Goal: Task Accomplishment & Management: Complete application form

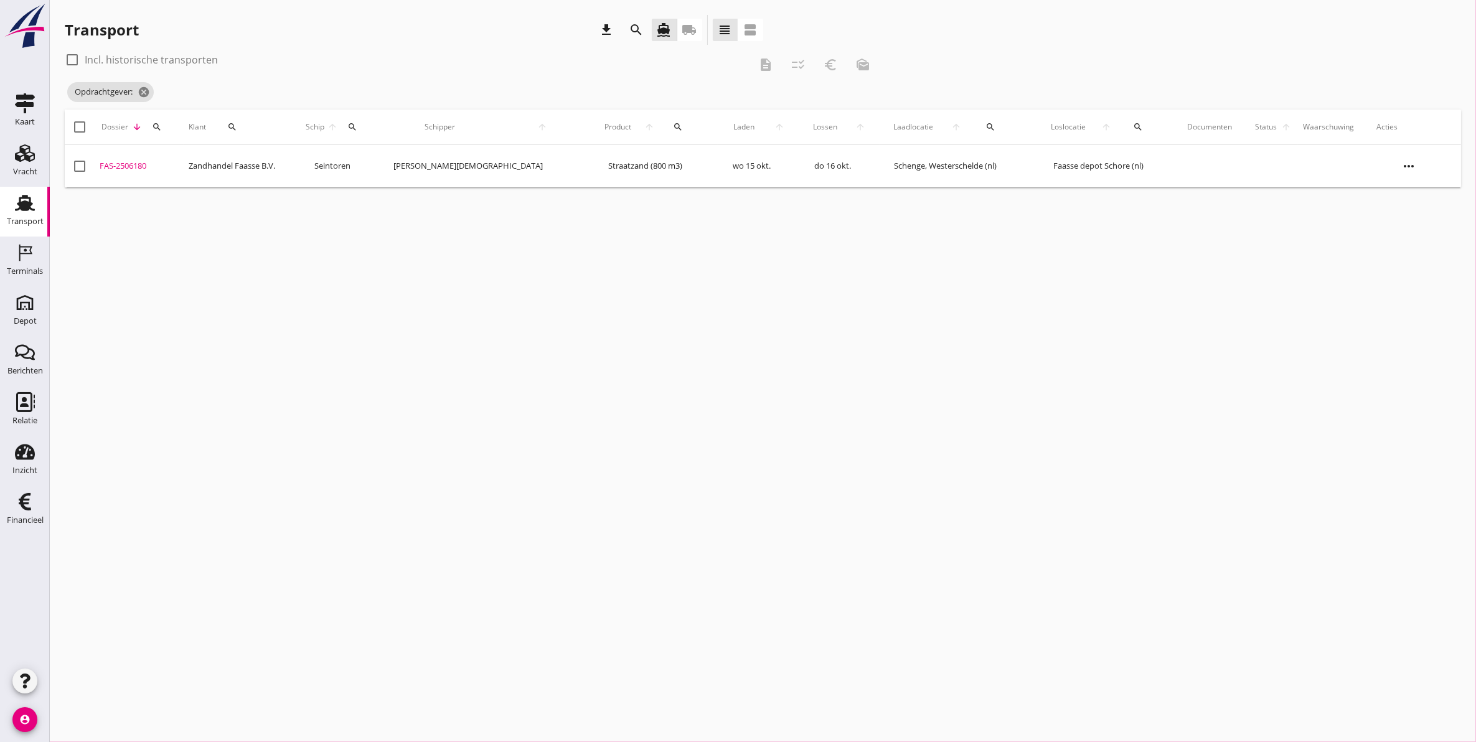
drag, startPoint x: 873, startPoint y: 378, endPoint x: 876, endPoint y: 363, distance: 15.3
click at [875, 377] on div "cancel You are impersonating another user. Transport download search directions…" at bounding box center [763, 371] width 1426 height 742
click at [1158, 321] on div "cancel You are impersonating another user. Transport download search directions…" at bounding box center [763, 371] width 1426 height 742
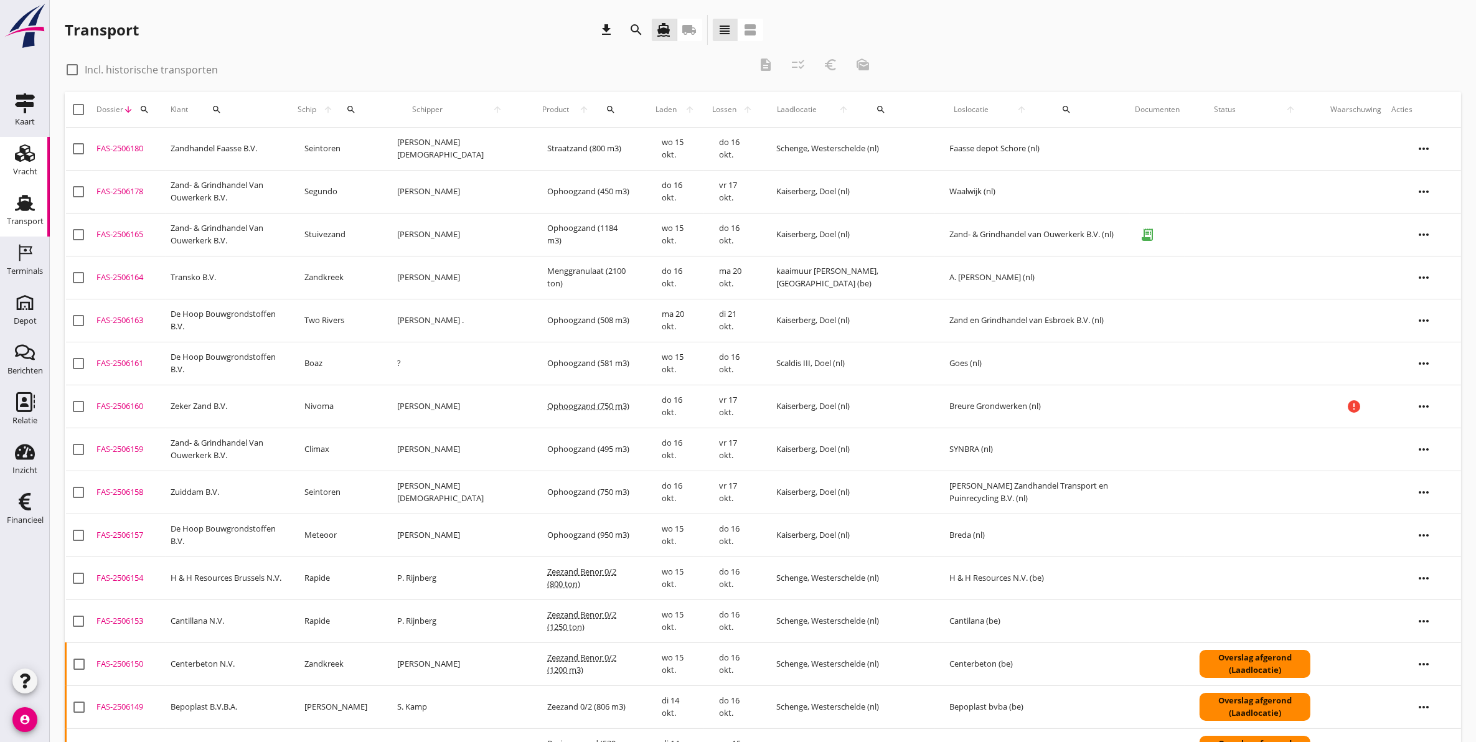
click at [29, 172] on div "Vracht" at bounding box center [25, 171] width 24 height 8
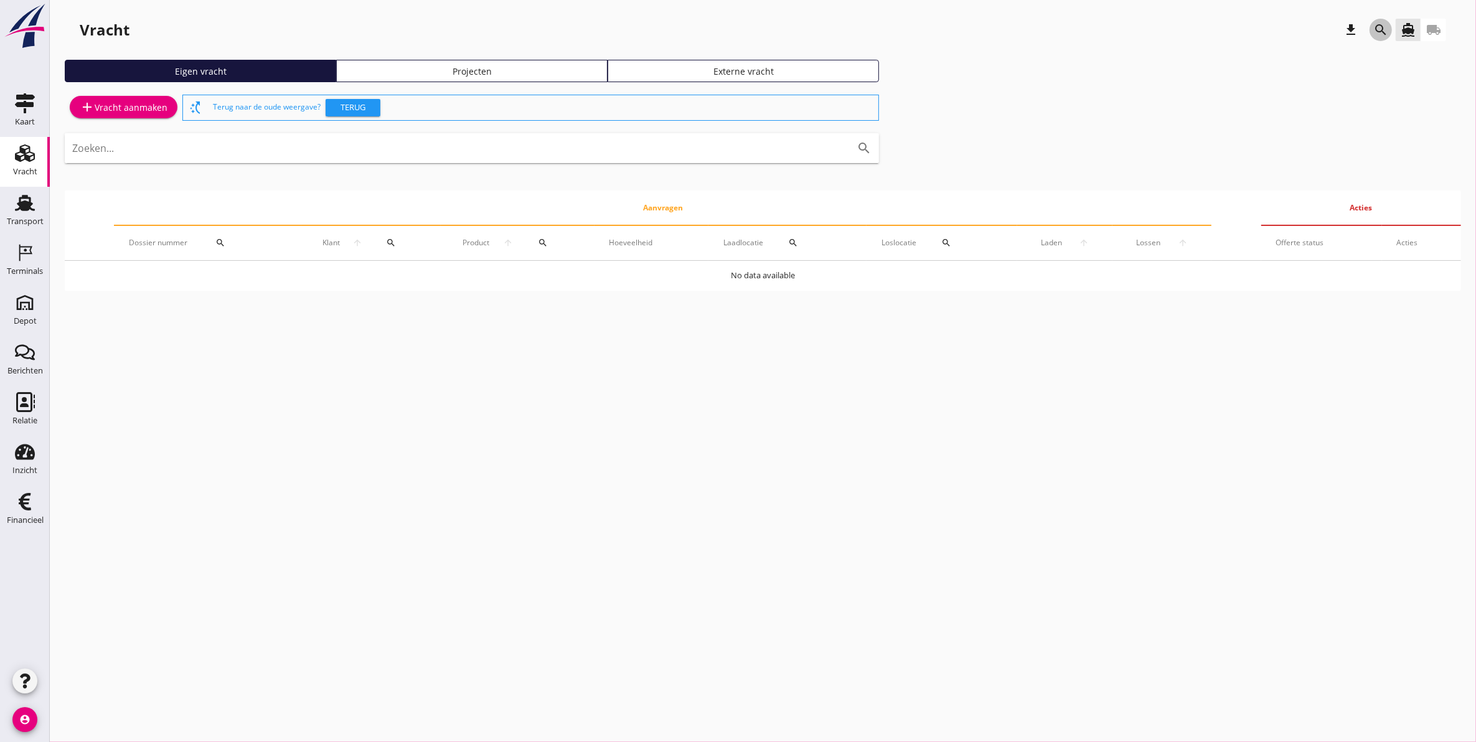
click at [1374, 31] on icon "search" at bounding box center [1380, 29] width 15 height 15
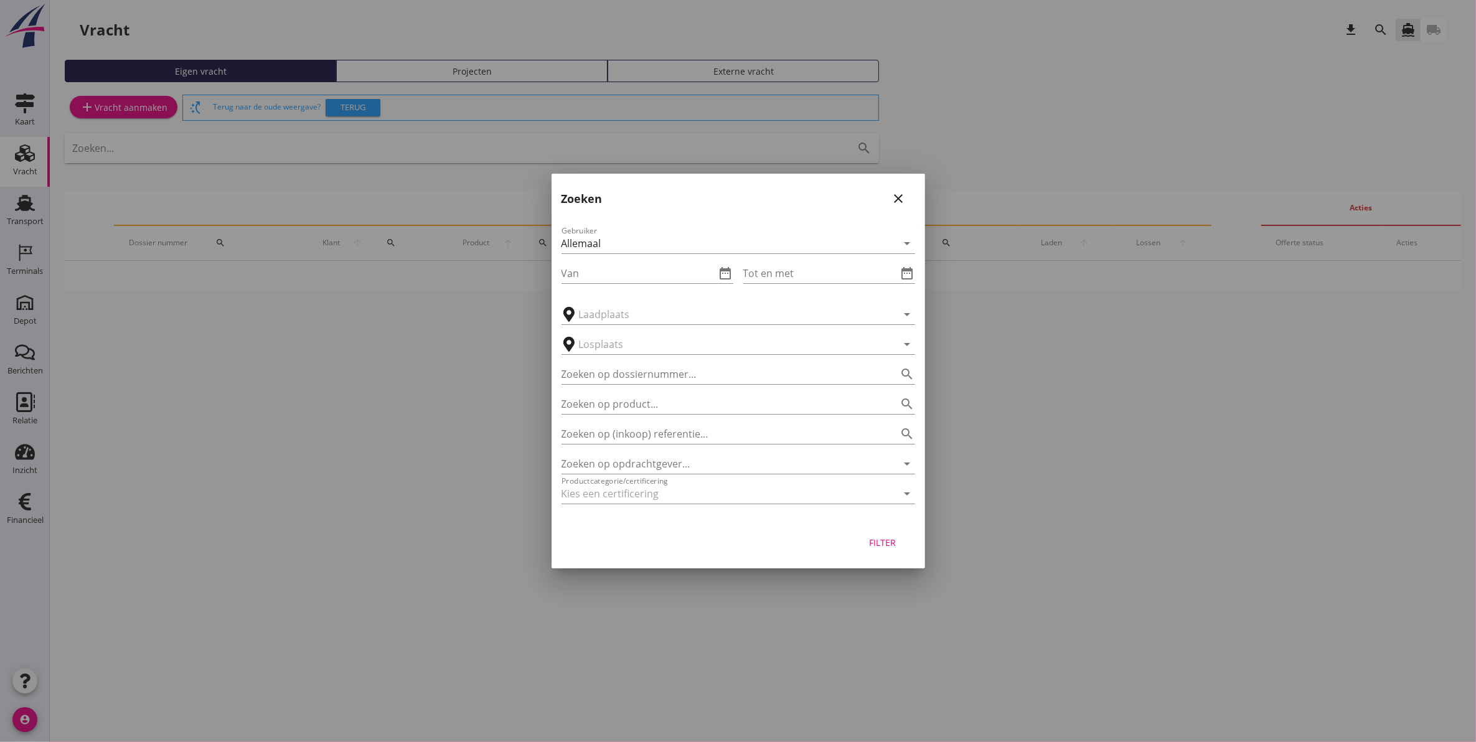
click at [649, 363] on div "Zoeken op dossiernummer... search" at bounding box center [738, 370] width 354 height 27
click at [655, 457] on input "Zoeken op opdrachtgever..." at bounding box center [720, 464] width 319 height 20
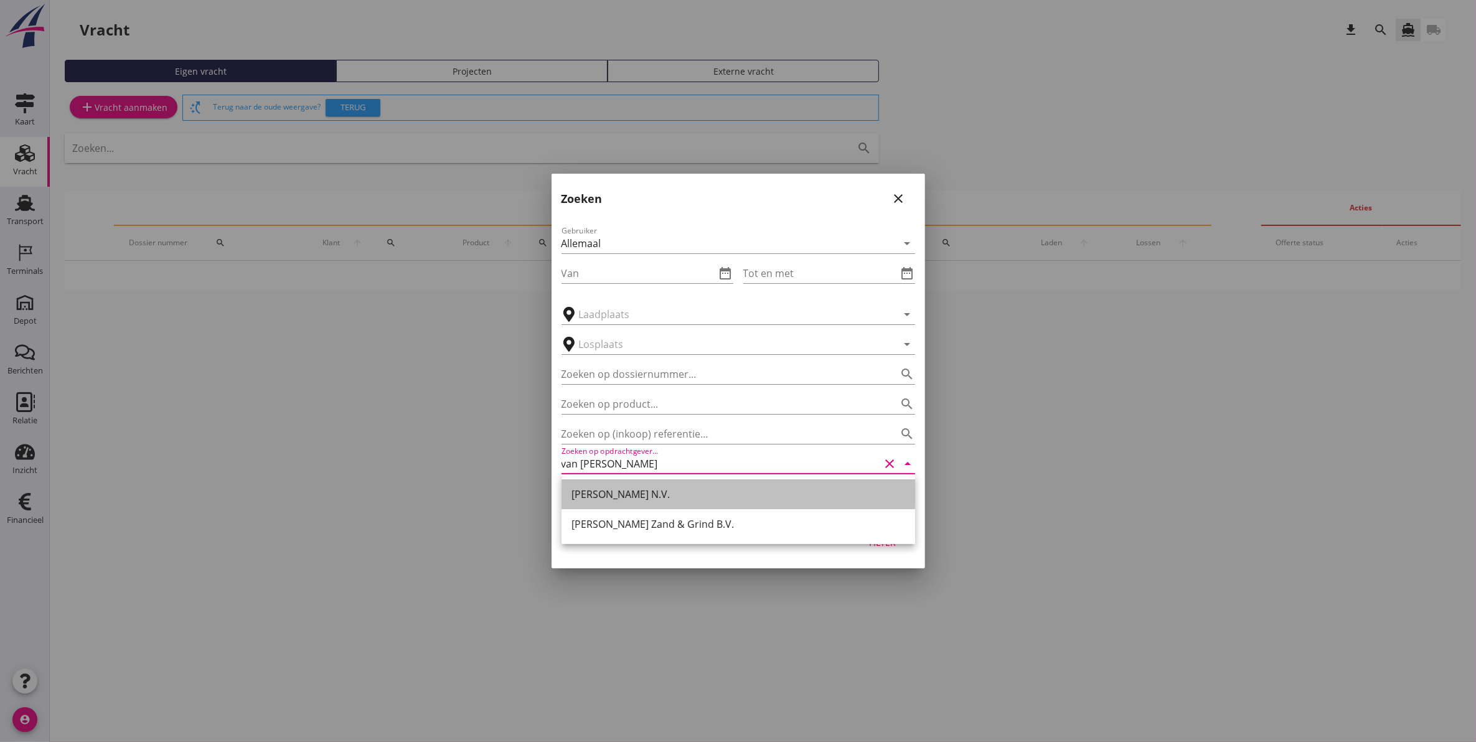
click at [645, 493] on div "Van Denderen N.V." at bounding box center [738, 494] width 334 height 15
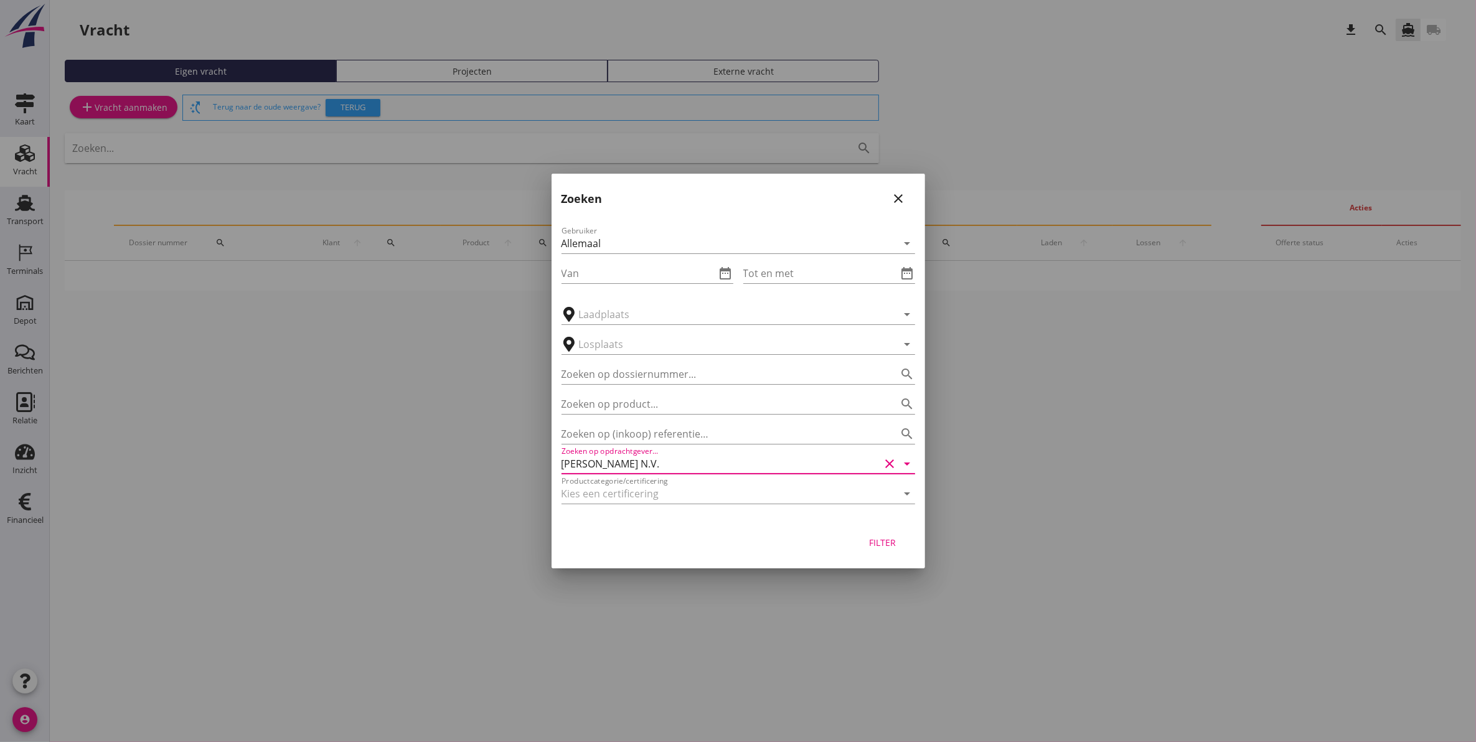
type input "Van Denderen N.V."
click at [873, 542] on div "Filter" at bounding box center [882, 542] width 35 height 13
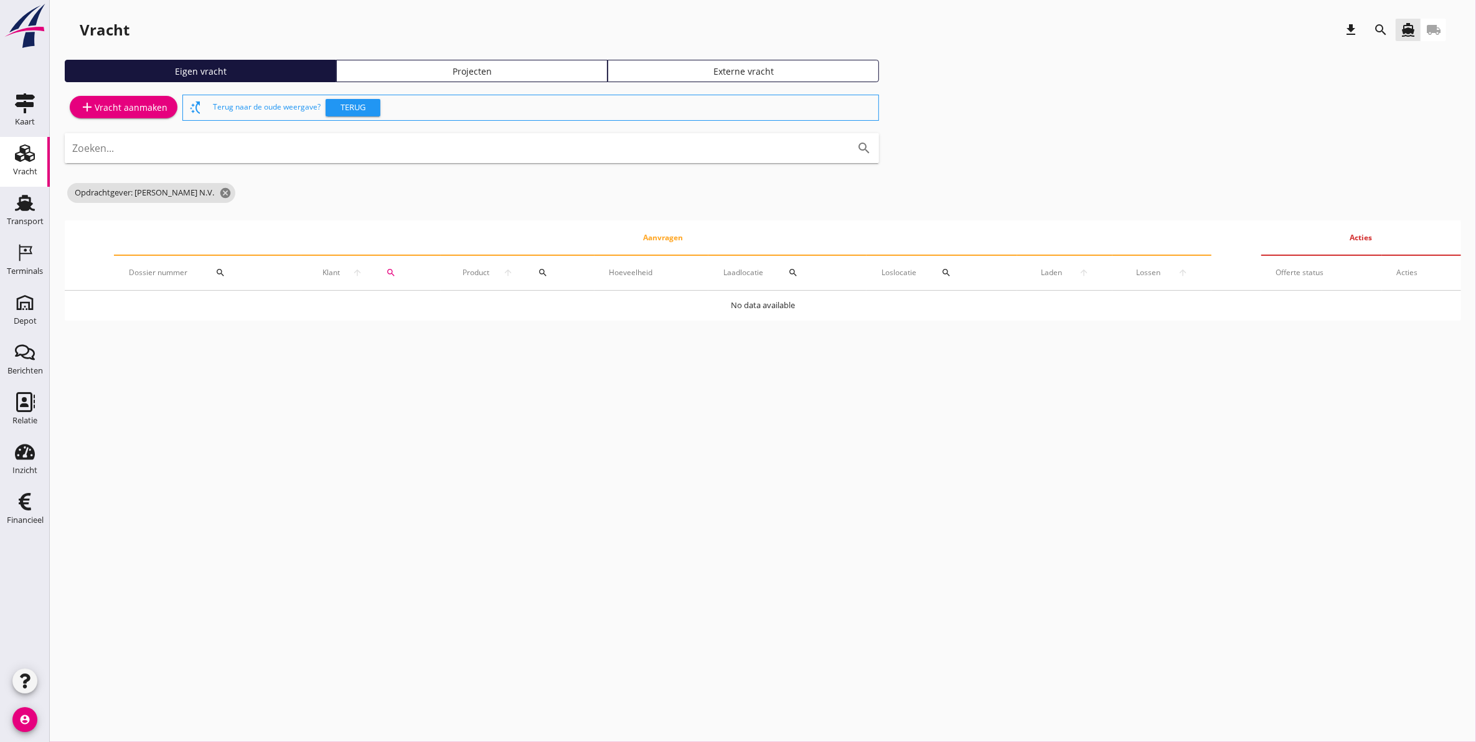
click at [467, 66] on div "Projecten" at bounding box center [472, 71] width 260 height 13
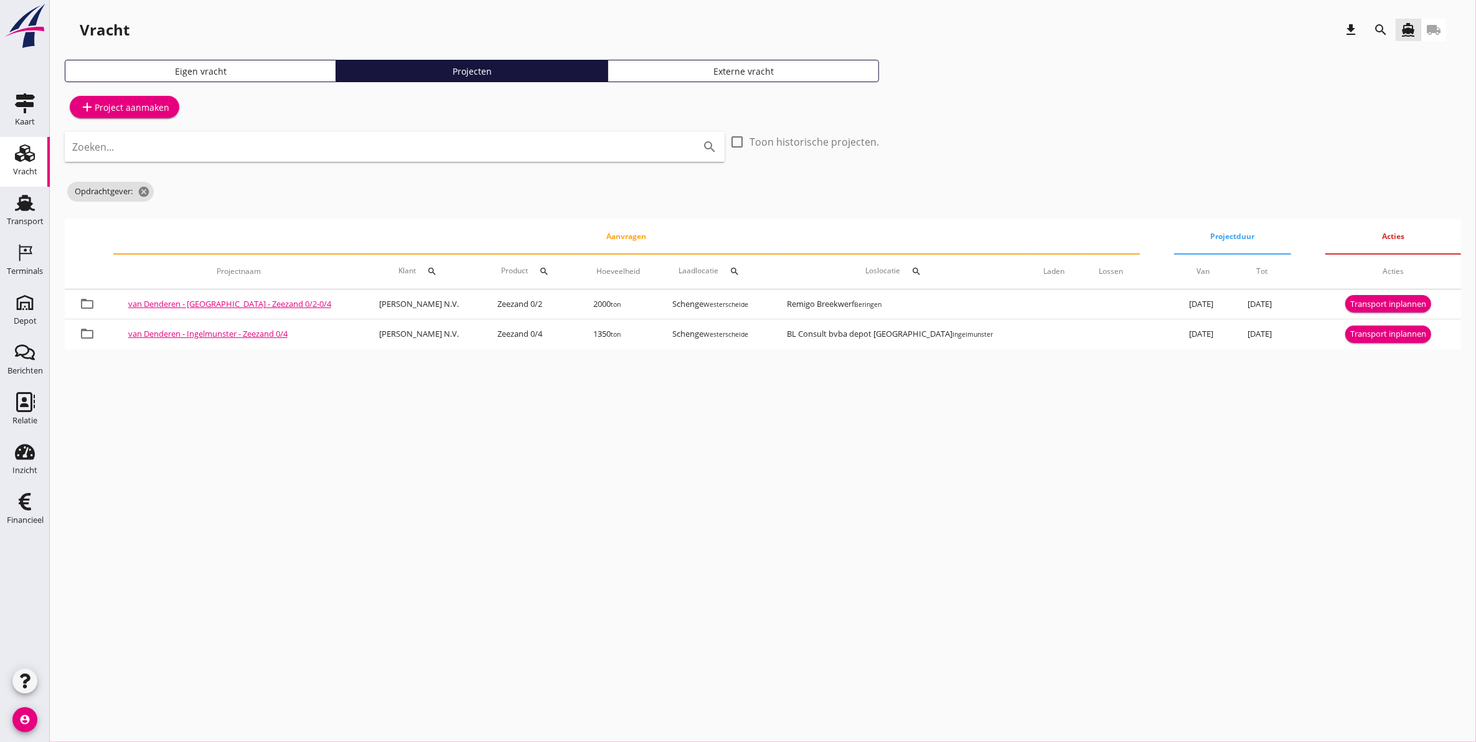
click at [251, 160] on div "Zoeken... search" at bounding box center [395, 147] width 660 height 30
click at [146, 190] on icon "cancel" at bounding box center [144, 191] width 12 height 12
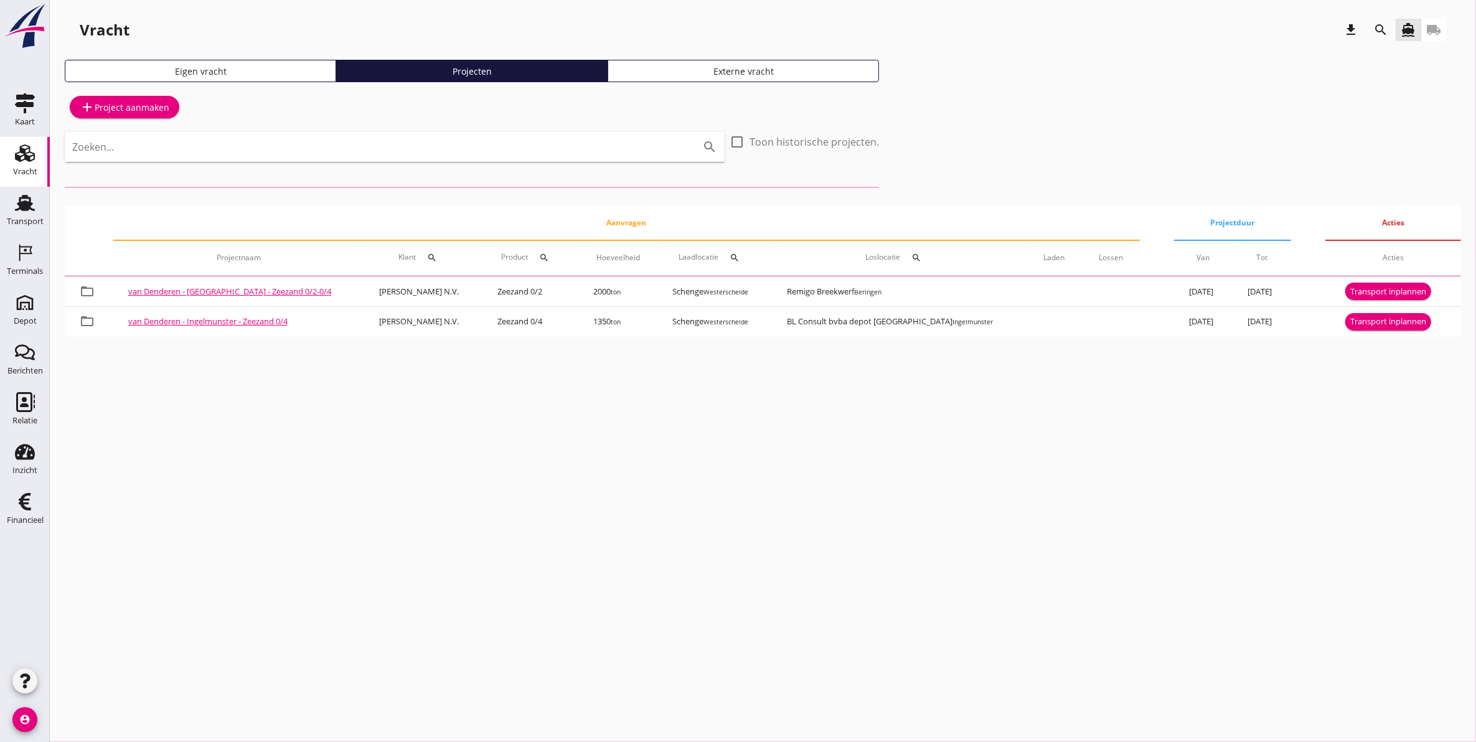
click at [1379, 27] on icon "search" at bounding box center [1380, 29] width 15 height 15
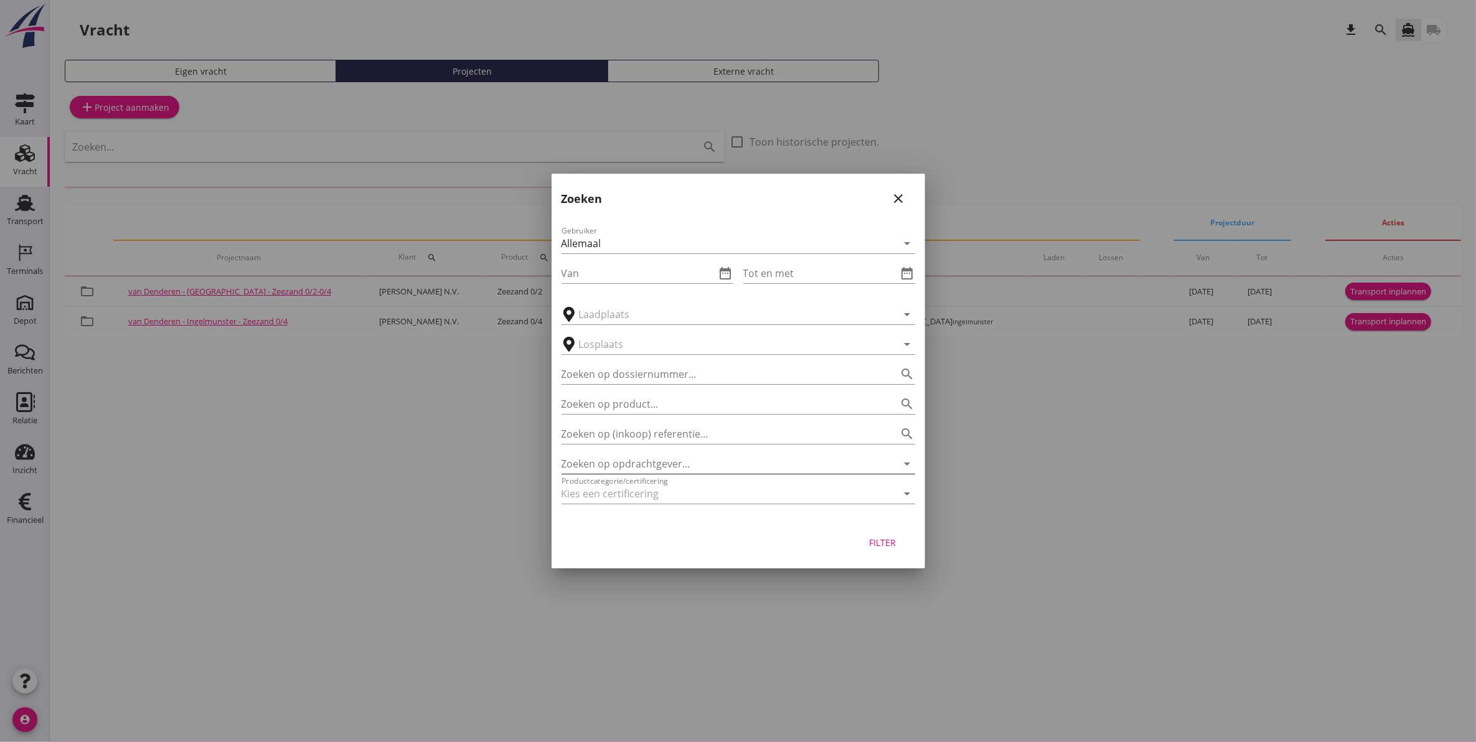
click at [678, 456] on input "Zoeken op opdrachtgever..." at bounding box center [720, 464] width 319 height 20
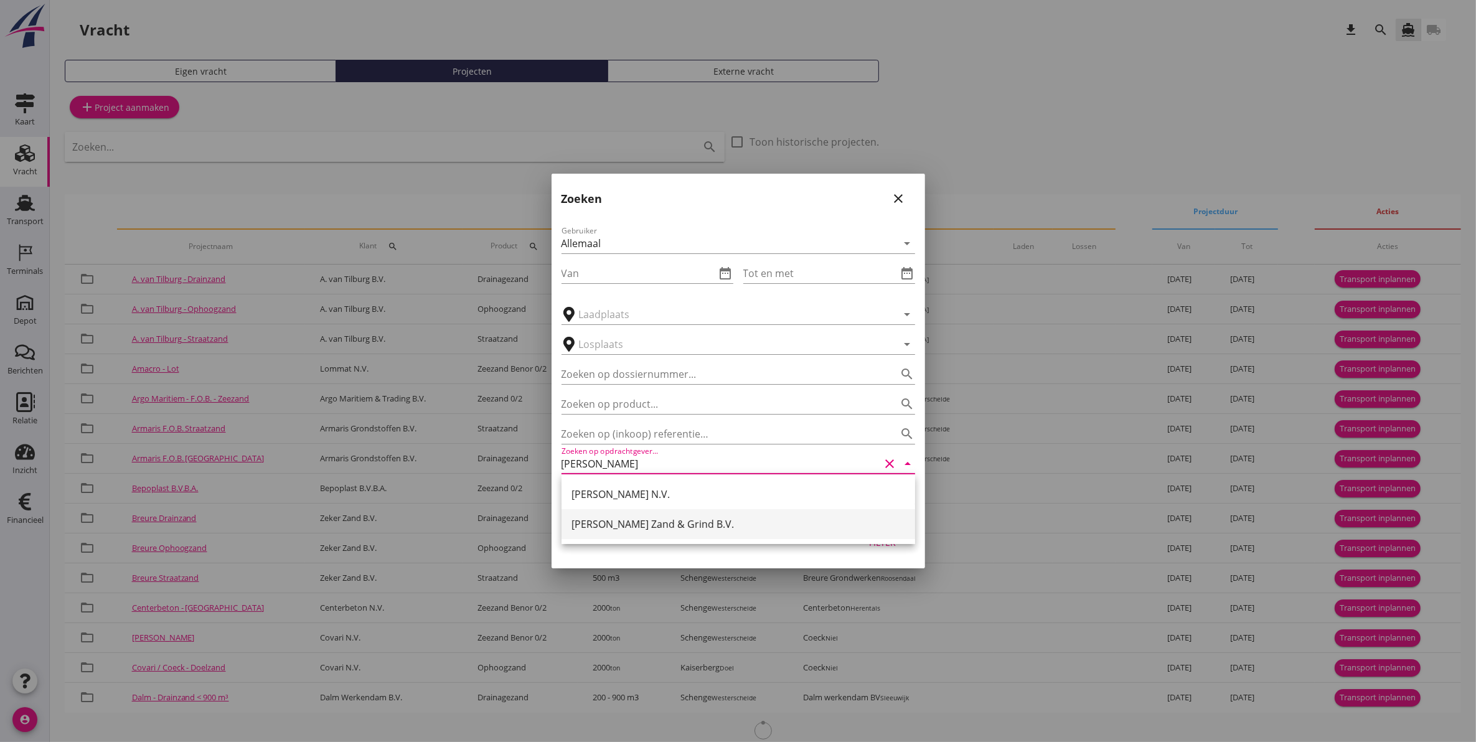
click at [663, 523] on div "[PERSON_NAME] Zand & Grind B.V." at bounding box center [738, 524] width 334 height 15
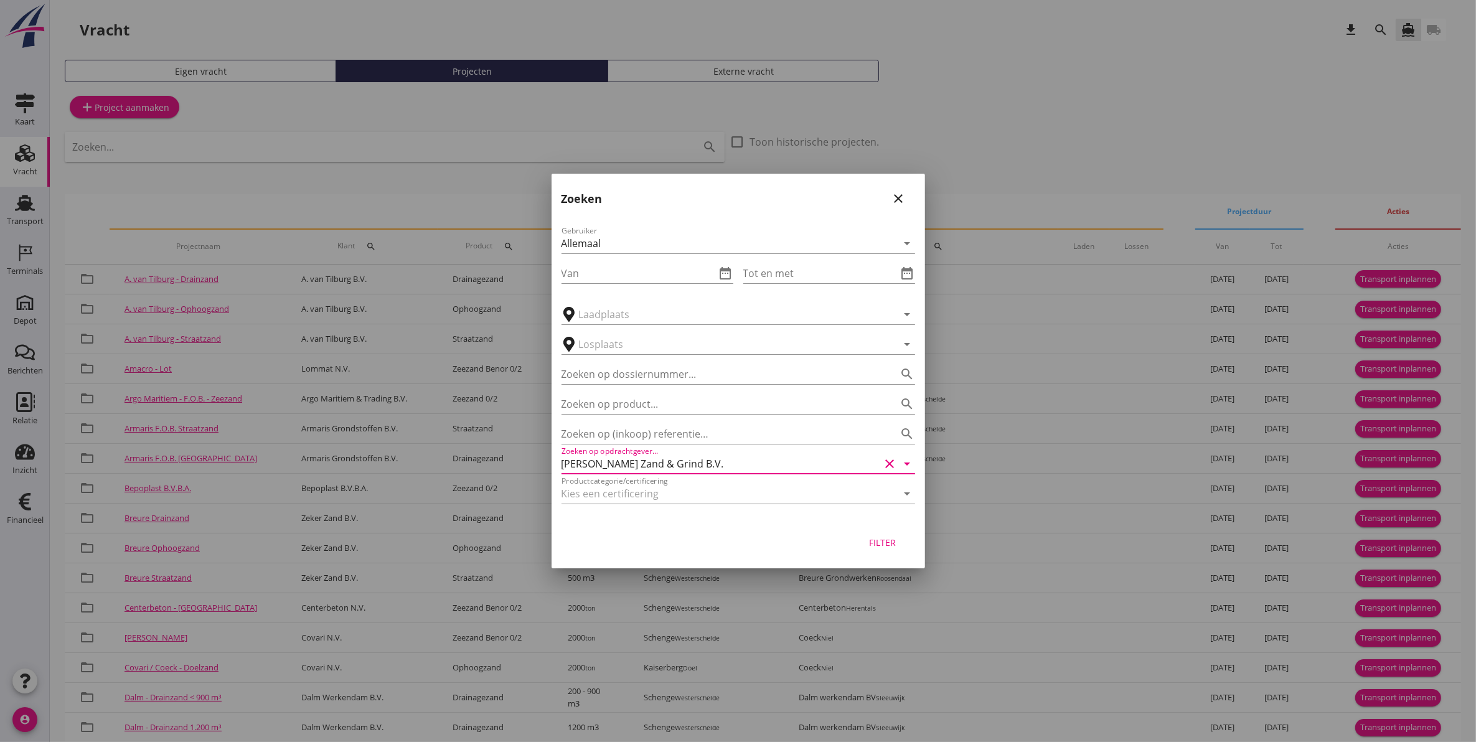
type input "[PERSON_NAME] Zand & Grind B.V."
click at [893, 538] on div "Filter" at bounding box center [882, 542] width 35 height 13
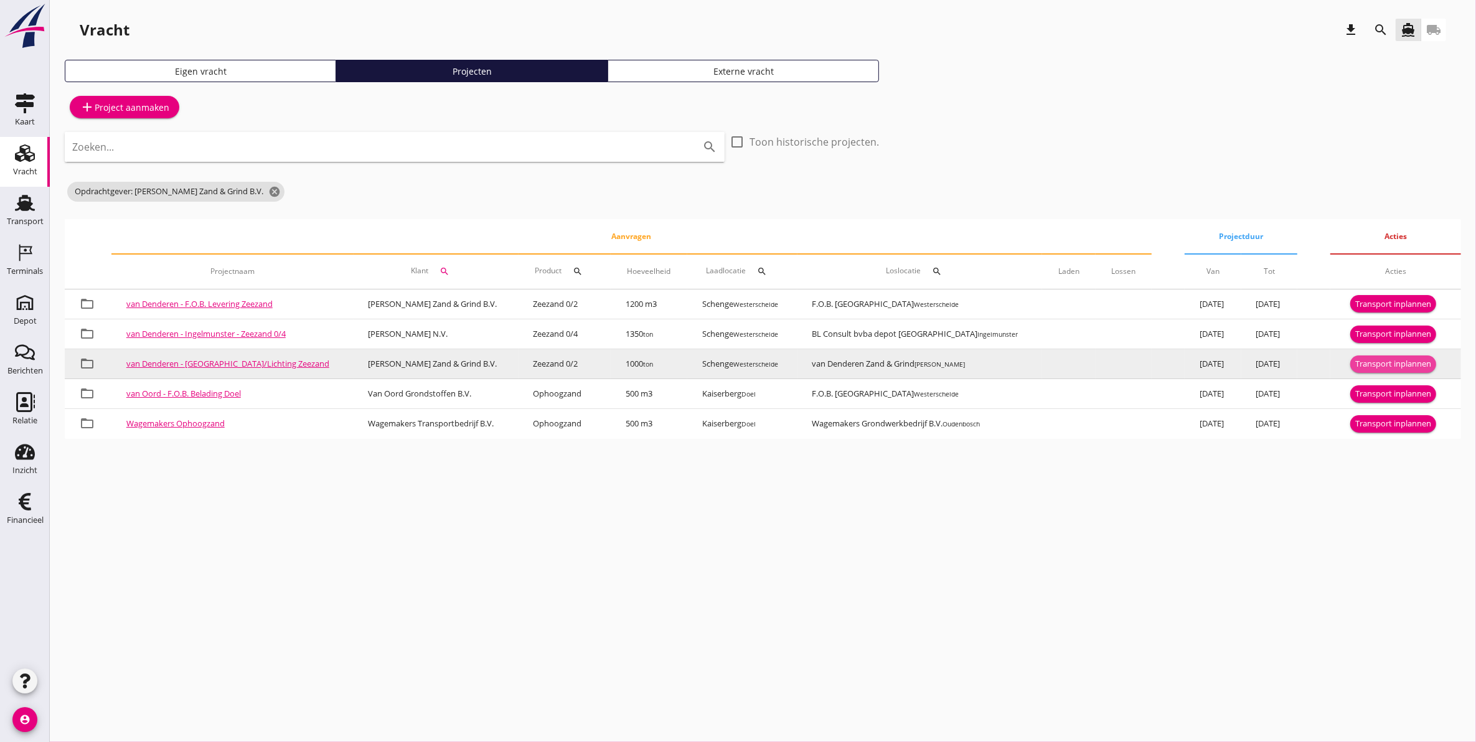
click at [1420, 360] on div "Transport inplannen" at bounding box center [1393, 364] width 76 height 12
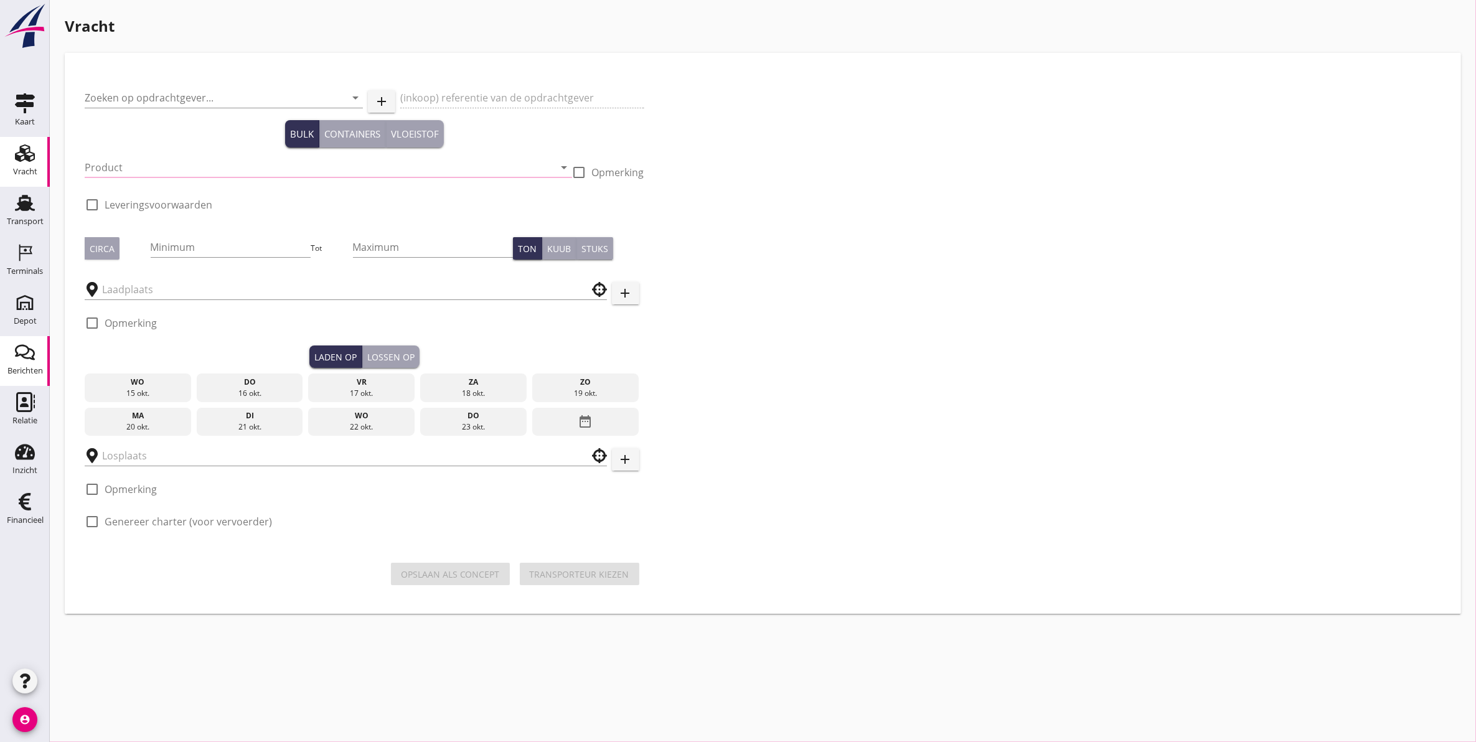
type input "[PERSON_NAME] Zand & Grind B.V."
type input "Levering/Lichting Zeezand"
type input "Zeezand 0/2 (6120)"
type input "1000"
checkbox input "true"
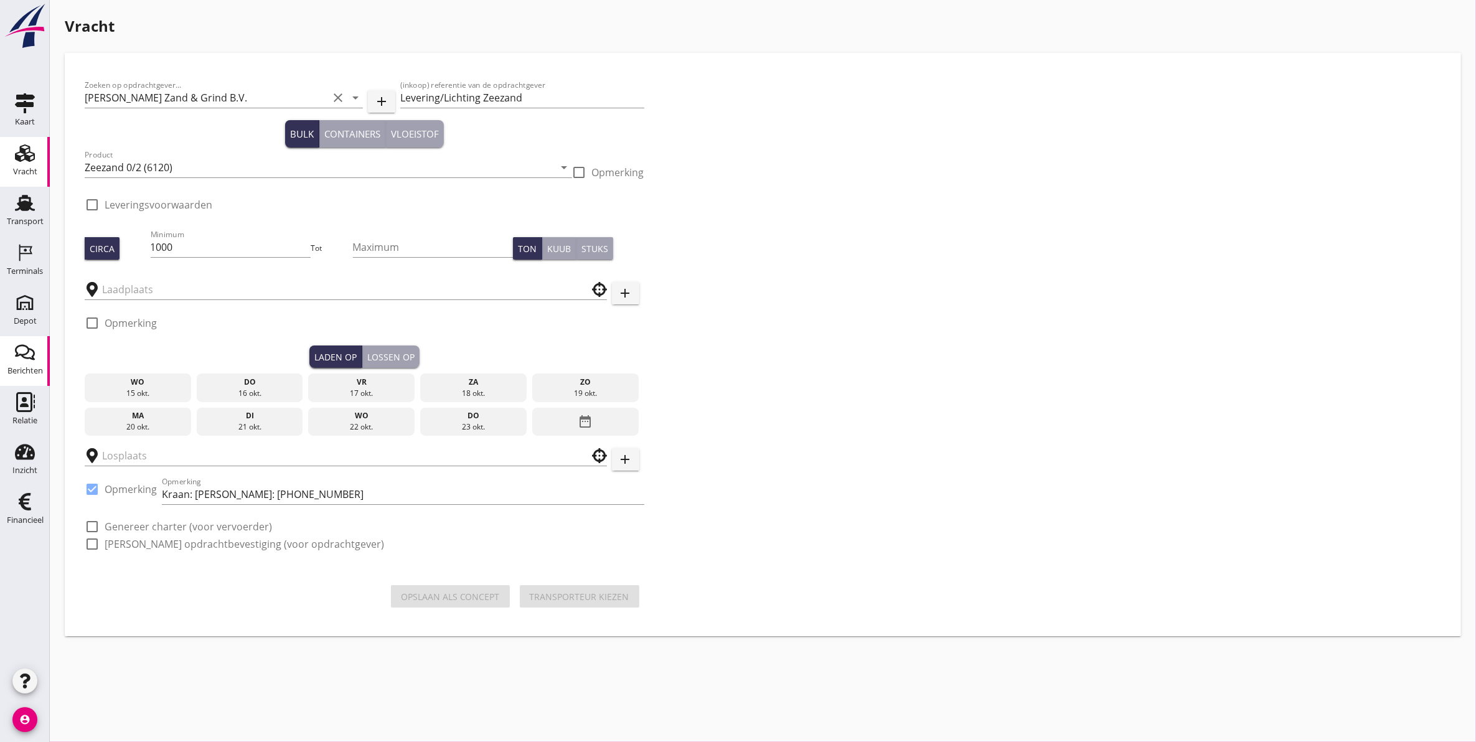
checkbox input "true"
type input "Schenge"
type input "van Denderen Zand & Grind"
checkbox input "true"
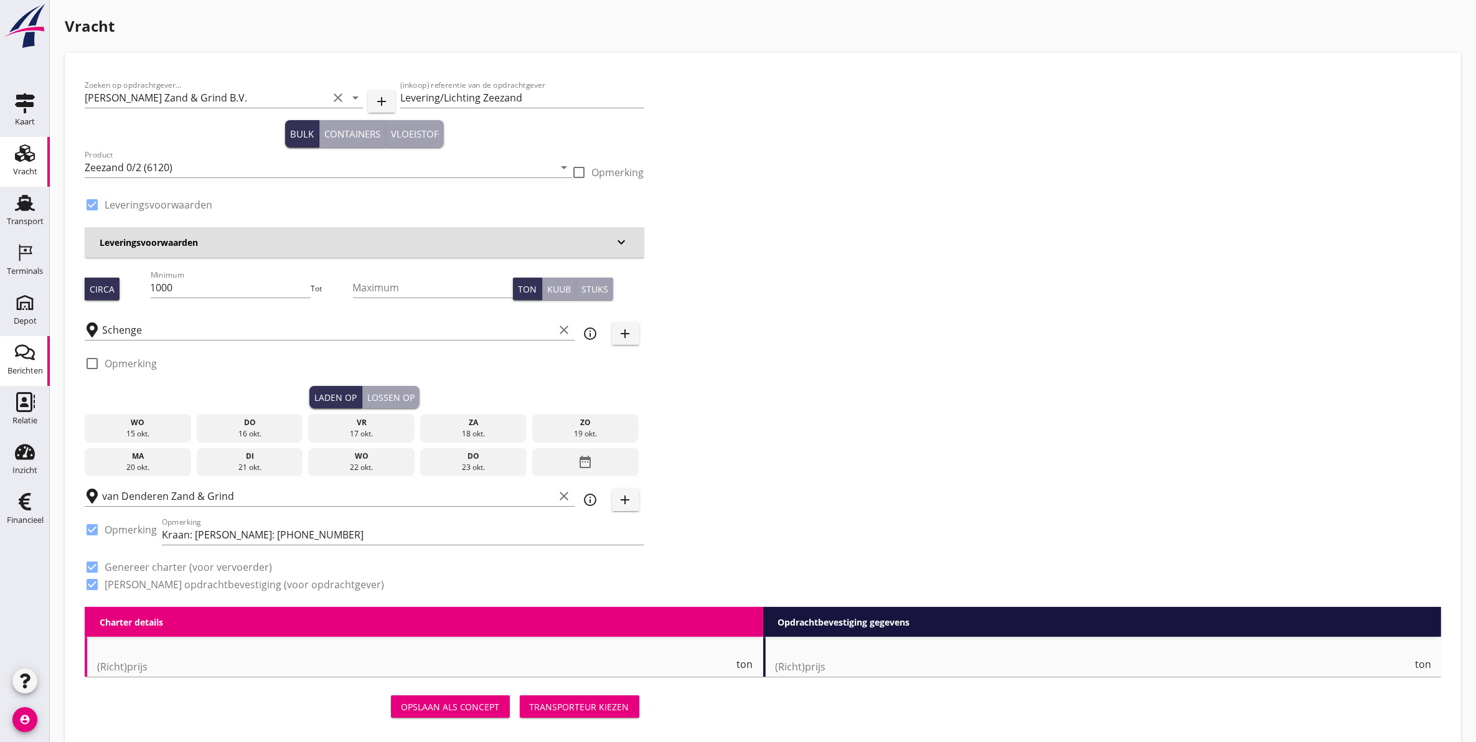
type input "1.24"
checkbox input "false"
radio input "false"
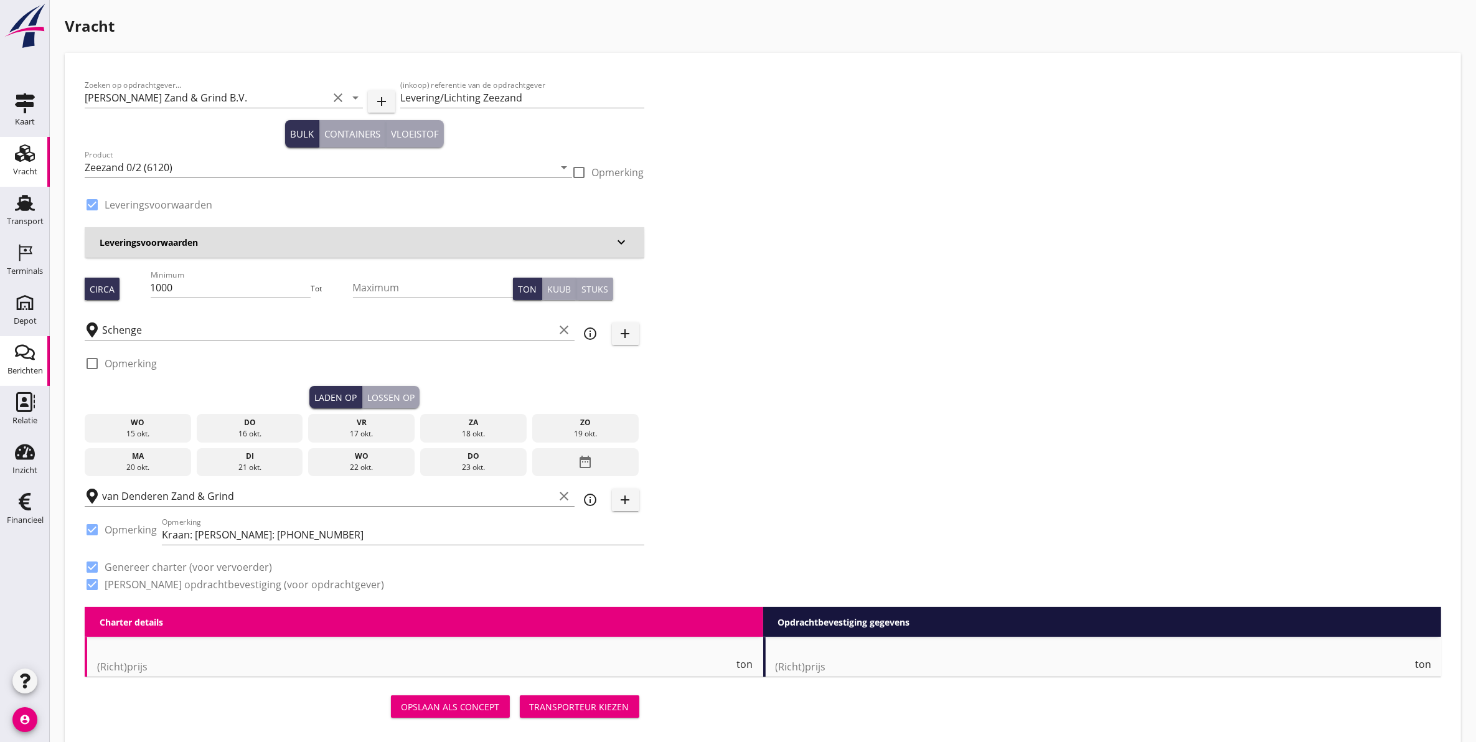
checkbox input "true"
type input "1"
type input "5.5"
checkbox input "false"
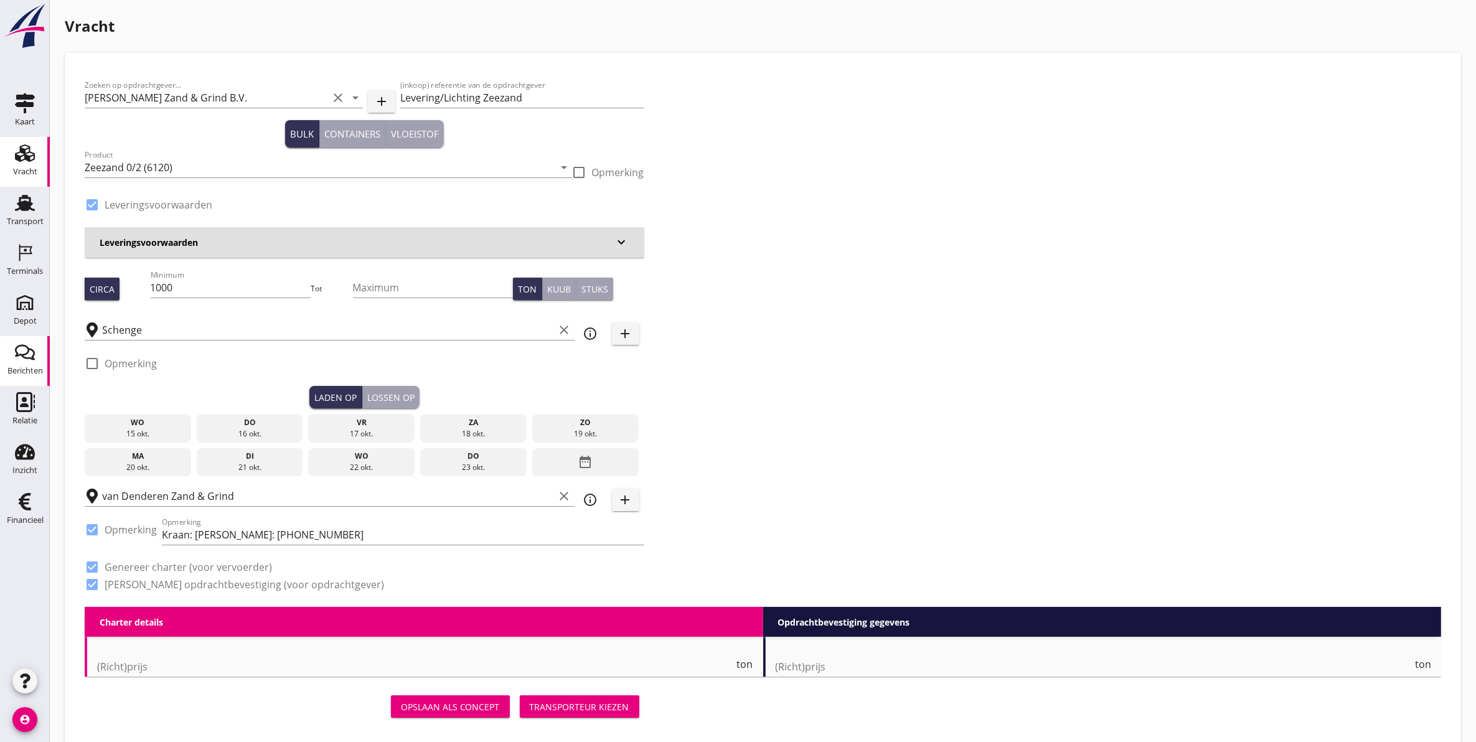
radio input "false"
type input "1"
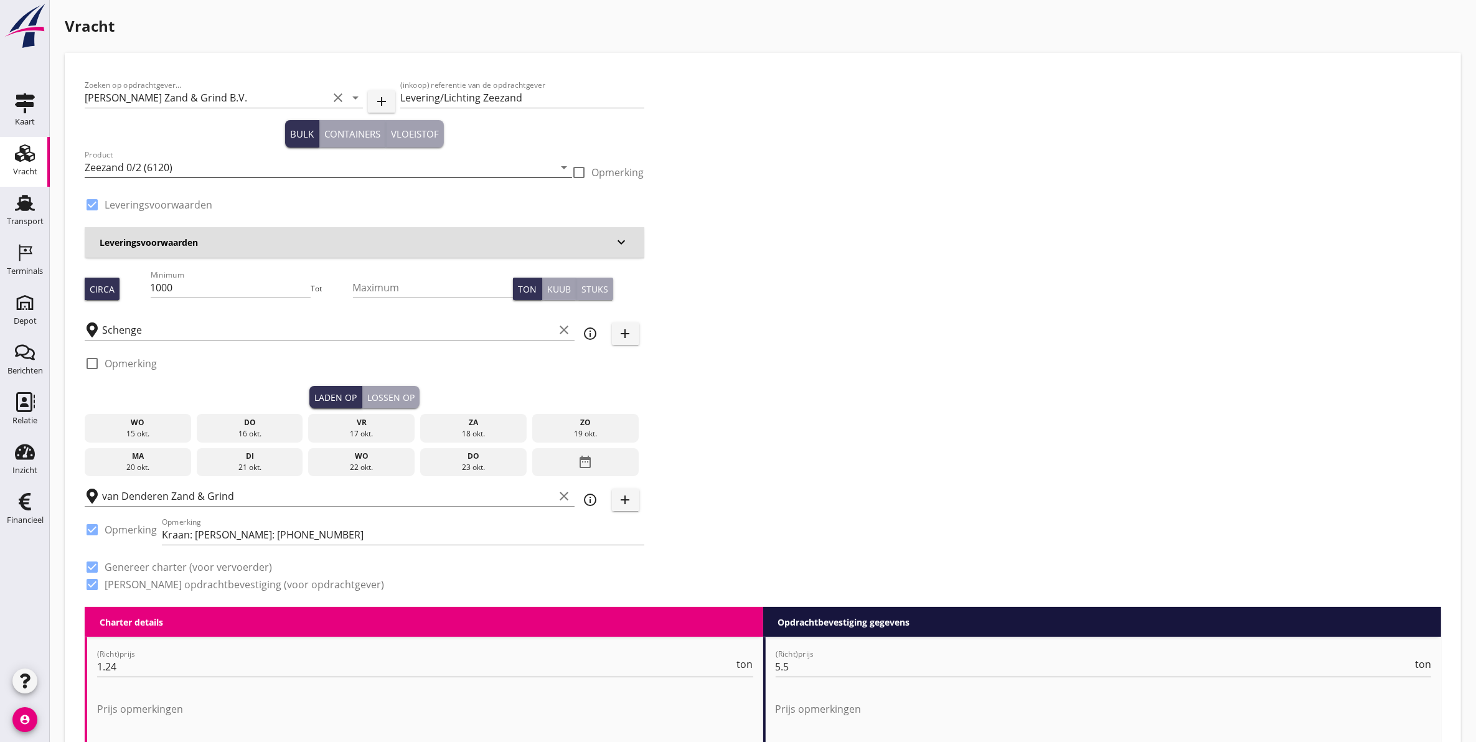
click at [143, 169] on input "Zeezand 0/2 (6120)" at bounding box center [320, 167] width 470 height 20
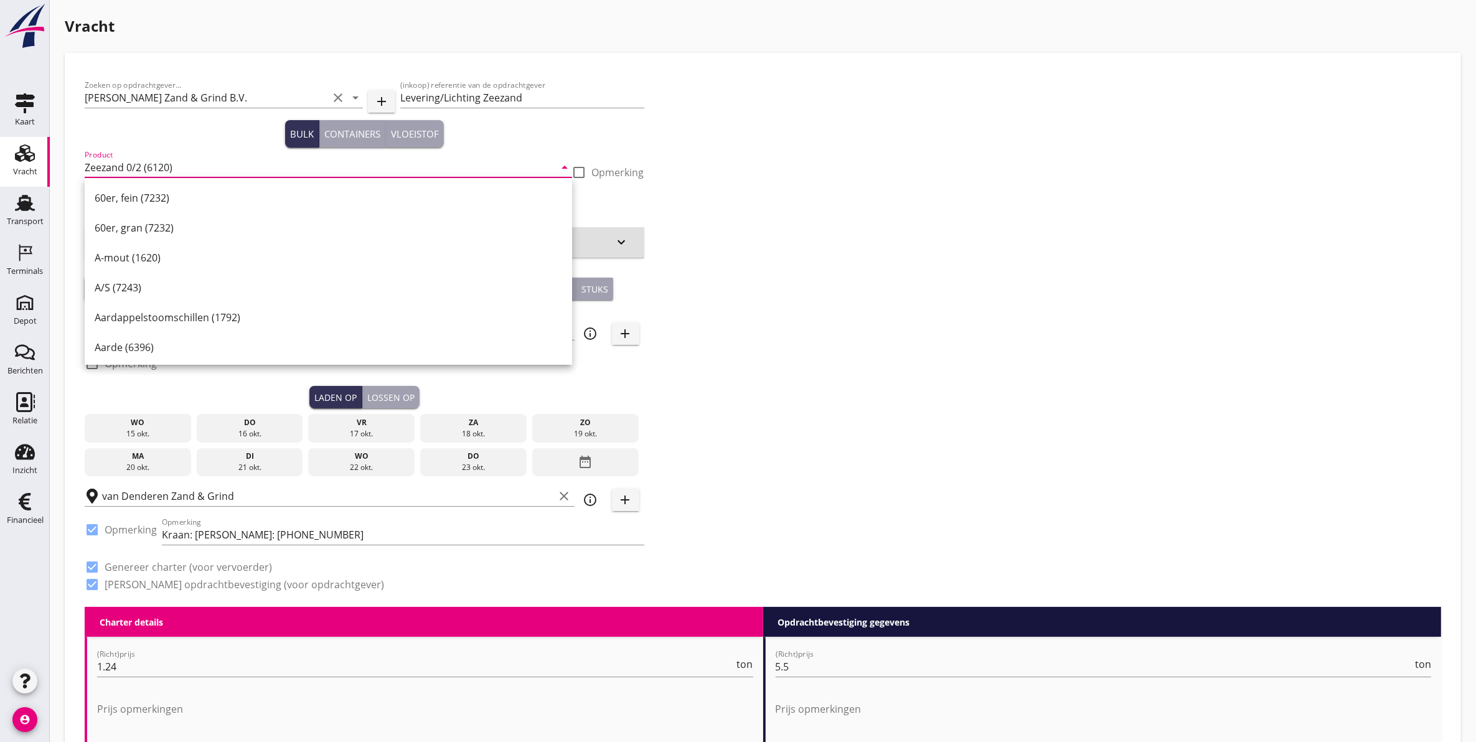
click at [140, 167] on input "Zeezand 0/2 (6120)" at bounding box center [320, 167] width 470 height 20
drag, startPoint x: 182, startPoint y: 160, endPoint x: -15, endPoint y: 174, distance: 197.2
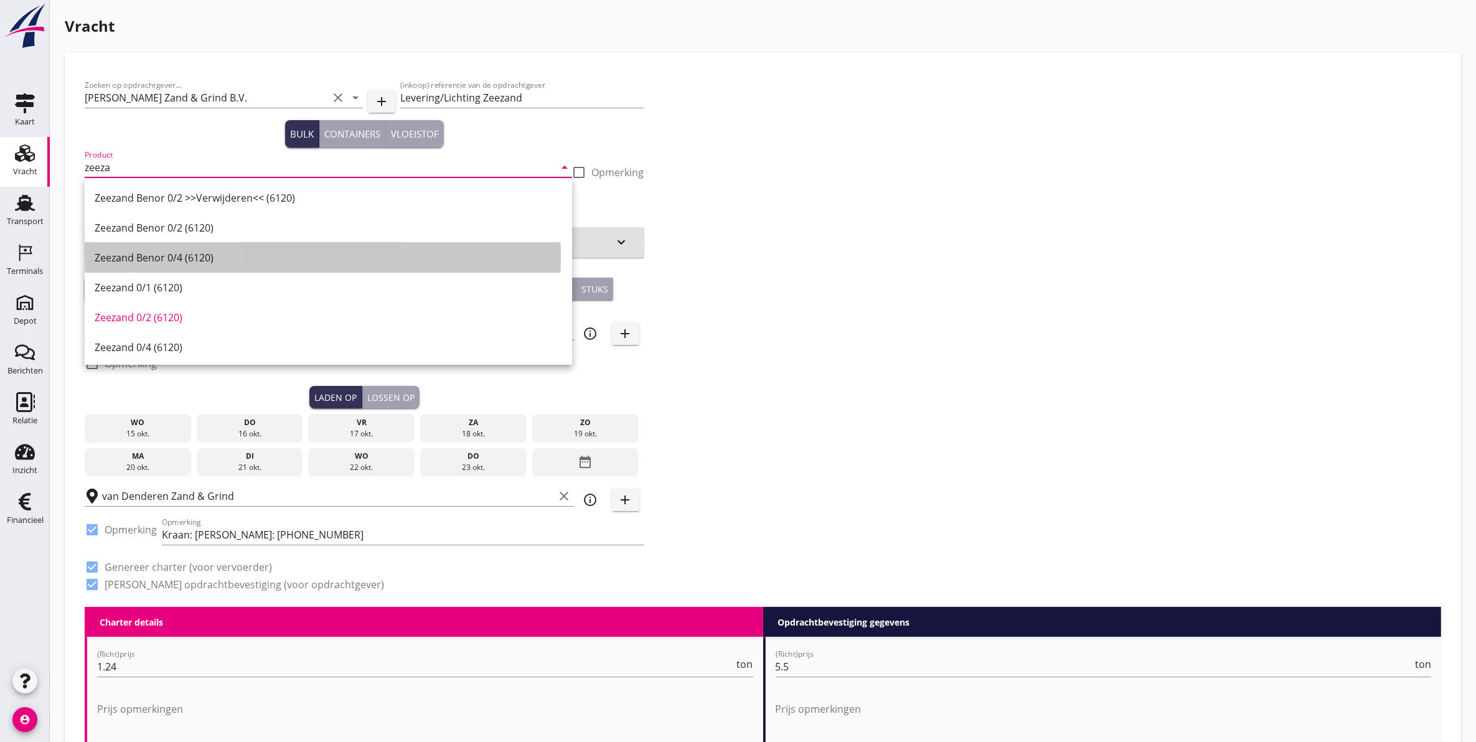
click at [200, 252] on div "Zeezand Benor 0/4 (6120)" at bounding box center [328, 257] width 467 height 15
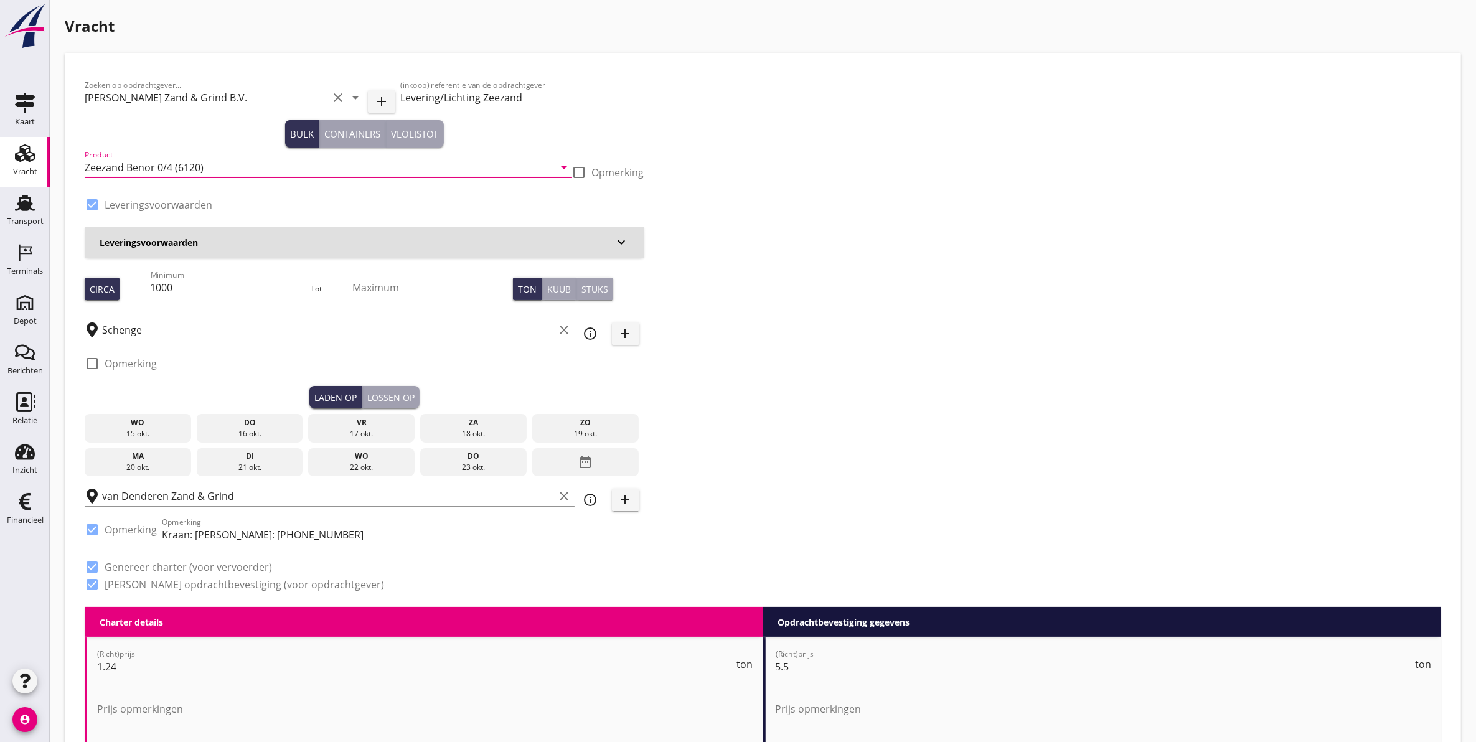
type input "Zeezand Benor 0/4 (6120)"
drag, startPoint x: 209, startPoint y: 288, endPoint x: 65, endPoint y: 306, distance: 144.4
type input "2000"
click at [266, 428] on div "16 okt." at bounding box center [250, 433] width 100 height 11
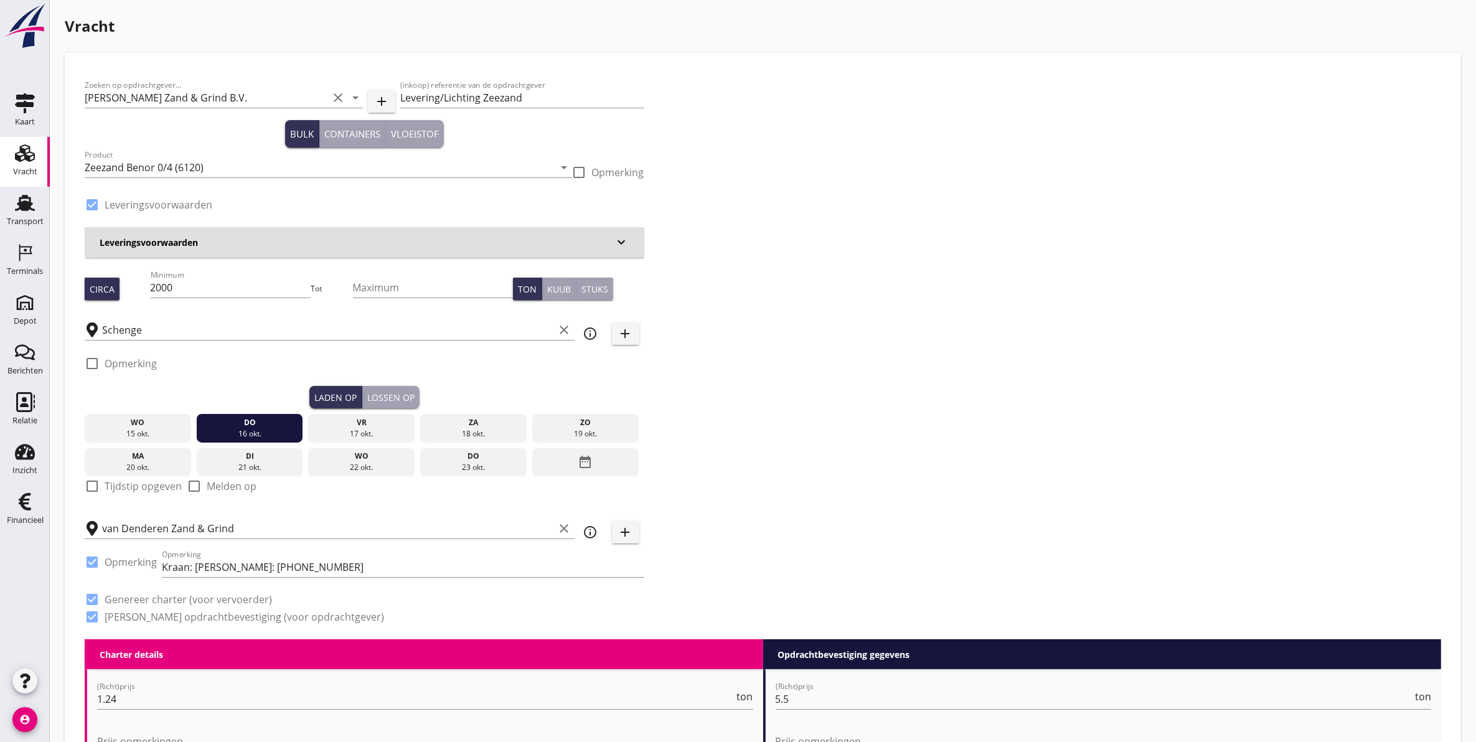
click at [390, 387] on button "Lossen op" at bounding box center [390, 397] width 57 height 22
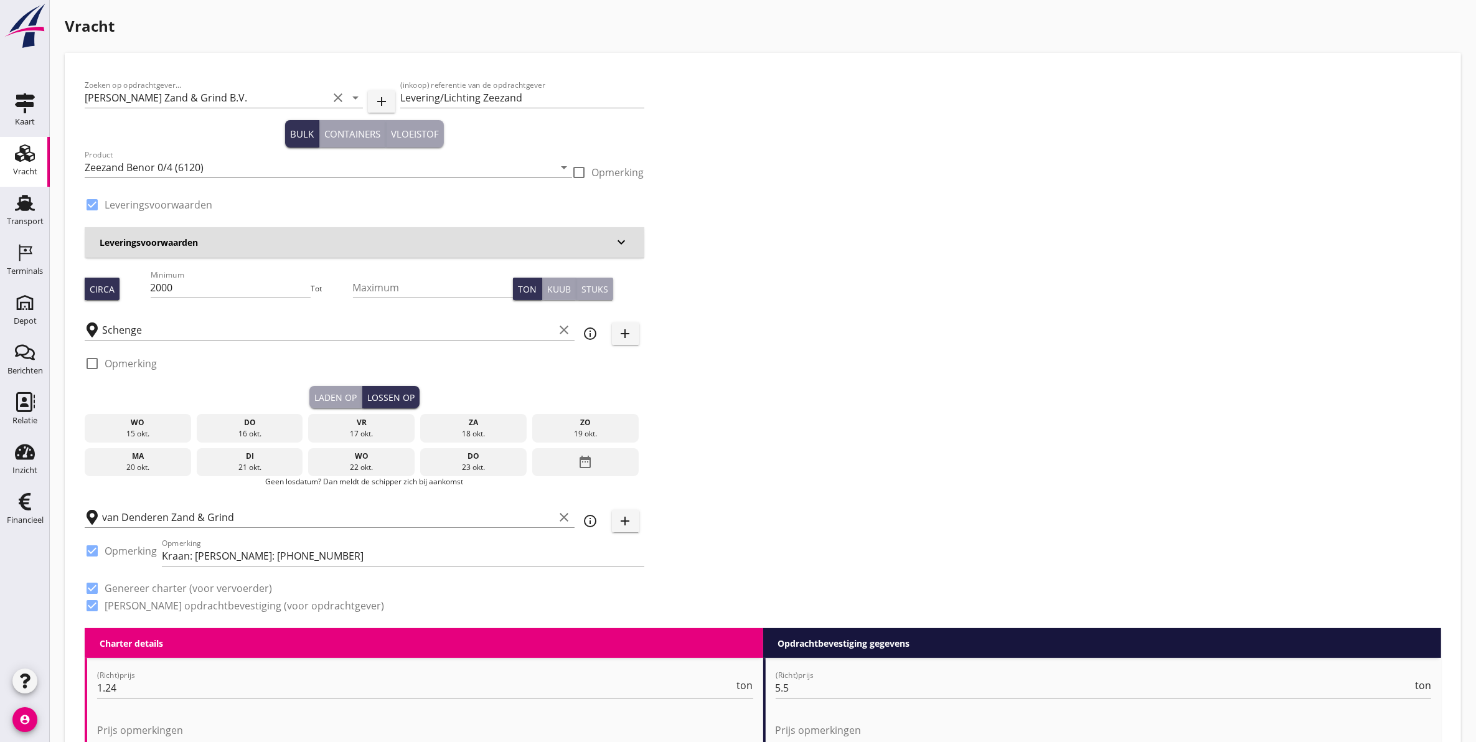
click at [384, 415] on div "vr 17 okt." at bounding box center [361, 428] width 106 height 29
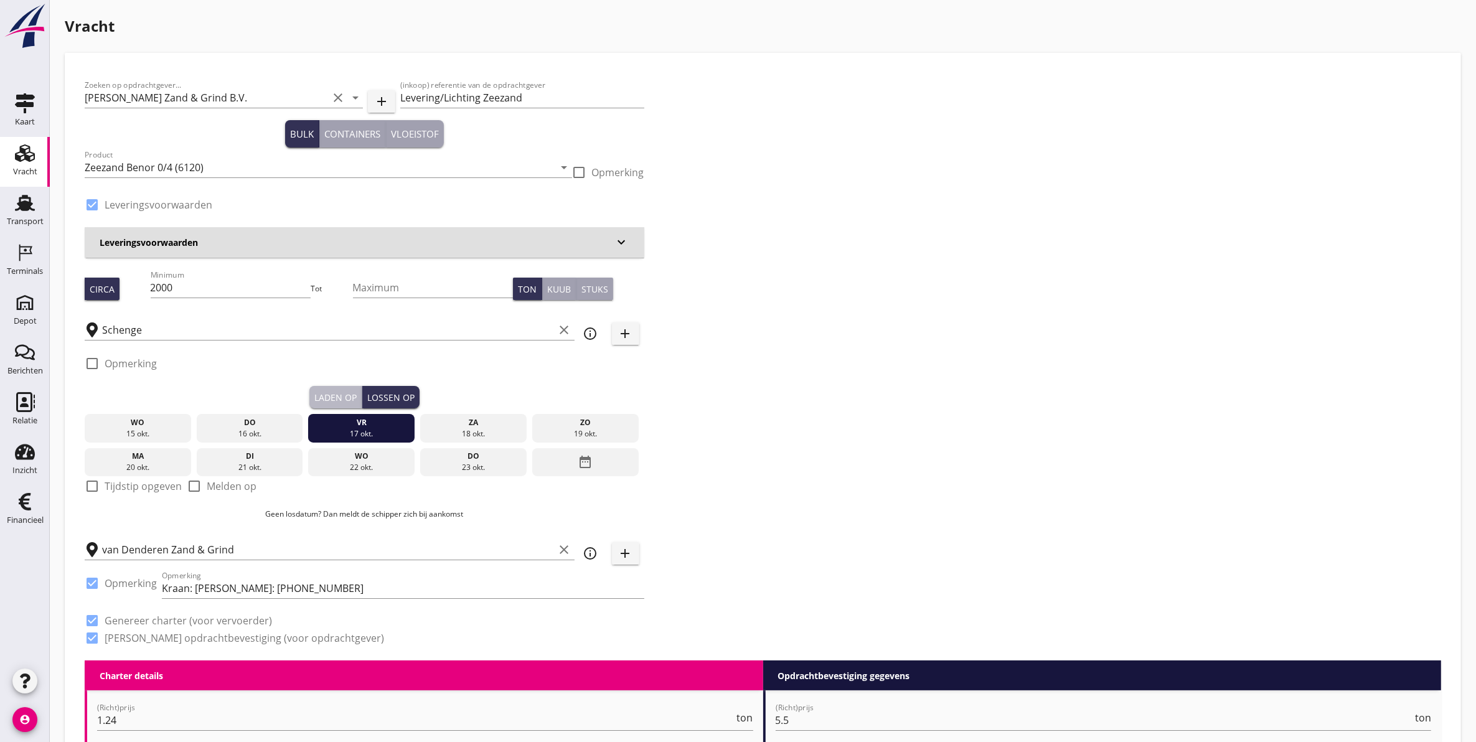
click at [324, 390] on button "Laden op" at bounding box center [335, 397] width 53 height 22
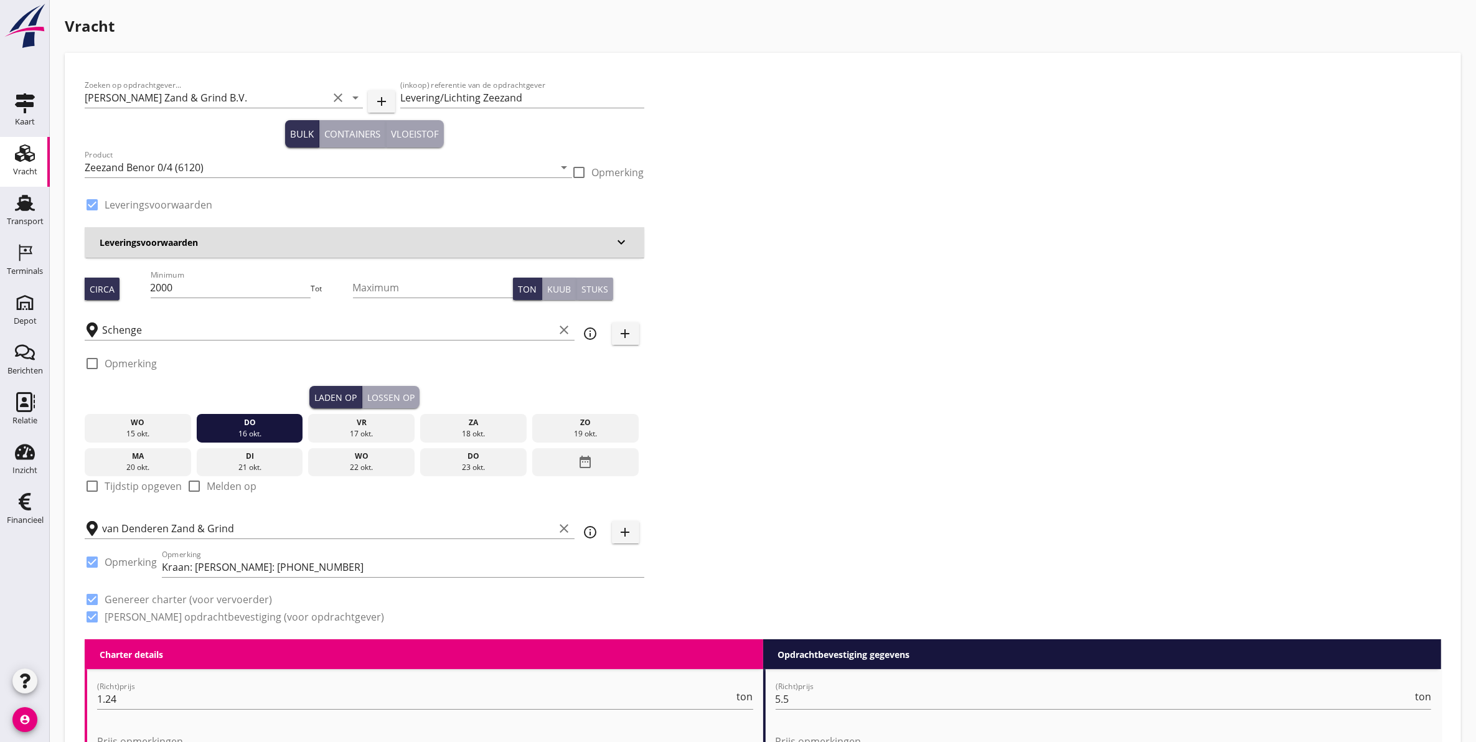
click at [394, 385] on div "check_box_outline_blank Opmerking" at bounding box center [365, 367] width 560 height 37
click at [394, 396] on div "Lossen op" at bounding box center [390, 397] width 47 height 13
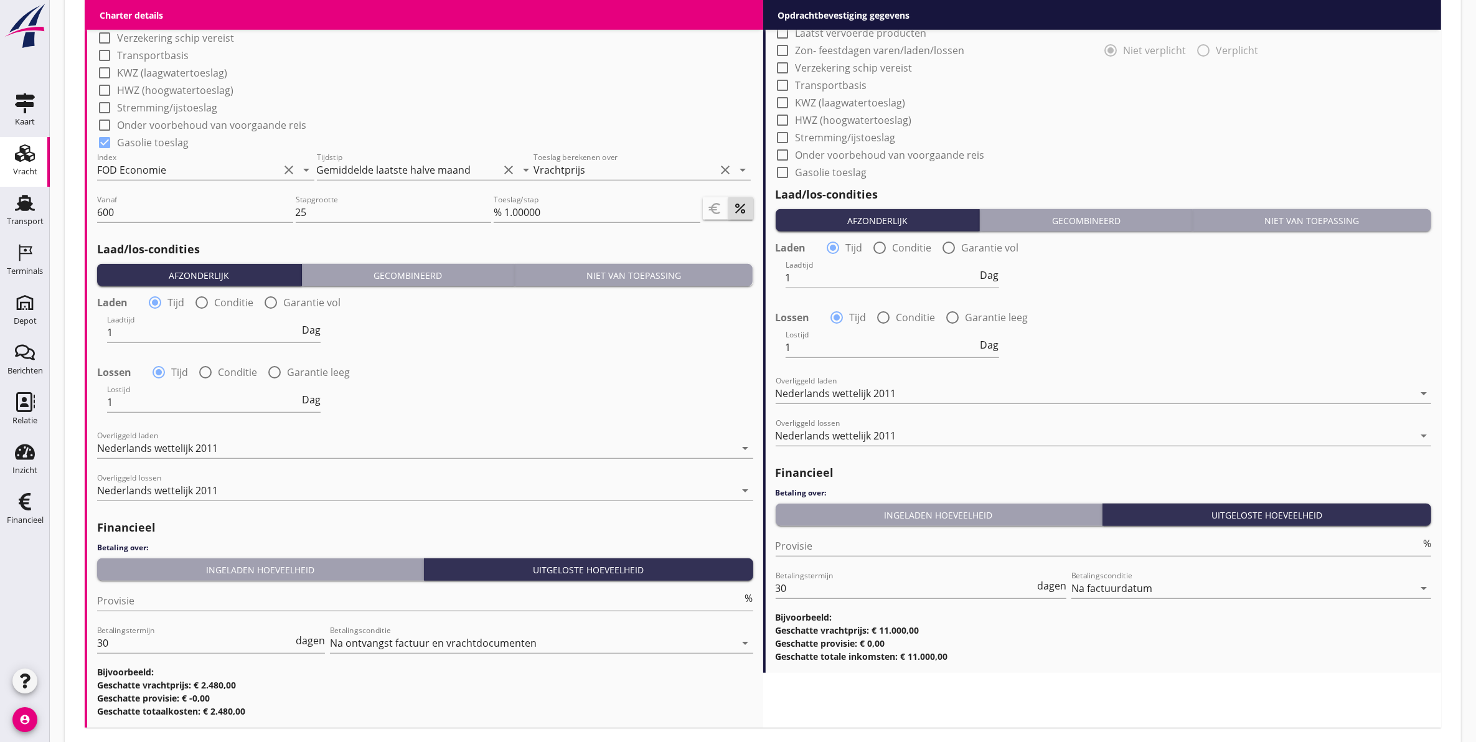
scroll to position [1242, 0]
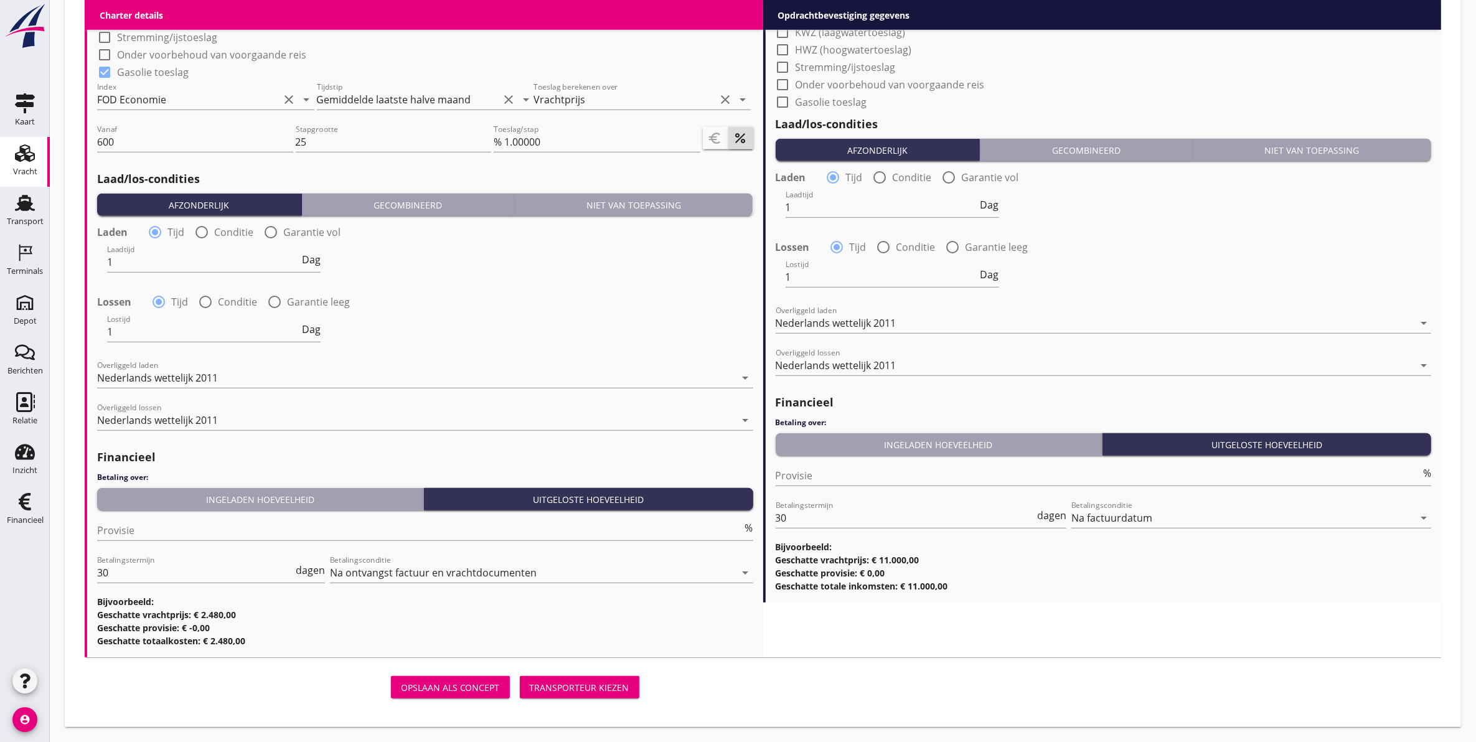
click at [563, 683] on div "Transporteur kiezen" at bounding box center [580, 687] width 100 height 13
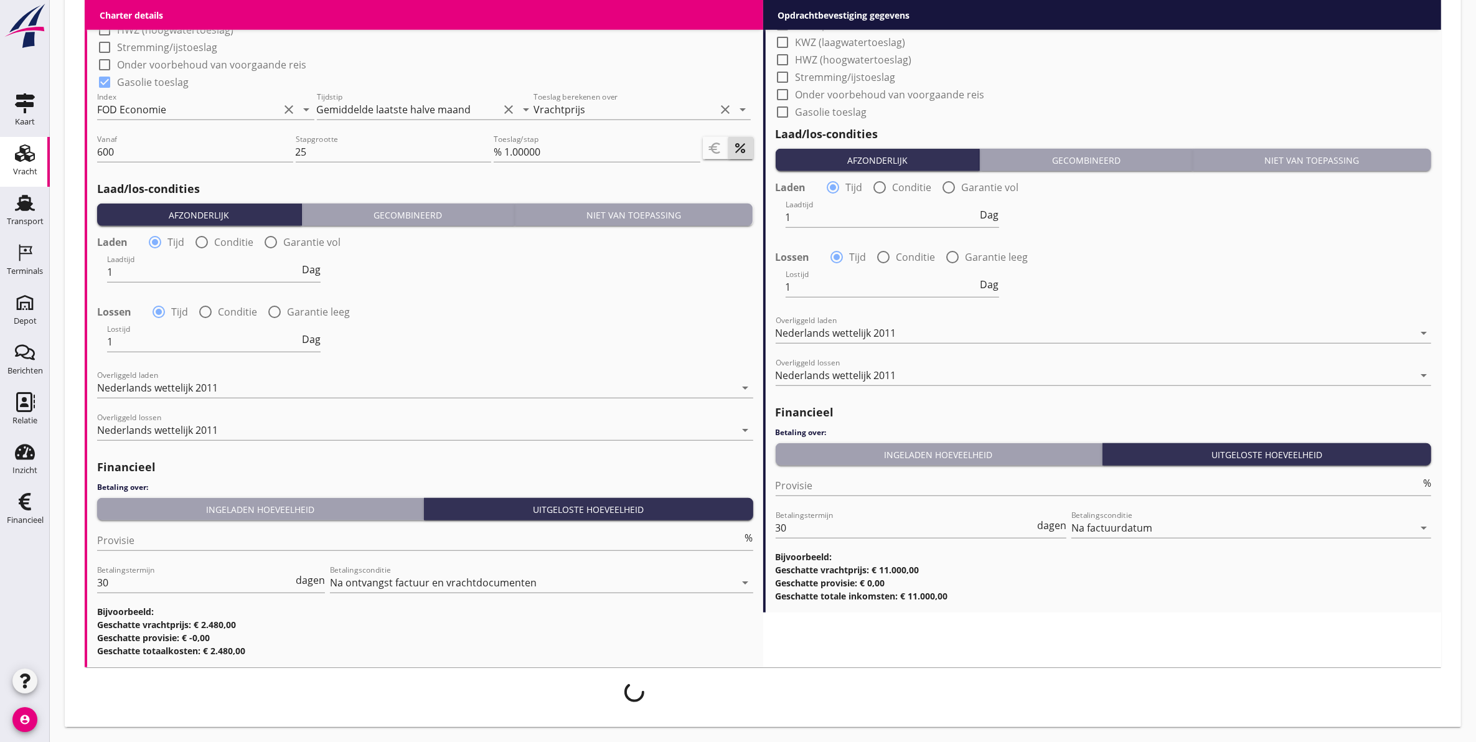
scroll to position [1232, 0]
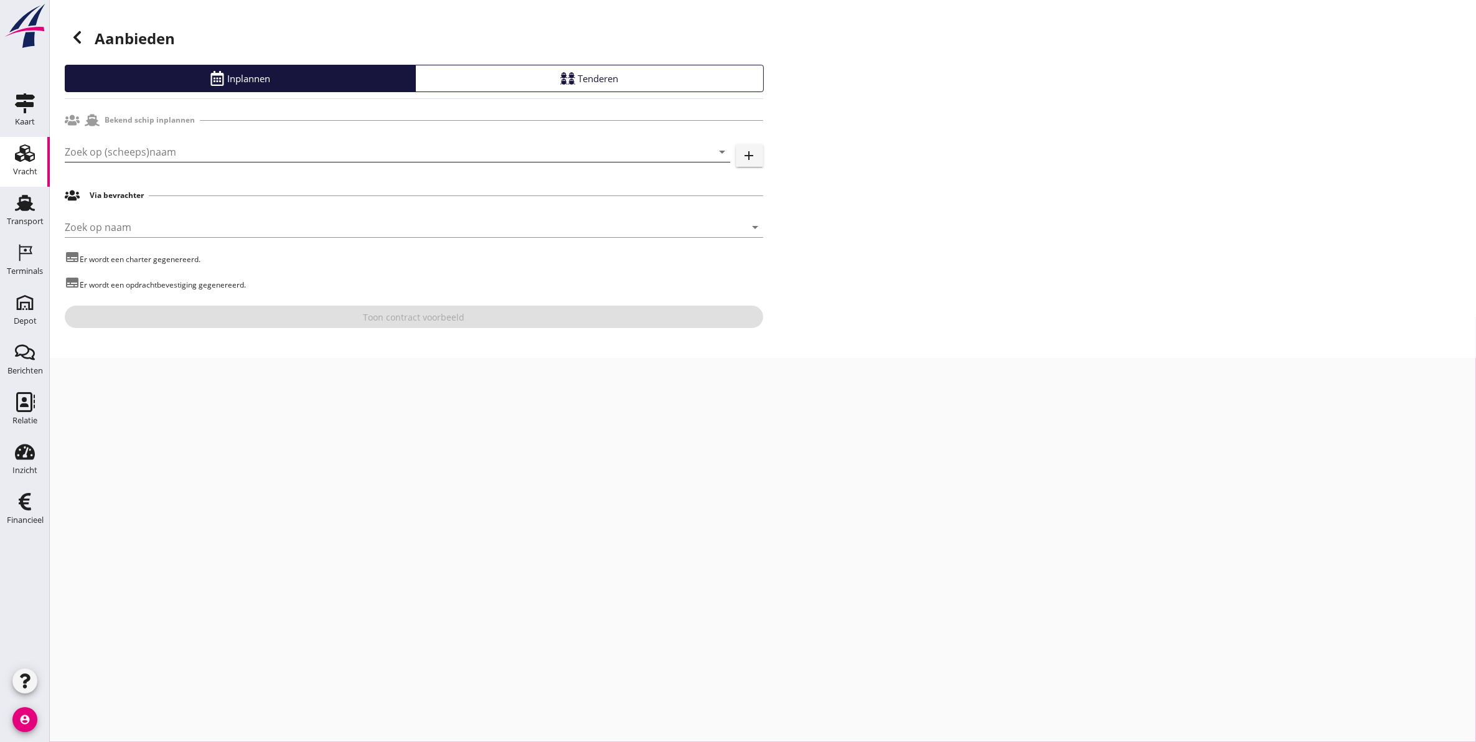
click at [151, 144] on input "Zoek op (scheeps)naam" at bounding box center [380, 152] width 631 height 20
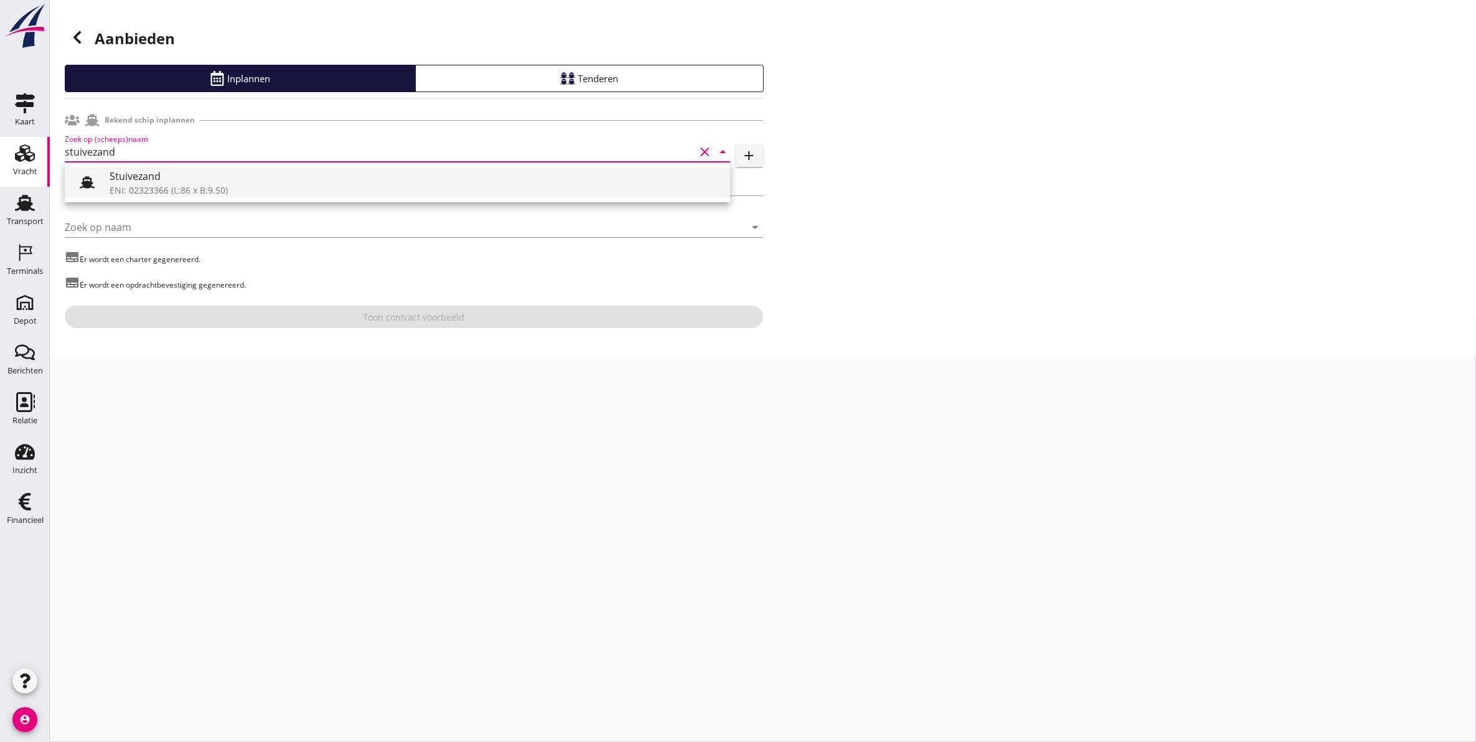
click at [182, 187] on div "ENI: 02323366 (L:86 x B:9.50)" at bounding box center [415, 190] width 611 height 13
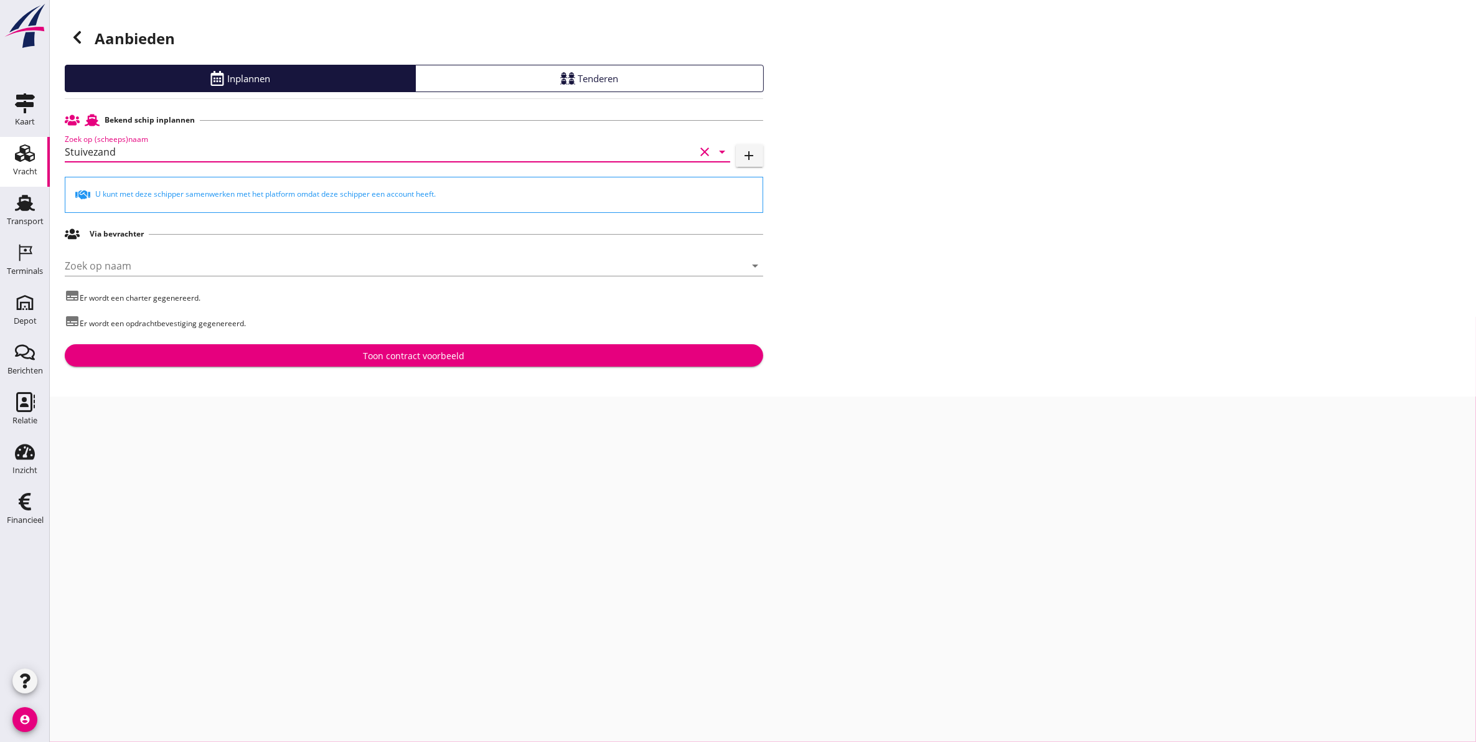
type input "Stuivezand"
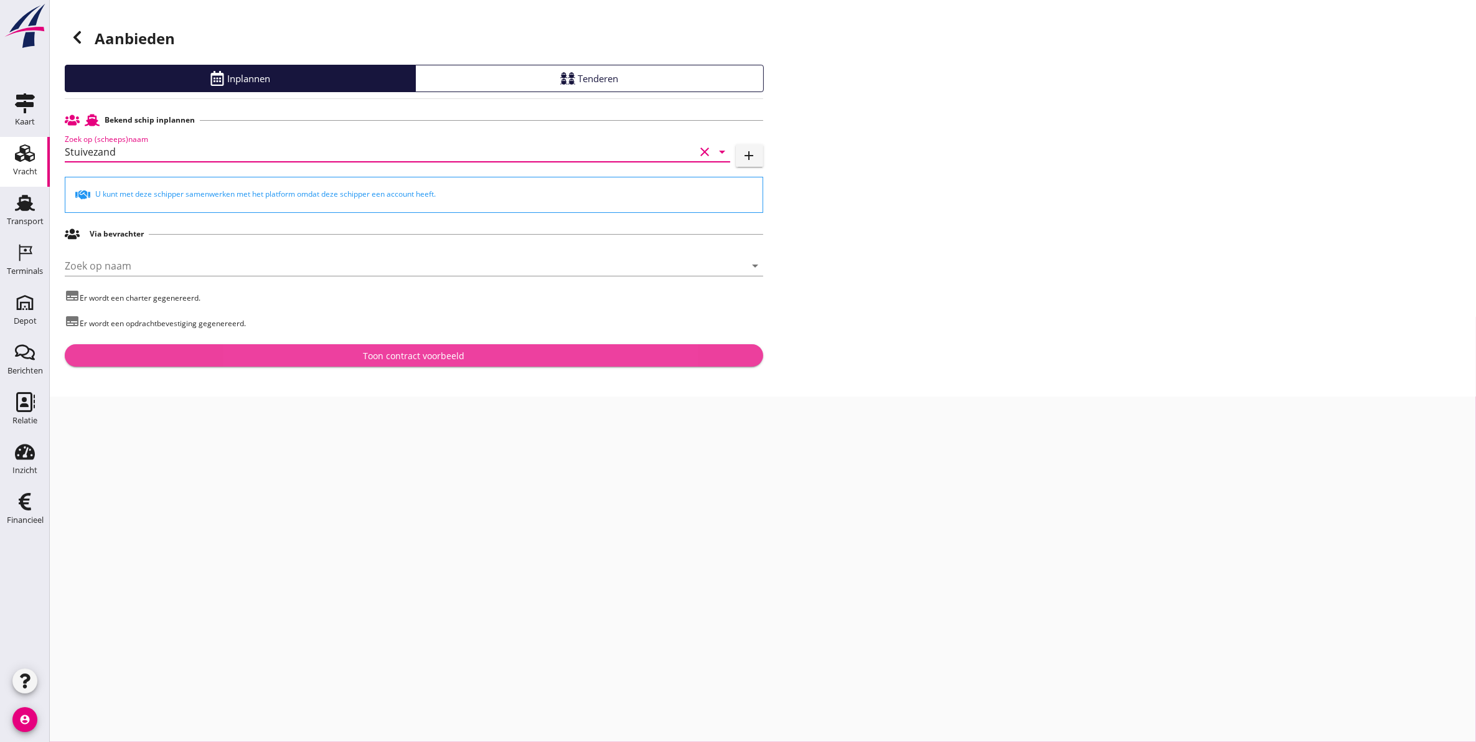
click at [327, 359] on div "Toon contract voorbeeld" at bounding box center [414, 355] width 678 height 13
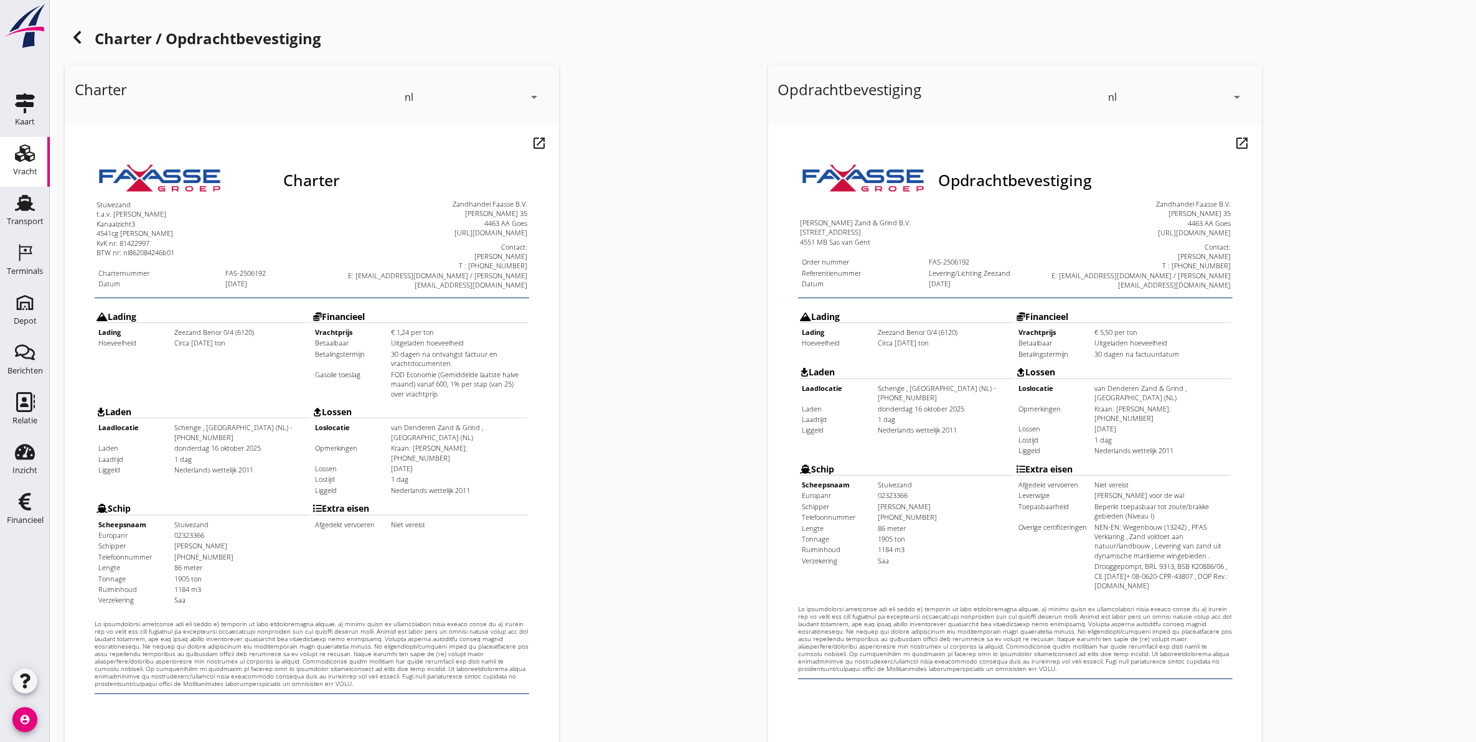
scroll to position [179, 0]
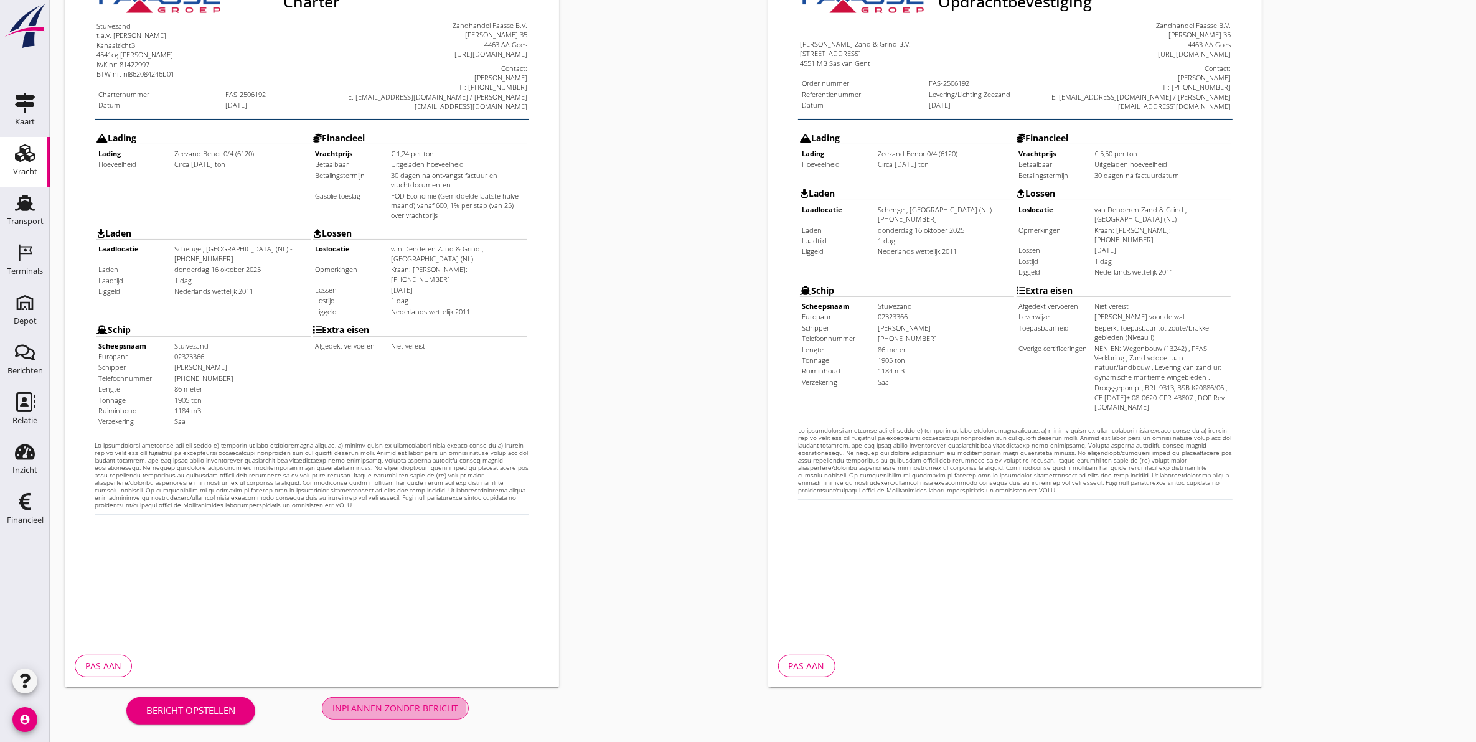
click at [427, 714] on button "Inplannen zonder bericht" at bounding box center [395, 708] width 147 height 22
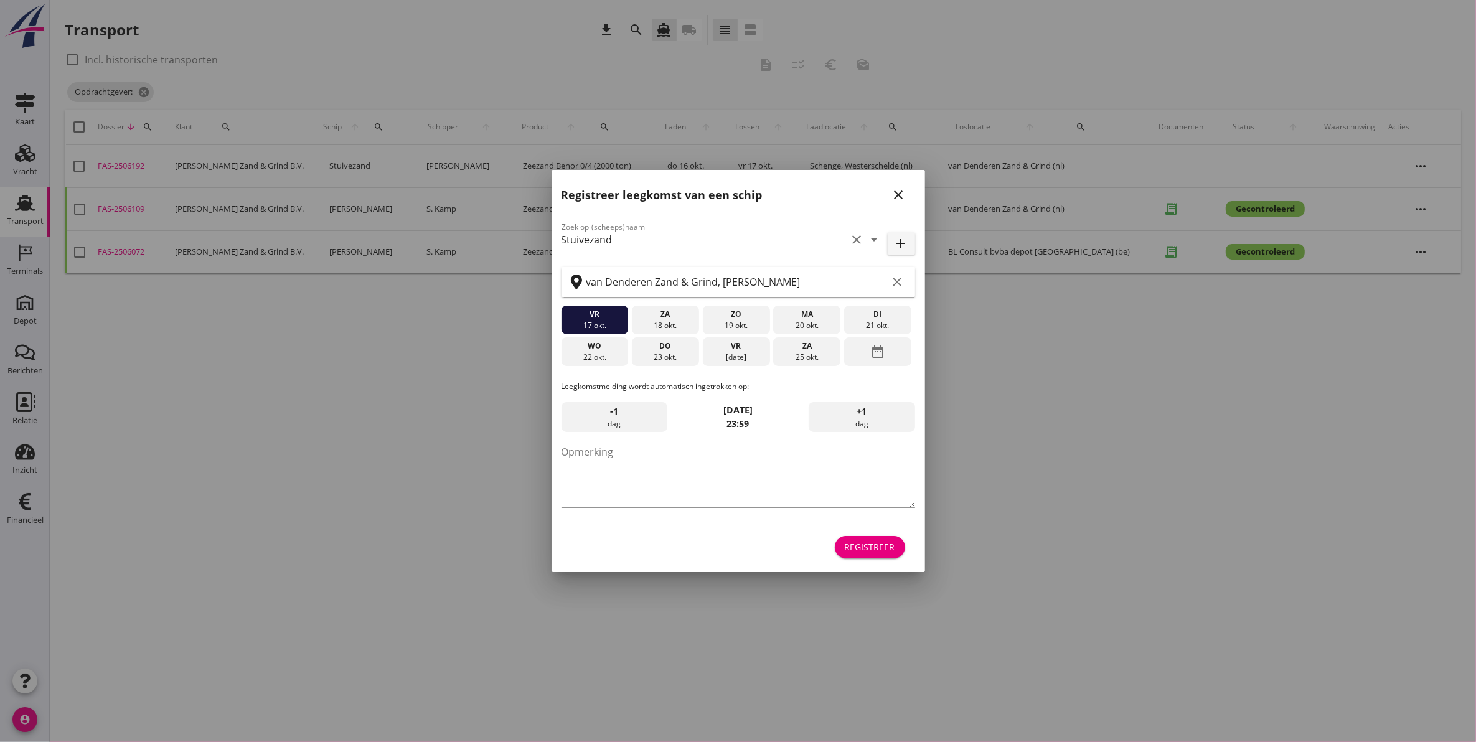
click at [901, 194] on icon "close" at bounding box center [898, 194] width 15 height 15
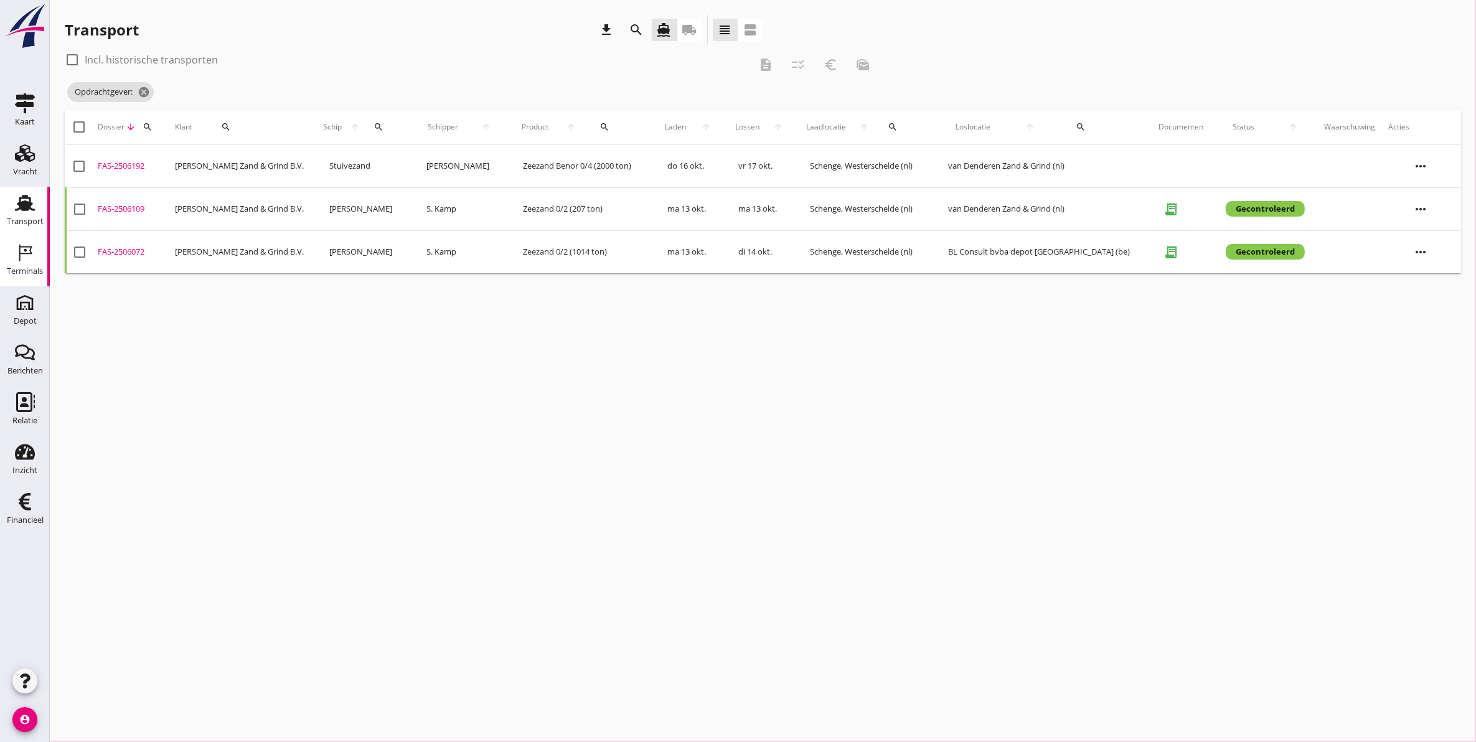
drag, startPoint x: 16, startPoint y: 256, endPoint x: 7, endPoint y: 279, distance: 24.4
click at [16, 256] on icon "Terminals" at bounding box center [25, 253] width 20 height 20
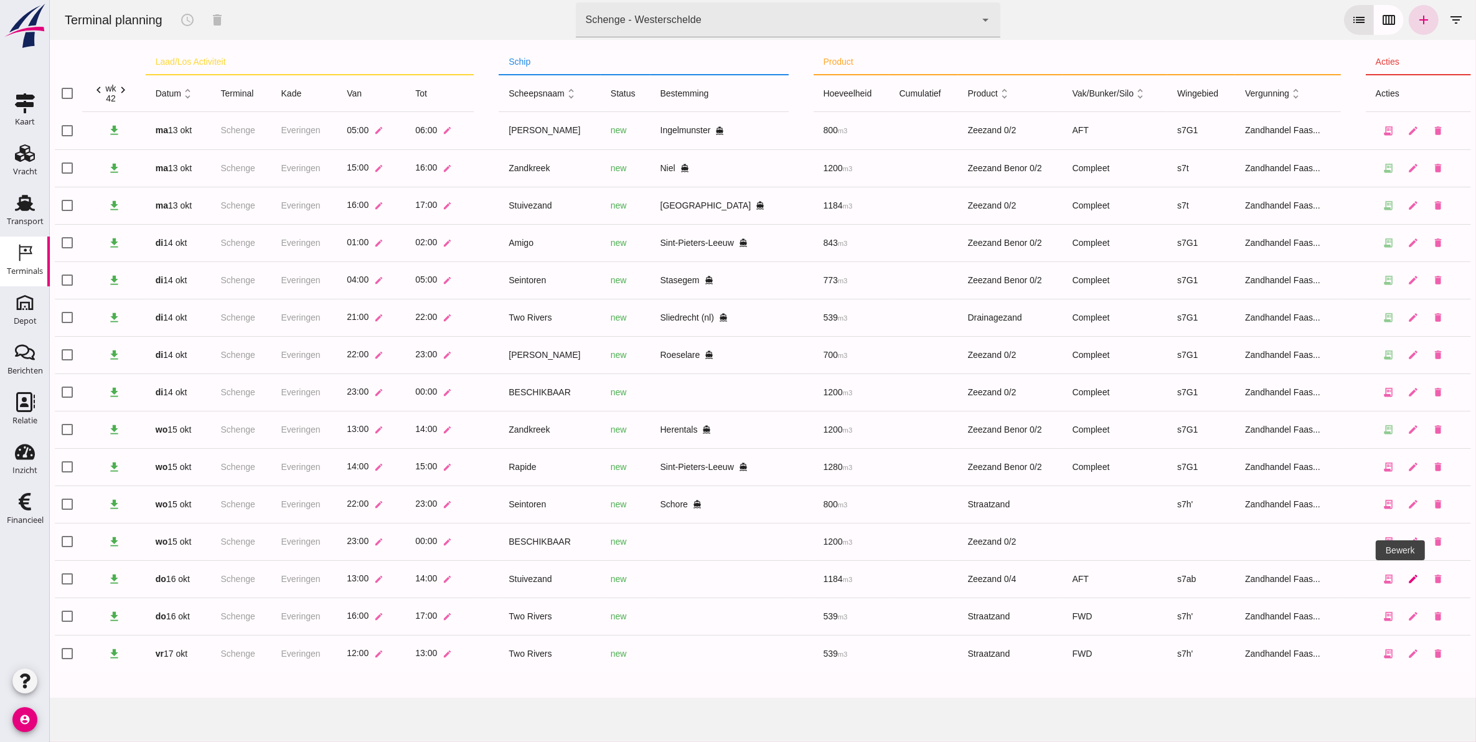
click at [1407, 576] on icon "edit" at bounding box center [1412, 578] width 11 height 11
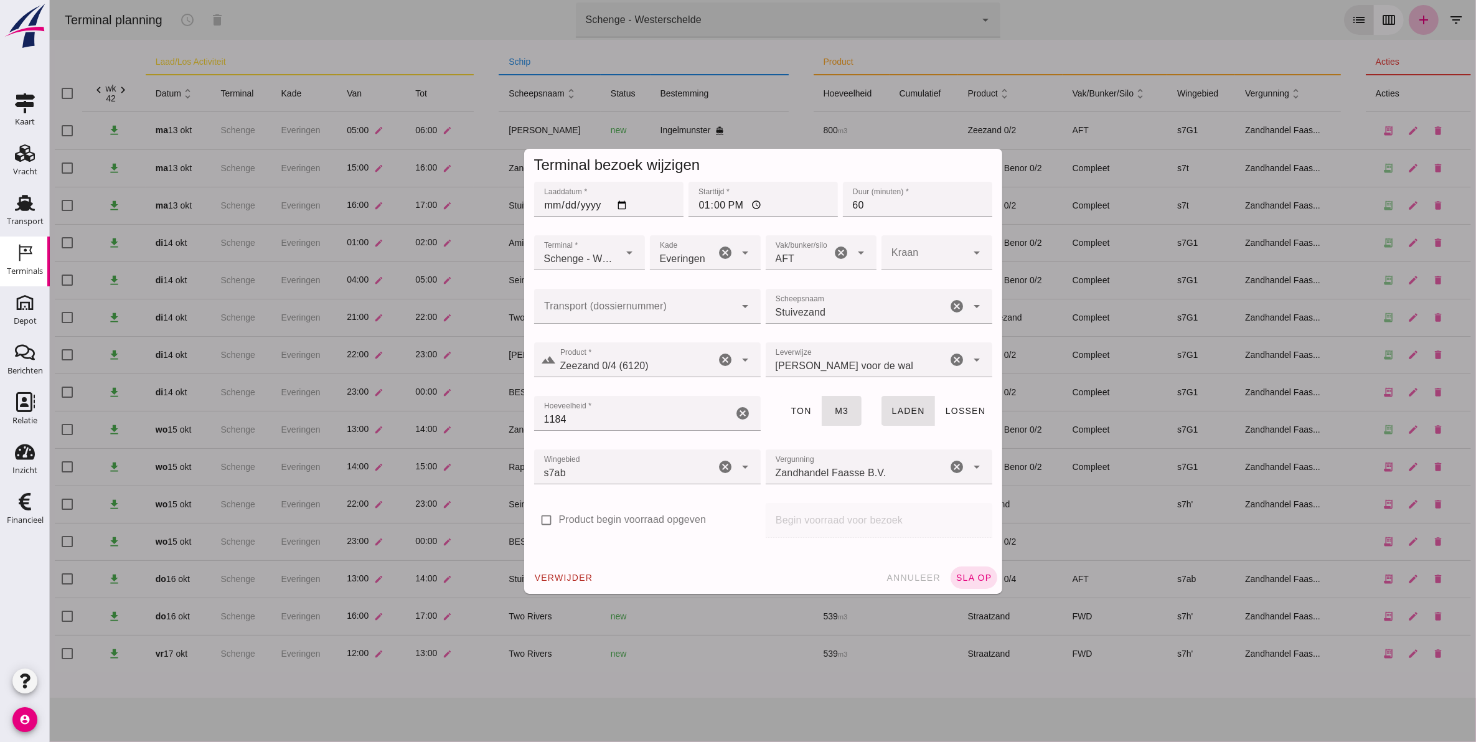
click at [582, 306] on input "Transport (dossiernummer)" at bounding box center [634, 312] width 202 height 15
type input "6192"
click at [962, 573] on span "sla op" at bounding box center [973, 578] width 37 height 10
click at [583, 307] on input "Transport (dossiernummer)" at bounding box center [631, 312] width 197 height 15
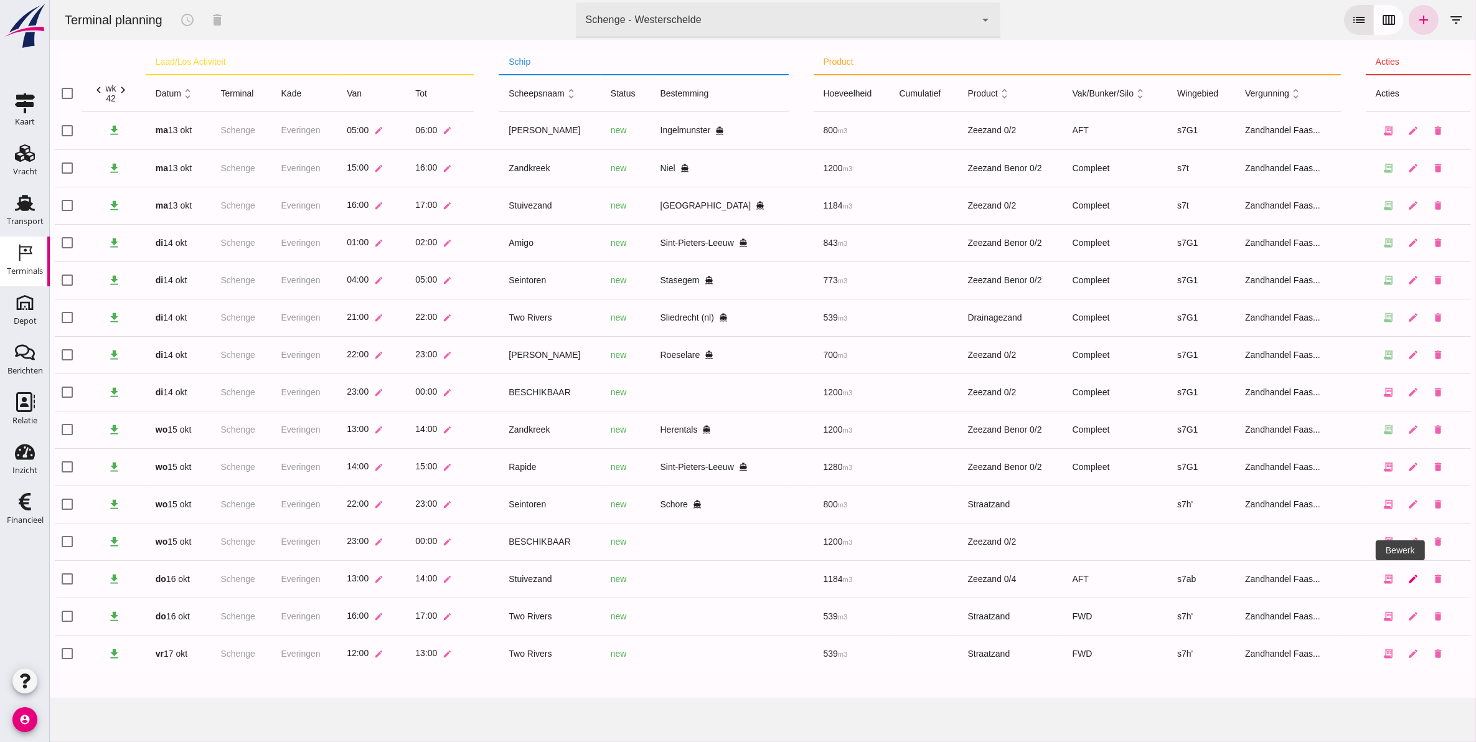
click at [1407, 579] on icon "edit" at bounding box center [1412, 578] width 11 height 11
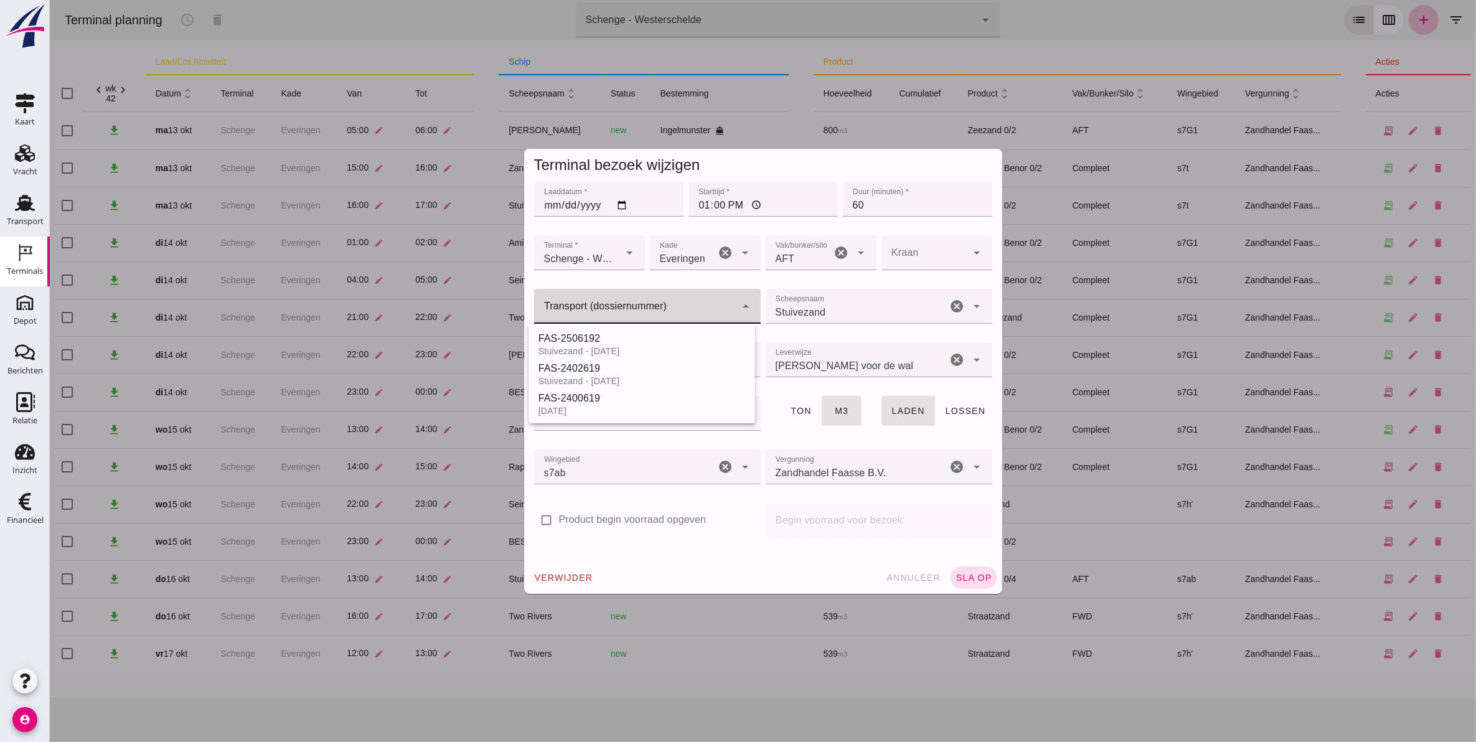
click at [605, 299] on div at bounding box center [634, 306] width 202 height 35
click at [606, 335] on div "FAS-2506192" at bounding box center [641, 338] width 207 height 15
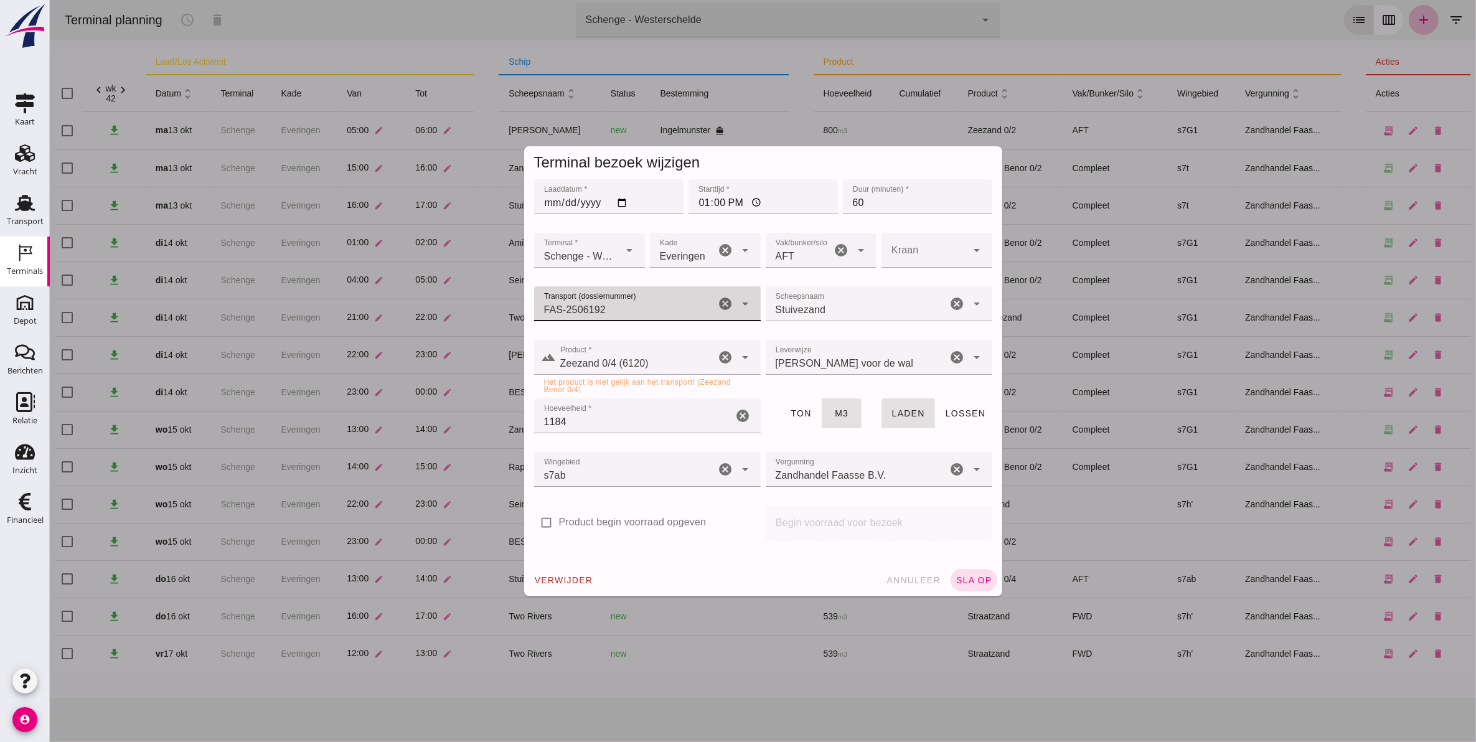
type input "FAS-2506192"
type input "Zeezand 0/4 (6120)"
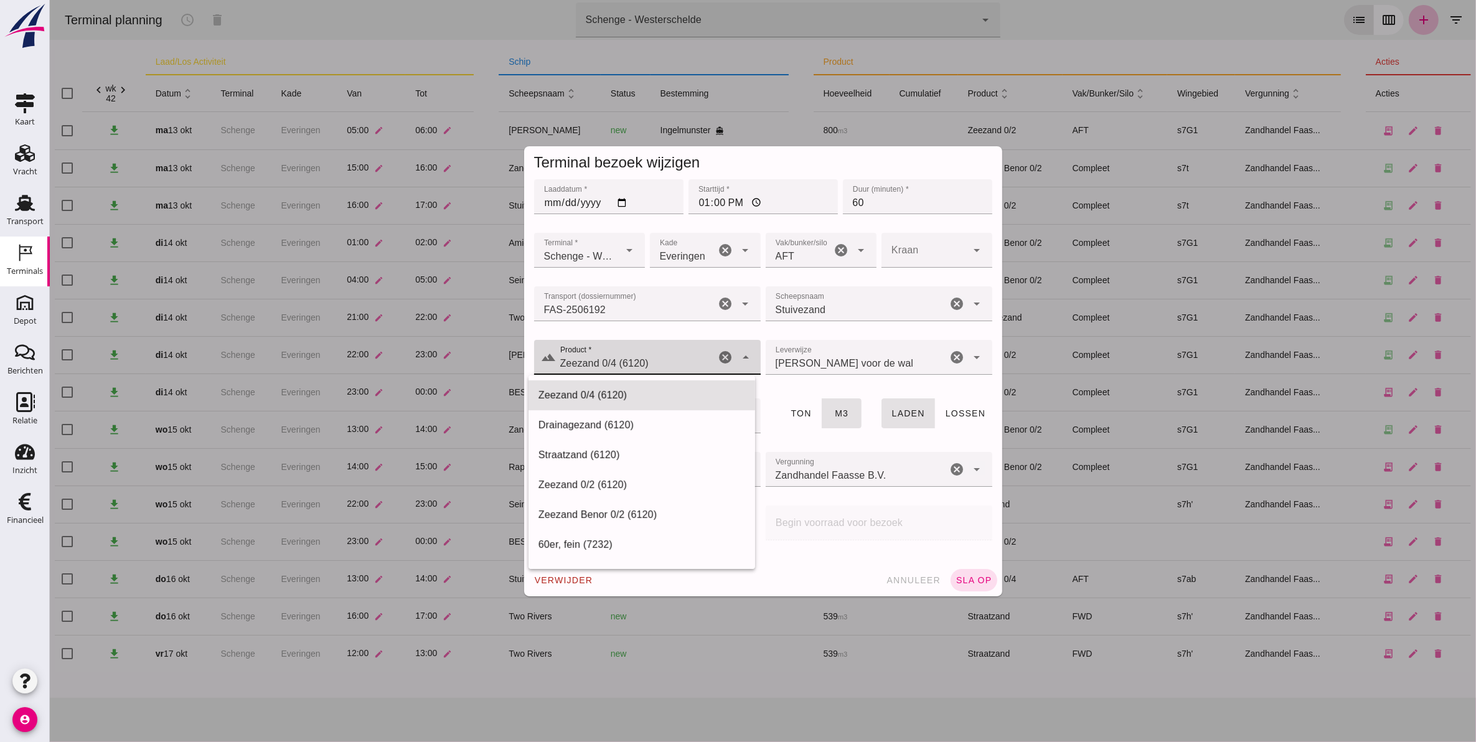
click at [659, 363] on input "Zeezand 0/4 (6120)" at bounding box center [635, 363] width 159 height 15
click at [657, 385] on div "Zeezand 0/4 (6120)" at bounding box center [641, 395] width 227 height 30
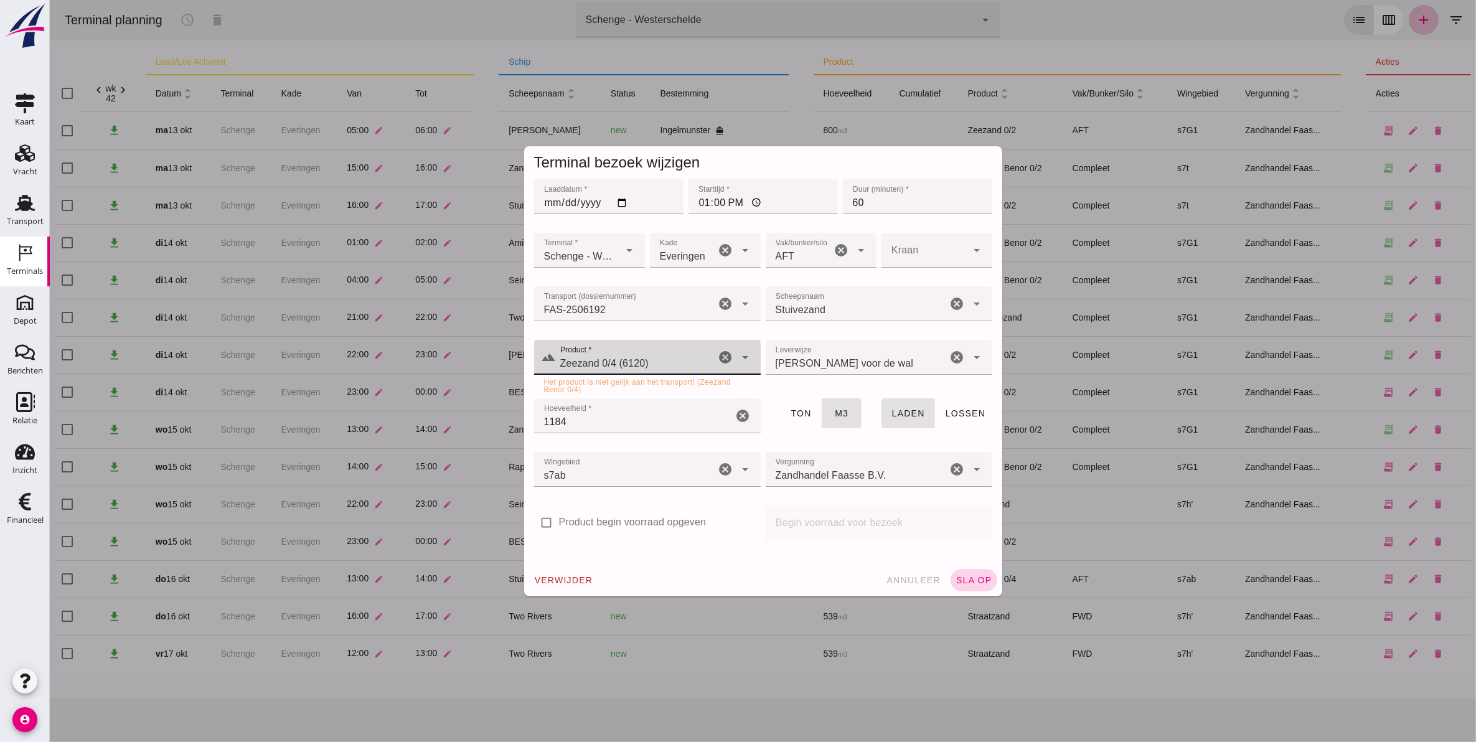
click at [965, 576] on span "sla op" at bounding box center [973, 580] width 37 height 10
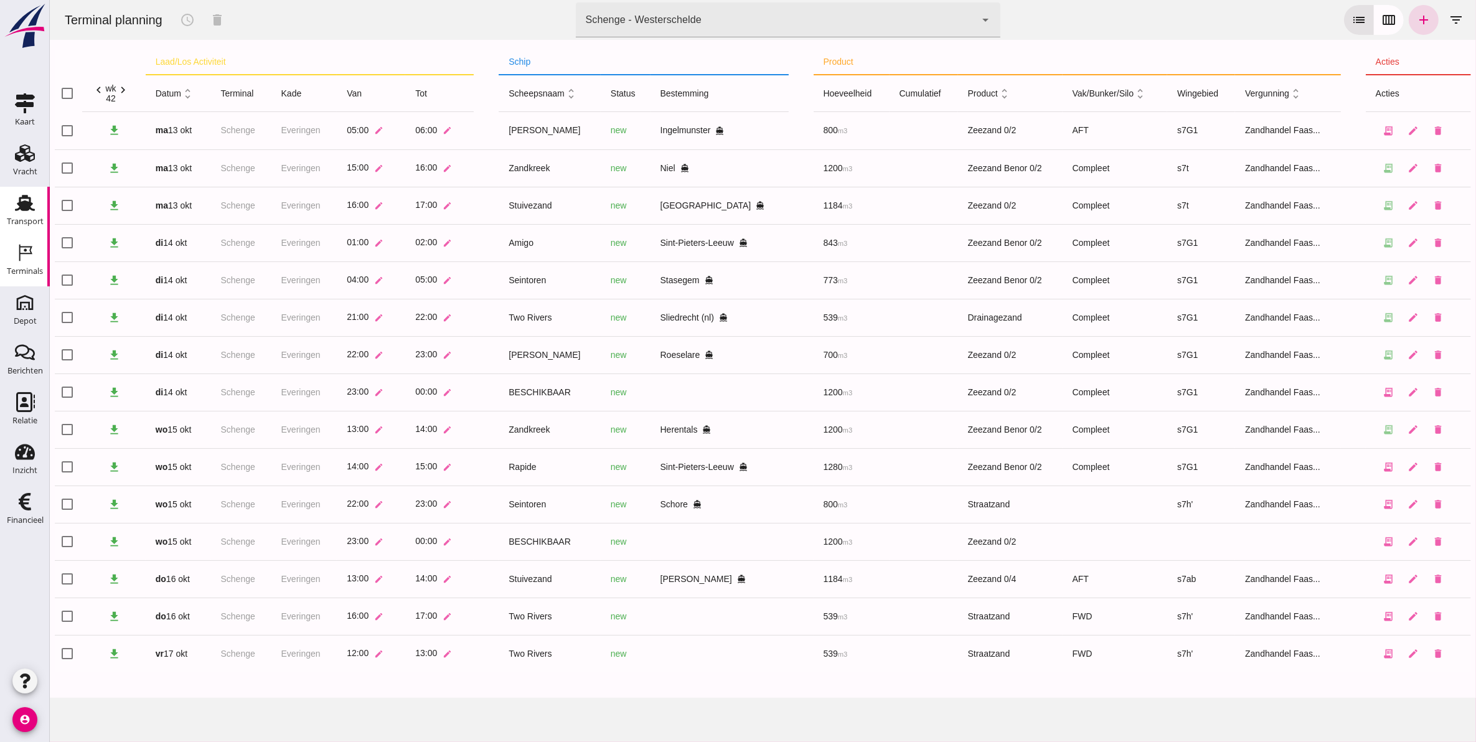
click at [33, 218] on div "Transport" at bounding box center [25, 221] width 37 height 8
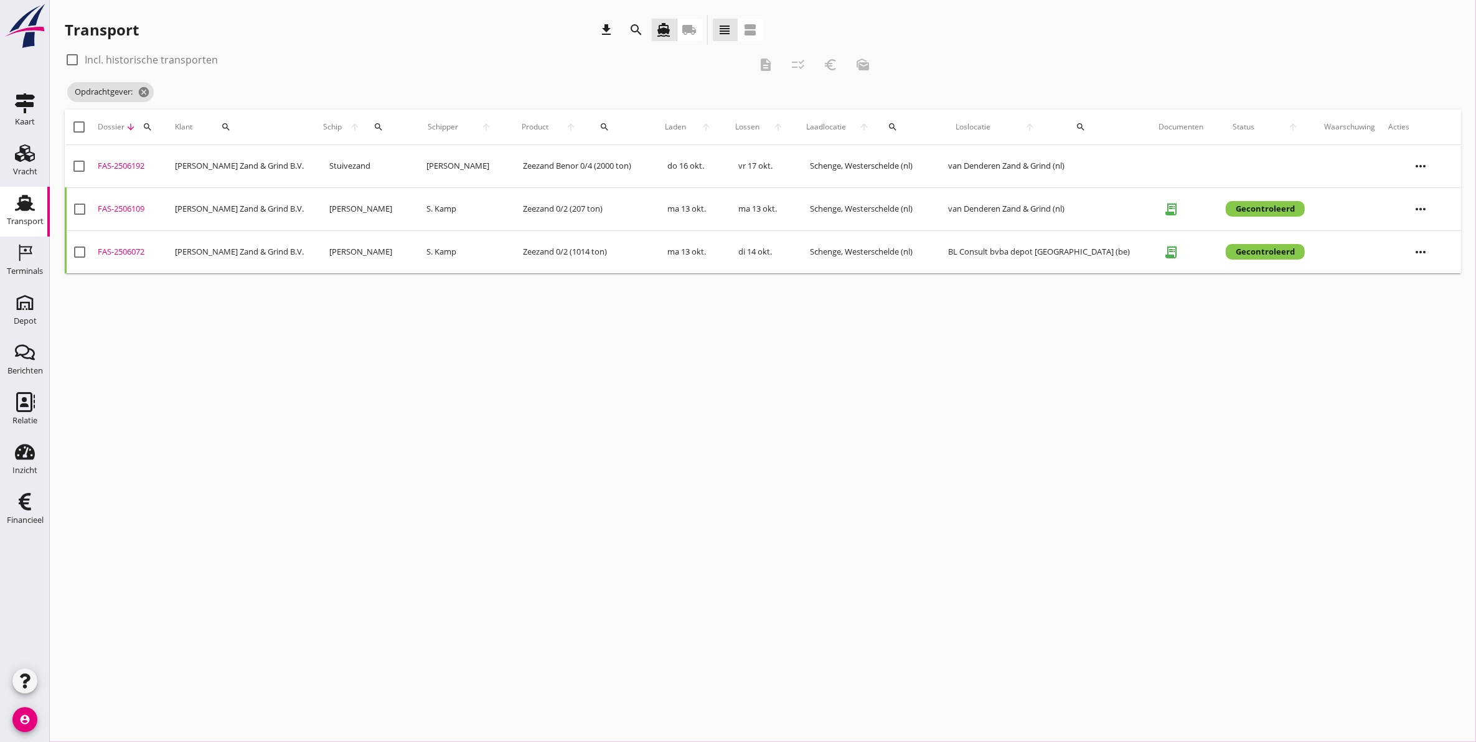
click at [19, 213] on div "Transport" at bounding box center [25, 221] width 37 height 17
click at [132, 166] on div "FAS-2506192" at bounding box center [131, 166] width 67 height 12
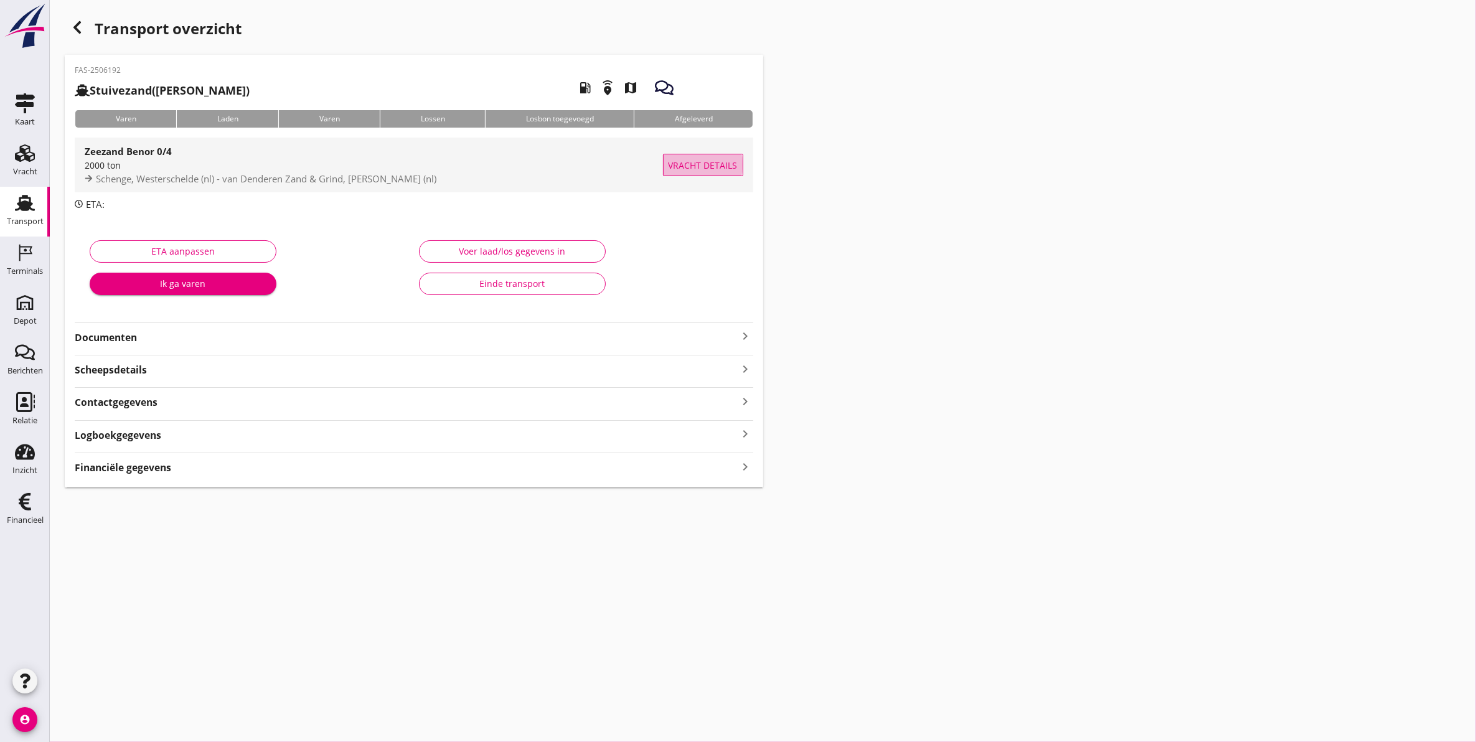
click at [710, 161] on span "Vracht details" at bounding box center [702, 165] width 69 height 13
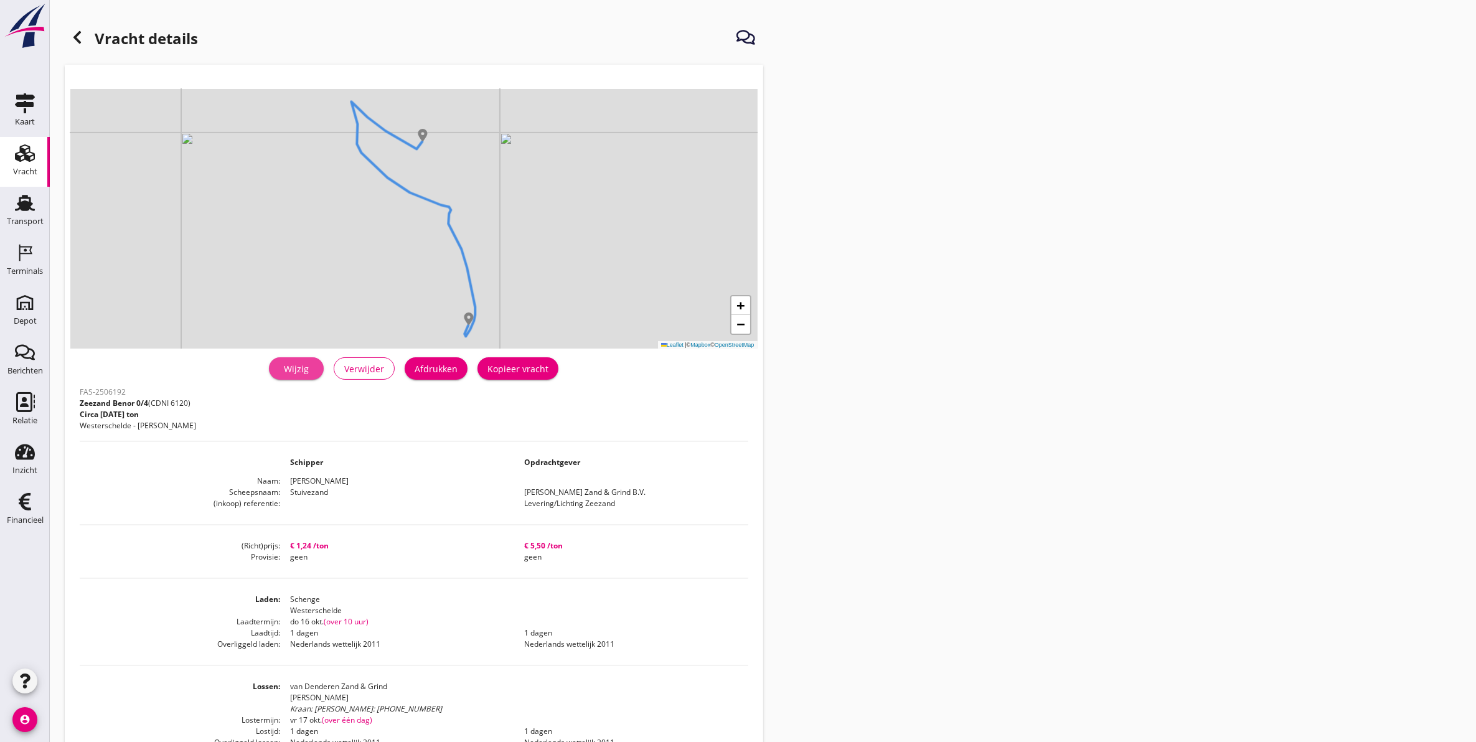
click at [284, 365] on div "Wijzig" at bounding box center [296, 368] width 35 height 13
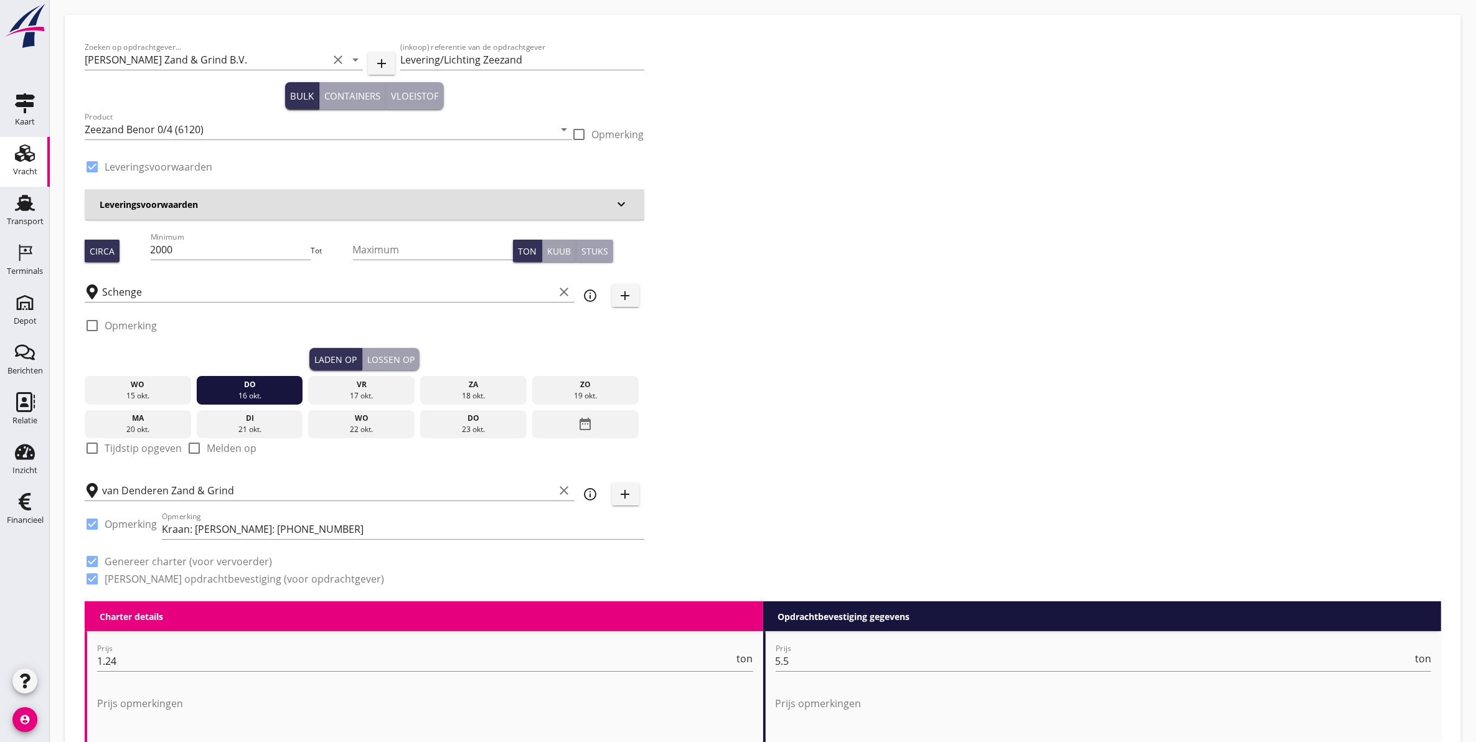
click at [219, 115] on div "Product Zeezand Benor 0/4 (6120) arrow_drop_down" at bounding box center [328, 132] width 487 height 40
click at [222, 128] on input "Zeezand Benor 0/4 (6120)" at bounding box center [320, 130] width 470 height 20
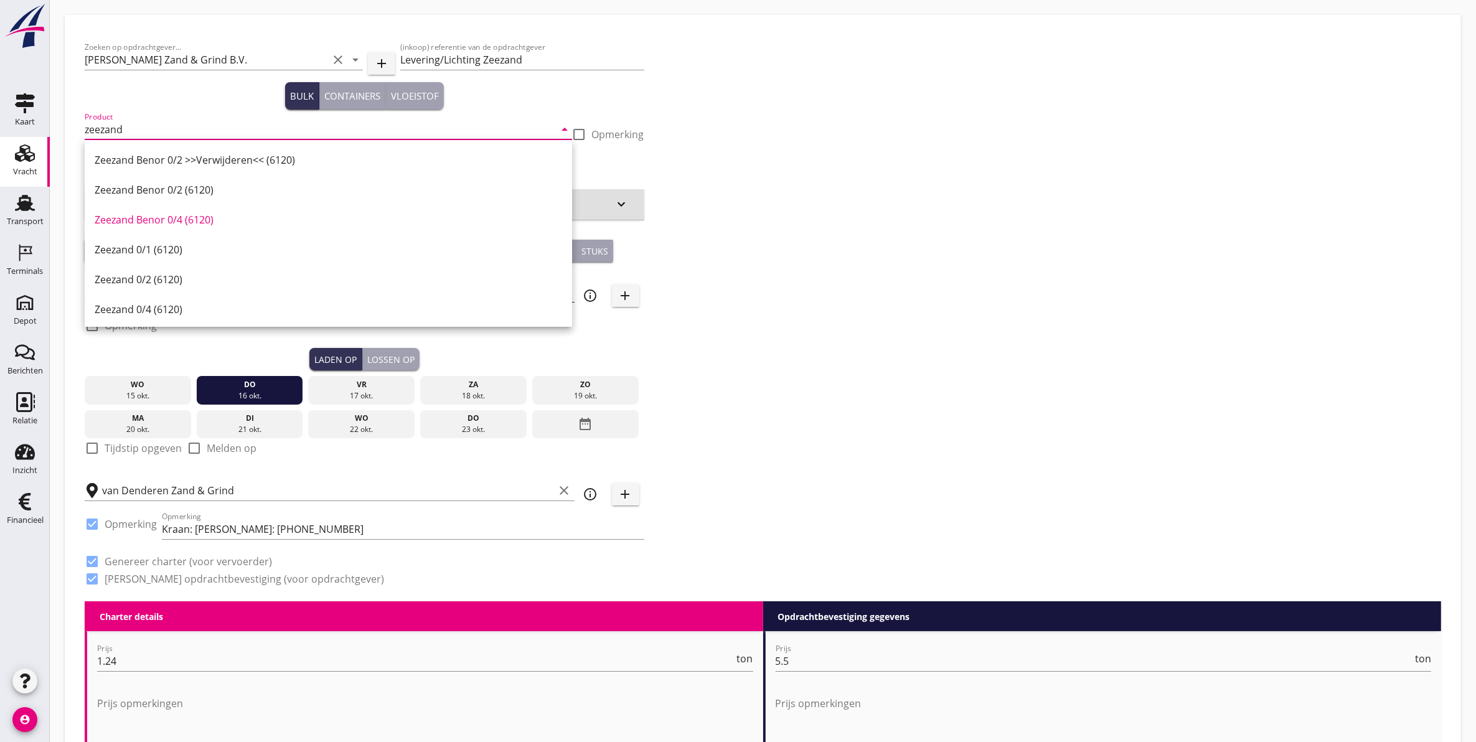
click at [203, 306] on div "Zeezand 0/4 (6120)" at bounding box center [328, 309] width 467 height 15
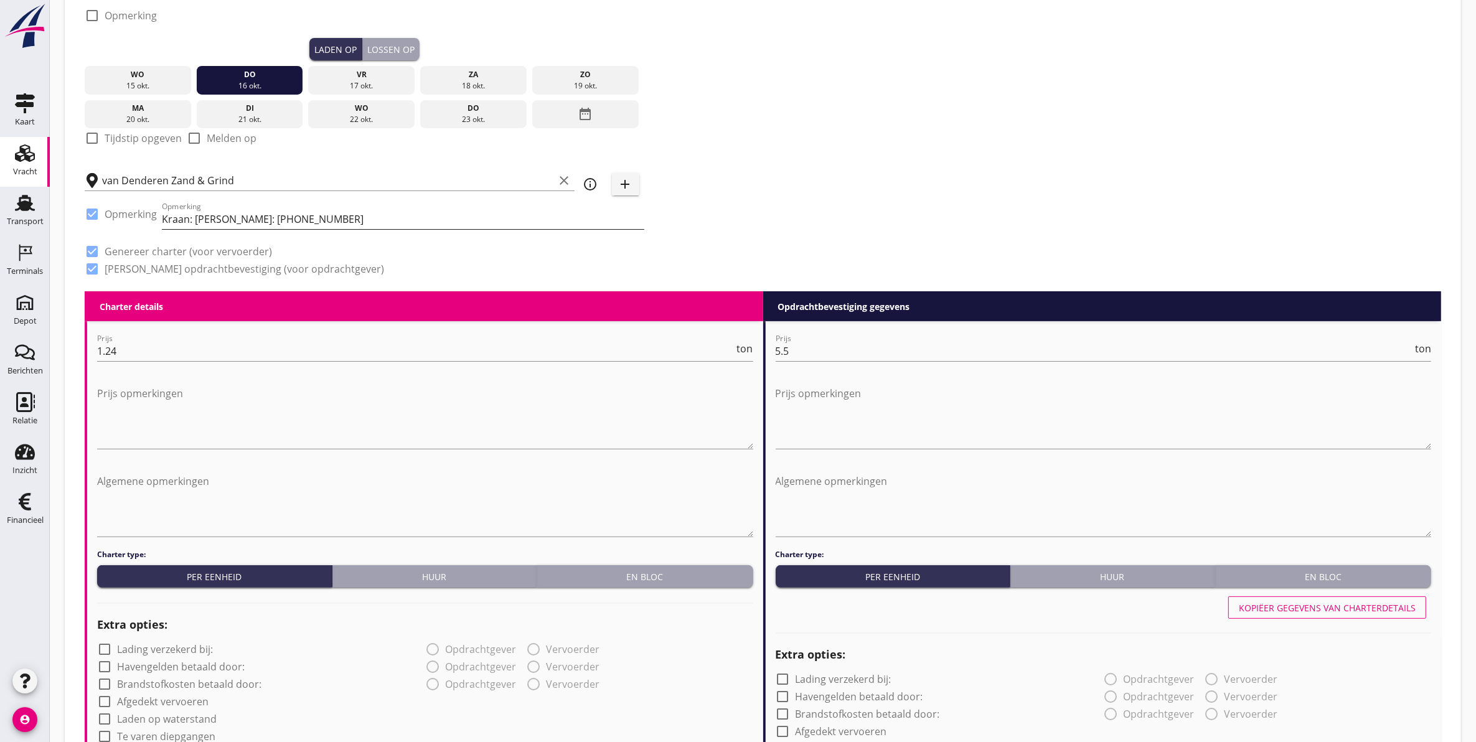
scroll to position [311, 0]
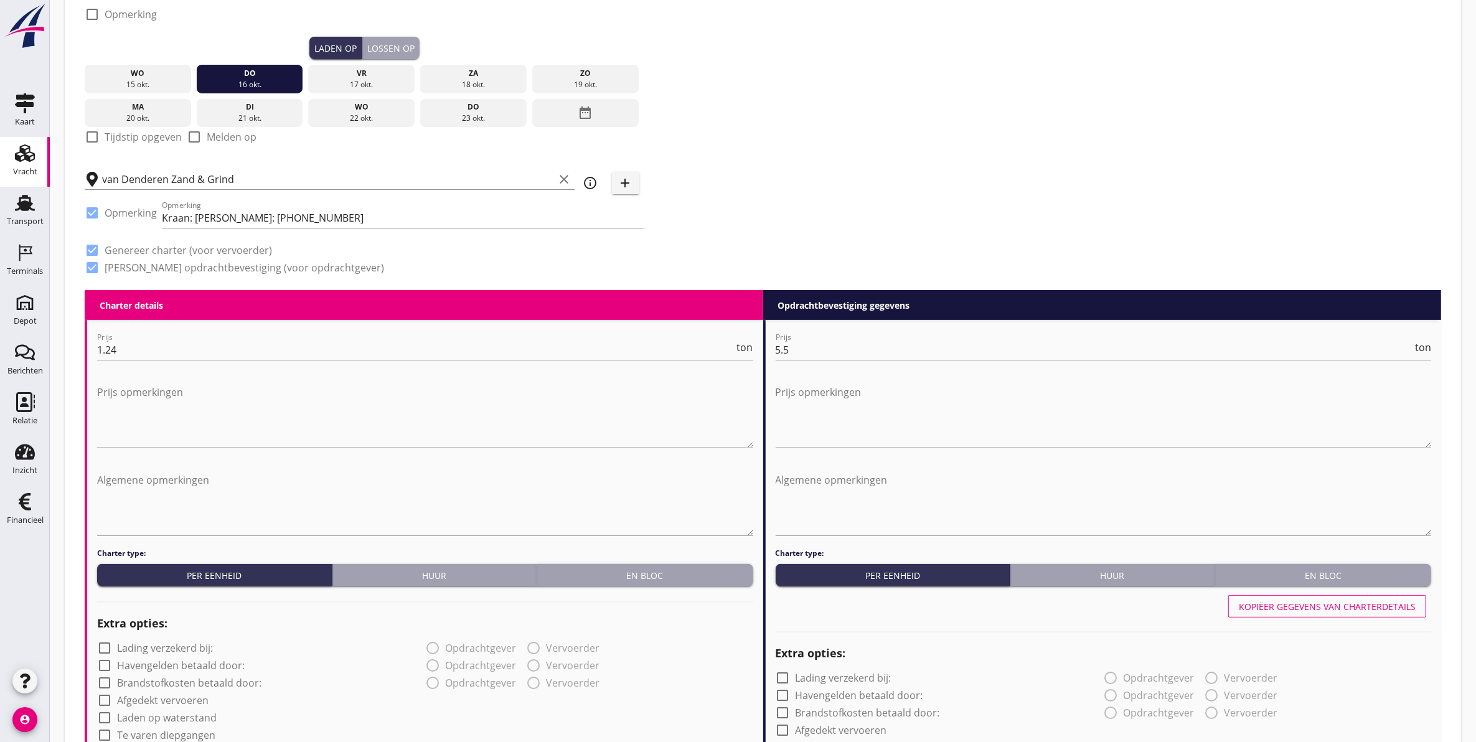
type input "Zeezand 0/4 (6120)"
click at [387, 34] on div "check_box_outline_blank Opmerking" at bounding box center [365, 17] width 560 height 37
click at [393, 45] on div "Lossen op" at bounding box center [390, 48] width 47 height 13
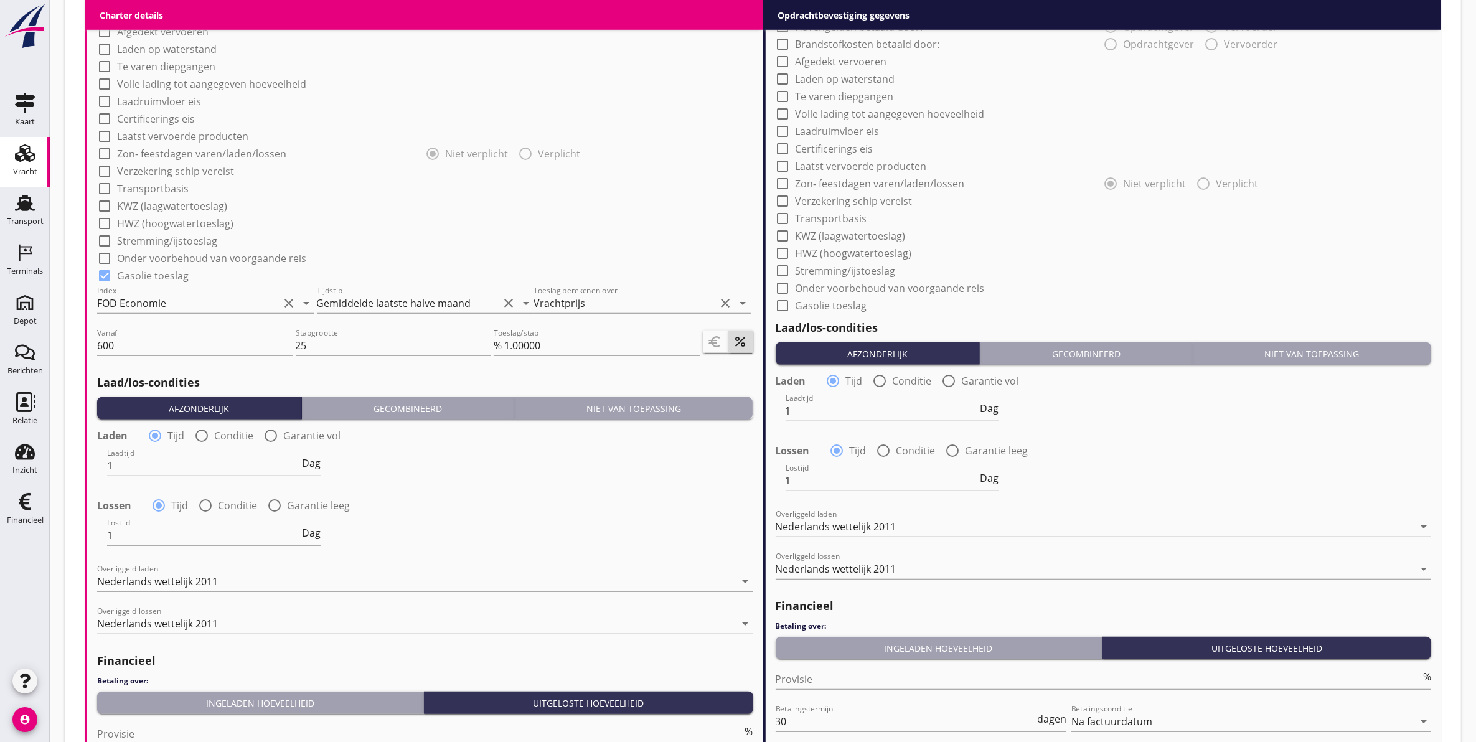
scroll to position [1204, 0]
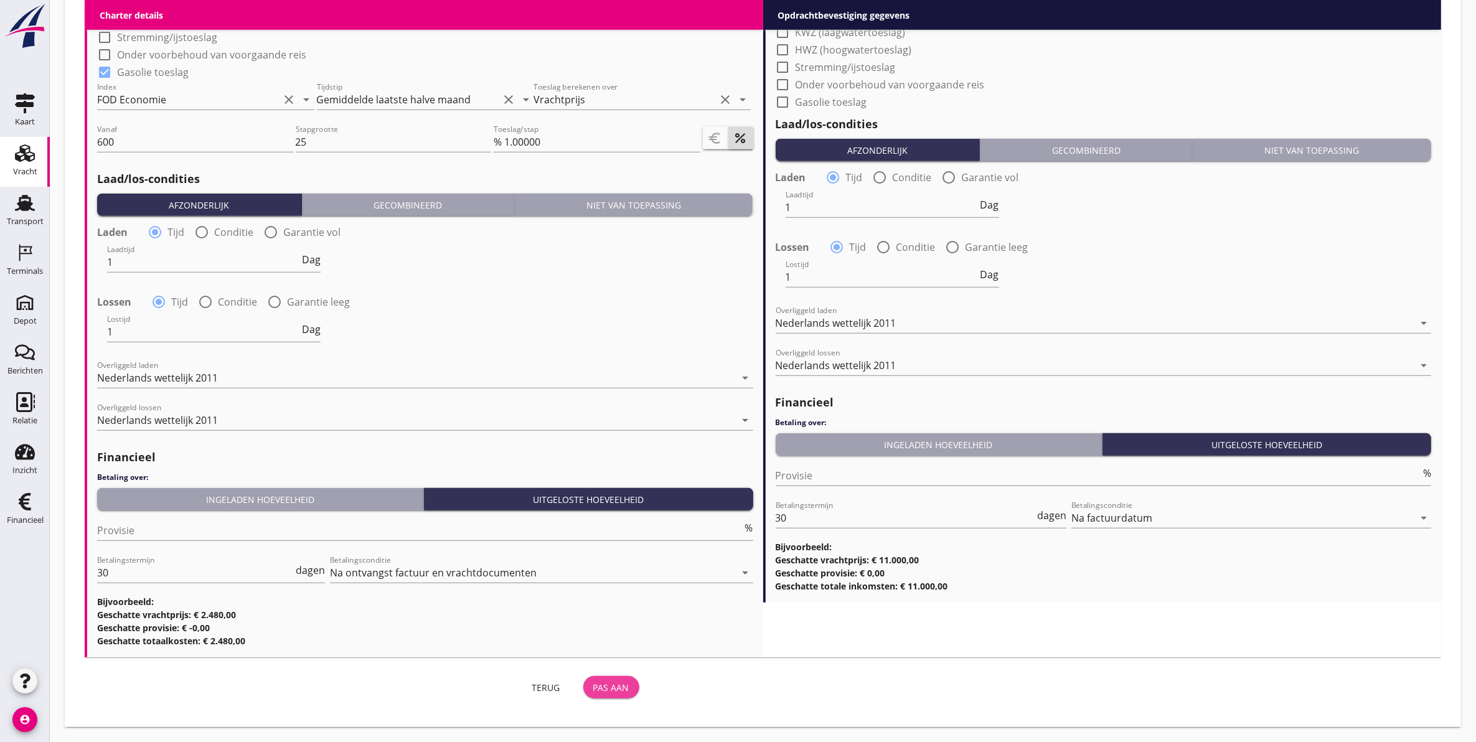
click at [611, 683] on div "Pas aan" at bounding box center [611, 687] width 36 height 13
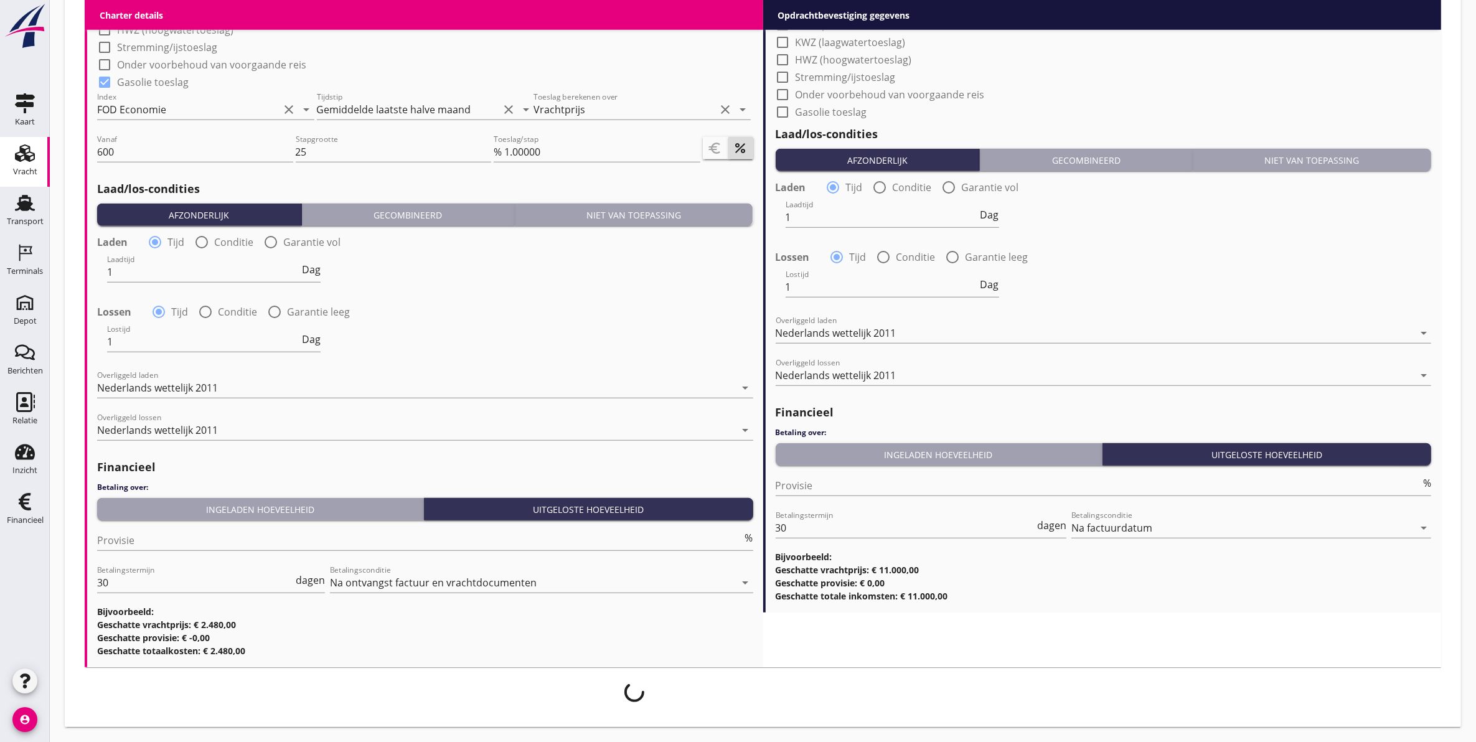
scroll to position [1194, 0]
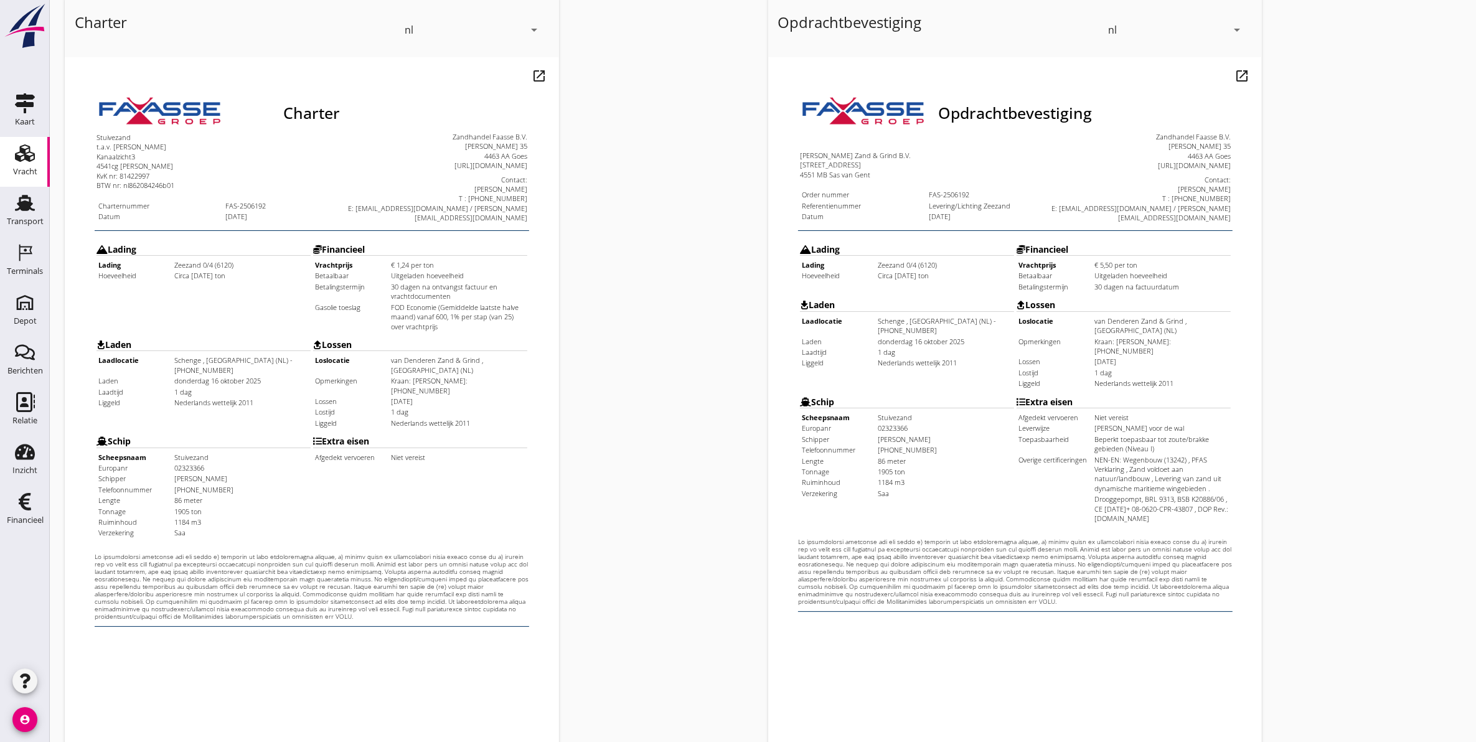
scroll to position [179, 0]
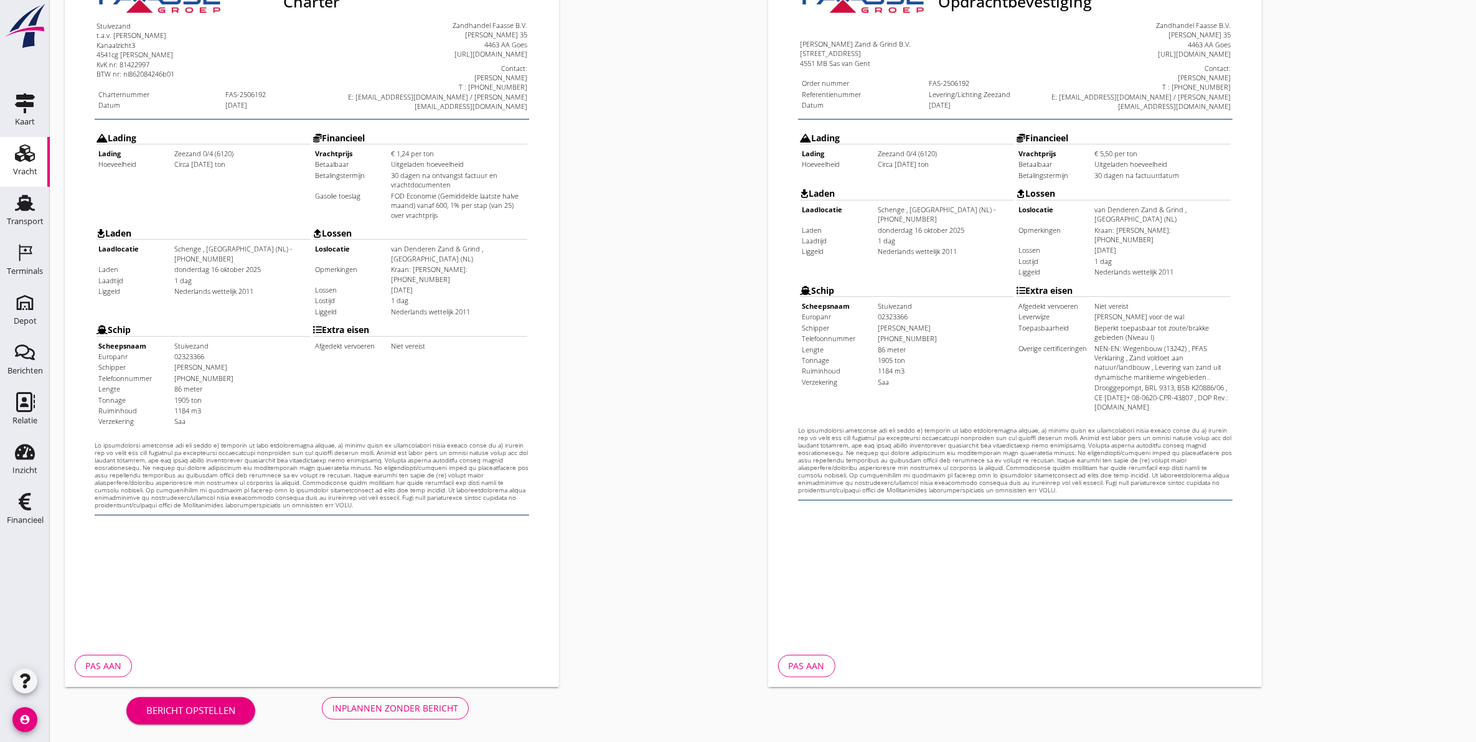
click at [391, 711] on div "Inplannen zonder bericht" at bounding box center [395, 707] width 126 height 13
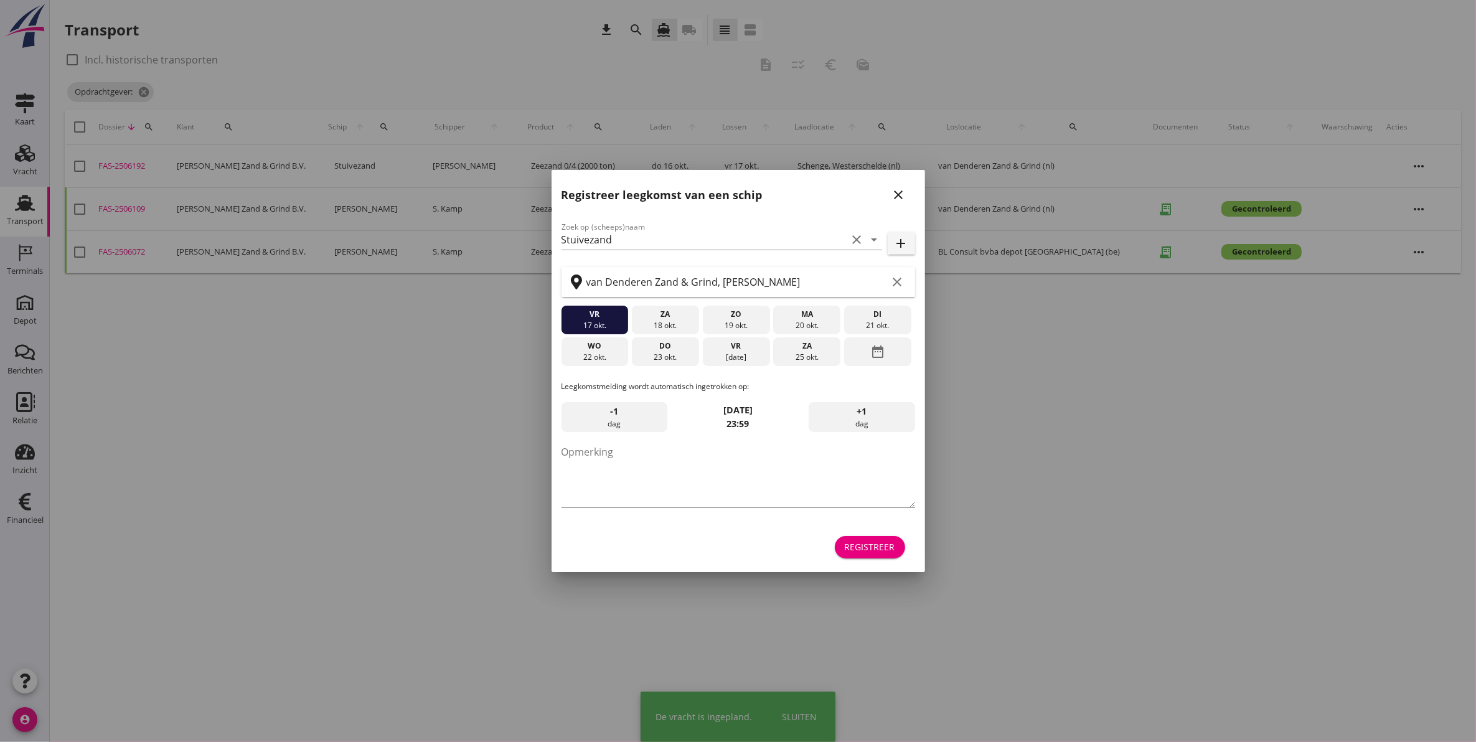
click at [124, 165] on div at bounding box center [738, 371] width 1476 height 742
click at [136, 164] on div at bounding box center [738, 371] width 1476 height 742
click at [893, 194] on icon "close" at bounding box center [898, 194] width 15 height 15
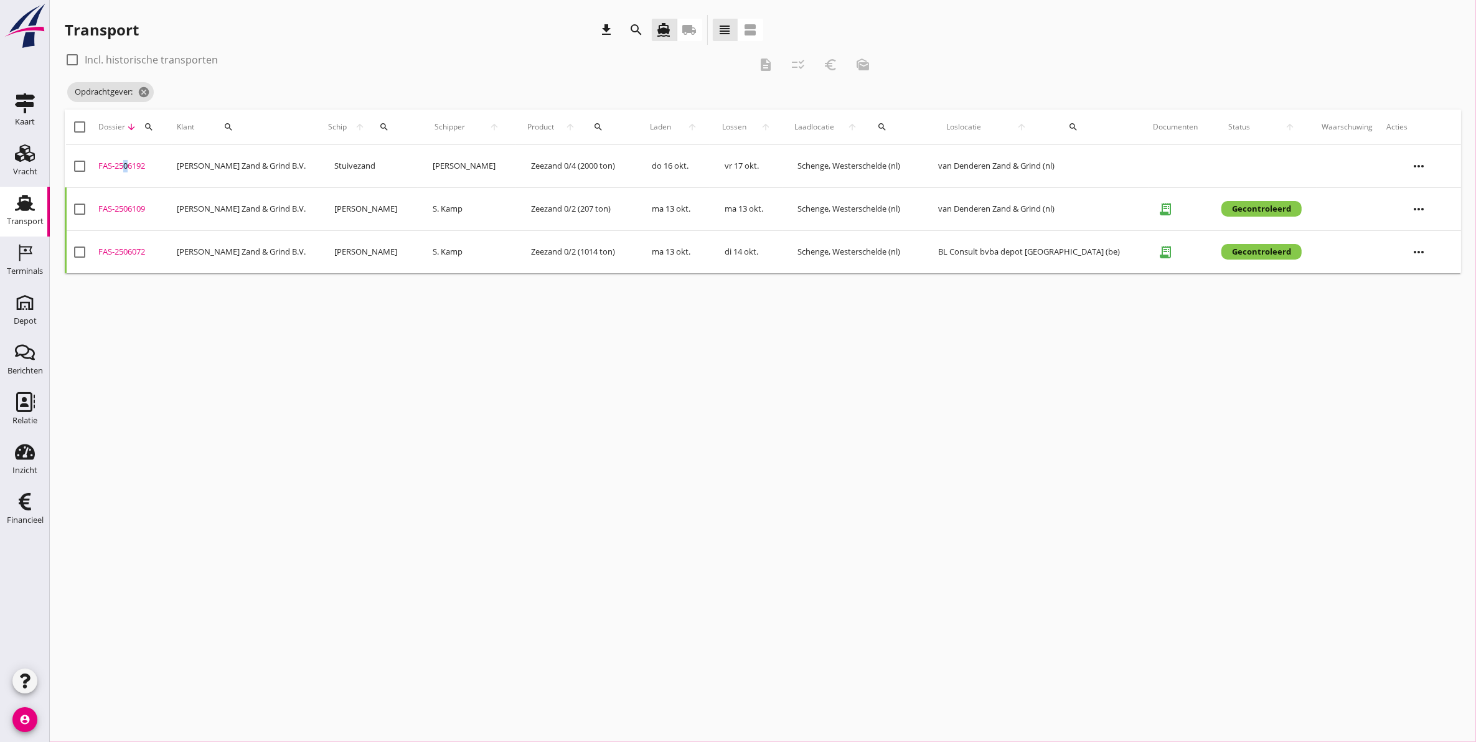
click at [120, 162] on div "FAS-2506192" at bounding box center [132, 166] width 68 height 12
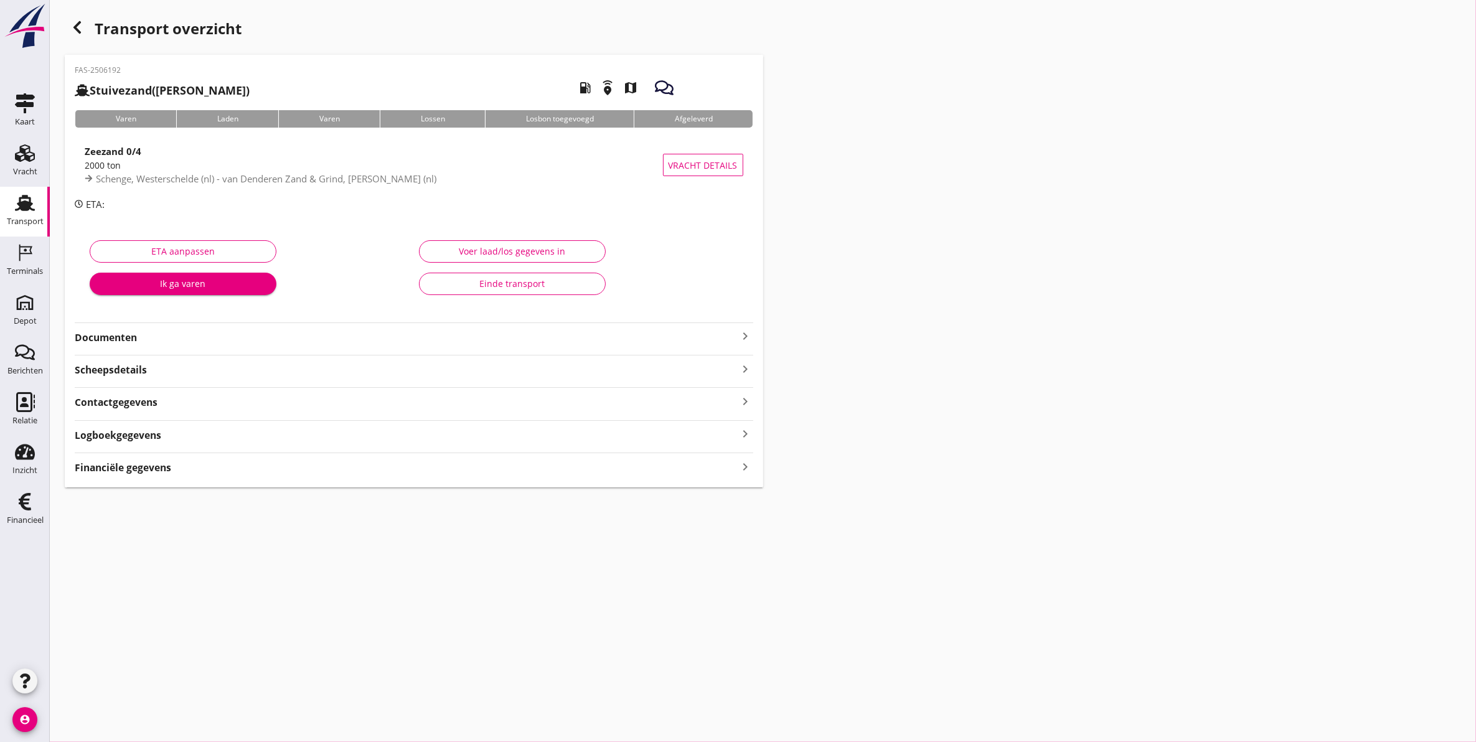
click at [148, 339] on strong "Documenten" at bounding box center [407, 338] width 664 height 14
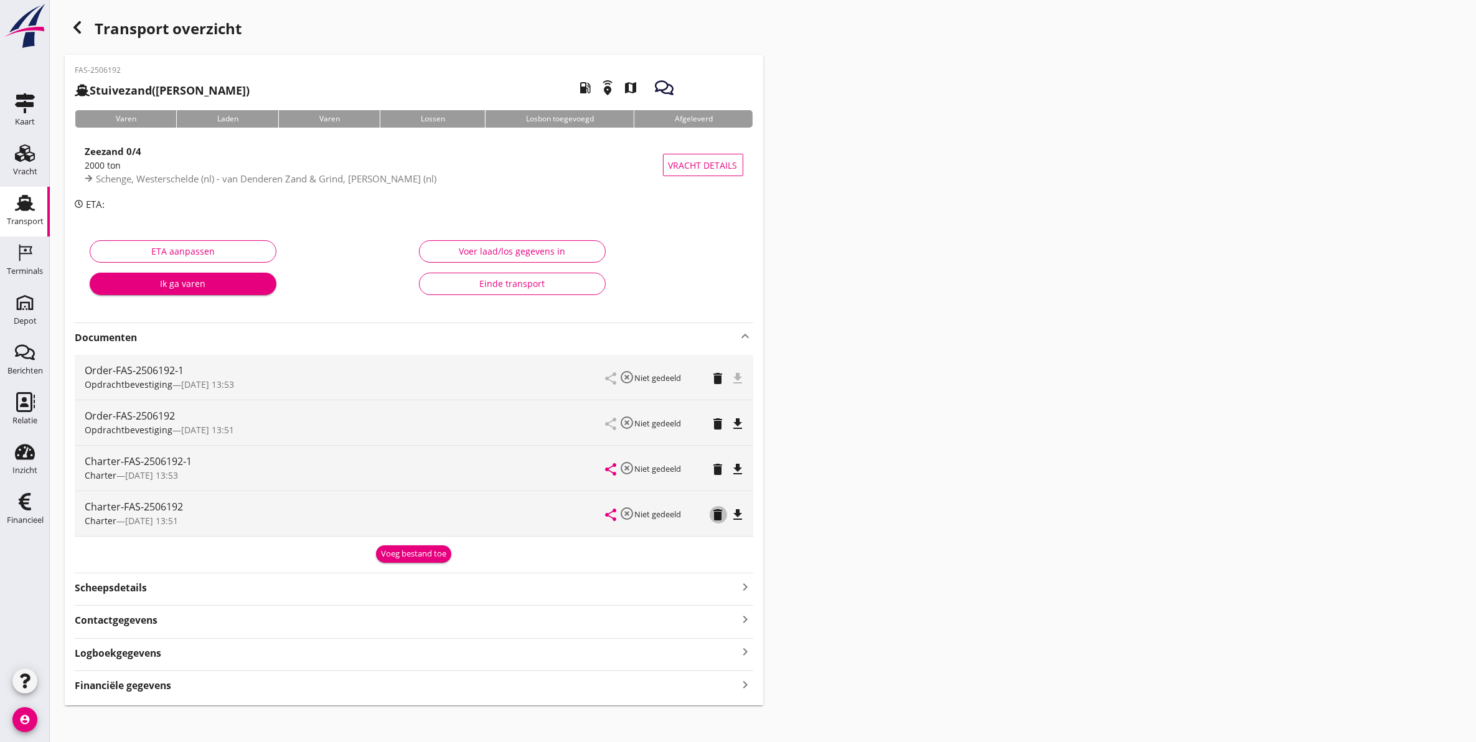
click at [720, 518] on icon "delete" at bounding box center [718, 514] width 15 height 15
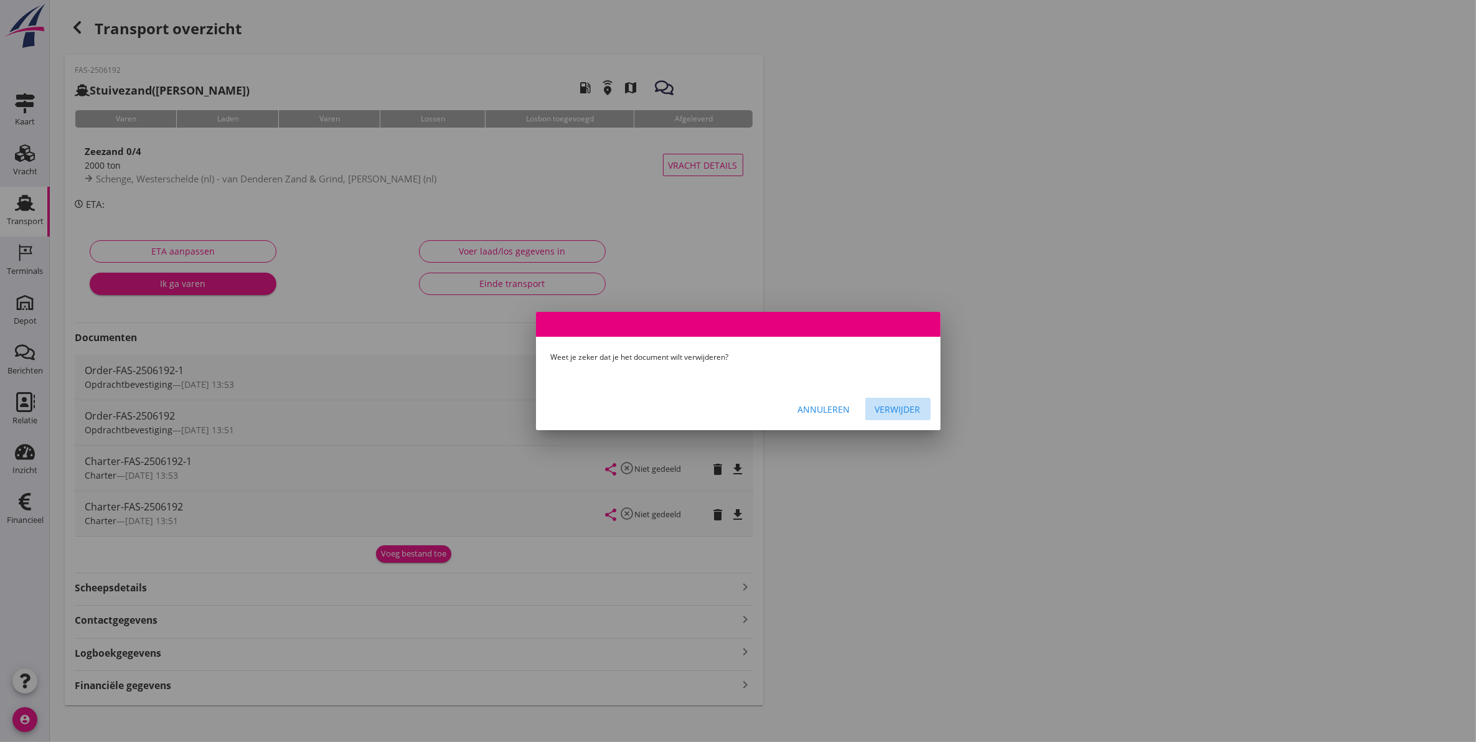
click at [901, 408] on div "Verwijder" at bounding box center [897, 409] width 45 height 13
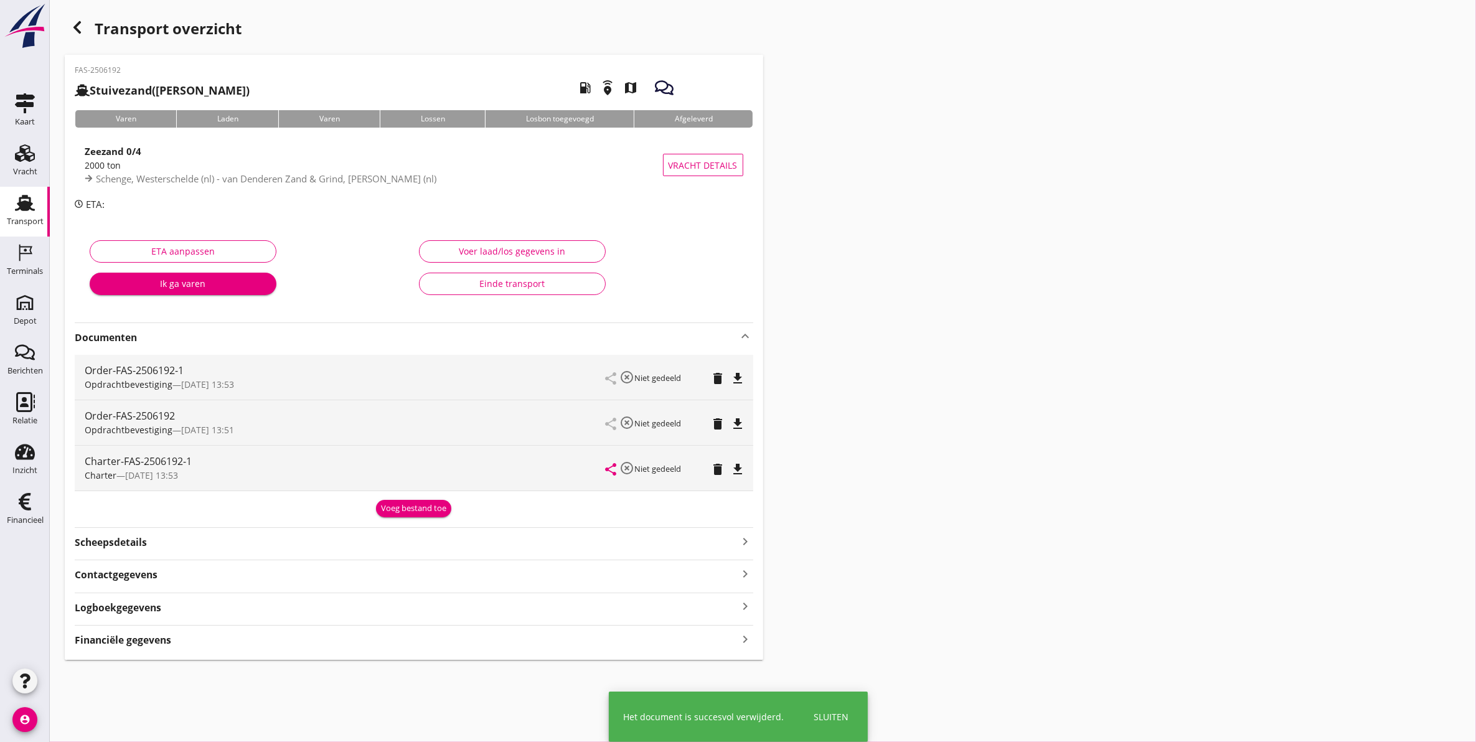
click at [716, 427] on icon "delete" at bounding box center [718, 423] width 15 height 15
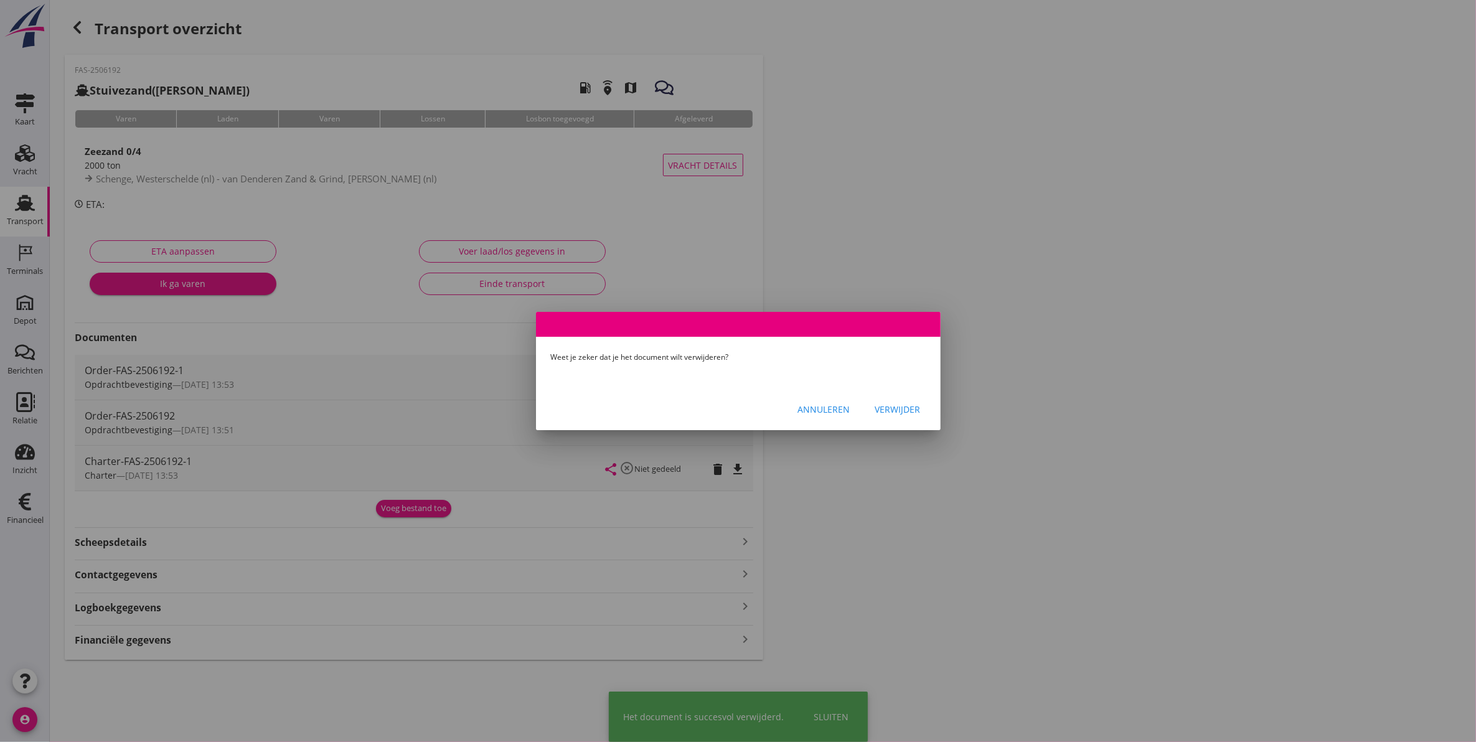
click at [899, 401] on button "Verwijder" at bounding box center [897, 409] width 65 height 22
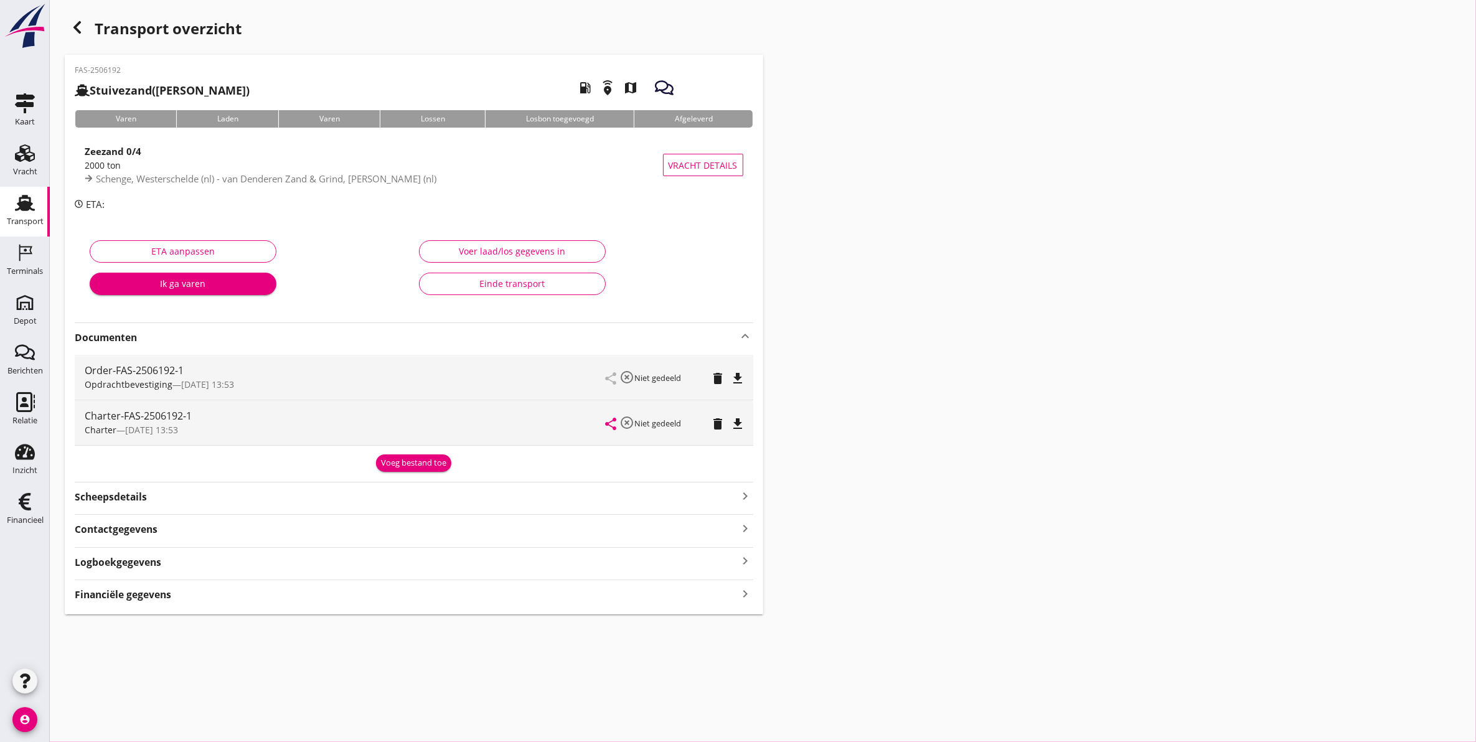
click at [0, 209] on html "info@vandenderen.be Klant emailadres info@mbs-stuivezand.nl Schipper emailadres…" at bounding box center [738, 371] width 1476 height 742
click at [19, 215] on div "Transport" at bounding box center [25, 221] width 37 height 17
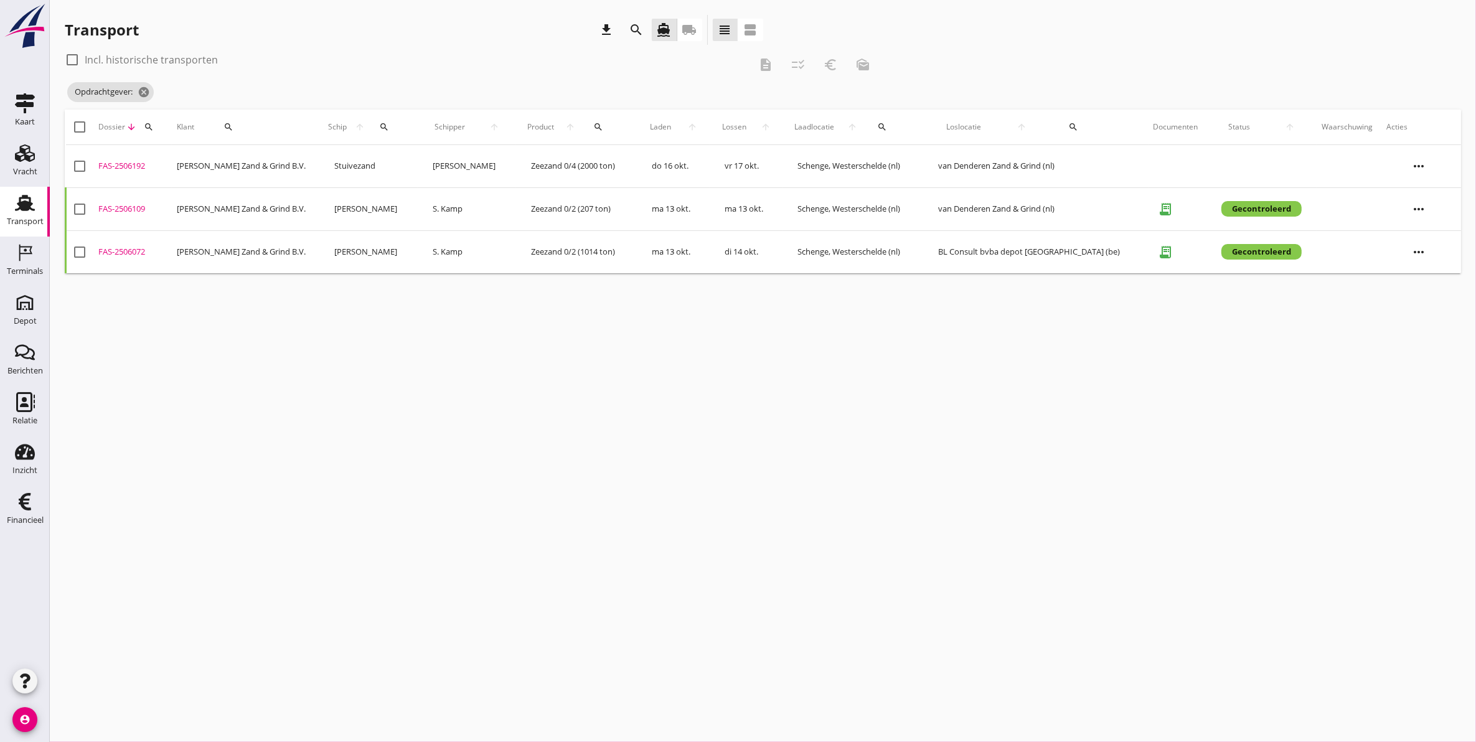
click at [15, 200] on icon "Transport" at bounding box center [25, 203] width 20 height 20
click at [153, 128] on icon "search" at bounding box center [149, 127] width 10 height 10
click at [213, 168] on input "Zoeken op dossiernummer..." at bounding box center [208, 163] width 129 height 20
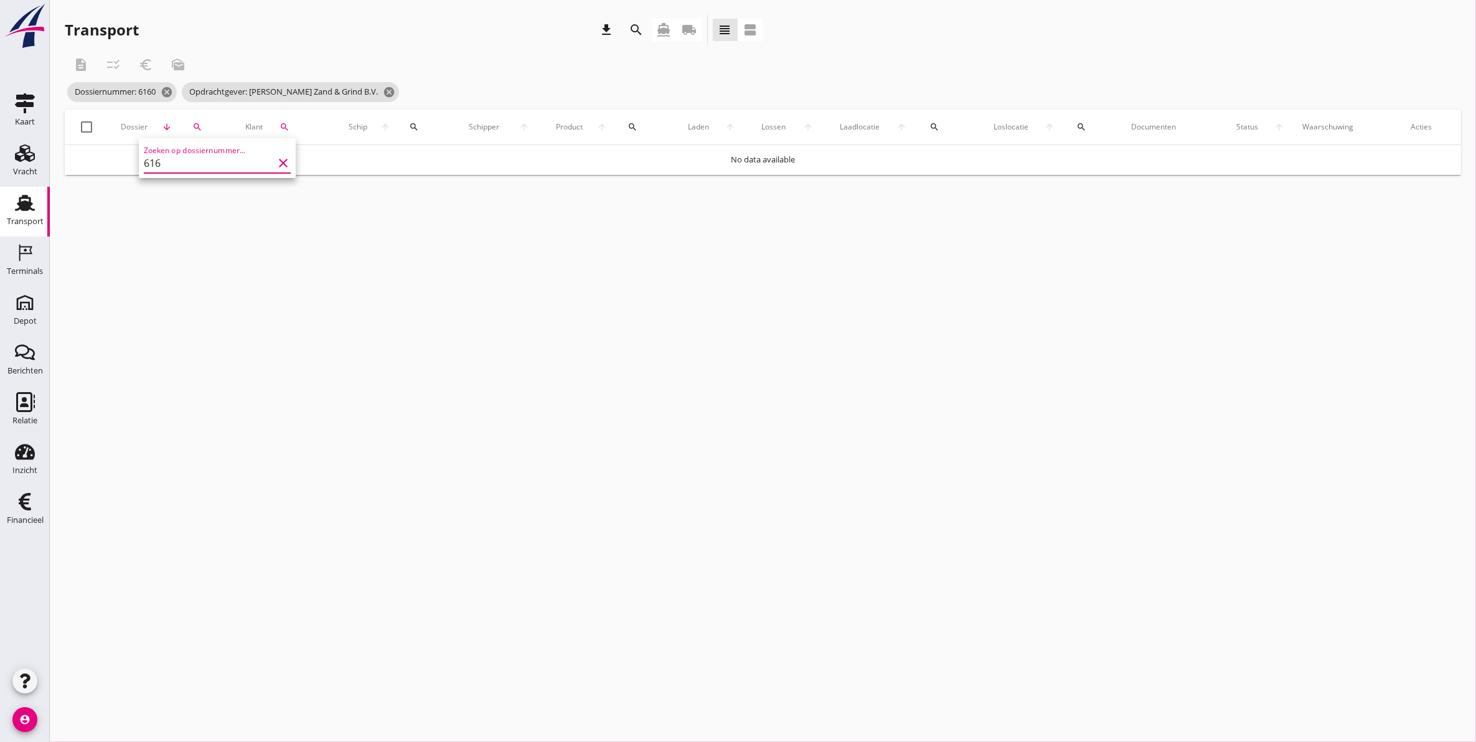
type input "6166"
click at [167, 91] on icon "cancel" at bounding box center [167, 92] width 12 height 12
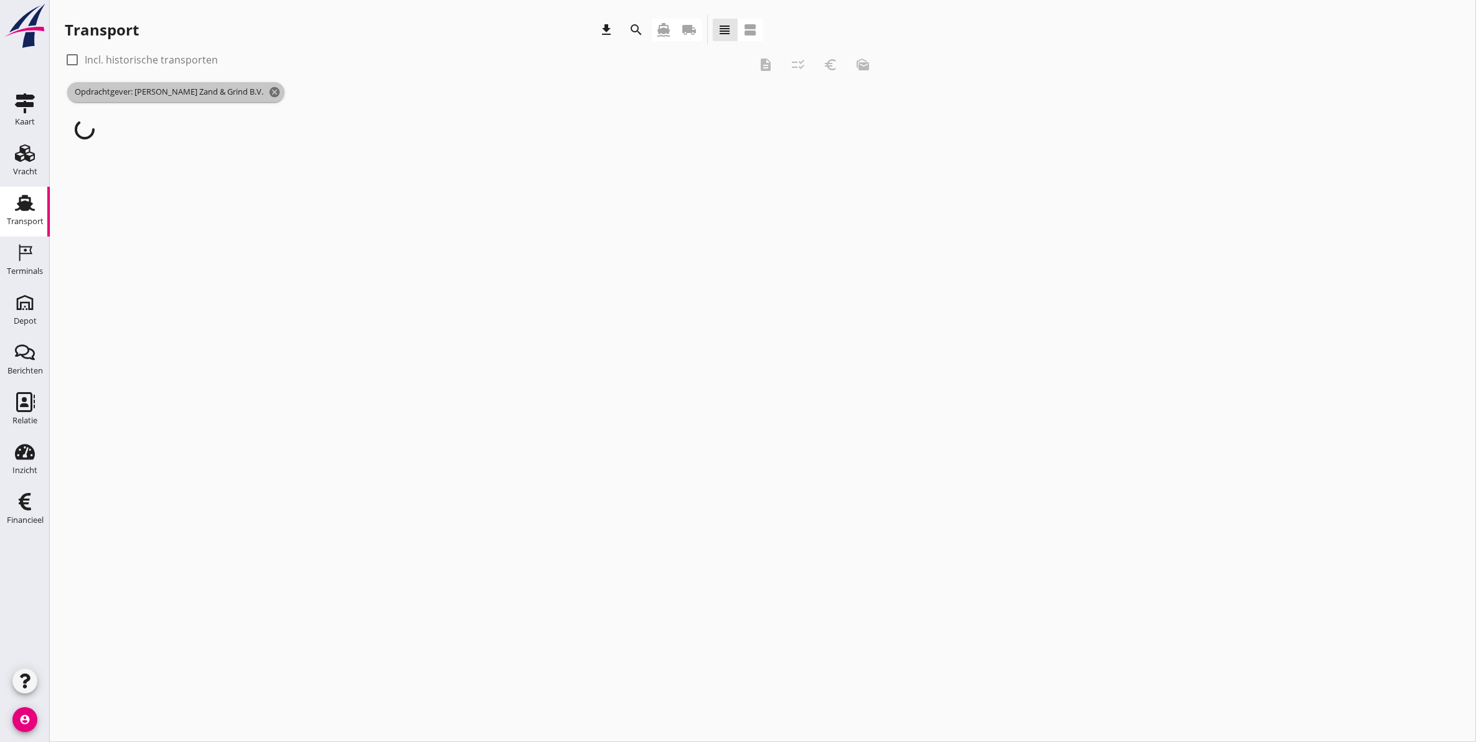
click at [279, 91] on span "Opdrachtgever: Van Denderen Zand & Grind B.V. cancel" at bounding box center [175, 92] width 217 height 20
click at [273, 91] on icon "cancel" at bounding box center [274, 92] width 12 height 12
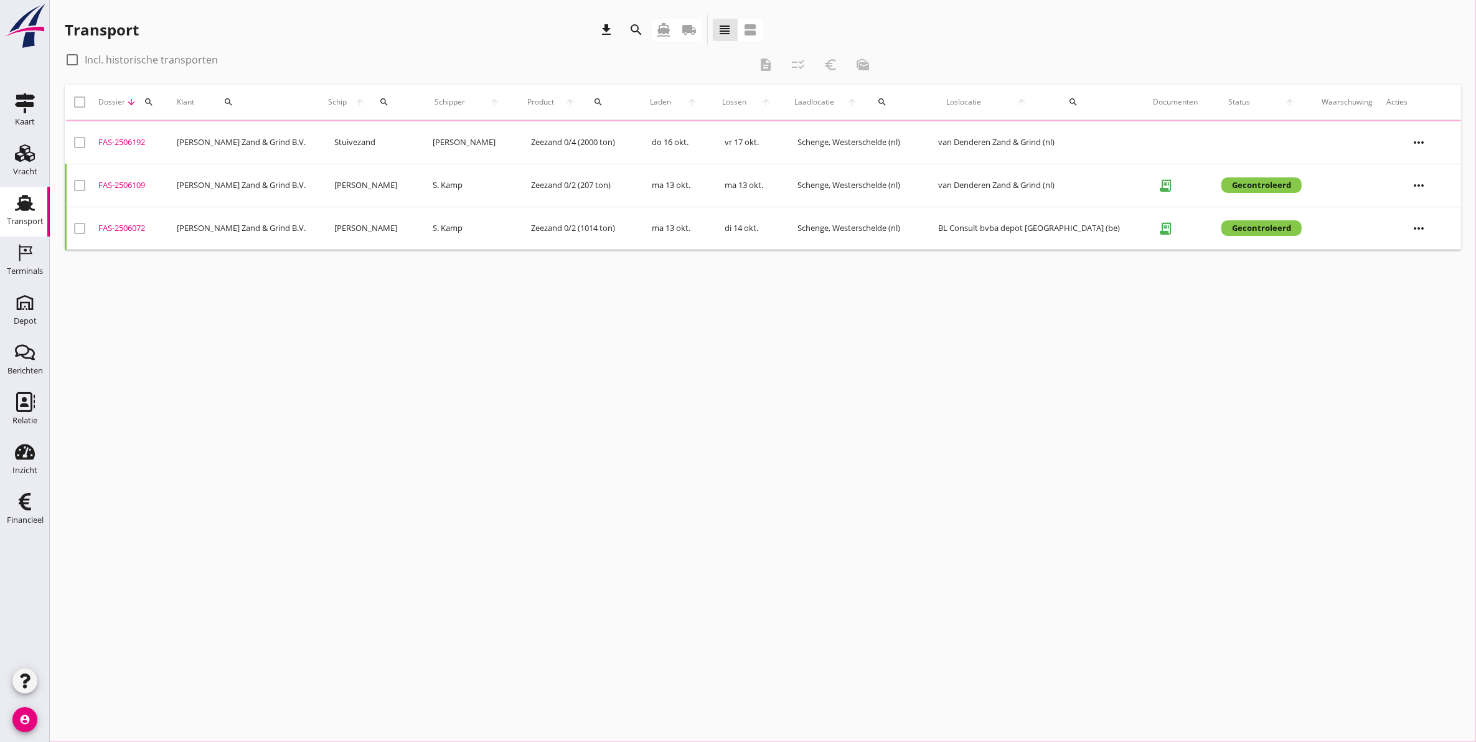
click at [151, 101] on icon "search" at bounding box center [149, 102] width 10 height 10
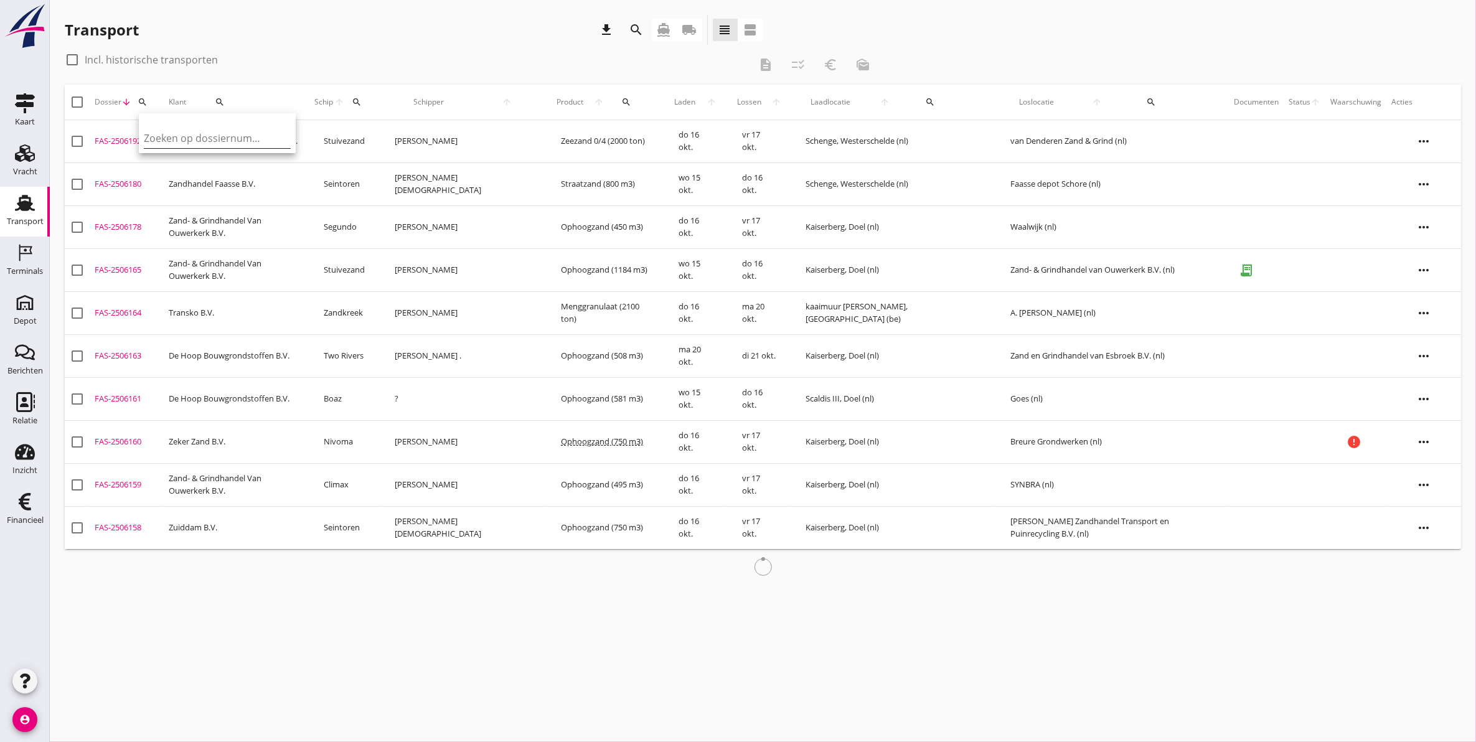
click at [169, 133] on input "Zoeken op dossiernummer..." at bounding box center [208, 138] width 129 height 20
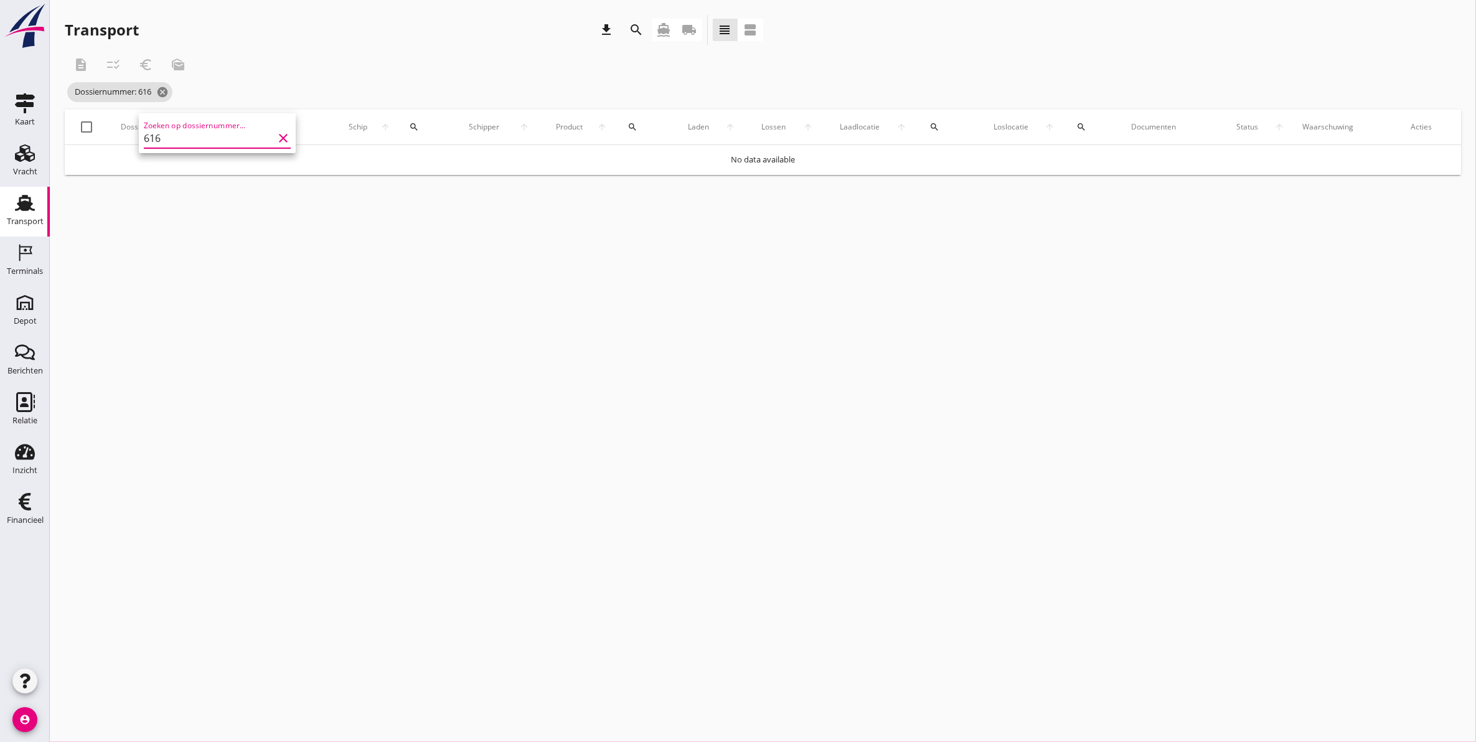
type input "6160"
click at [179, 89] on div "Dossiernummer: 6160 cancel" at bounding box center [472, 92] width 814 height 25
click at [173, 123] on icon "search" at bounding box center [169, 127] width 10 height 10
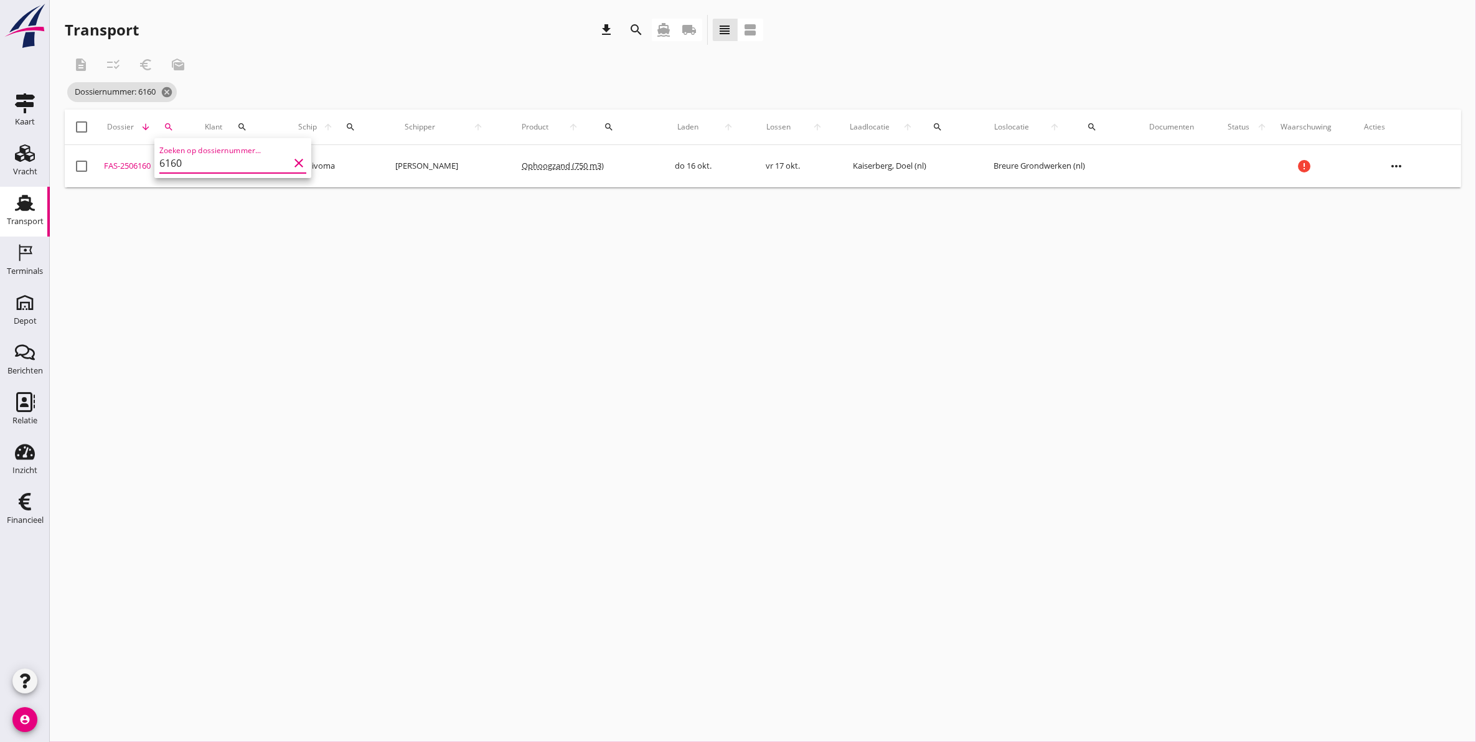
scroll to position [1, 0]
drag, startPoint x: 194, startPoint y: 164, endPoint x: 104, endPoint y: 184, distance: 91.8
click at [112, 181] on div "Deel track en trace Vracht details Vracht aanpassen Schip wijzigen Vracht kopie…" at bounding box center [738, 371] width 1476 height 742
click at [173, 116] on button "search" at bounding box center [168, 127] width 29 height 22
type input "6066"
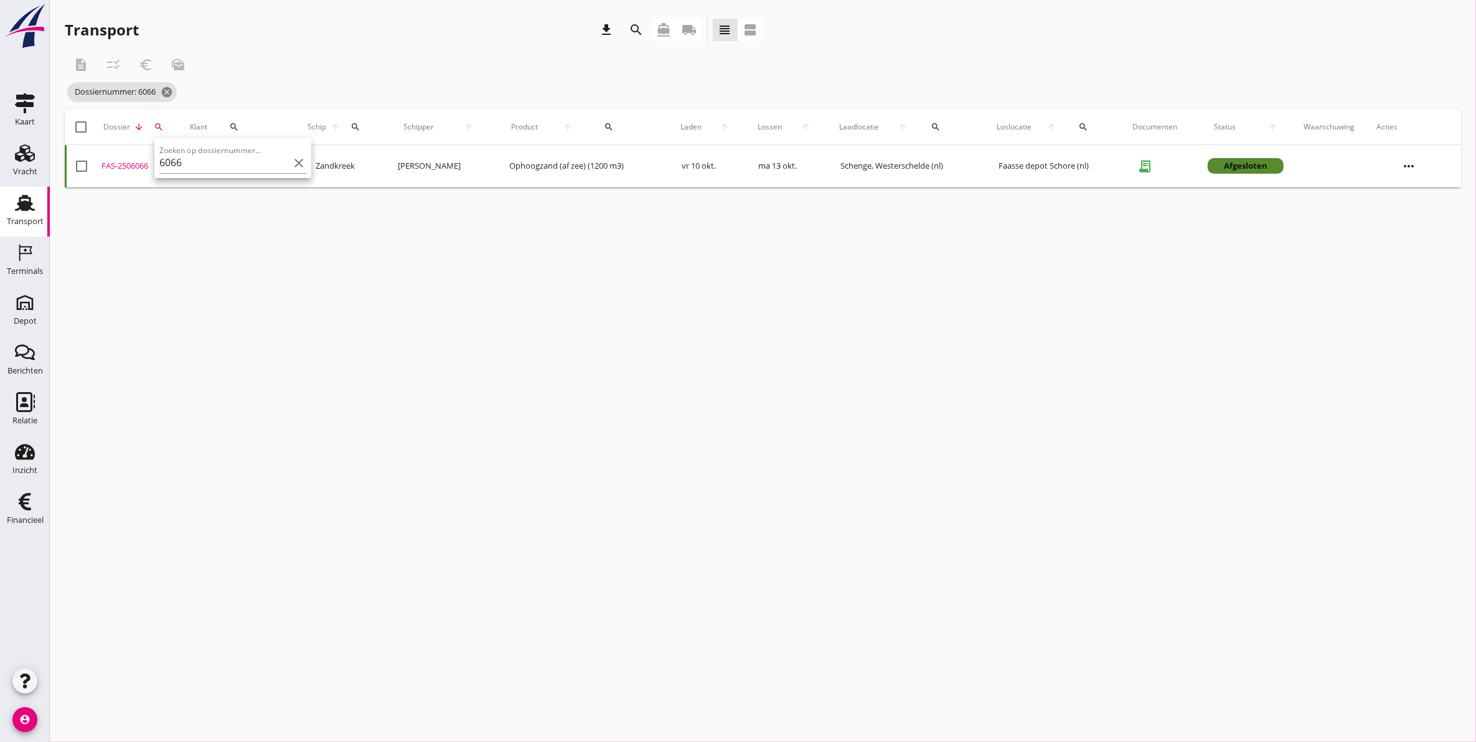
click at [271, 218] on div "cancel You are impersonating another user. Transport download search directions…" at bounding box center [763, 371] width 1426 height 742
drag, startPoint x: 169, startPoint y: 98, endPoint x: 170, endPoint y: 91, distance: 6.9
click at [169, 95] on icon "cancel" at bounding box center [167, 92] width 12 height 12
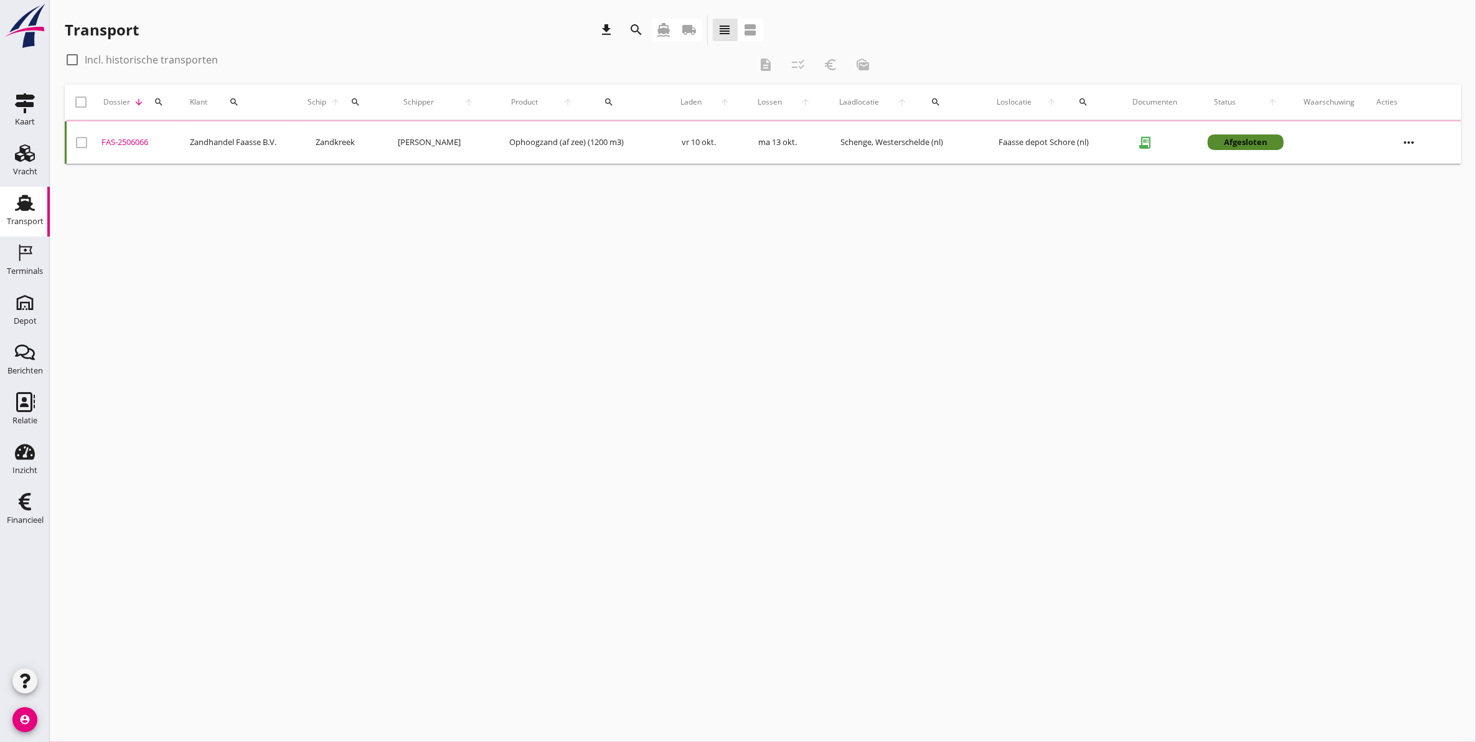
click at [160, 100] on icon "search" at bounding box center [159, 102] width 10 height 10
click at [171, 144] on input "Zoeken op dossiernummer..." at bounding box center [214, 138] width 129 height 20
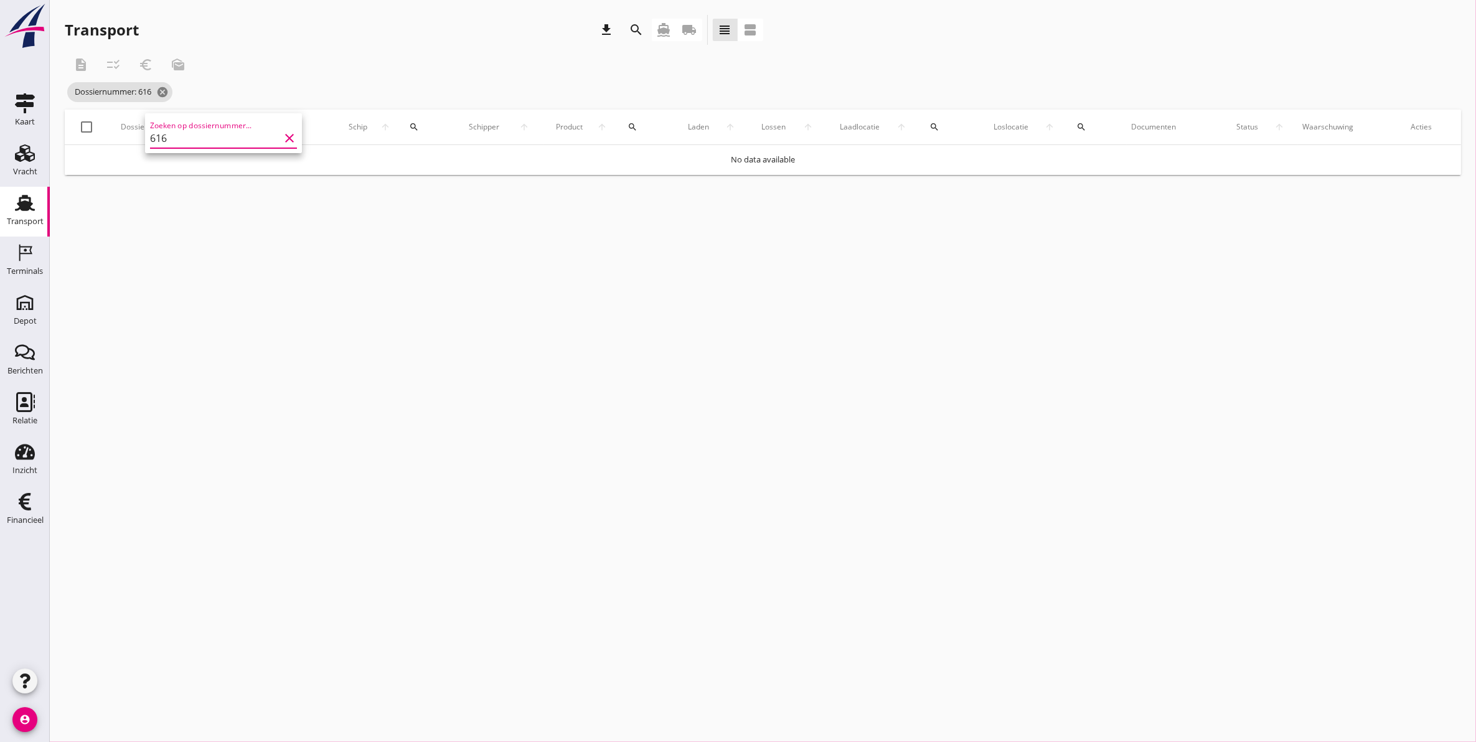
type input "6160"
click at [27, 218] on div "Transport" at bounding box center [25, 221] width 37 height 8
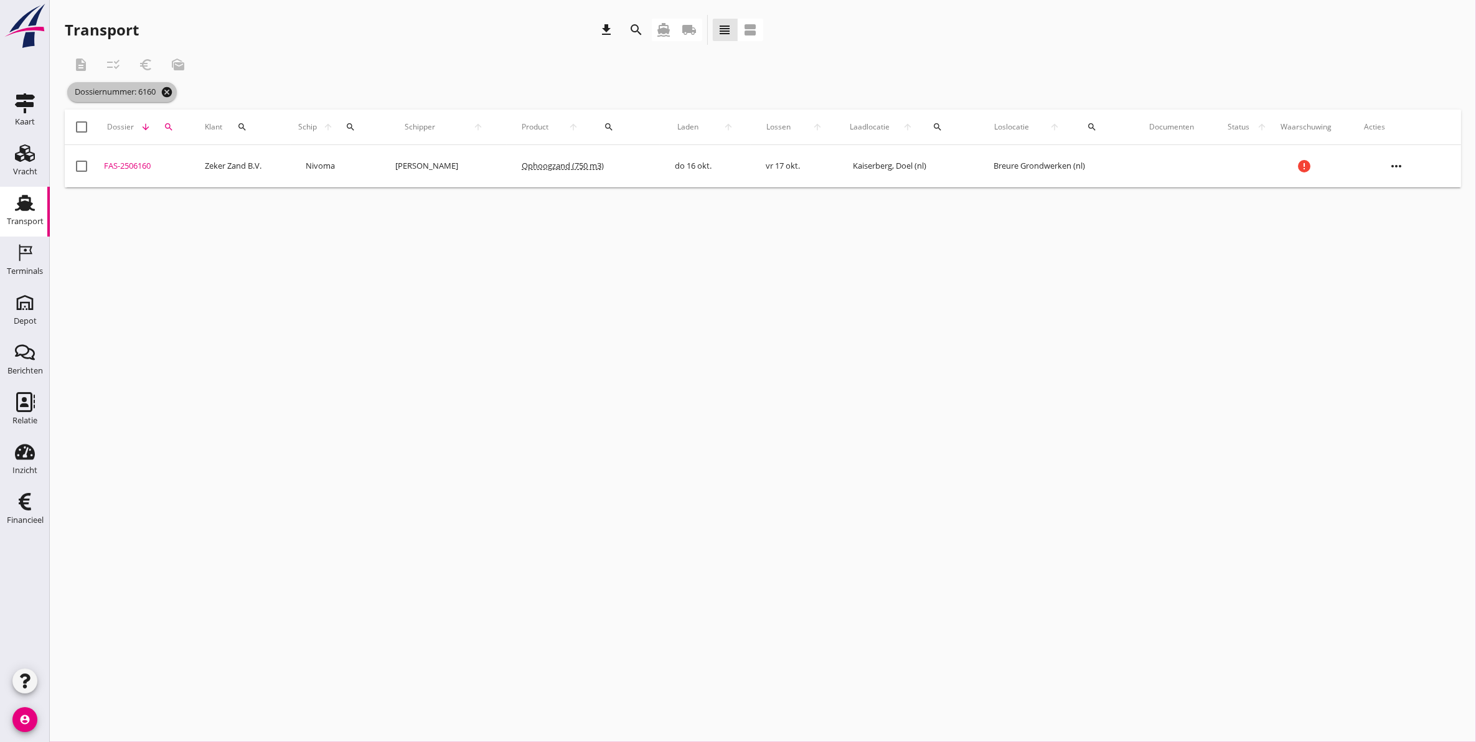
click at [169, 87] on icon "cancel" at bounding box center [167, 92] width 12 height 12
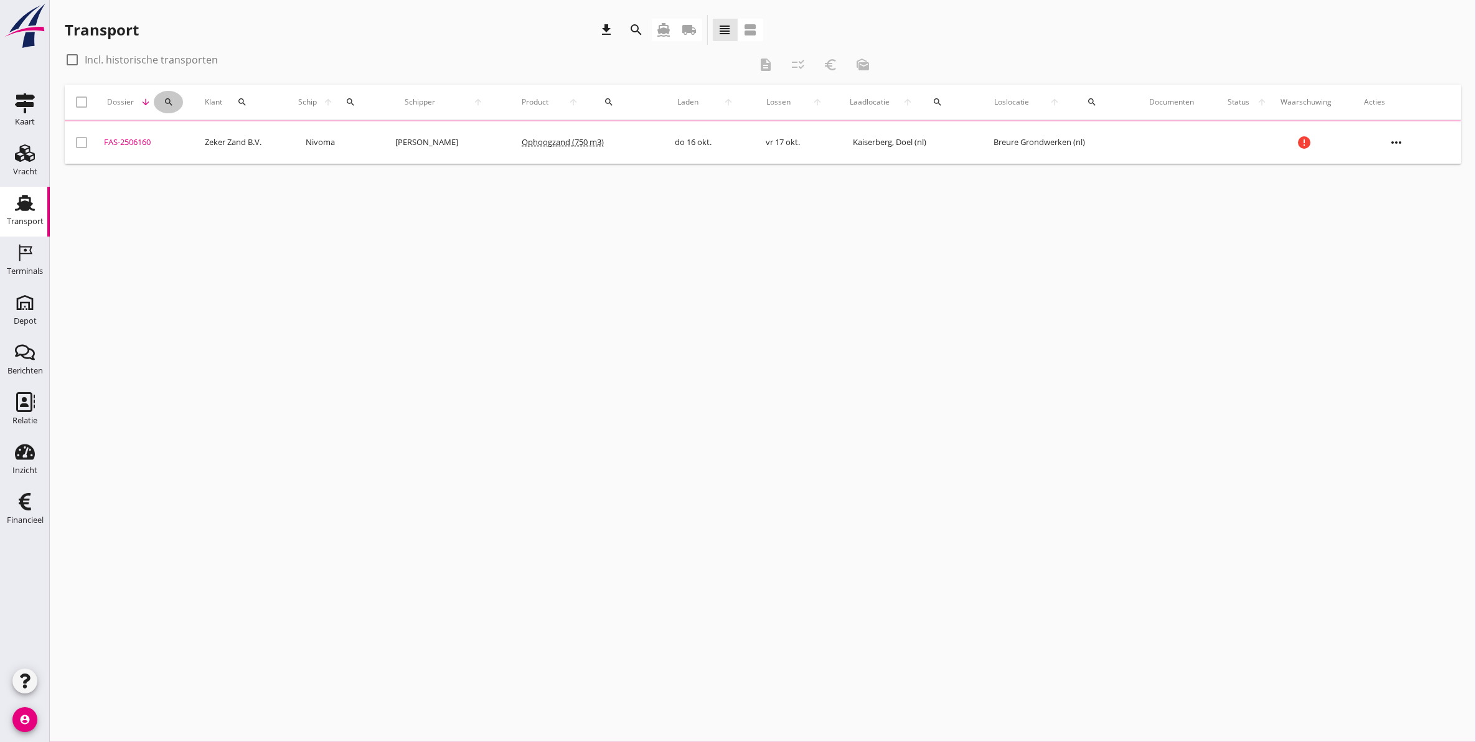
click at [167, 93] on button "search" at bounding box center [168, 102] width 29 height 22
click at [209, 142] on input "Zoeken op dossiernummer..." at bounding box center [223, 138] width 129 height 20
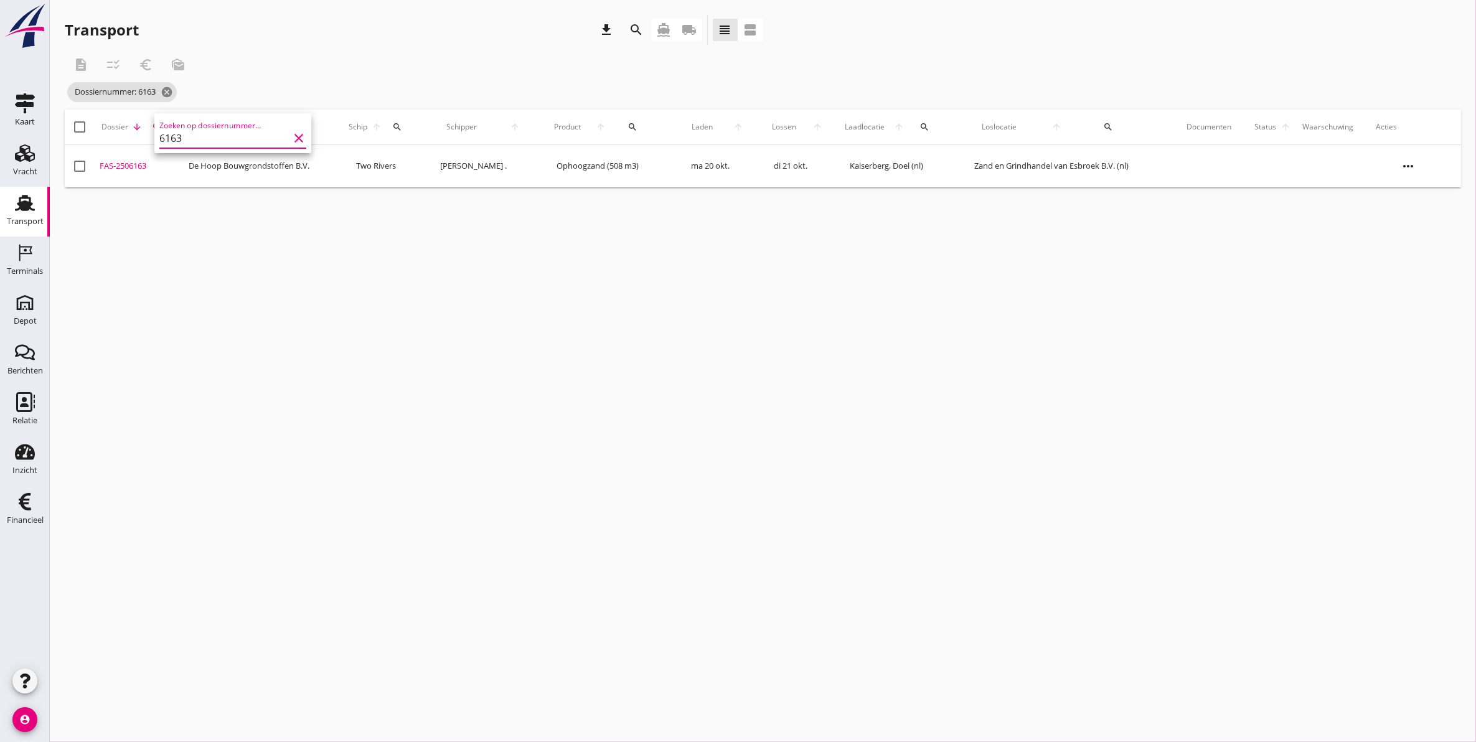
type input "6163"
click at [284, 265] on div "cancel You are impersonating another user. Transport download search directions…" at bounding box center [763, 371] width 1426 height 742
click at [1397, 165] on icon "more_horiz" at bounding box center [1408, 166] width 35 height 35
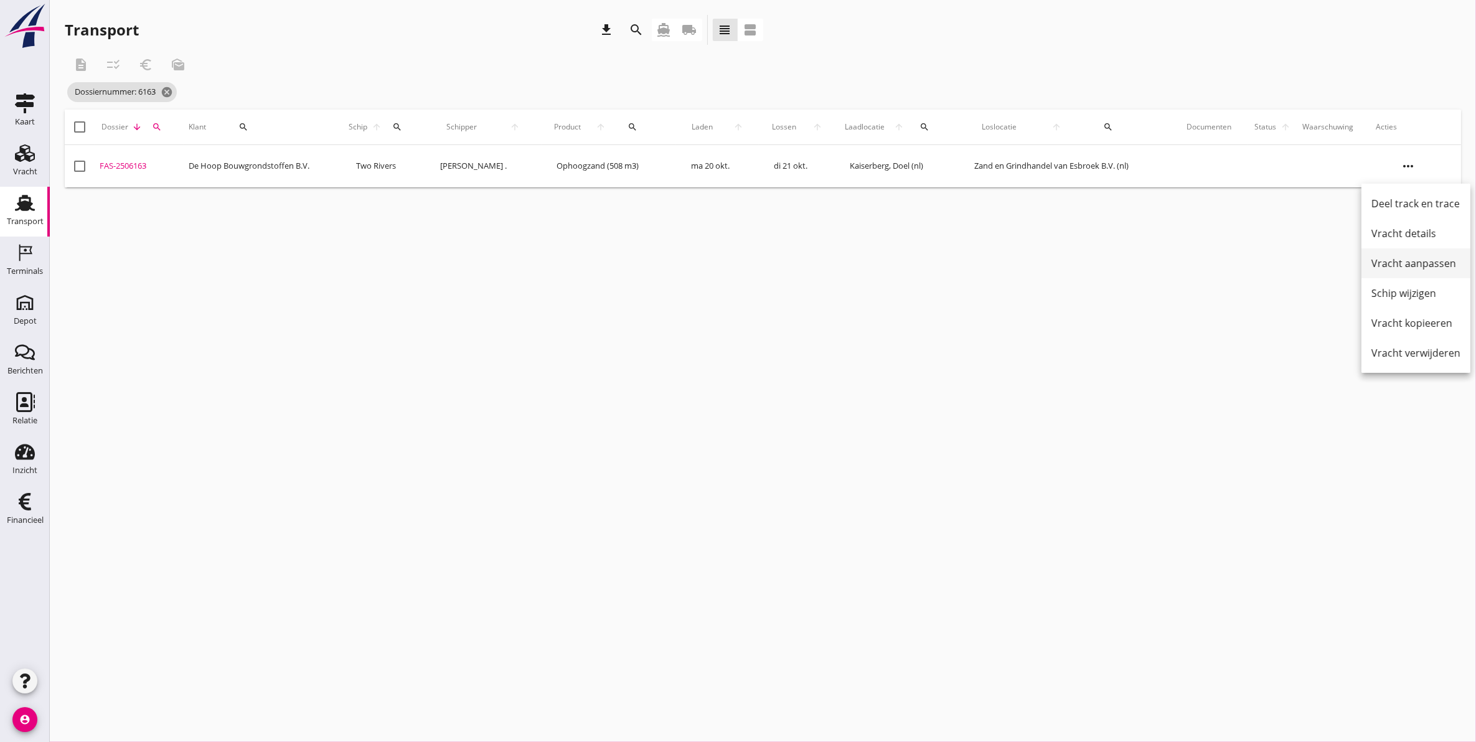
click at [1435, 266] on div "Vracht aanpassen" at bounding box center [1415, 263] width 89 height 15
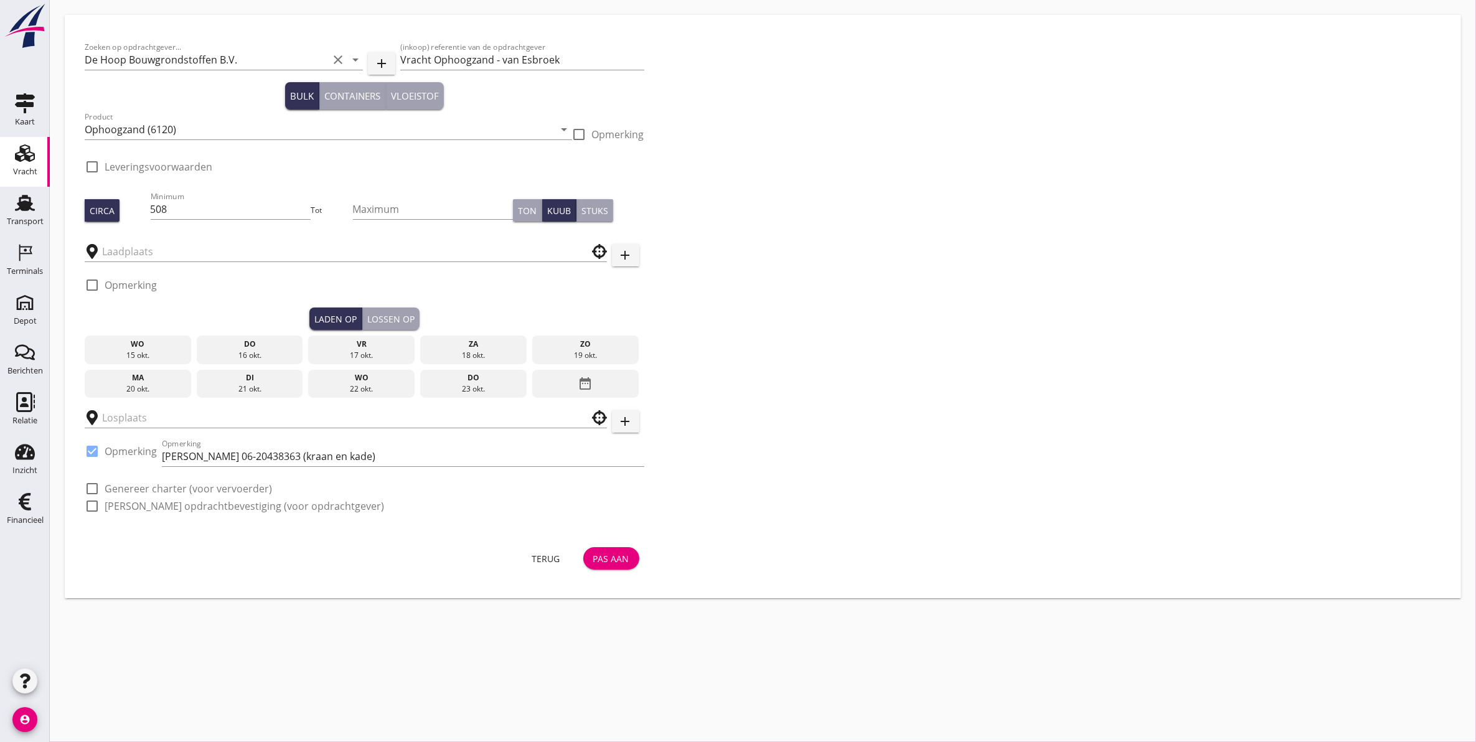
type input "Kaiserberg"
type input "Zand en Grindhandel van Esbroek B.V."
checkbox input "true"
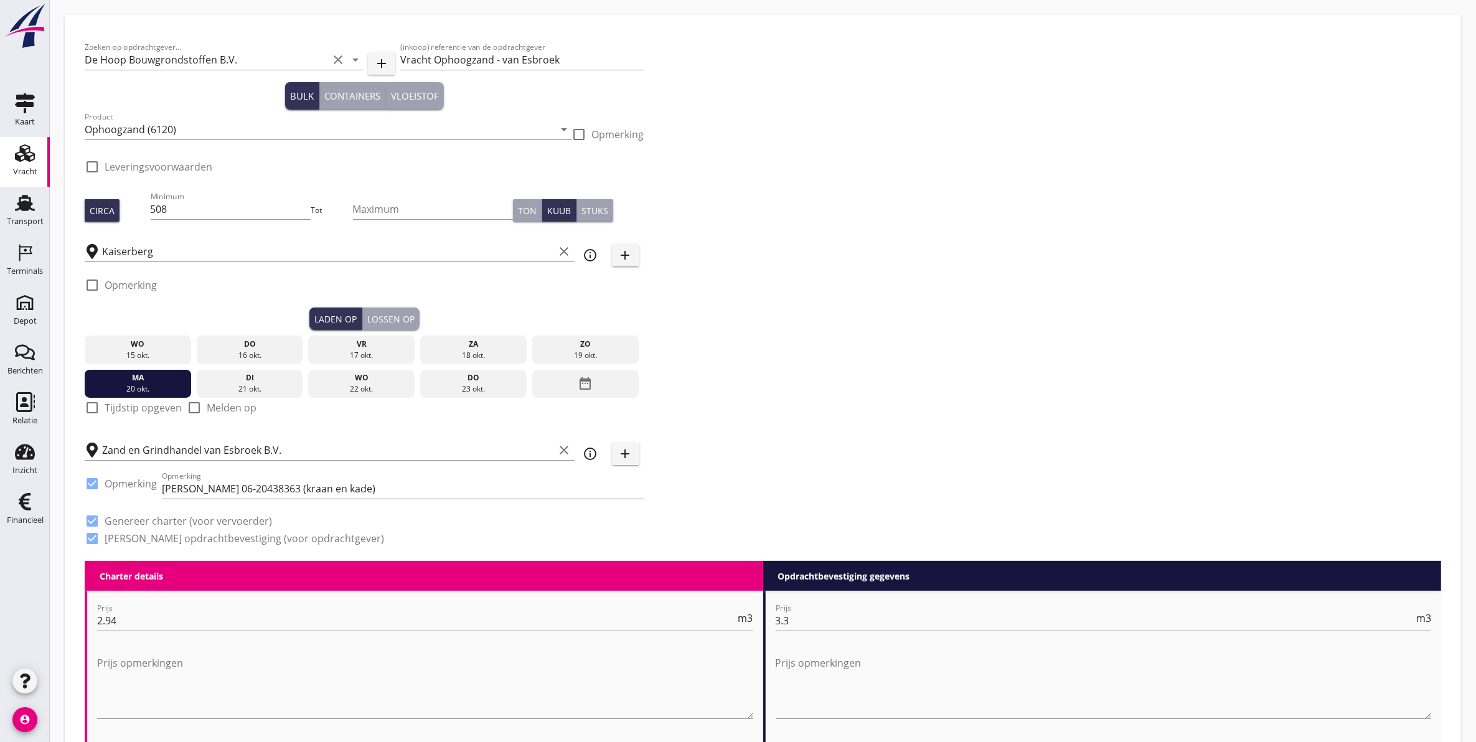
click at [240, 353] on div "16 okt." at bounding box center [250, 355] width 100 height 11
click at [396, 318] on div "Lossen op" at bounding box center [390, 318] width 47 height 13
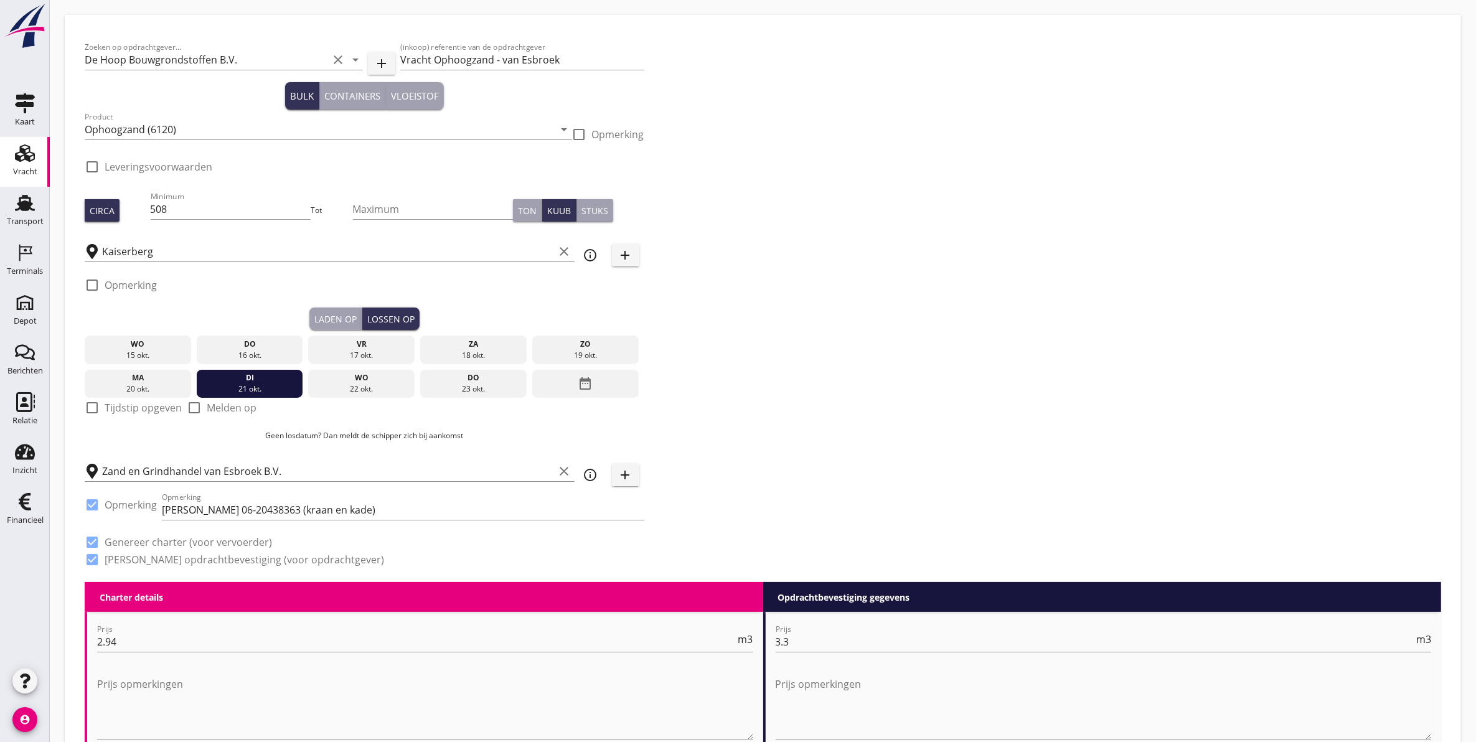
click at [359, 345] on div "vr" at bounding box center [361, 344] width 100 height 11
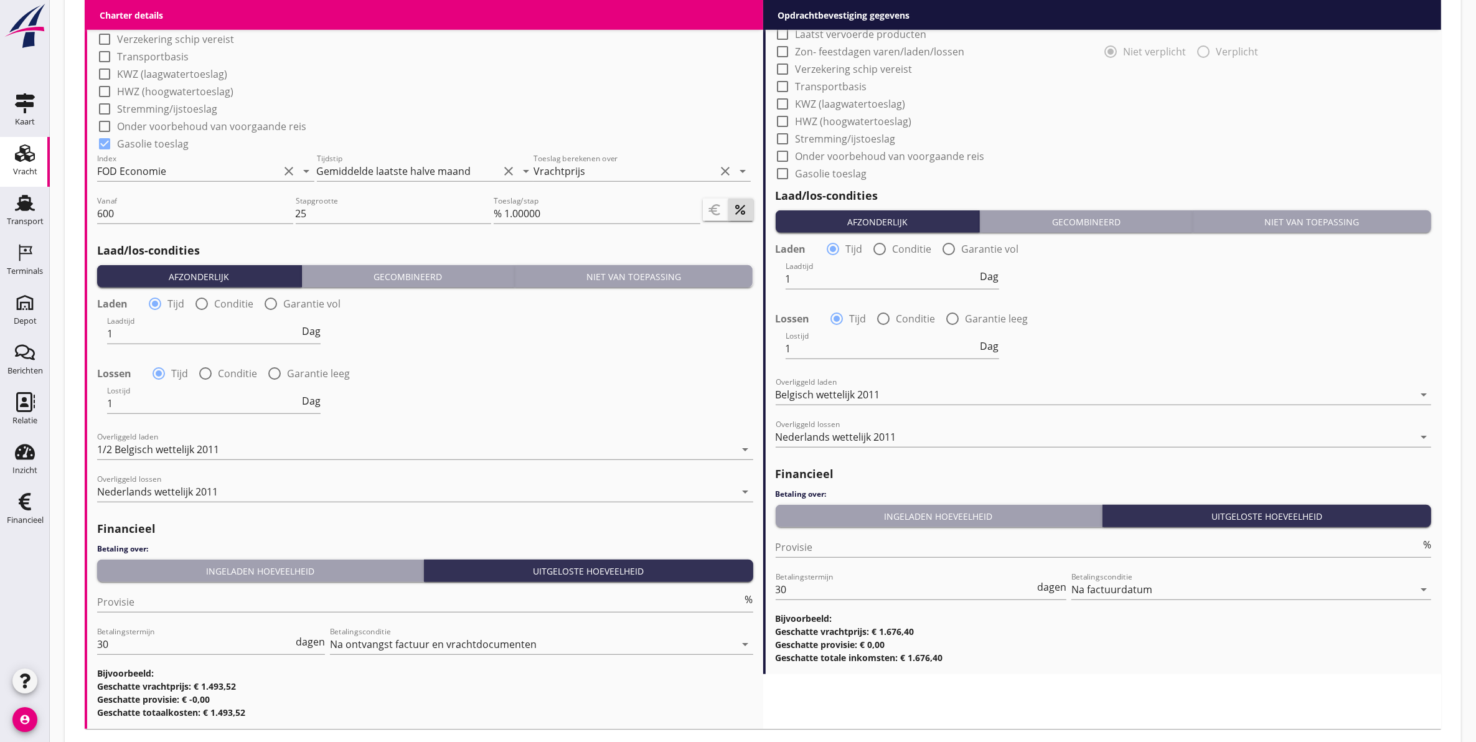
scroll to position [1163, 0]
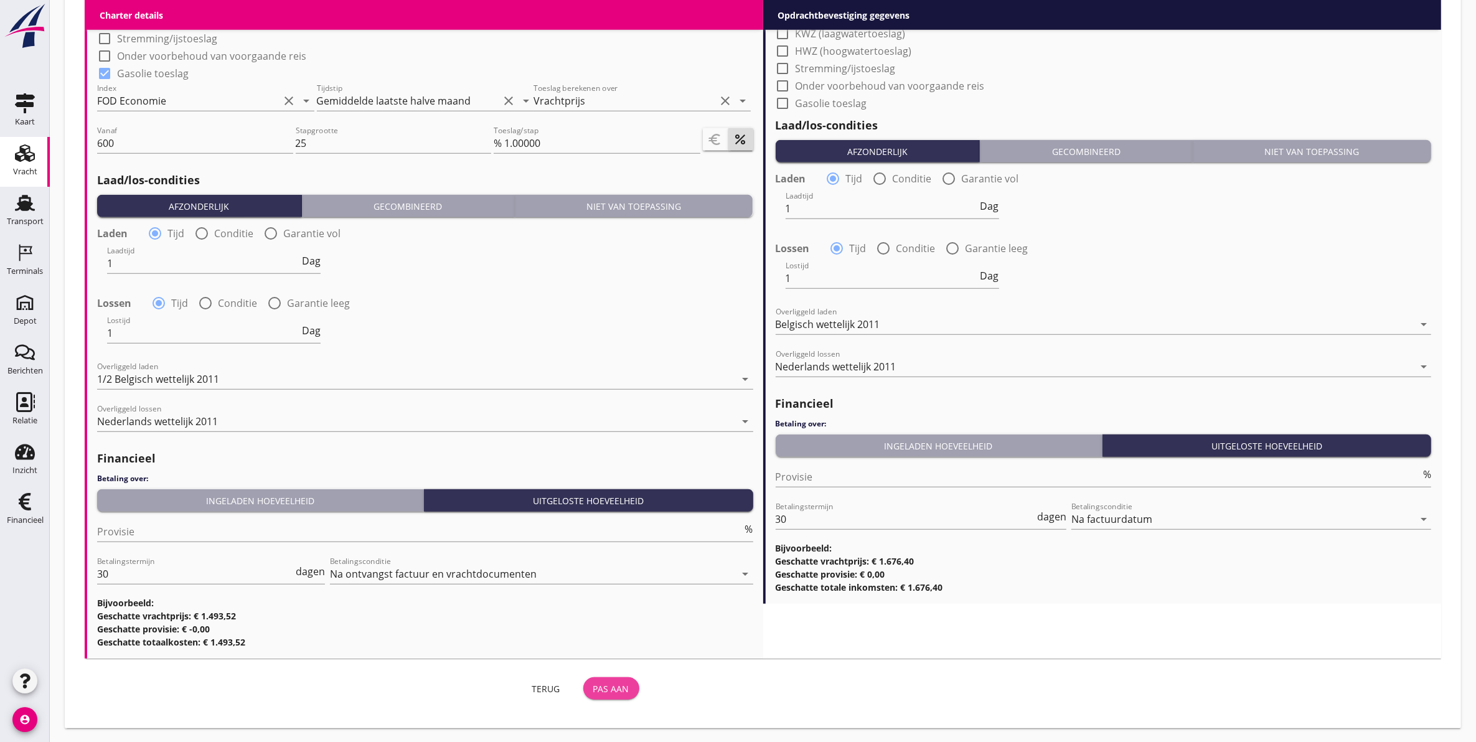
click at [611, 685] on div "Pas aan" at bounding box center [611, 688] width 36 height 13
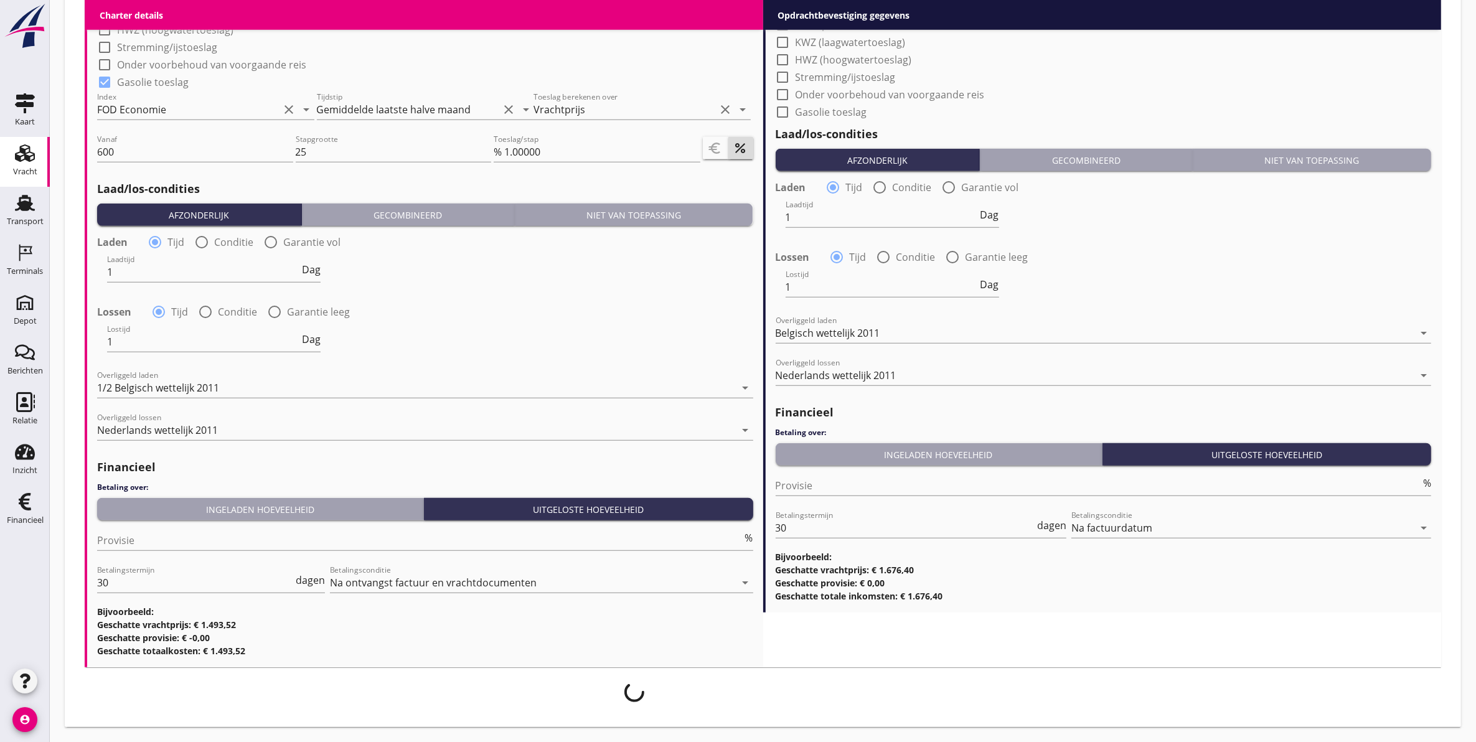
scroll to position [1153, 0]
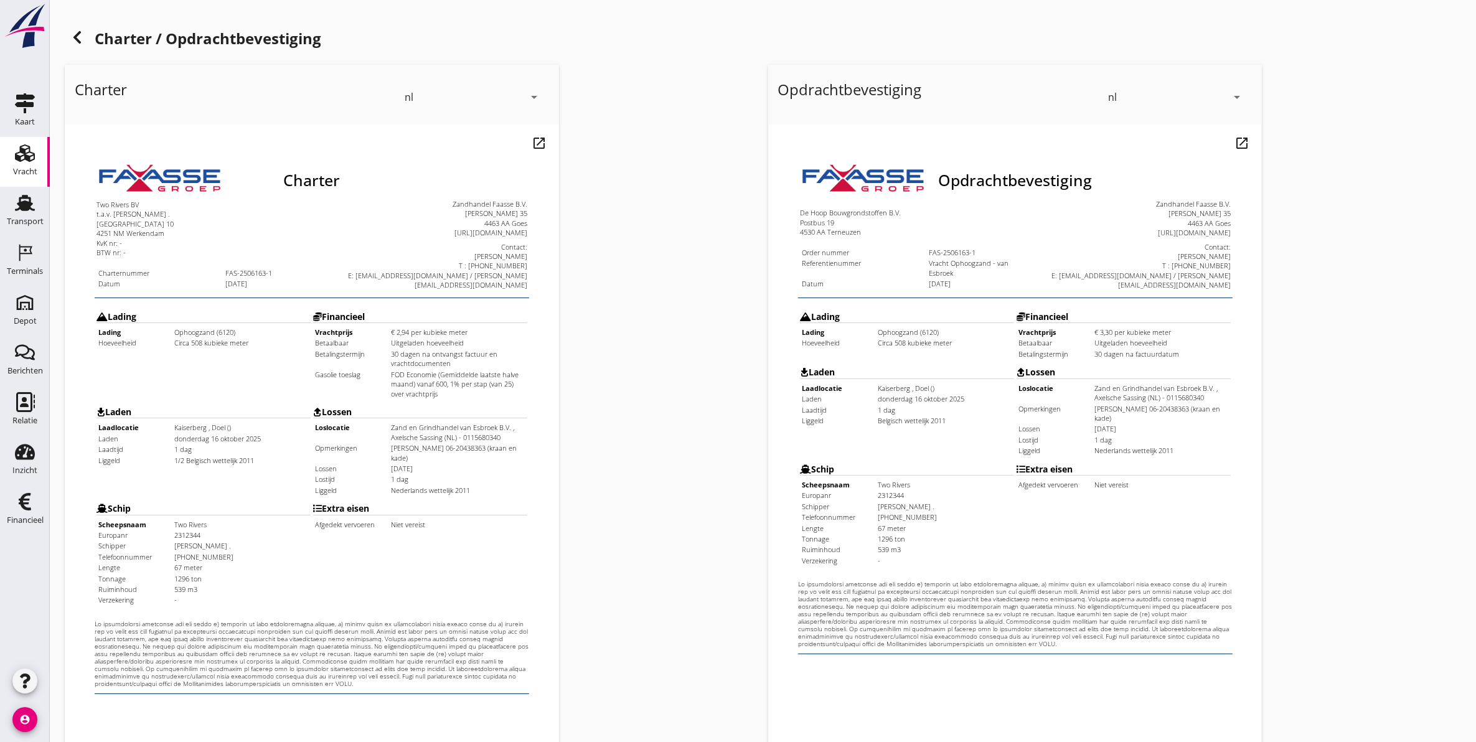
scroll to position [179, 0]
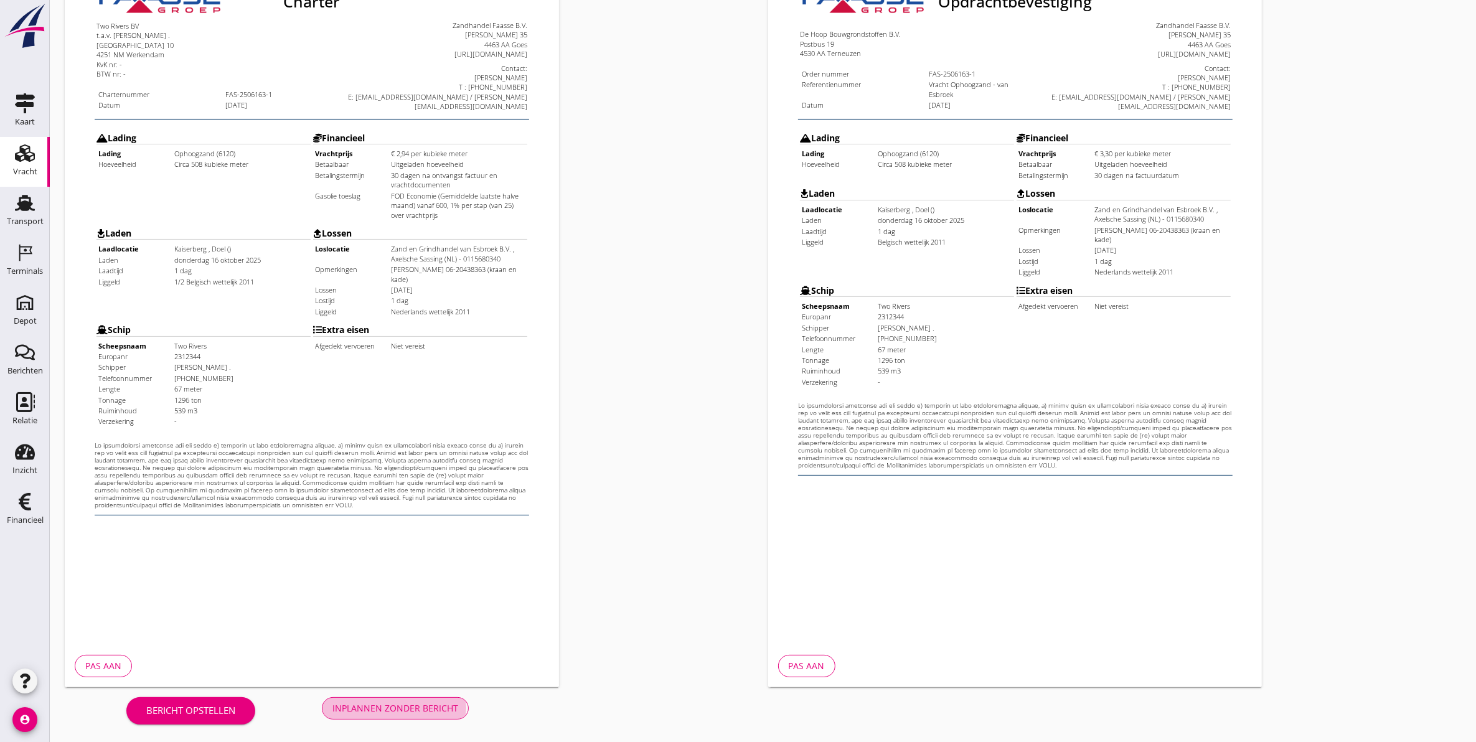
click at [385, 705] on div "Inplannen zonder bericht" at bounding box center [395, 707] width 126 height 13
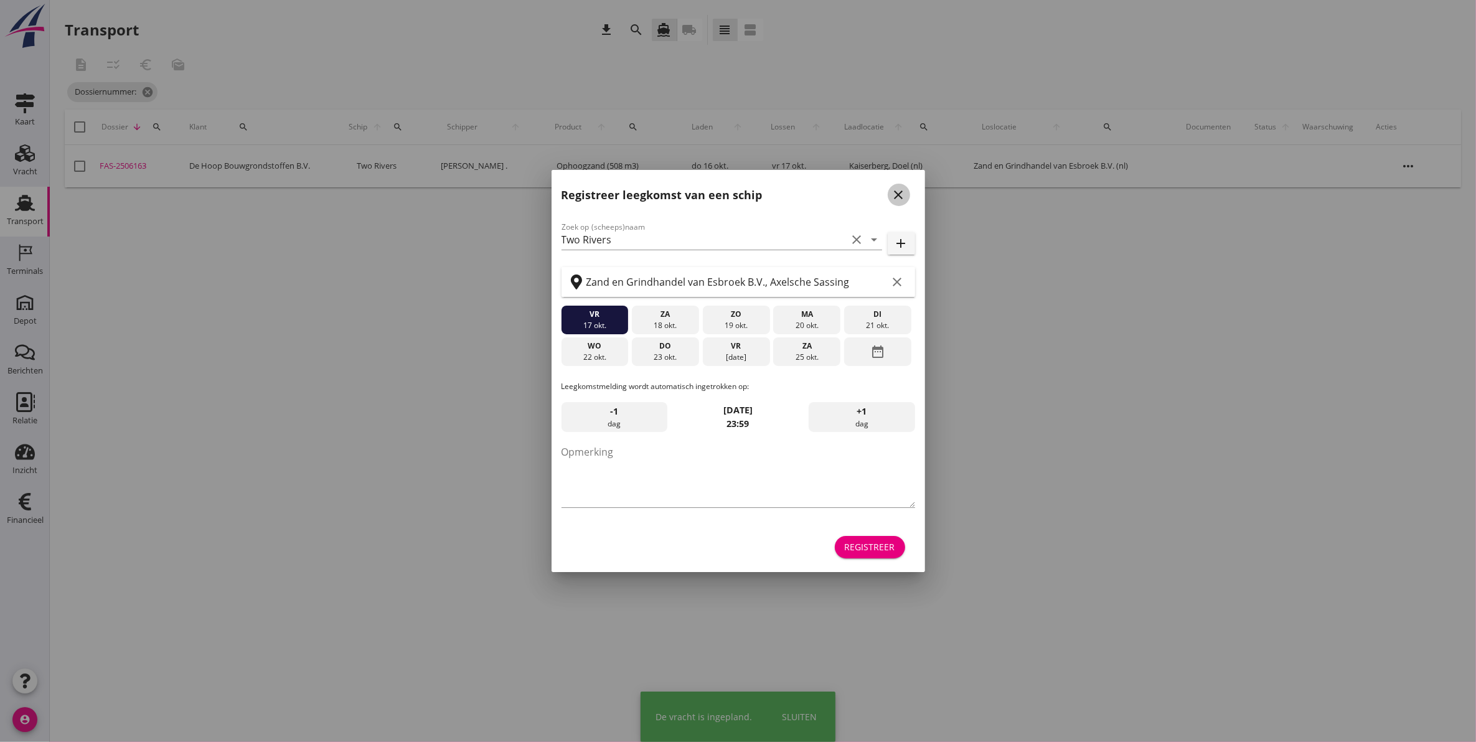
click at [895, 193] on icon "close" at bounding box center [898, 194] width 15 height 15
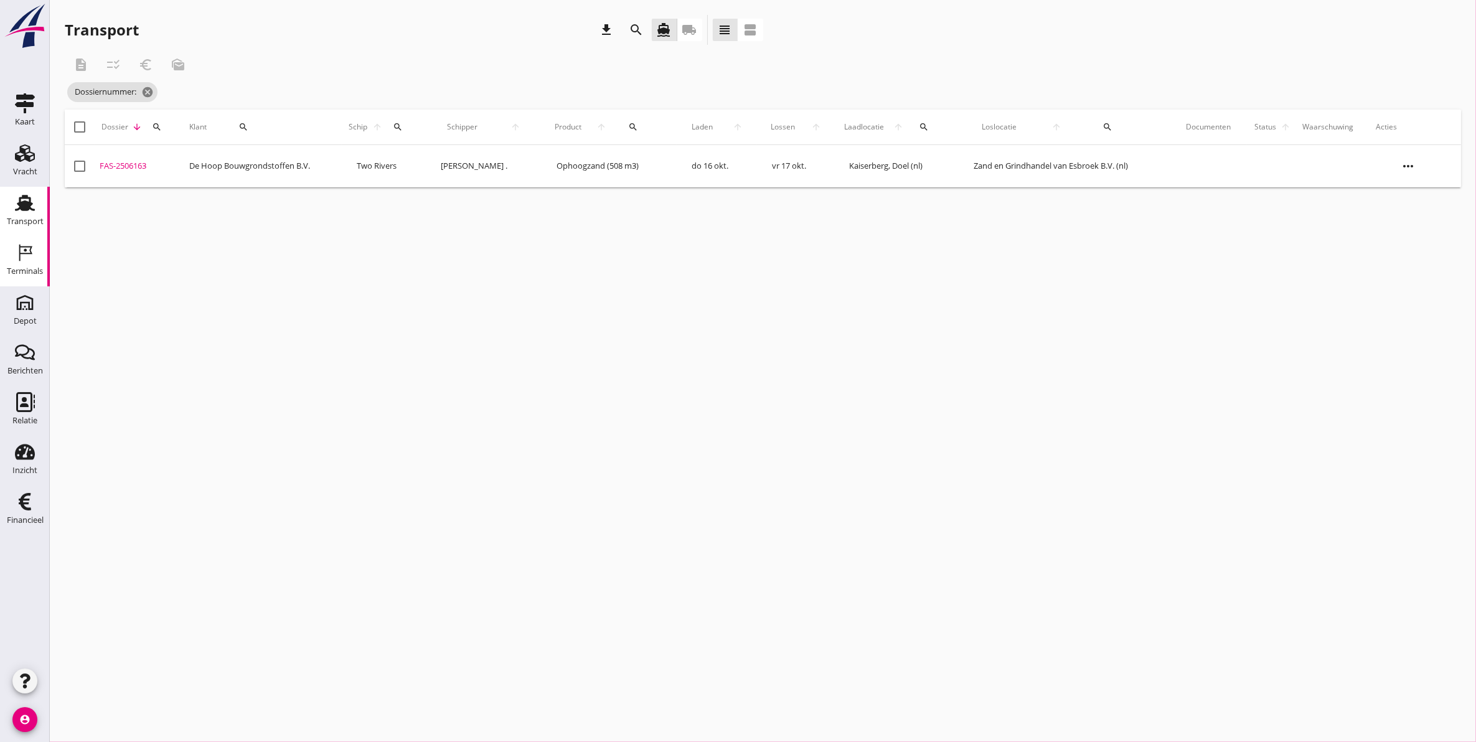
click at [41, 268] on div "Terminals" at bounding box center [25, 271] width 36 height 8
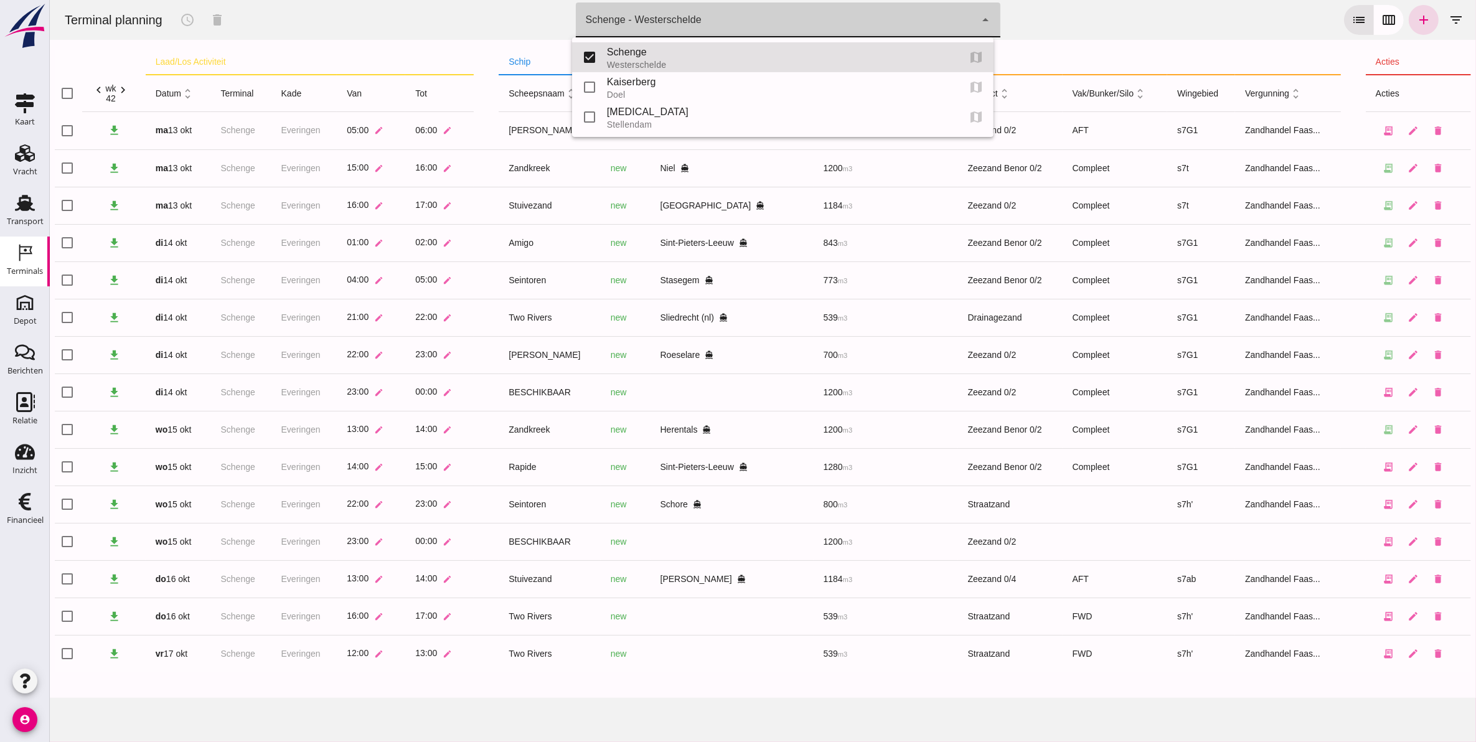
click at [631, 24] on div "Schenge - Westerschelde" at bounding box center [643, 19] width 116 height 15
click at [622, 84] on div "Kaiserberg" at bounding box center [777, 82] width 342 height 15
type input "7f603609-51ae-4e75-986b-c9057e559465"
checkbox input "false"
checkbox input "true"
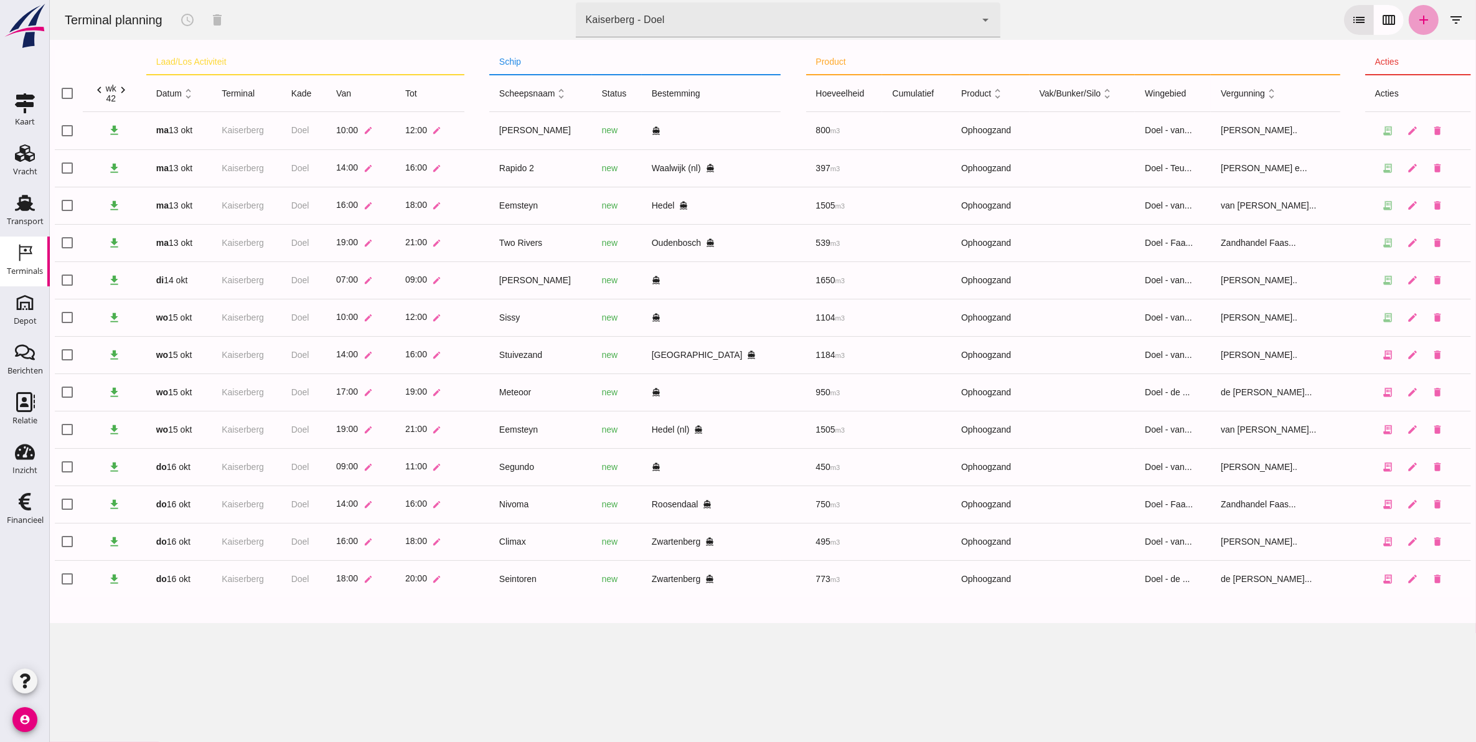
click at [1419, 21] on icon "add" at bounding box center [1422, 19] width 15 height 15
type input "Zandhandel Faasse B.V."
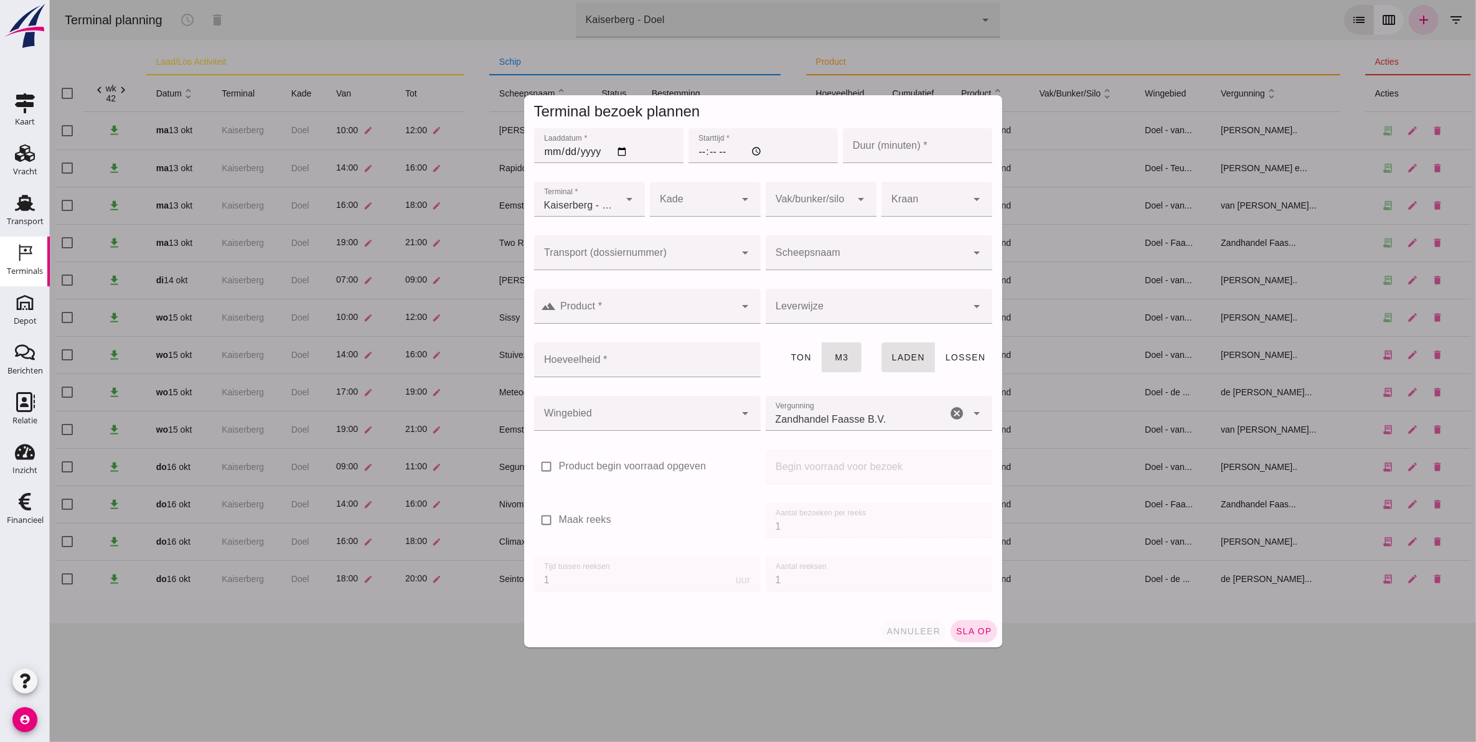
click at [903, 626] on span "annuleer" at bounding box center [912, 631] width 55 height 10
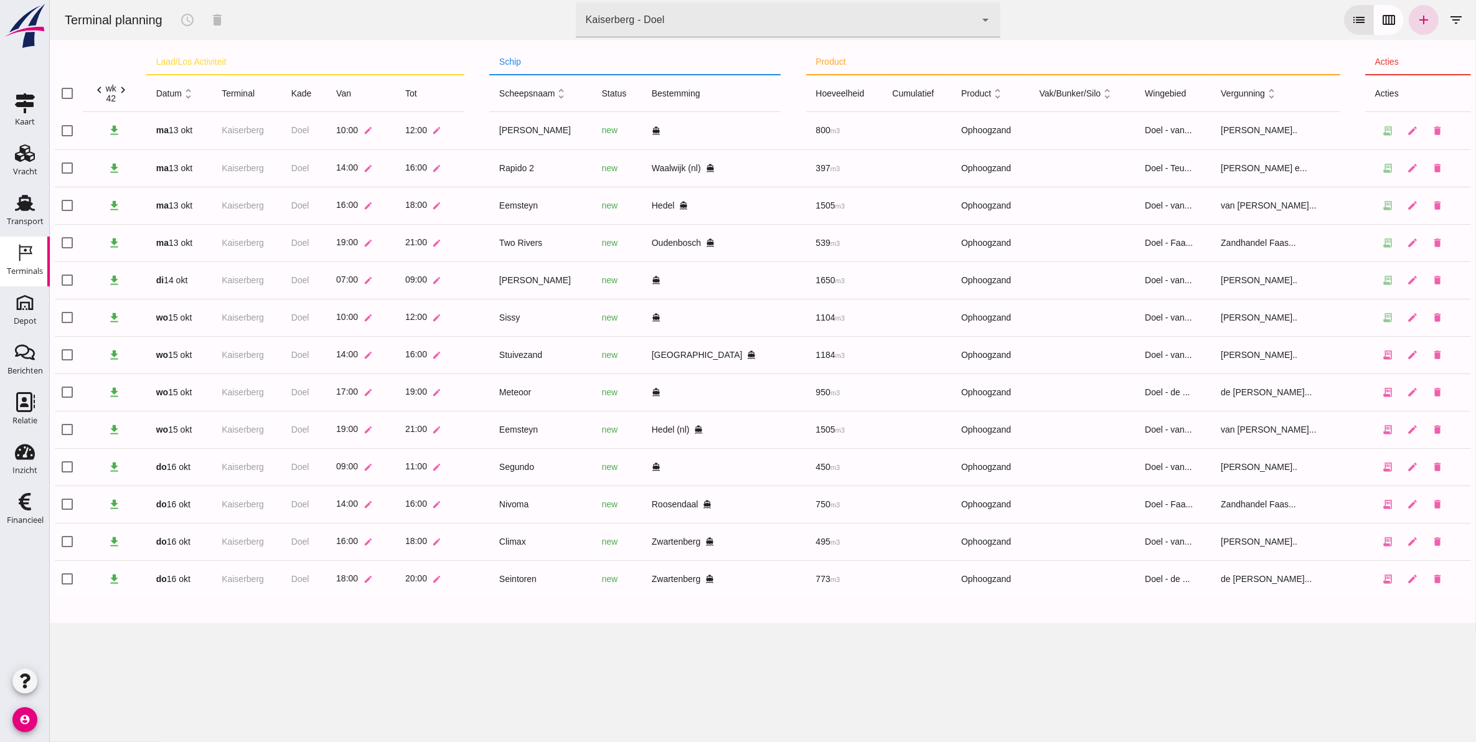
click at [705, 37] on div "Terminal planning schedule delete terminal Kaiserberg - Doel 7f603609-51ae-4e75…" at bounding box center [762, 20] width 1416 height 40
click at [700, 27] on div "Kaiserberg - Doel 7f603609-51ae-4e75-986b-c9057e559465" at bounding box center [775, 19] width 400 height 35
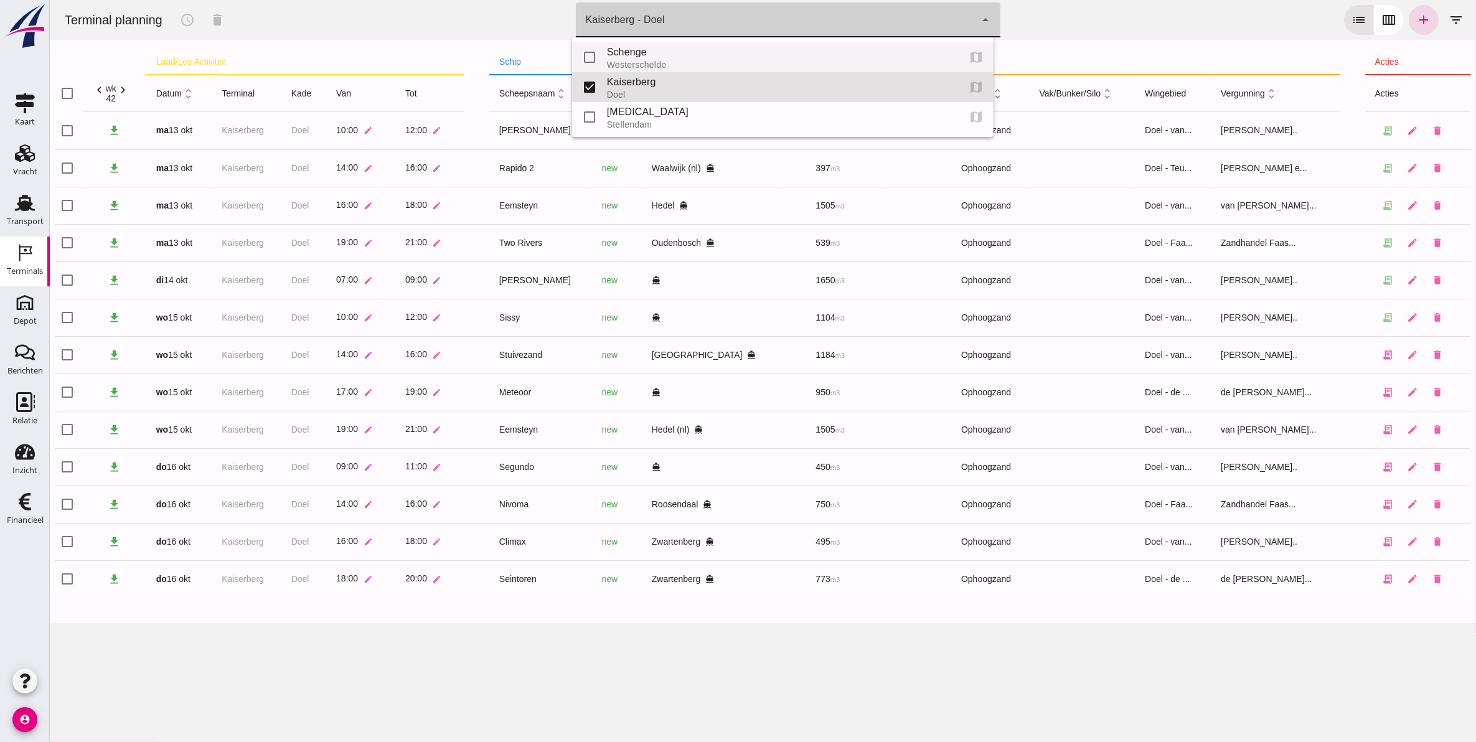
click at [685, 60] on div "Westerschelde" at bounding box center [777, 65] width 342 height 10
type input "9c876888-926f-4f5f-969d-c779b766b815"
checkbox input "true"
checkbox input "false"
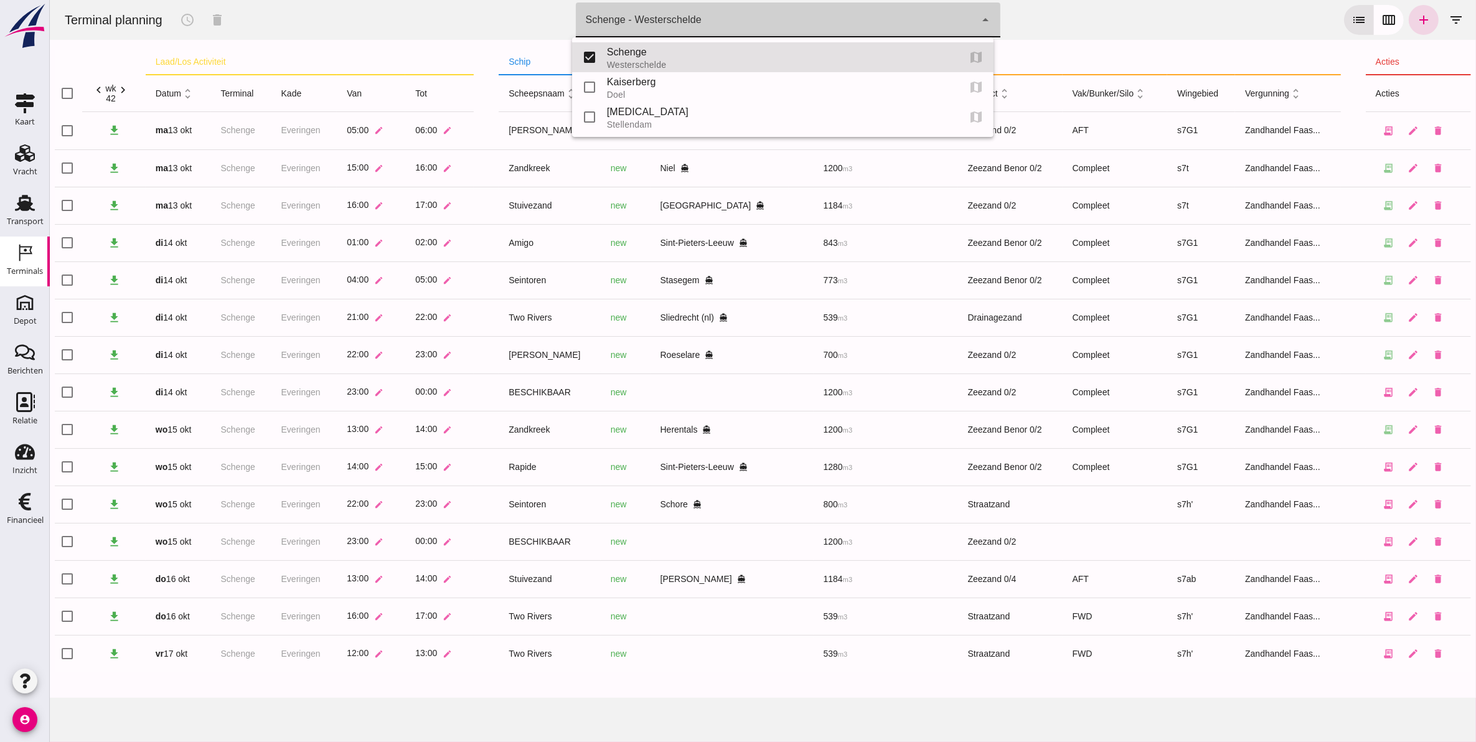
click at [840, 33] on div "Schenge - Westerschelde 9c876888-926f-4f5f-969d-c779b766b815" at bounding box center [775, 19] width 400 height 35
click at [800, 88] on div "Kaiserberg" at bounding box center [777, 82] width 342 height 15
type input "7f603609-51ae-4e75-986b-c9057e559465"
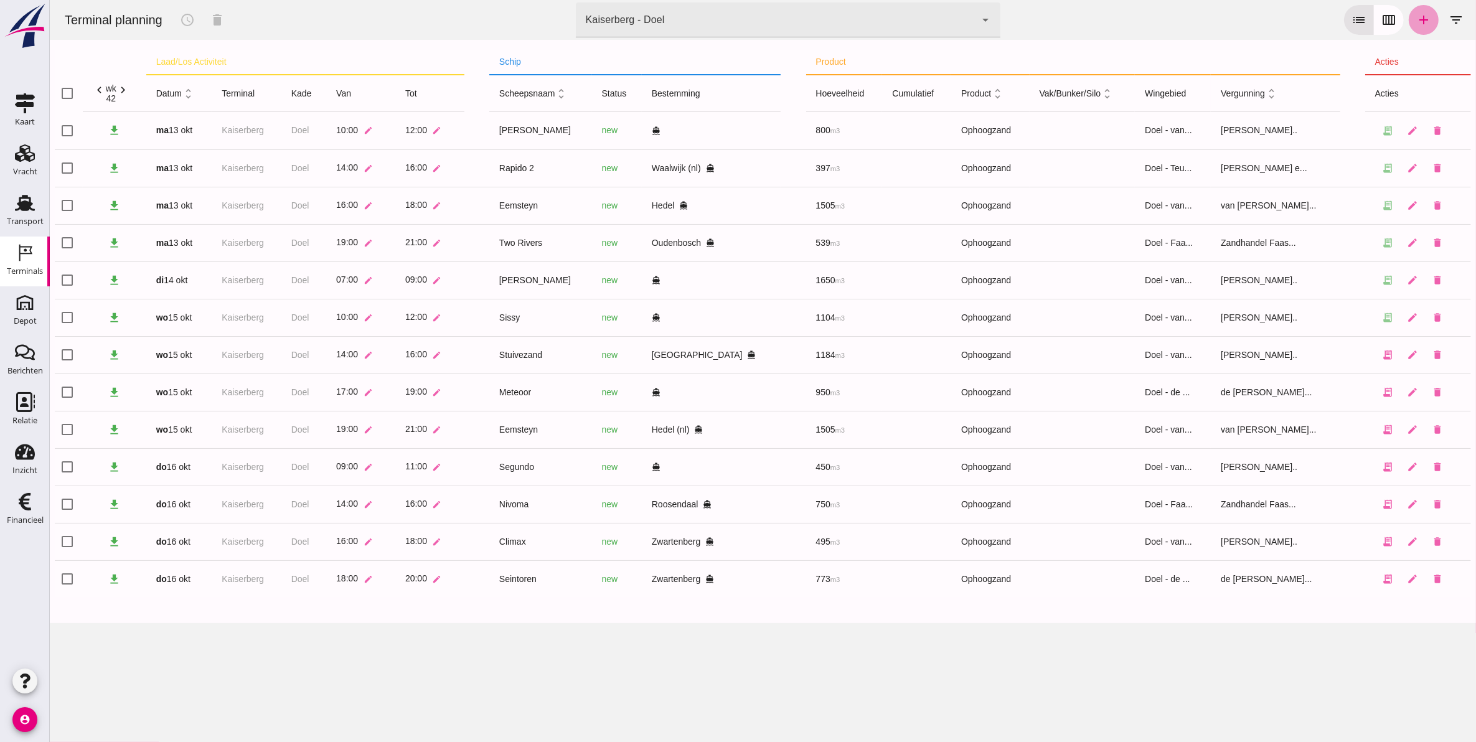
click at [1419, 20] on icon "add" at bounding box center [1422, 19] width 15 height 15
type input "Zandhandel Faasse B.V."
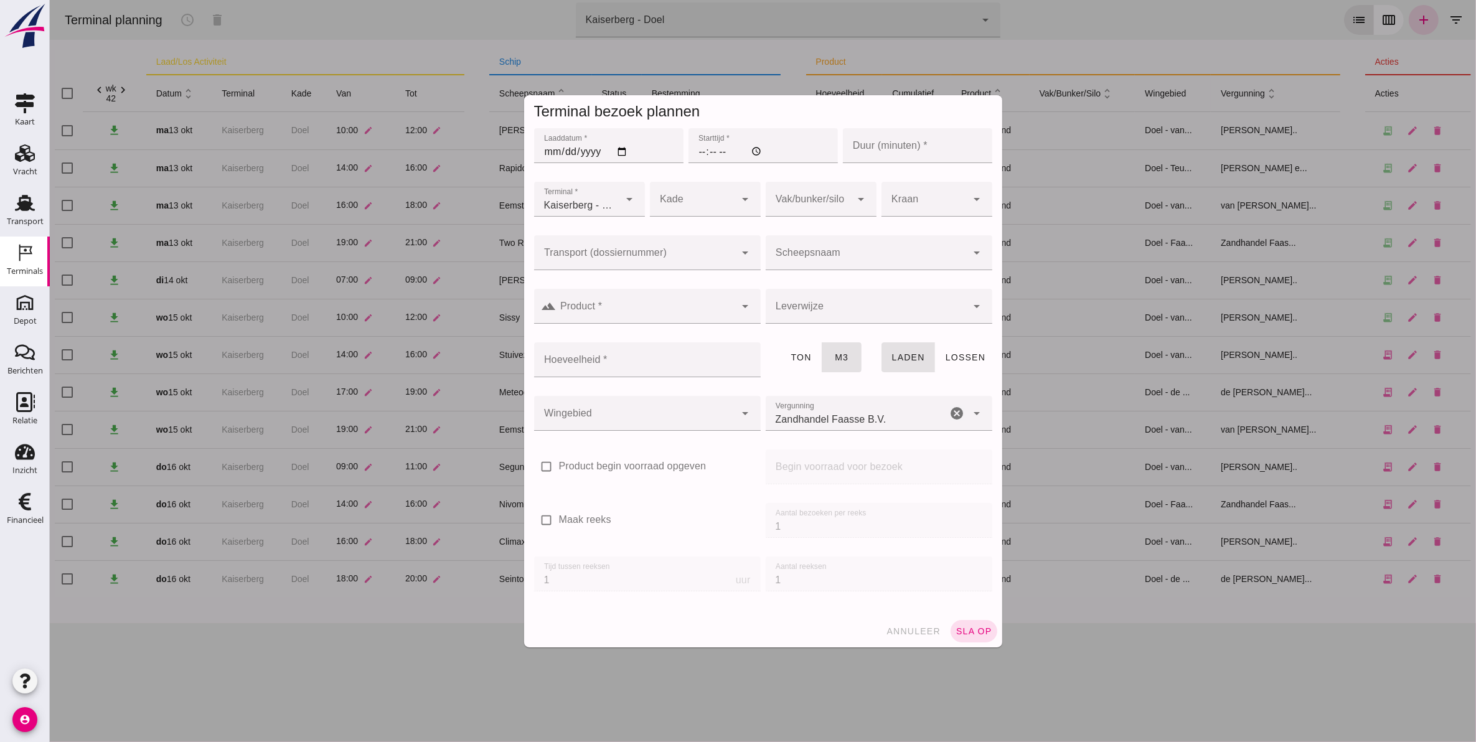
click at [685, 245] on div at bounding box center [634, 252] width 202 height 35
click at [633, 299] on div "Two Rivers - 16-10-2025" at bounding box center [641, 298] width 207 height 10
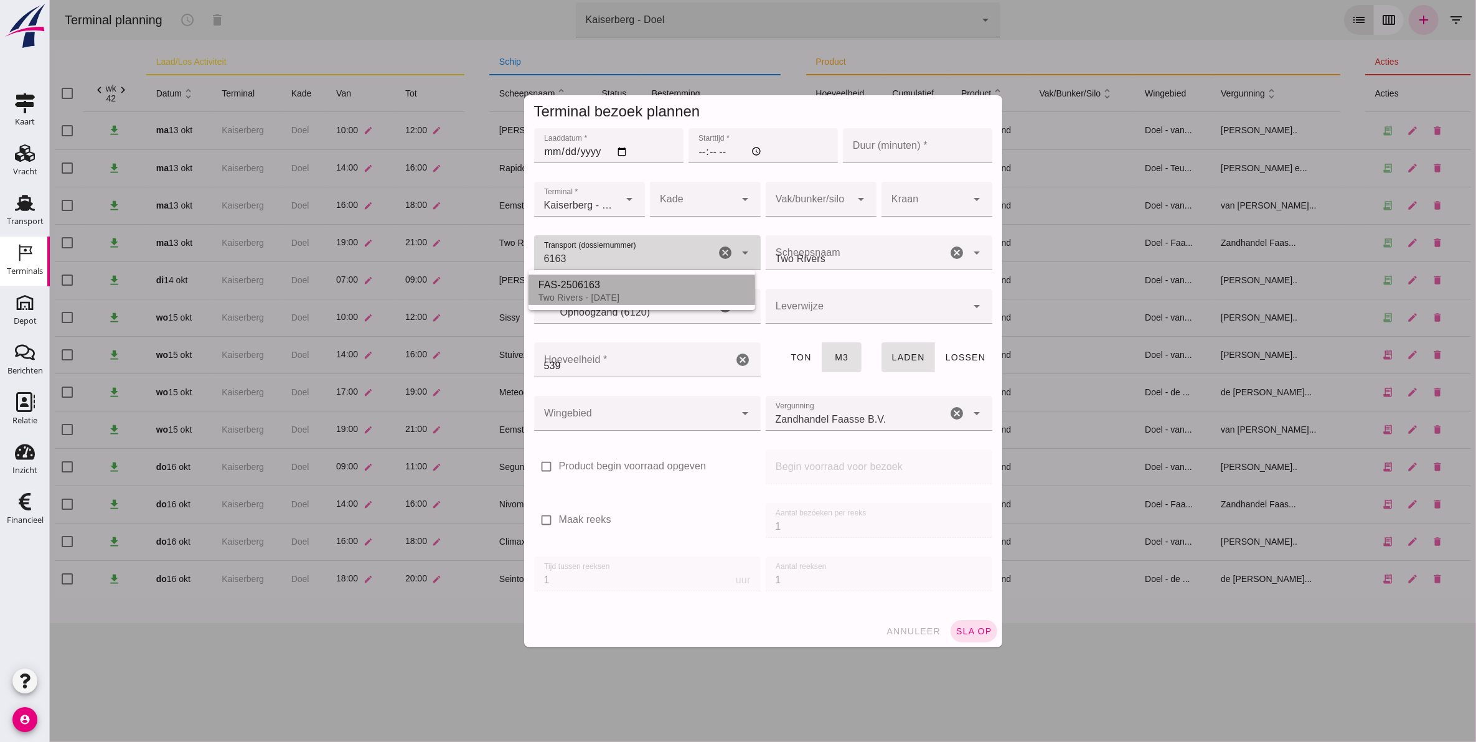
type input "FAS-2506163"
type input "539"
type input "FAS-2506163"
click at [612, 370] on input "539" at bounding box center [632, 359] width 199 height 35
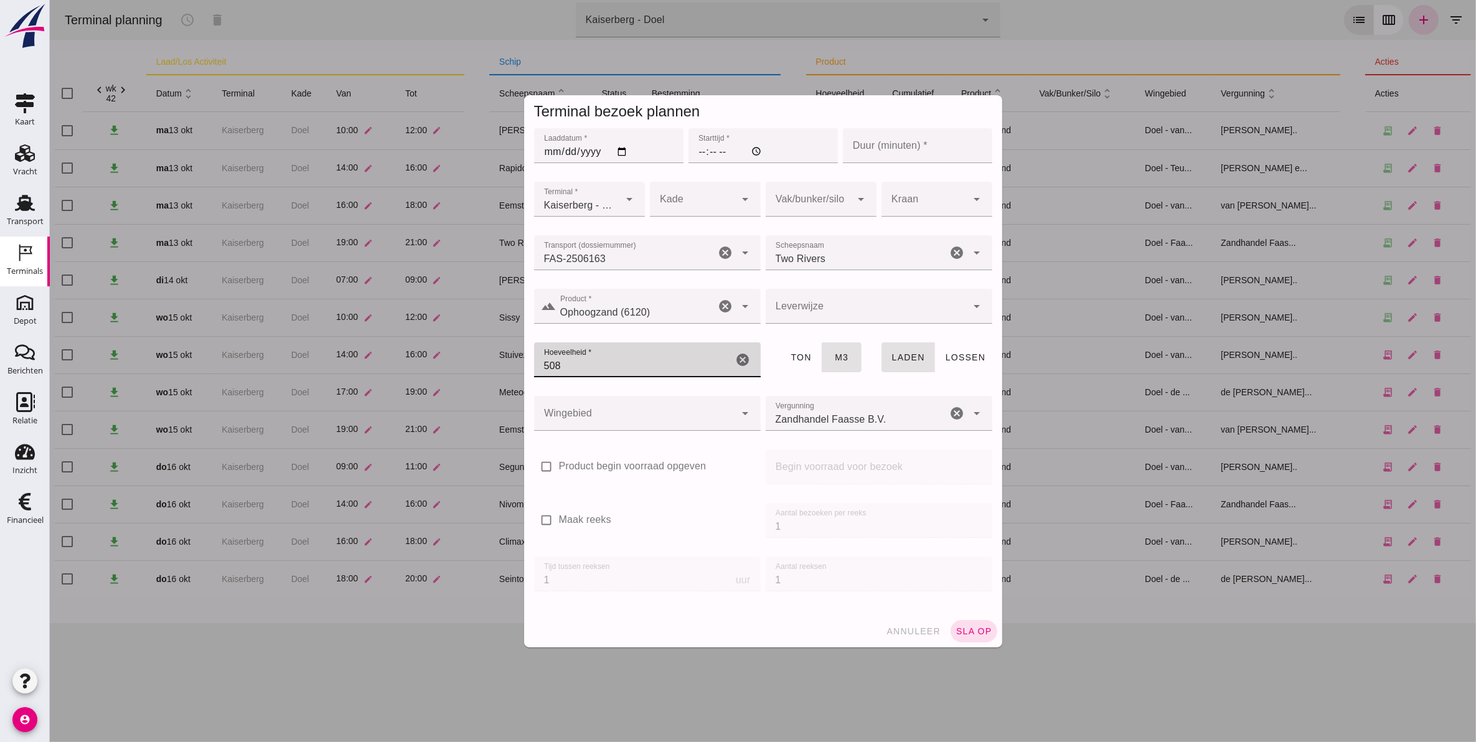
type input "508"
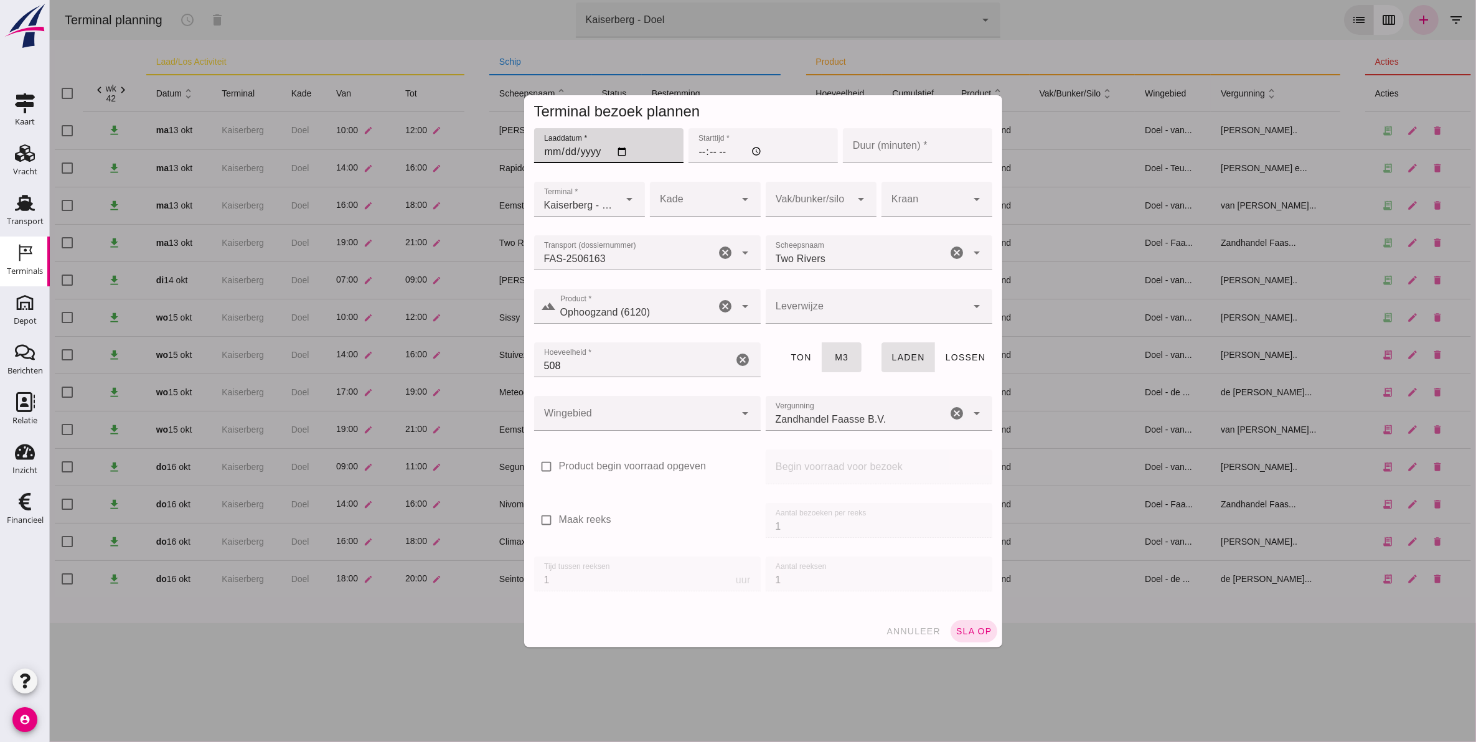
click at [542, 152] on input "Laaddatum *" at bounding box center [607, 145] width 149 height 35
type input "[DATE]"
click at [693, 148] on input "Starttijd *" at bounding box center [762, 145] width 149 height 35
type input "11:00"
click at [936, 146] on input "Duur (minuten) *" at bounding box center [916, 145] width 149 height 35
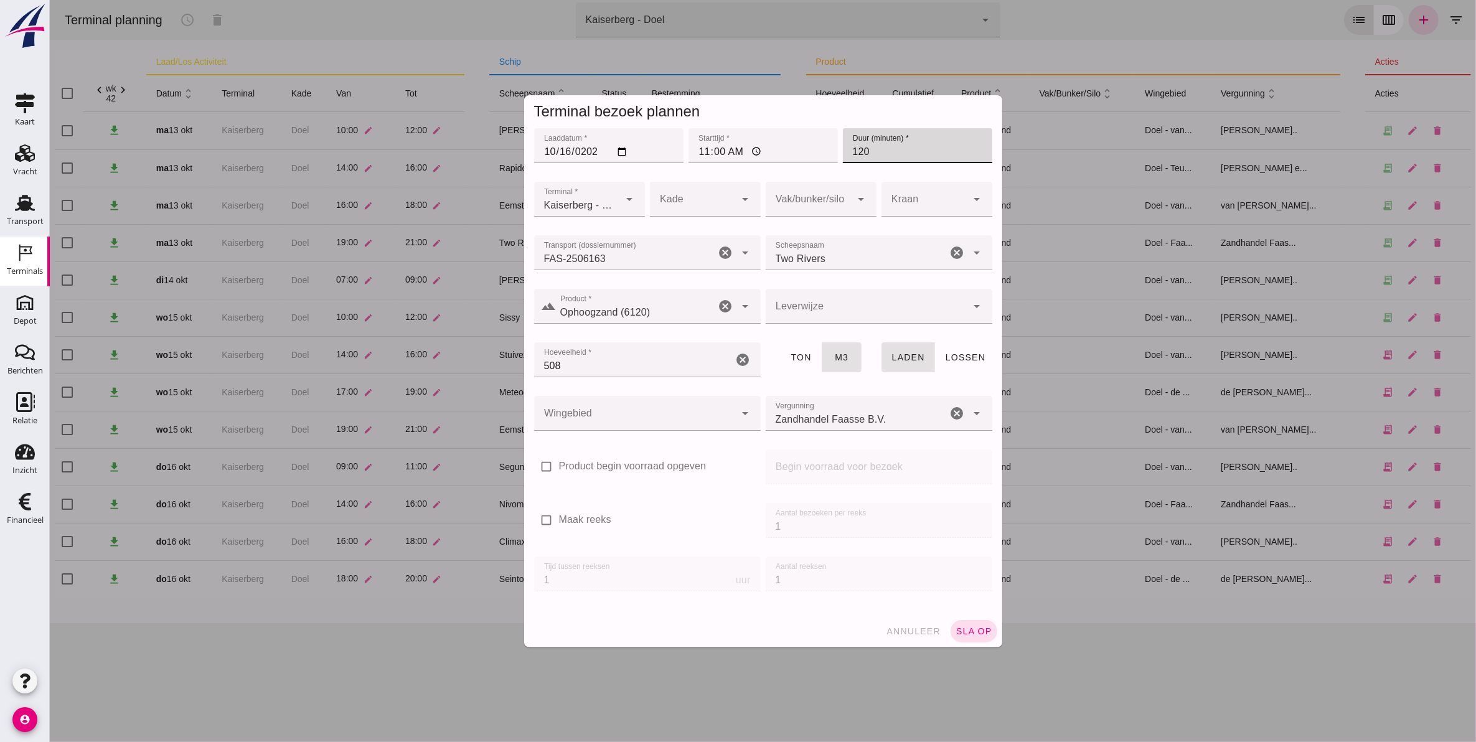
type input "120"
click at [709, 194] on div at bounding box center [692, 199] width 86 height 35
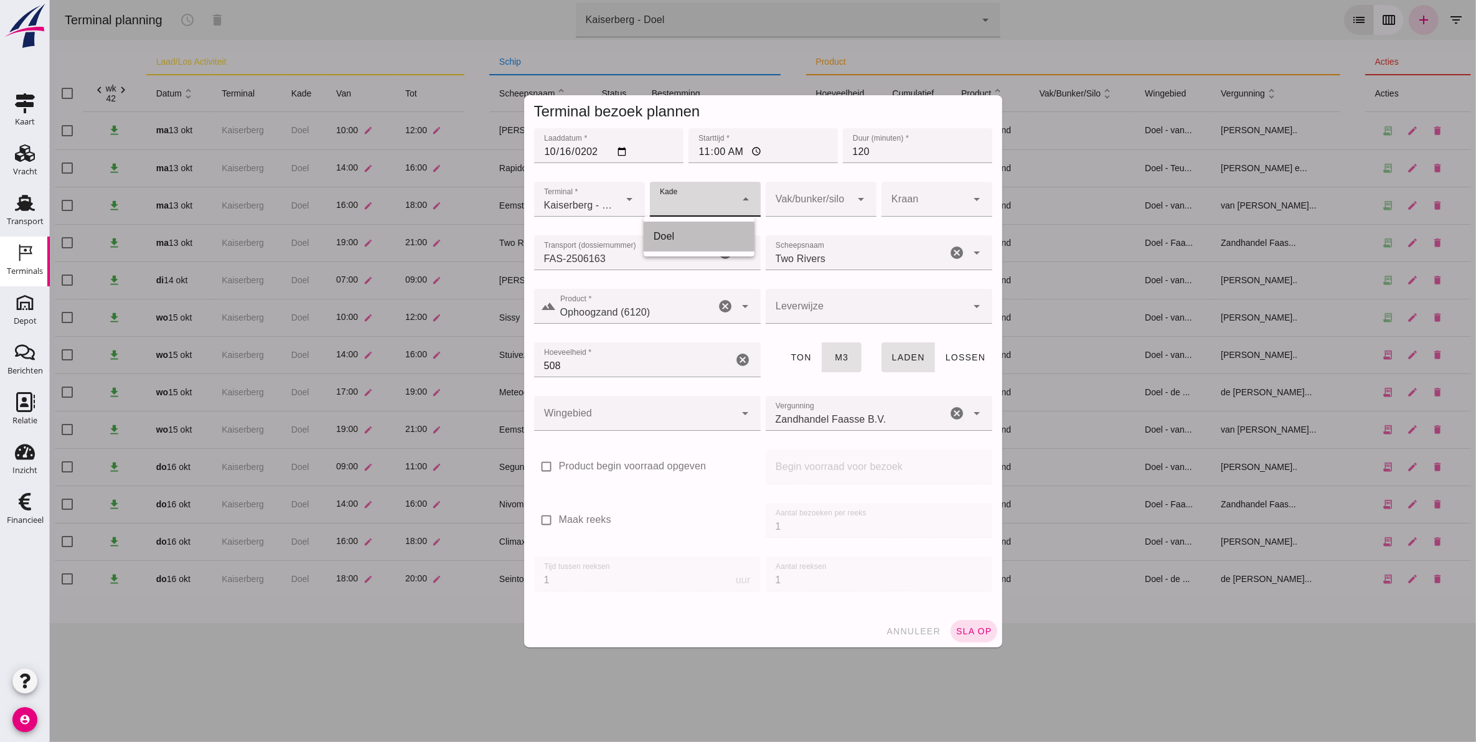
click at [697, 242] on div "Doel" at bounding box center [698, 236] width 91 height 15
type input "11"
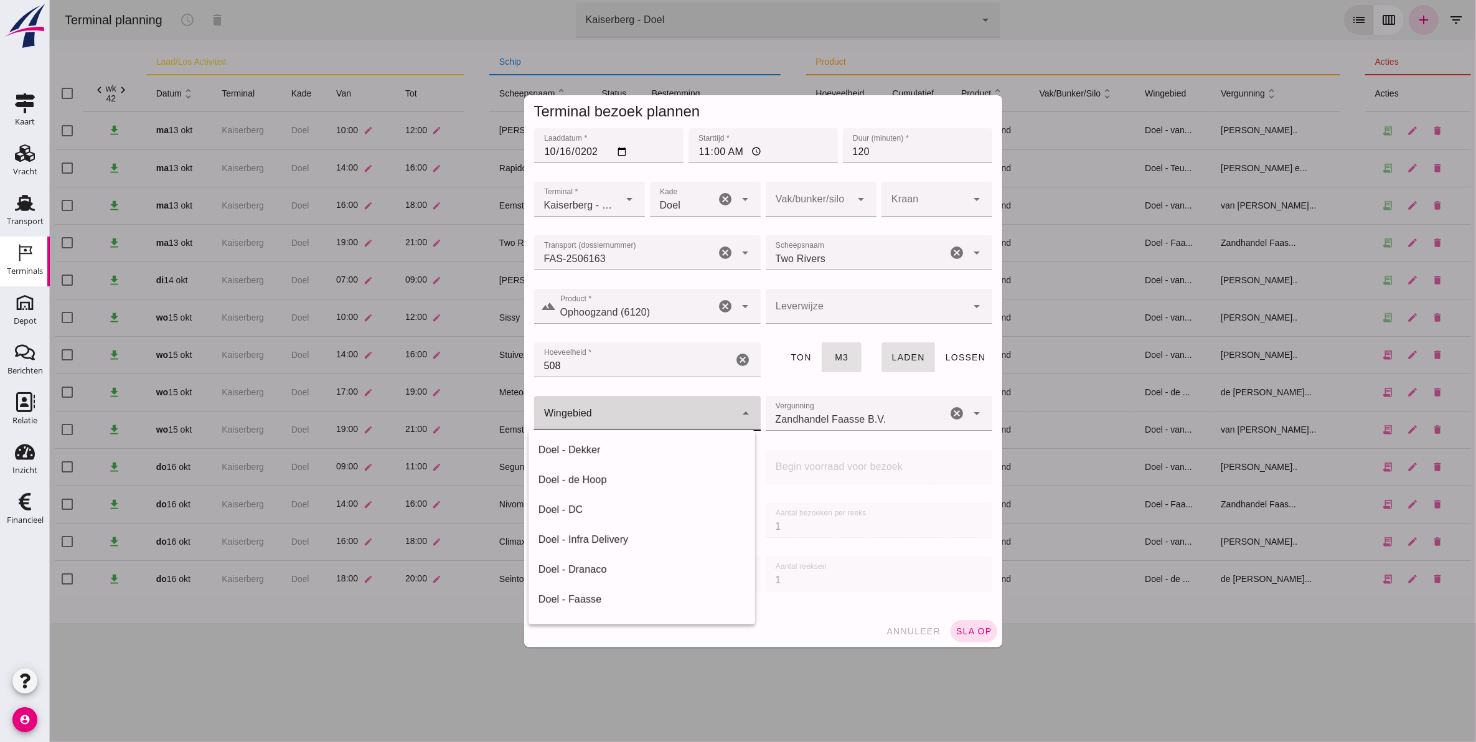
click at [642, 420] on div at bounding box center [634, 413] width 202 height 35
drag, startPoint x: 617, startPoint y: 476, endPoint x: 694, endPoint y: 417, distance: 97.2
click at [617, 474] on div "Doel - de Hoop" at bounding box center [641, 479] width 207 height 15
type input "193"
click at [812, 406] on div "Zandhandel Faasse B.V. Zandhandel Faasse B.V." at bounding box center [856, 413] width 182 height 35
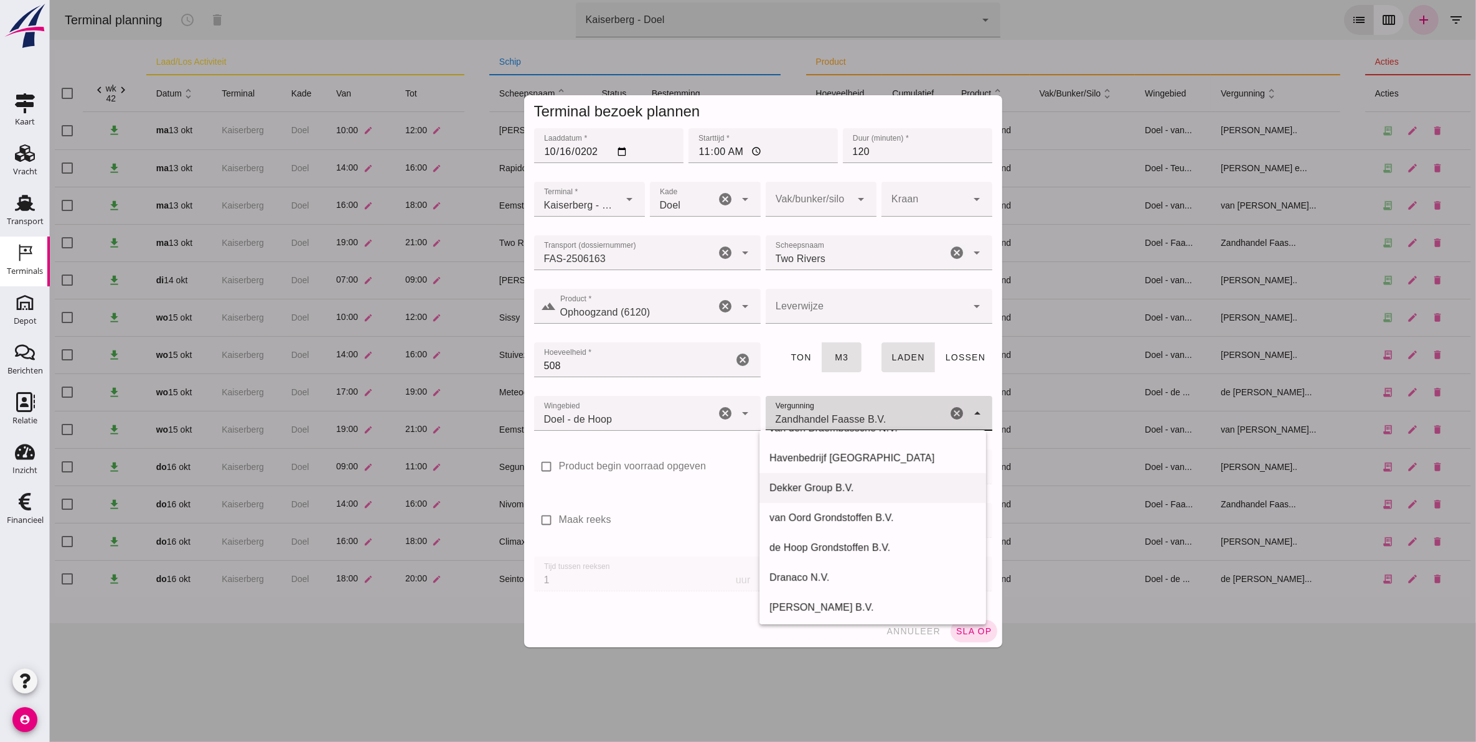
scroll to position [78, 0]
click at [800, 525] on div "de Hoop Grondstoffen B.V." at bounding box center [872, 521] width 207 height 15
type input "de Hoop Grondstoffen B.V."
click at [818, 301] on div at bounding box center [866, 306] width 202 height 35
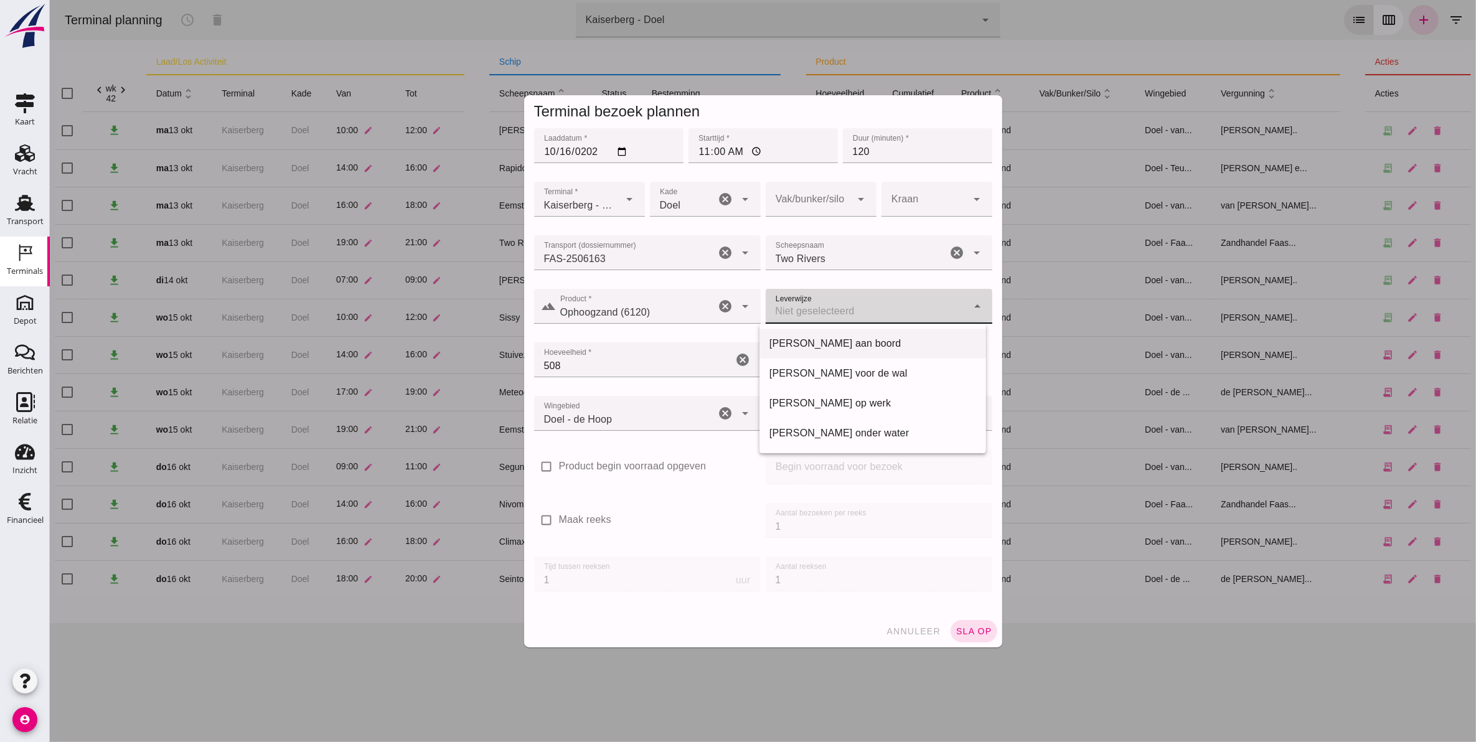
click at [820, 354] on div "[PERSON_NAME] aan boord" at bounding box center [872, 344] width 227 height 30
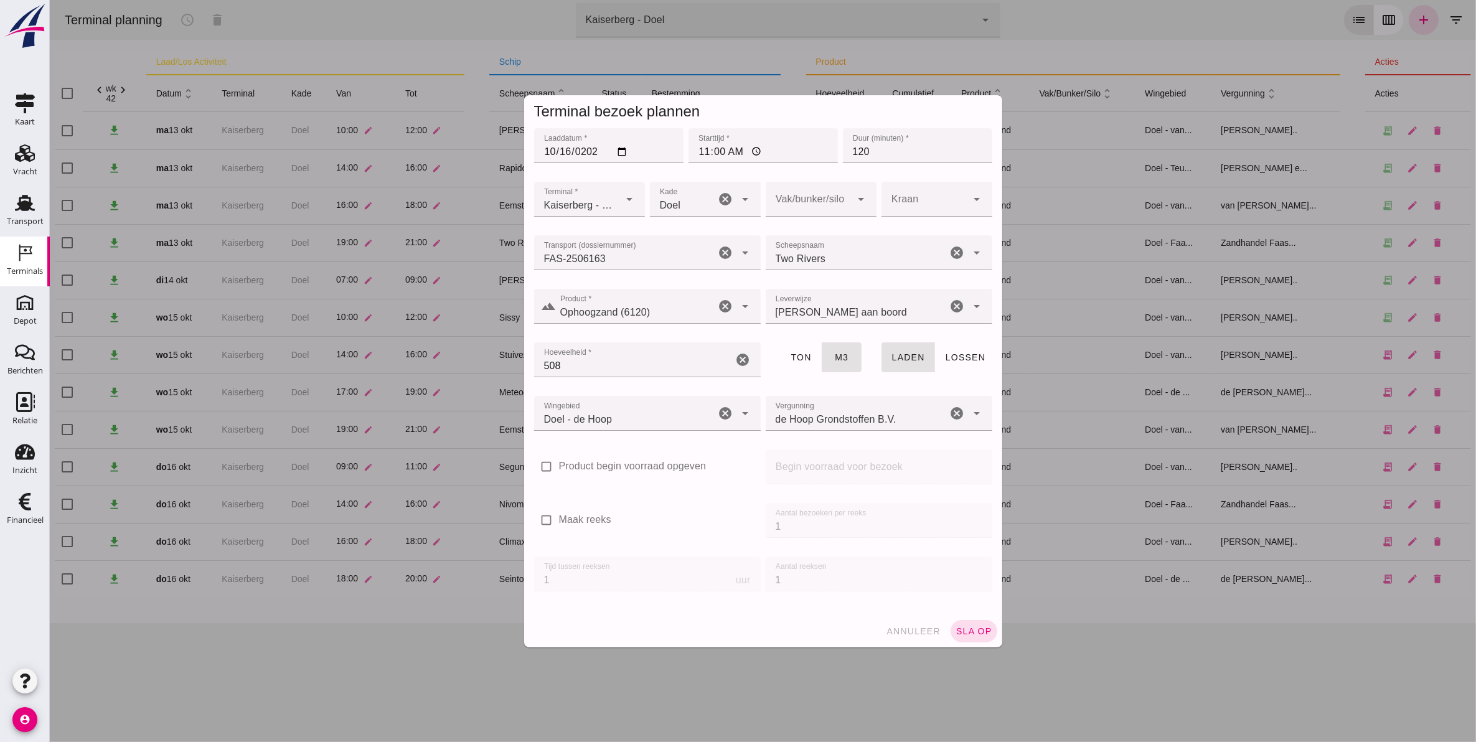
drag, startPoint x: 963, startPoint y: 639, endPoint x: 889, endPoint y: 393, distance: 257.2
click at [865, 456] on form "Terminal bezoek plannen Laaddatum * Laaddatum * 2025-10-16 Starttijd * Starttij…" at bounding box center [762, 371] width 478 height 552
click at [882, 314] on div "Franco aan boord franco_on_board" at bounding box center [856, 306] width 182 height 35
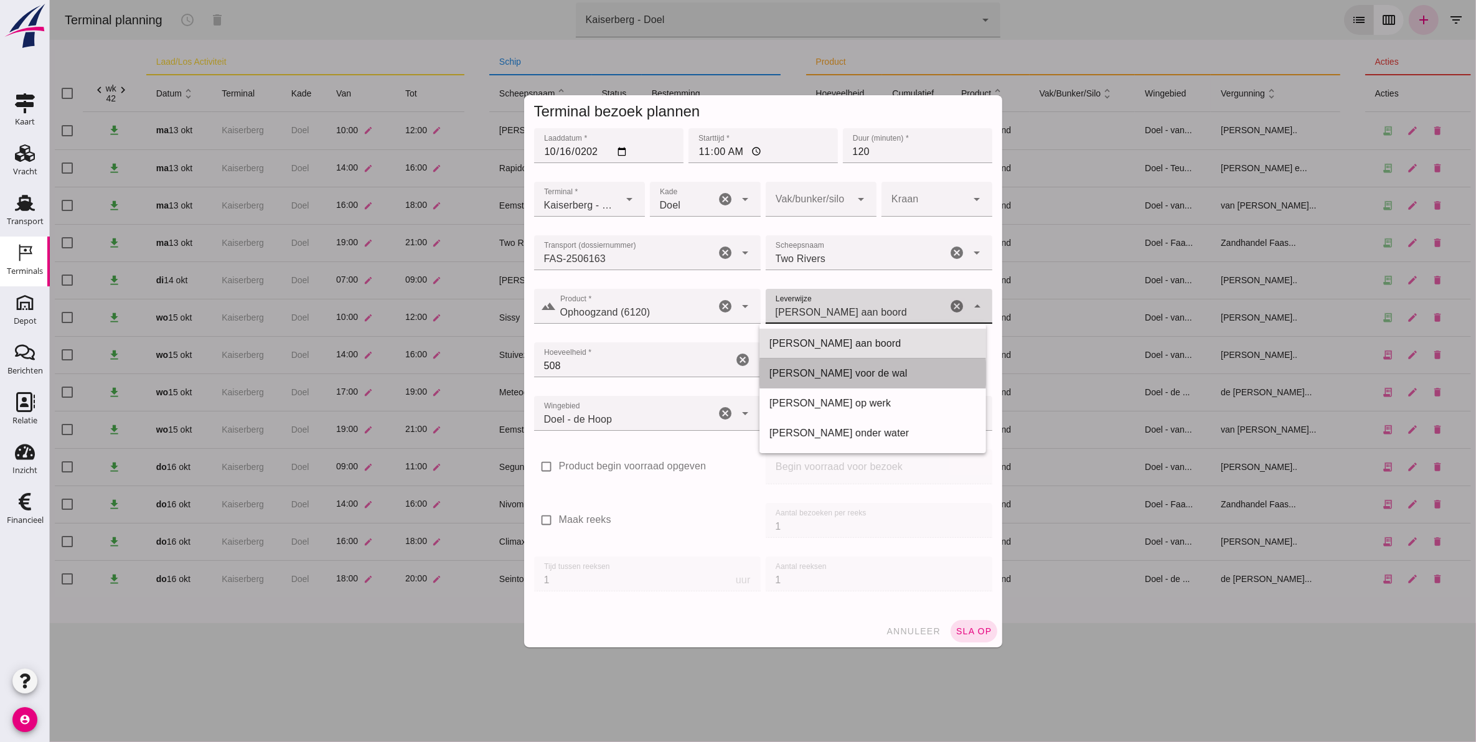
click at [863, 368] on div "[PERSON_NAME] voor de wal" at bounding box center [872, 373] width 207 height 15
type input "franco_on_shore"
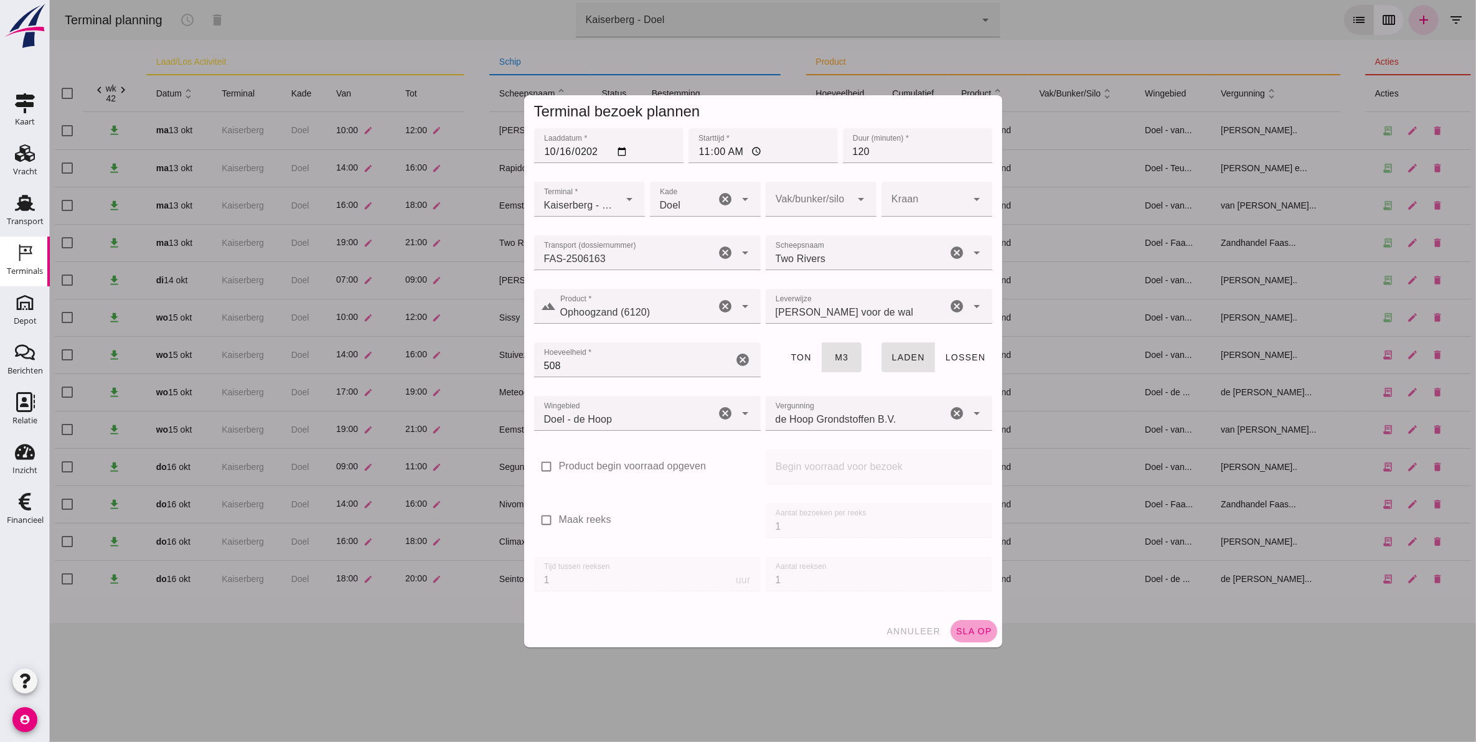
click at [964, 639] on button "sla op" at bounding box center [973, 631] width 47 height 22
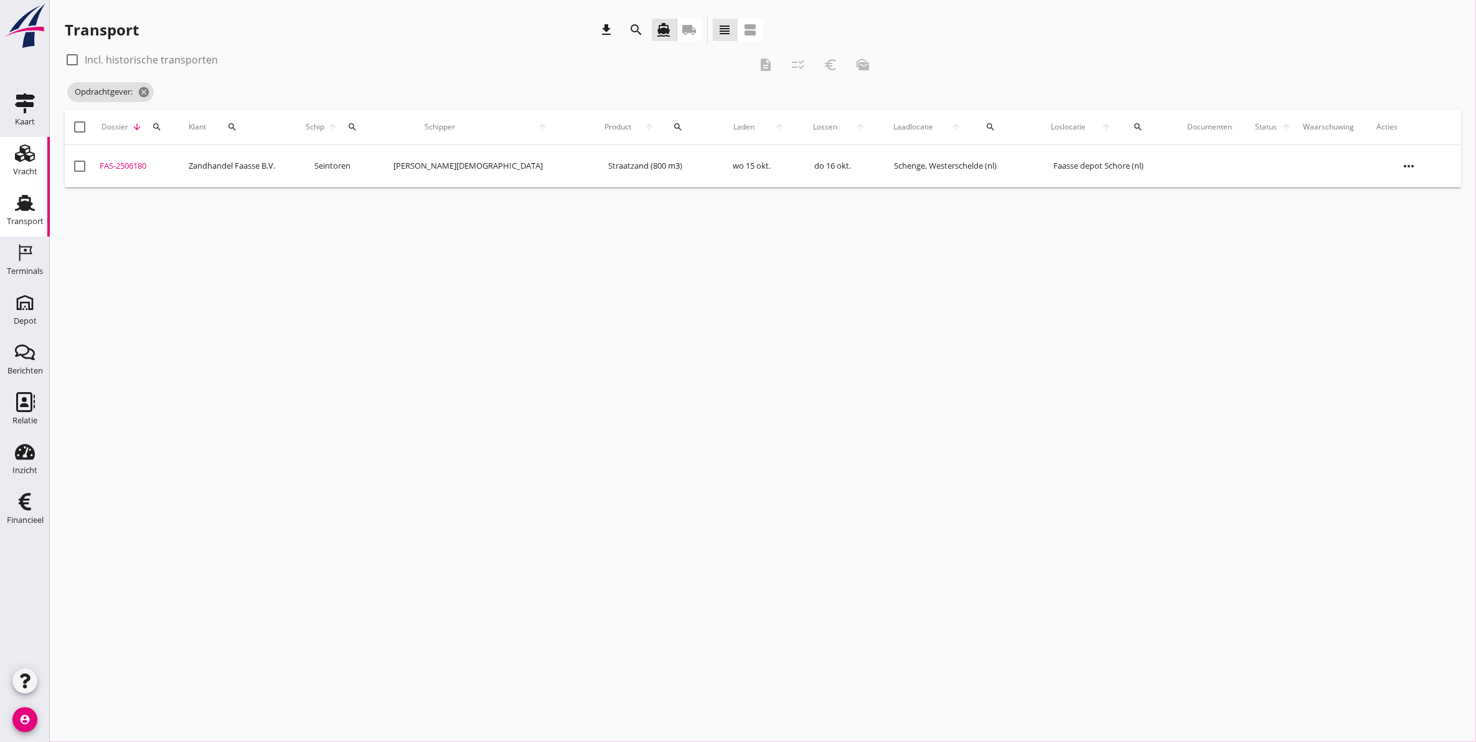
click at [21, 153] on icon "Vracht" at bounding box center [25, 153] width 20 height 20
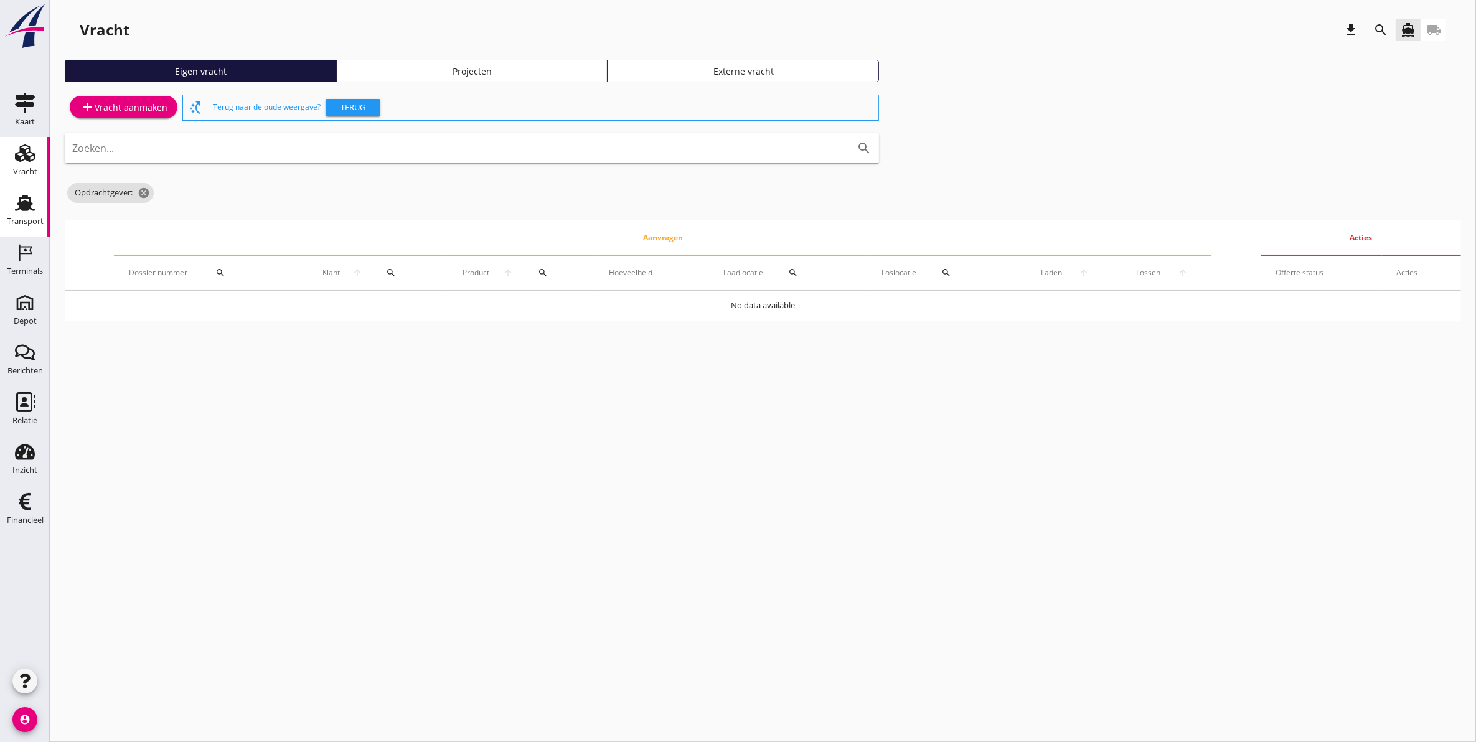
click at [20, 212] on icon "Transport" at bounding box center [25, 203] width 20 height 20
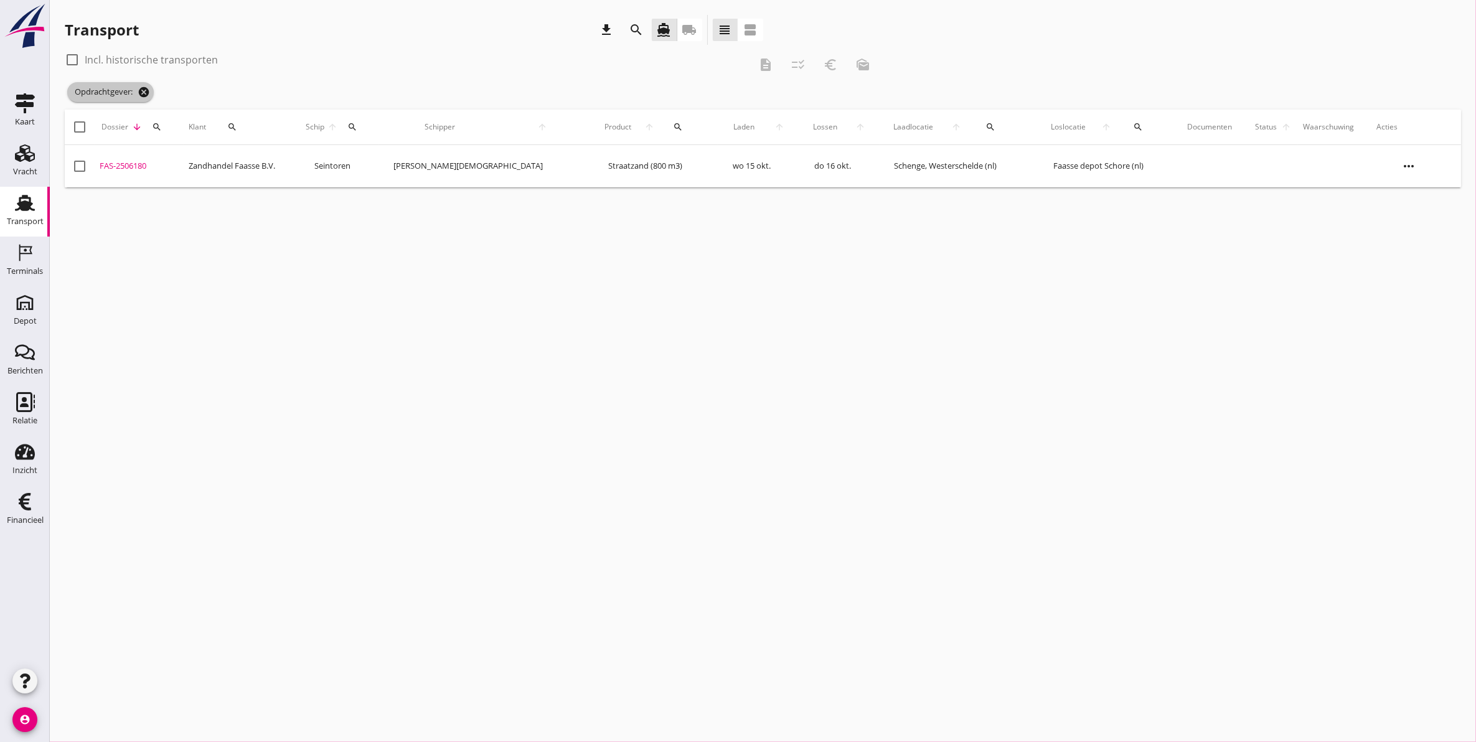
click at [146, 94] on icon "cancel" at bounding box center [144, 92] width 12 height 12
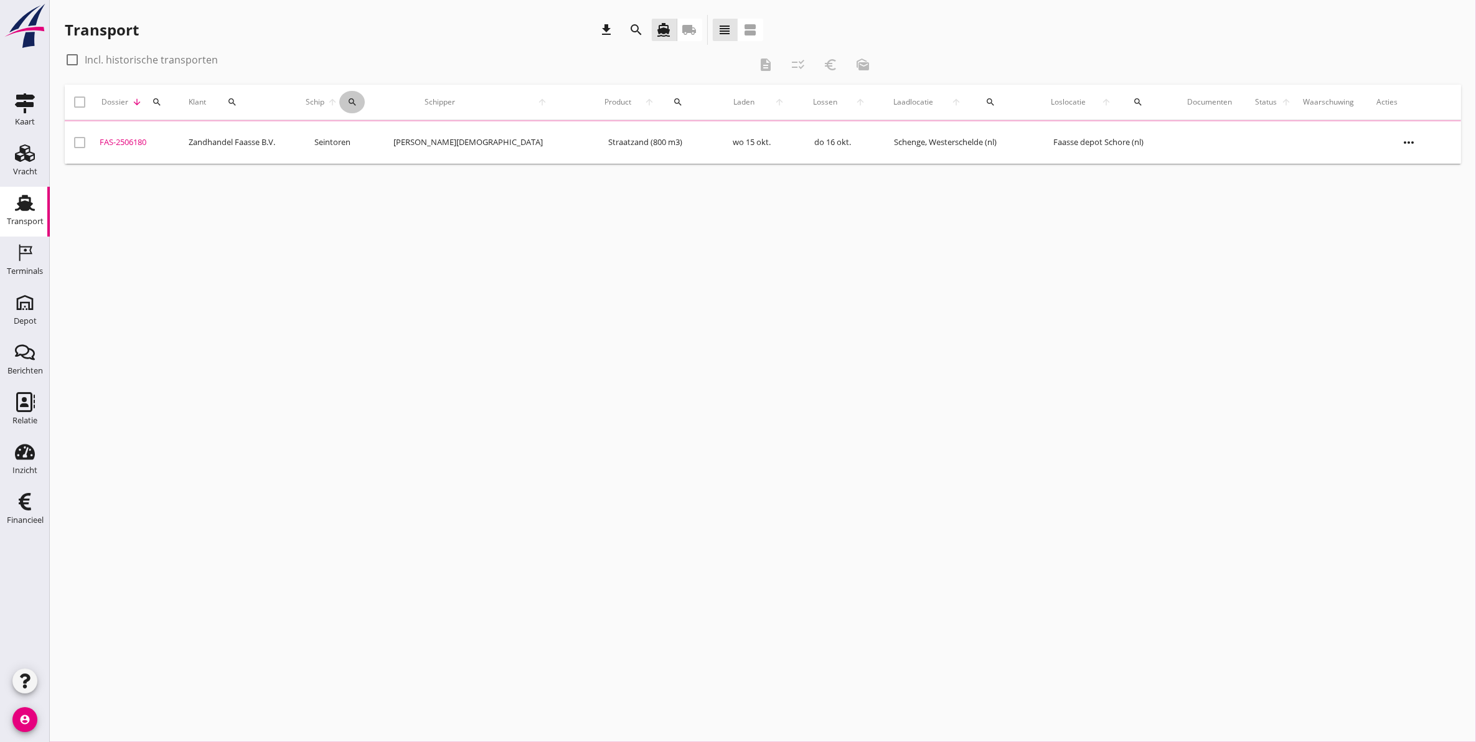
click at [357, 98] on icon "search" at bounding box center [352, 102] width 10 height 10
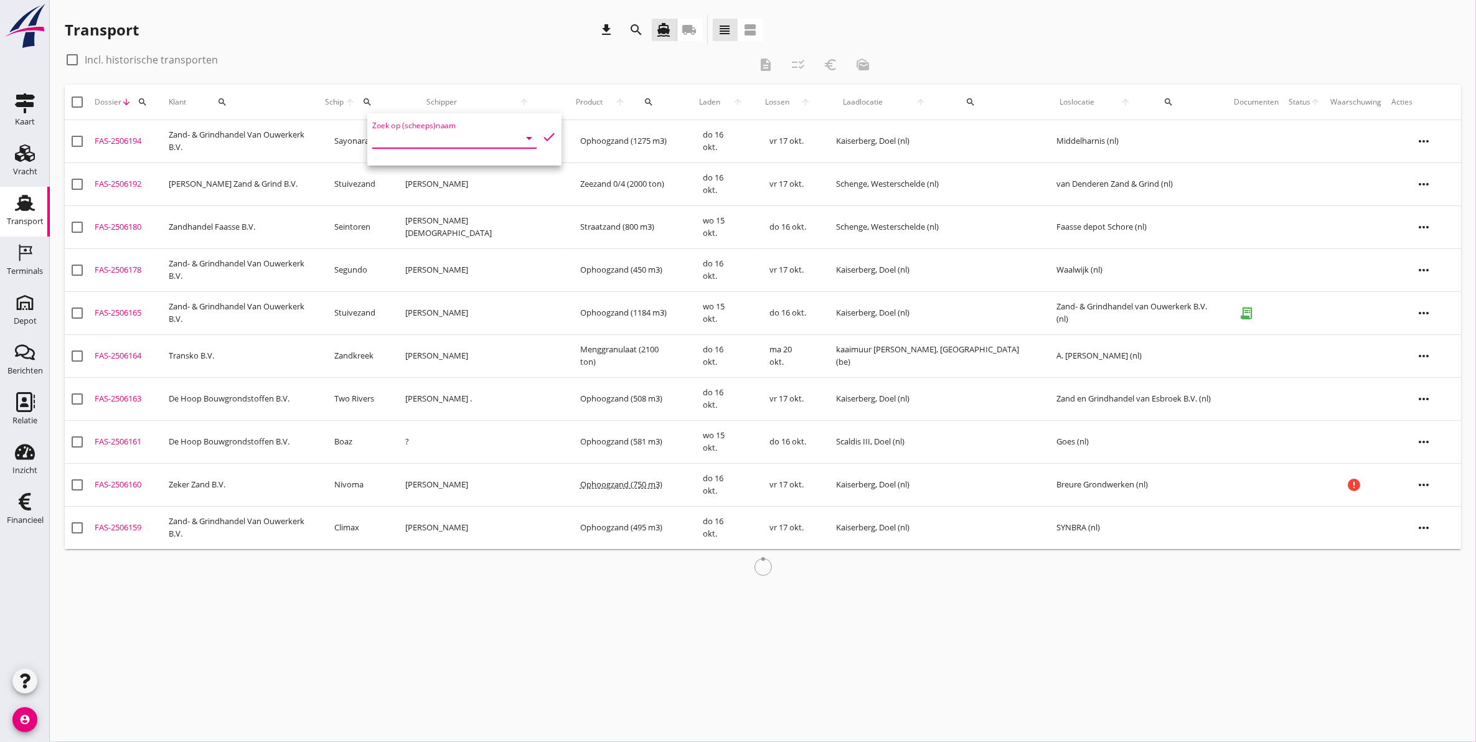
click at [410, 137] on input "Zoek op (scheeps)naam" at bounding box center [436, 138] width 129 height 20
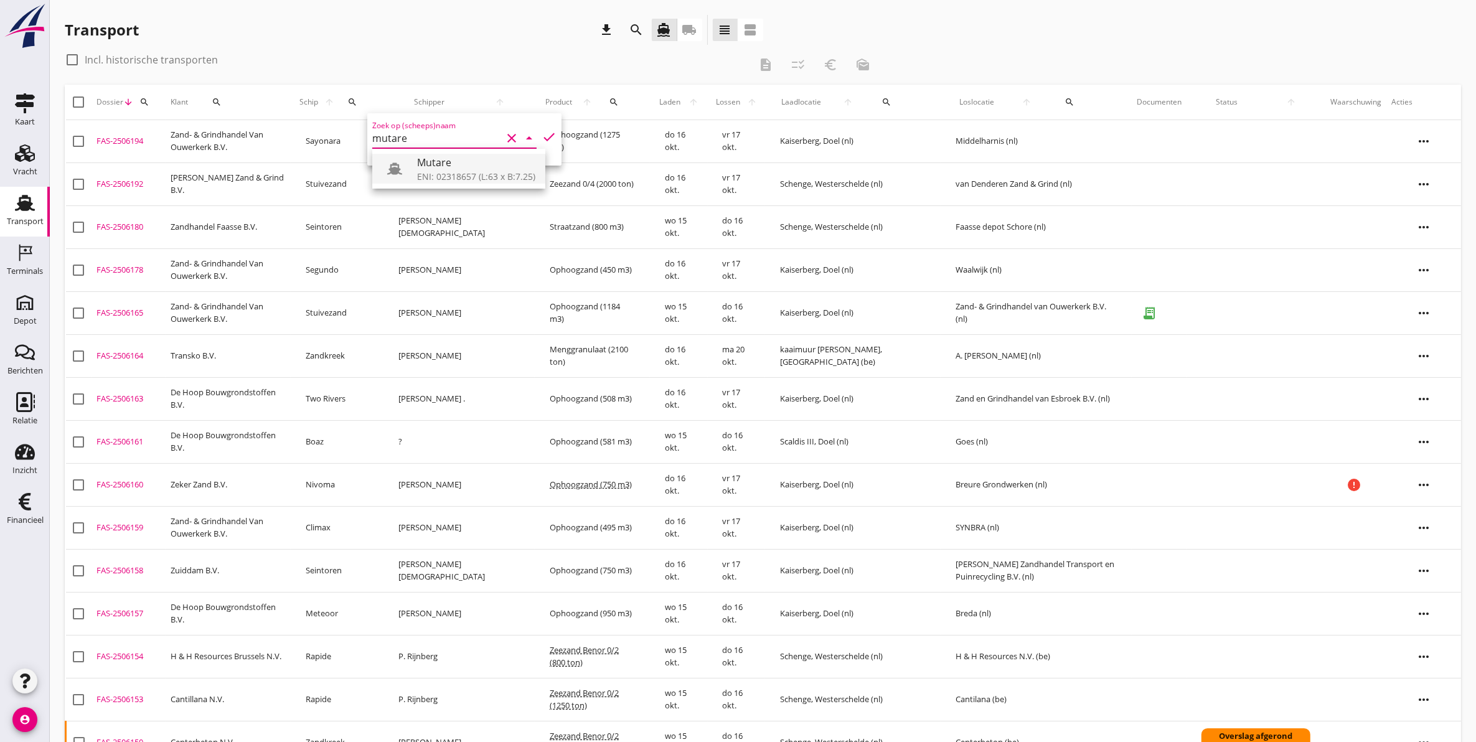
click at [465, 164] on div "Mutare" at bounding box center [476, 162] width 118 height 15
click at [543, 138] on icon "check" at bounding box center [549, 136] width 15 height 15
type input "Mutare"
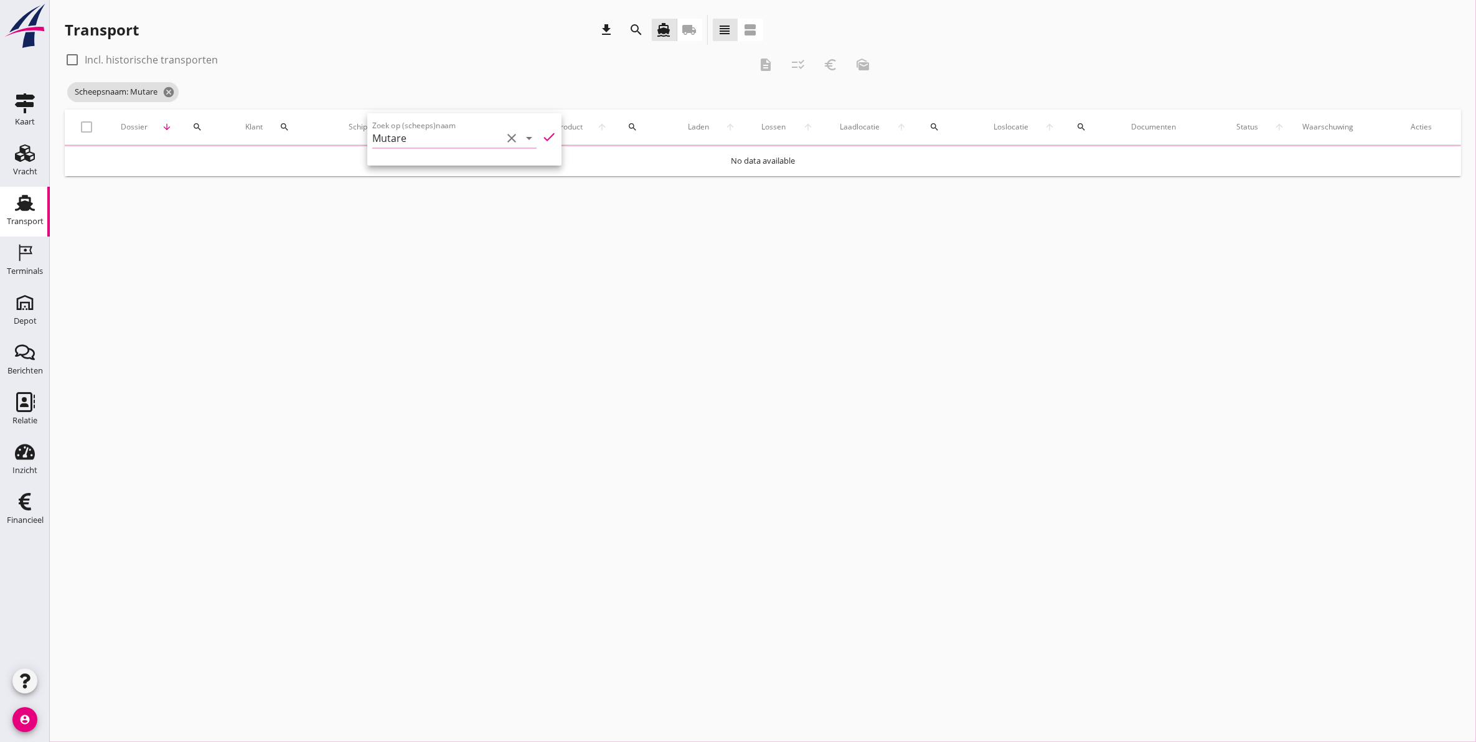
click at [542, 136] on icon "check" at bounding box center [549, 136] width 15 height 15
click at [542, 144] on icon "check" at bounding box center [549, 136] width 15 height 15
click at [78, 60] on div at bounding box center [72, 59] width 21 height 21
checkbox input "true"
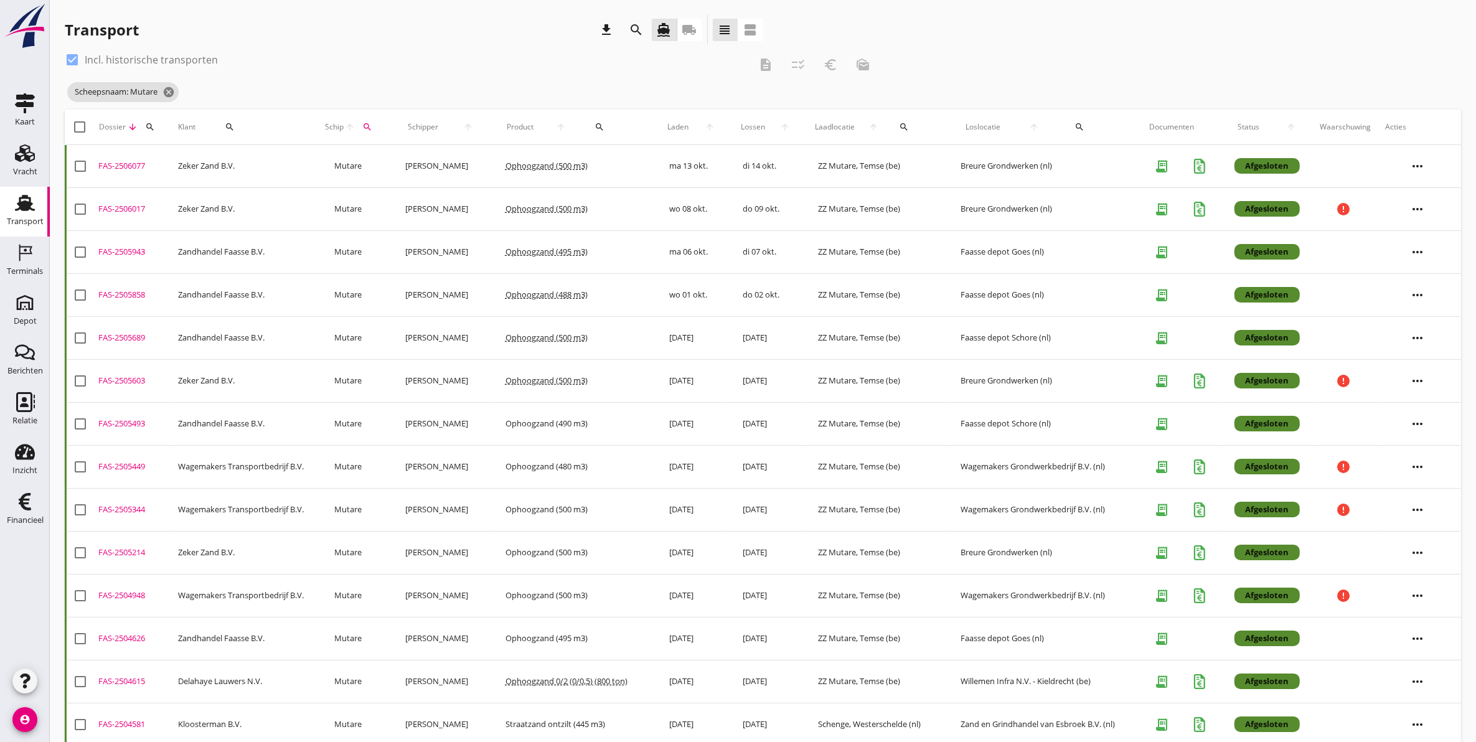
click at [138, 163] on div "FAS-2506077" at bounding box center [133, 166] width 70 height 12
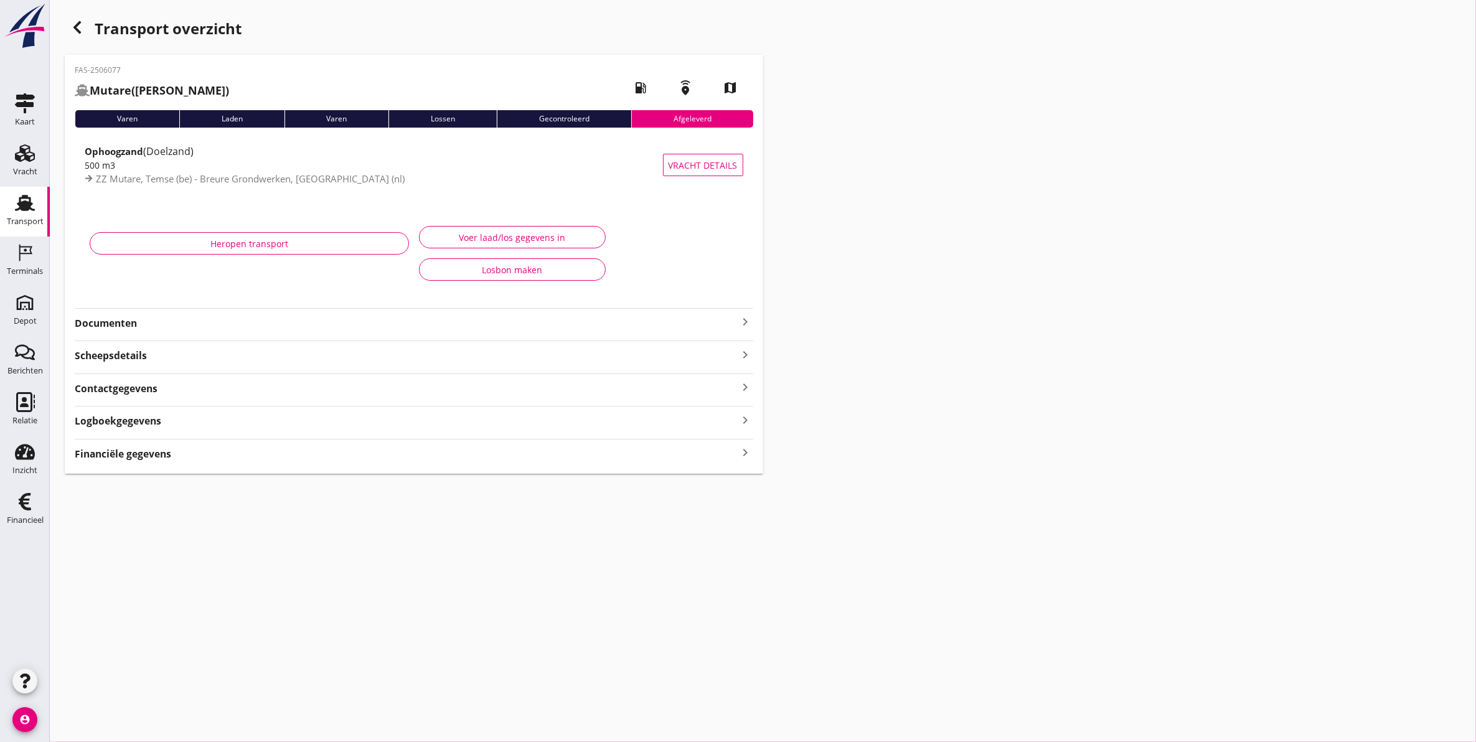
click at [241, 318] on strong "Documenten" at bounding box center [407, 323] width 664 height 14
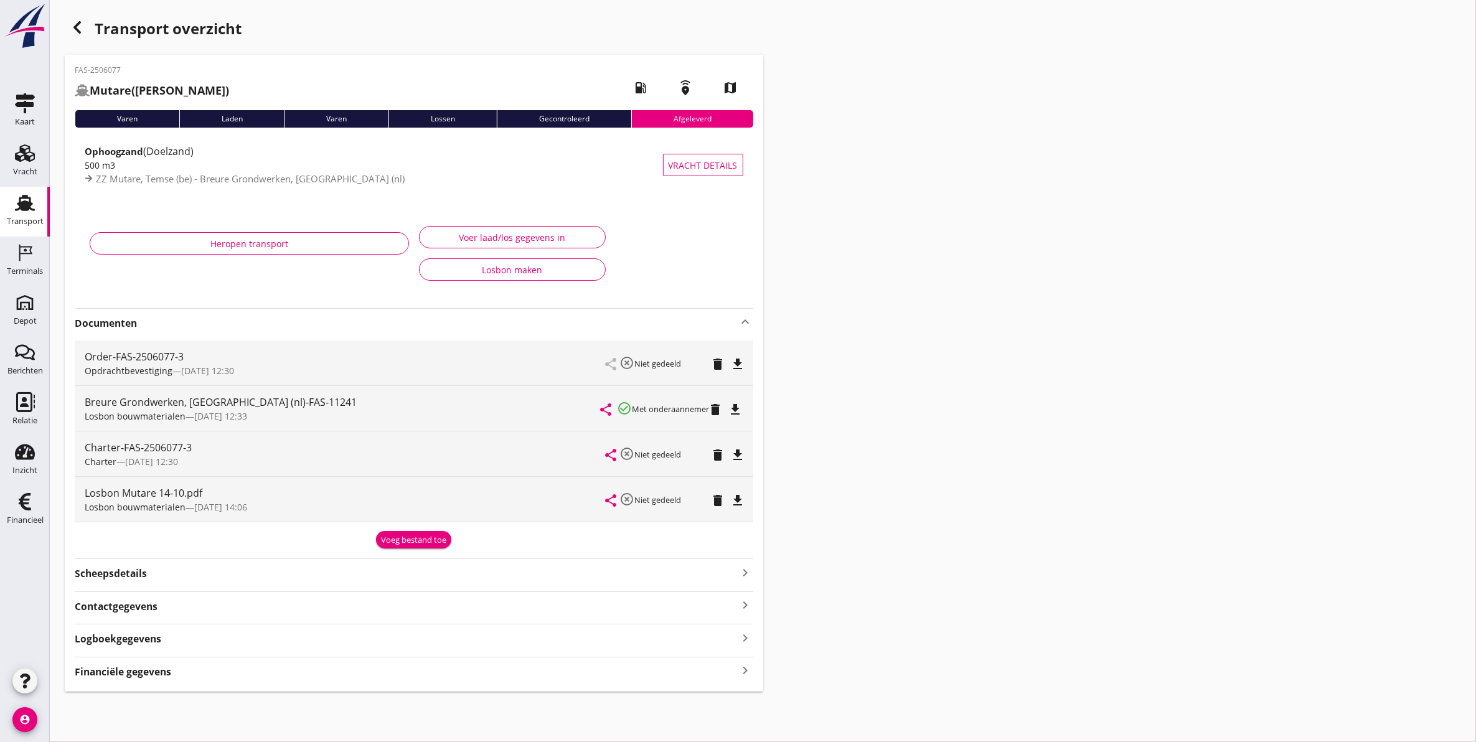
click at [736, 502] on icon "file_download" at bounding box center [738, 500] width 15 height 15
click at [29, 149] on icon "Vracht" at bounding box center [25, 153] width 20 height 20
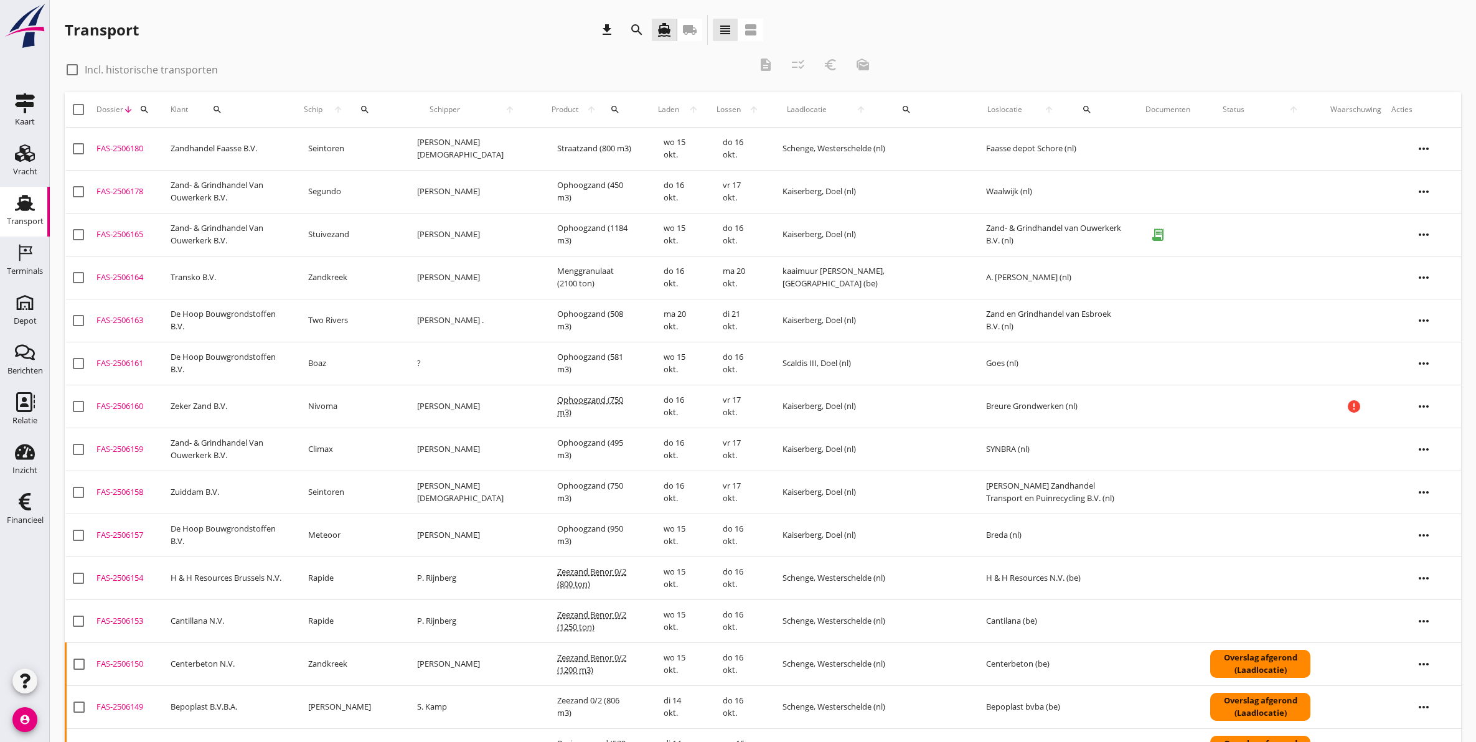
scroll to position [1163, 0]
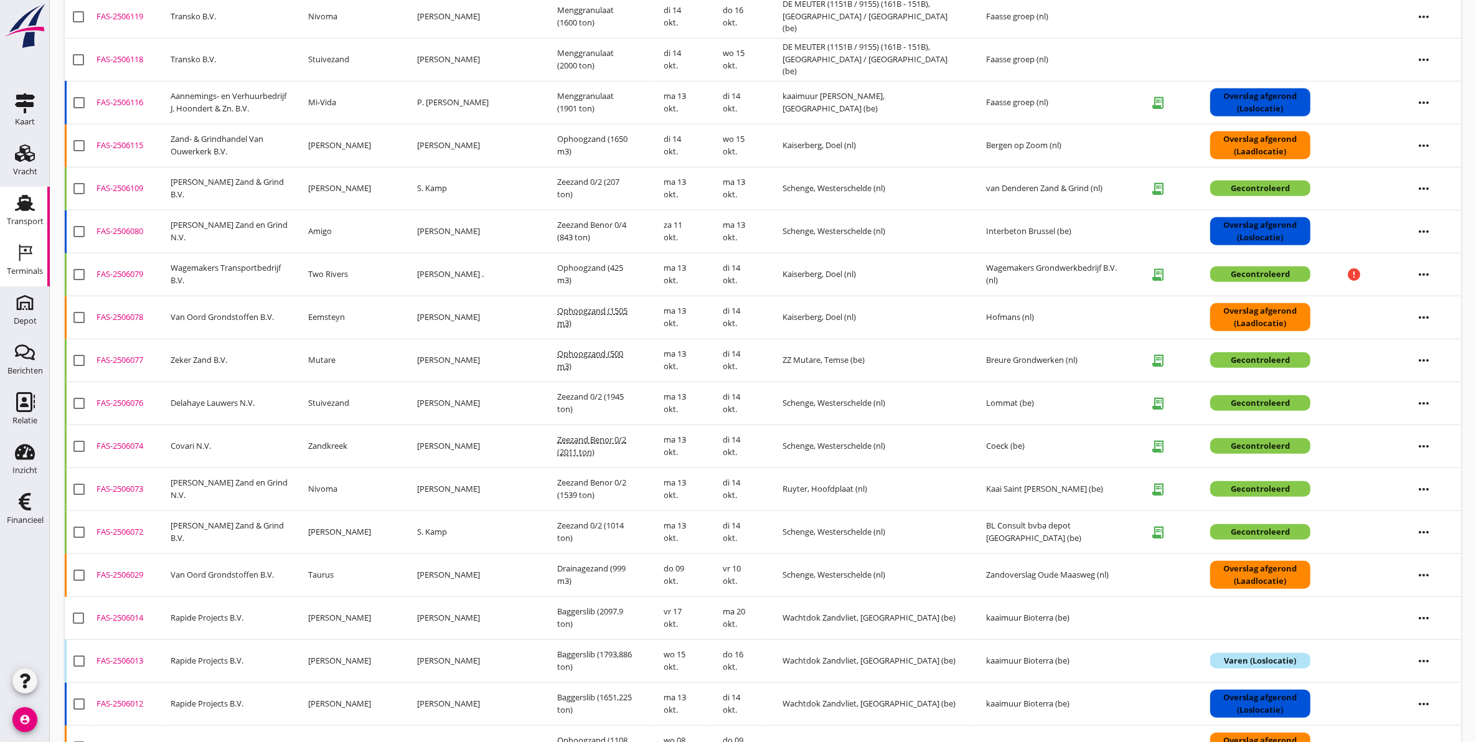
click at [14, 256] on div "Terminals" at bounding box center [25, 253] width 30 height 20
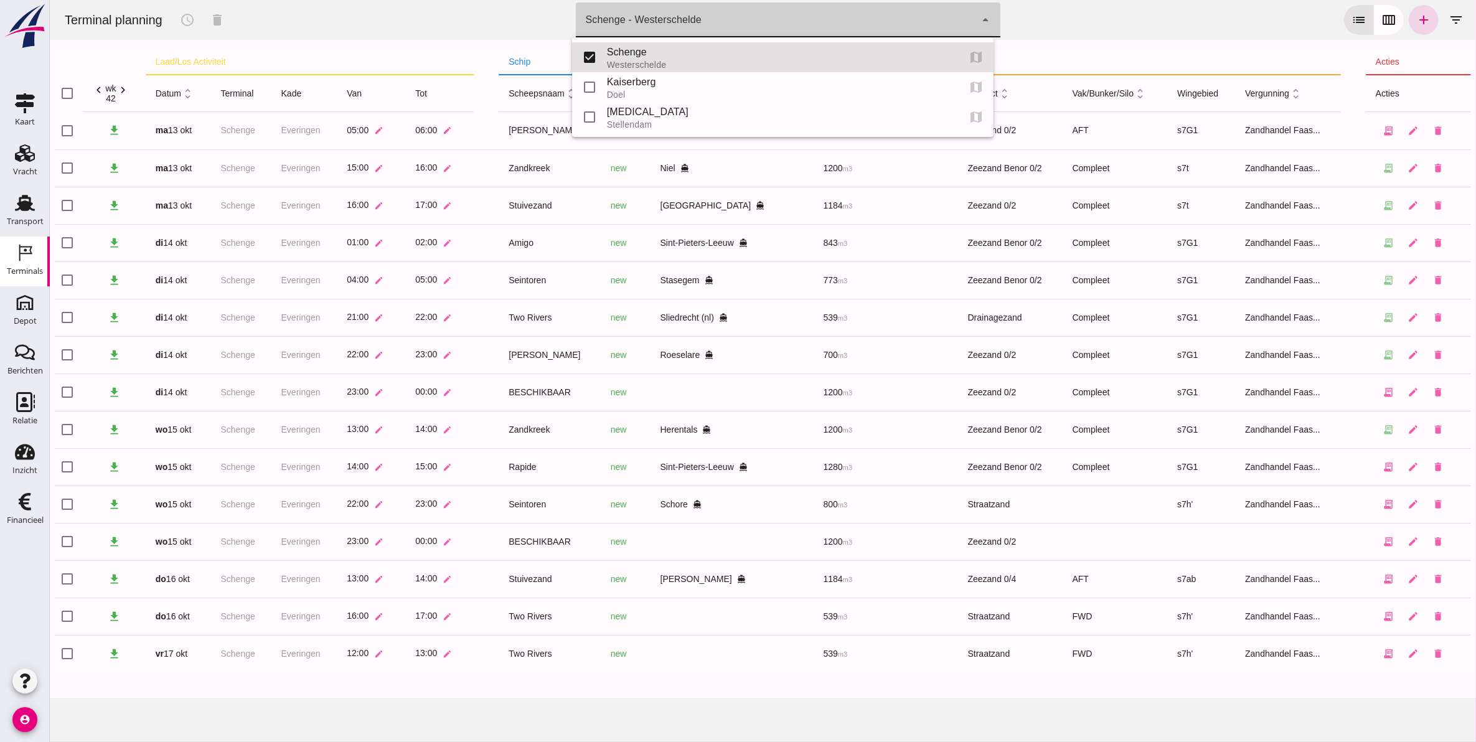
click at [664, 4] on div "Schenge - Westerschelde 9c876888-926f-4f5f-969d-c779b766b815" at bounding box center [775, 19] width 400 height 35
click at [656, 77] on div "Kaiserberg" at bounding box center [777, 82] width 342 height 15
type input "7f603609-51ae-4e75-986b-c9057e559465"
checkbox input "false"
checkbox input "true"
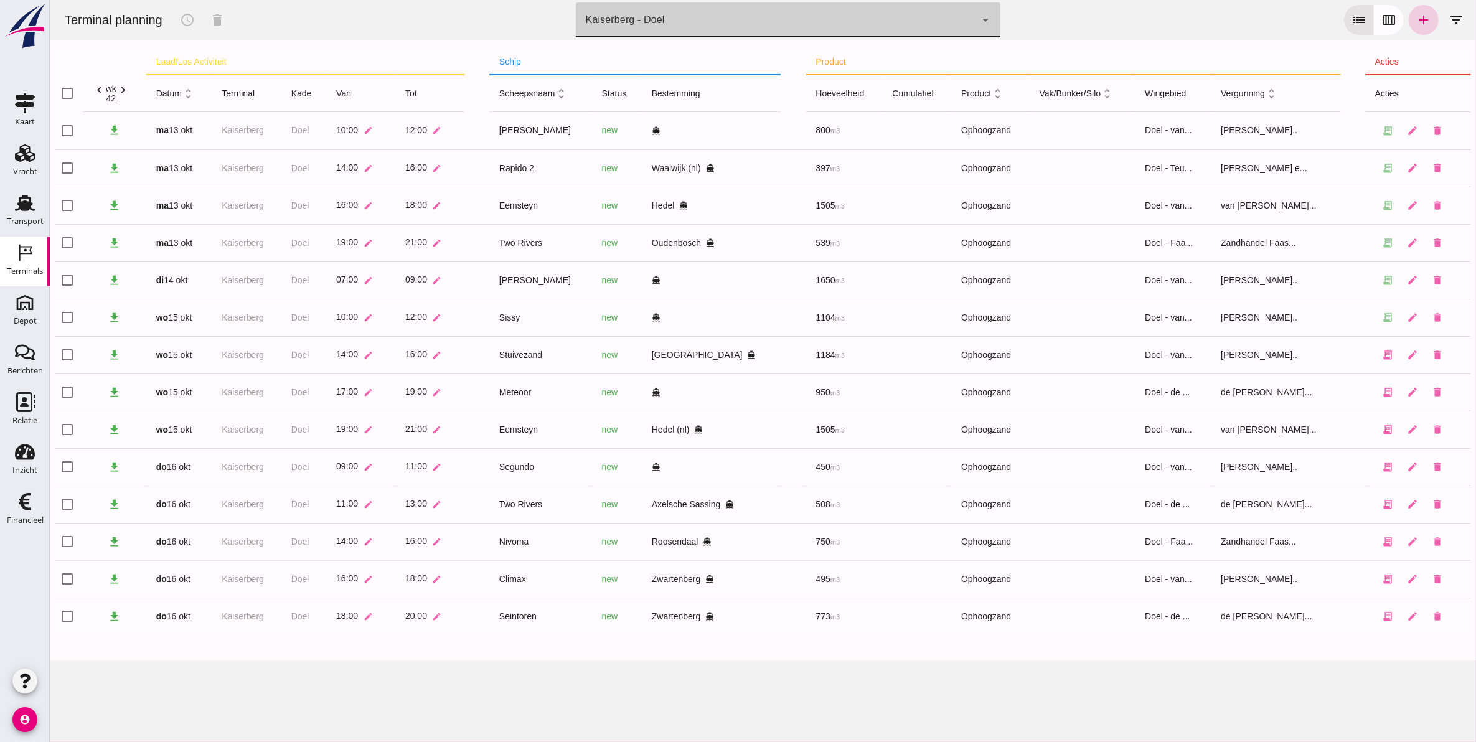
click at [1415, 21] on icon "add" at bounding box center [1422, 19] width 15 height 15
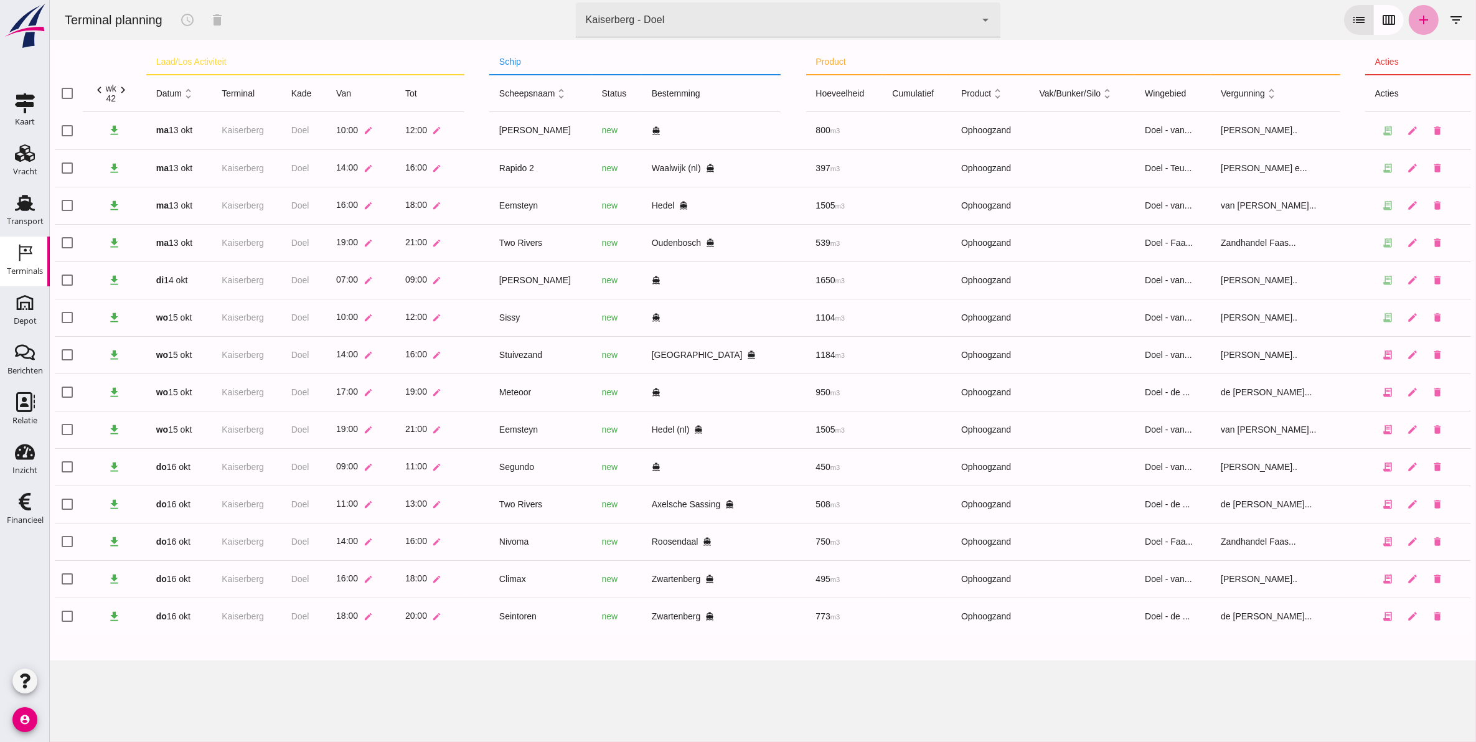
type input "Zandhandel Faasse B.V."
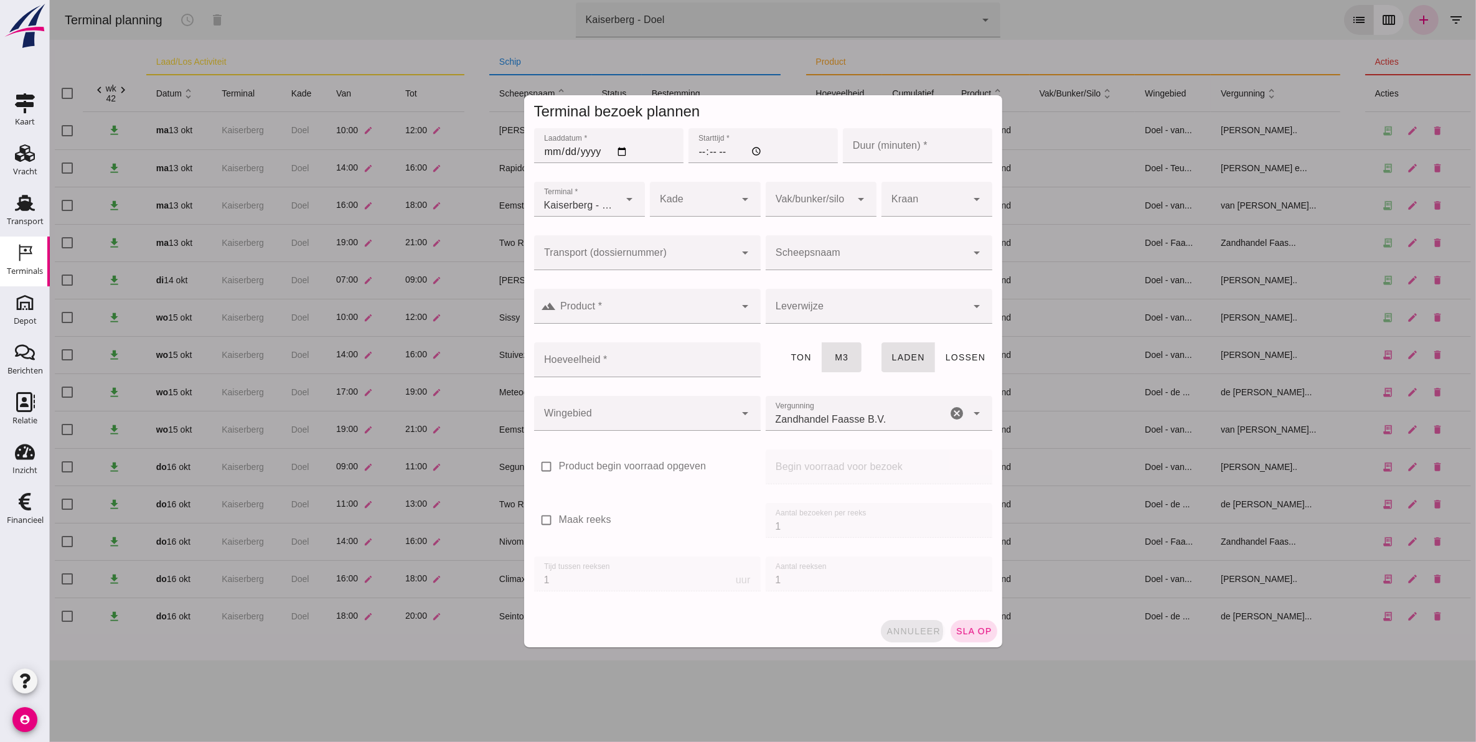
click at [913, 633] on span "annuleer" at bounding box center [912, 631] width 55 height 10
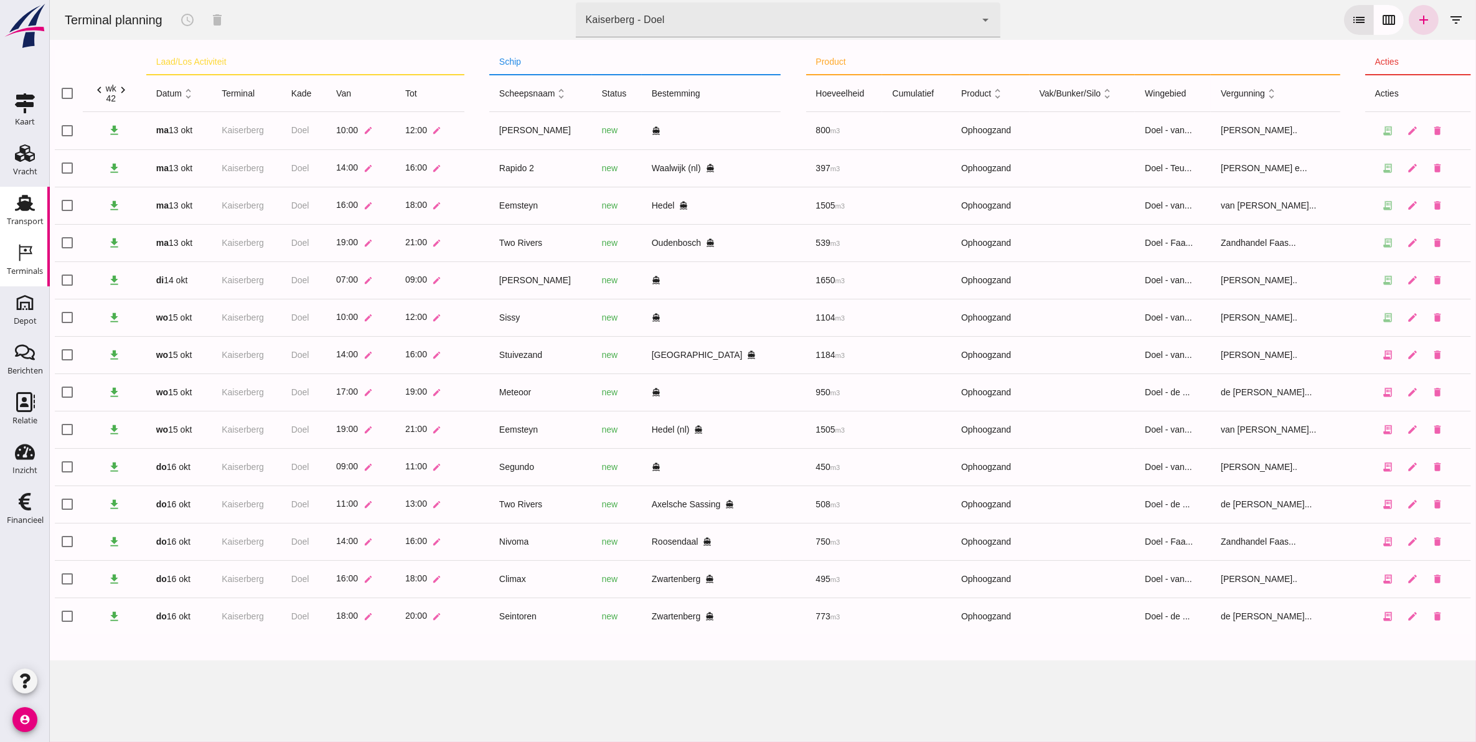
click at [29, 209] on use at bounding box center [25, 203] width 20 height 16
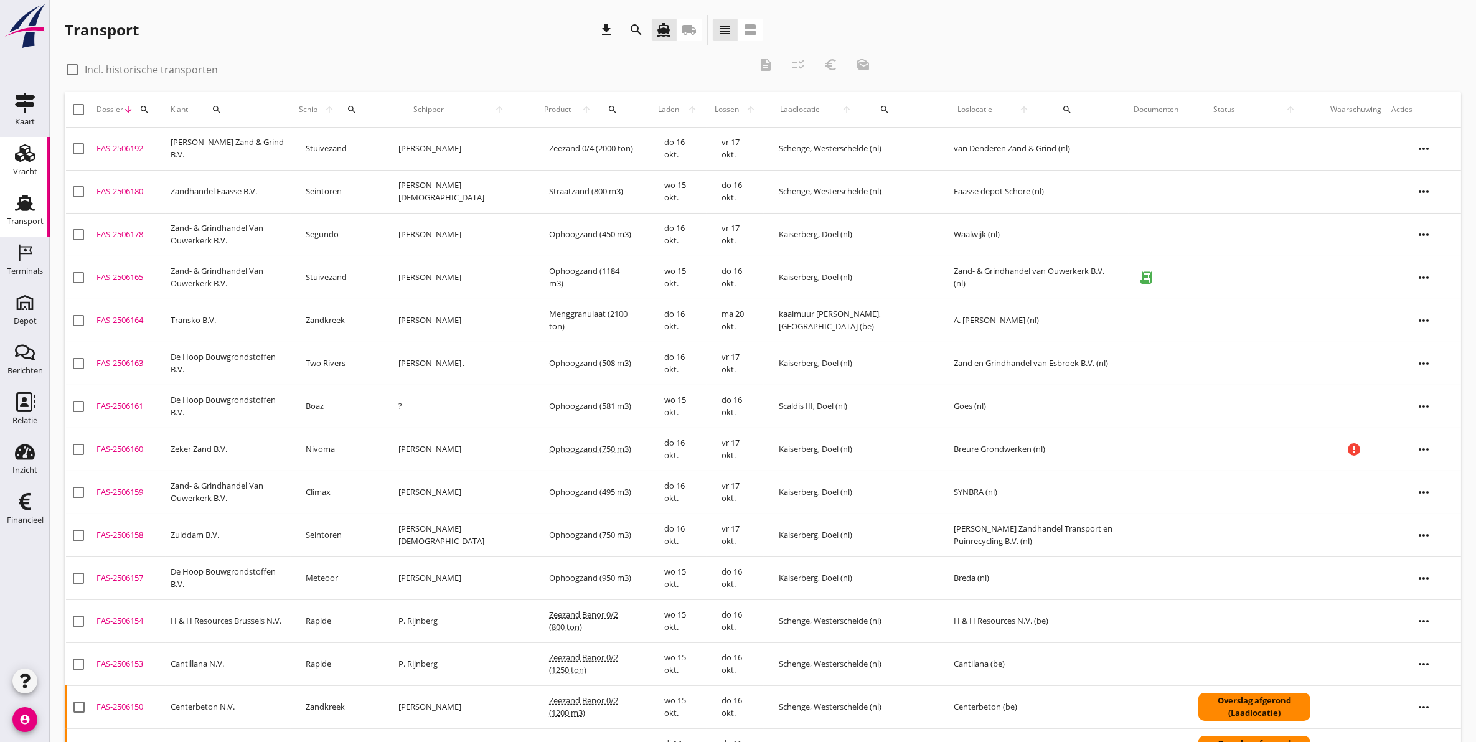
click at [27, 161] on icon "Vracht" at bounding box center [25, 153] width 20 height 20
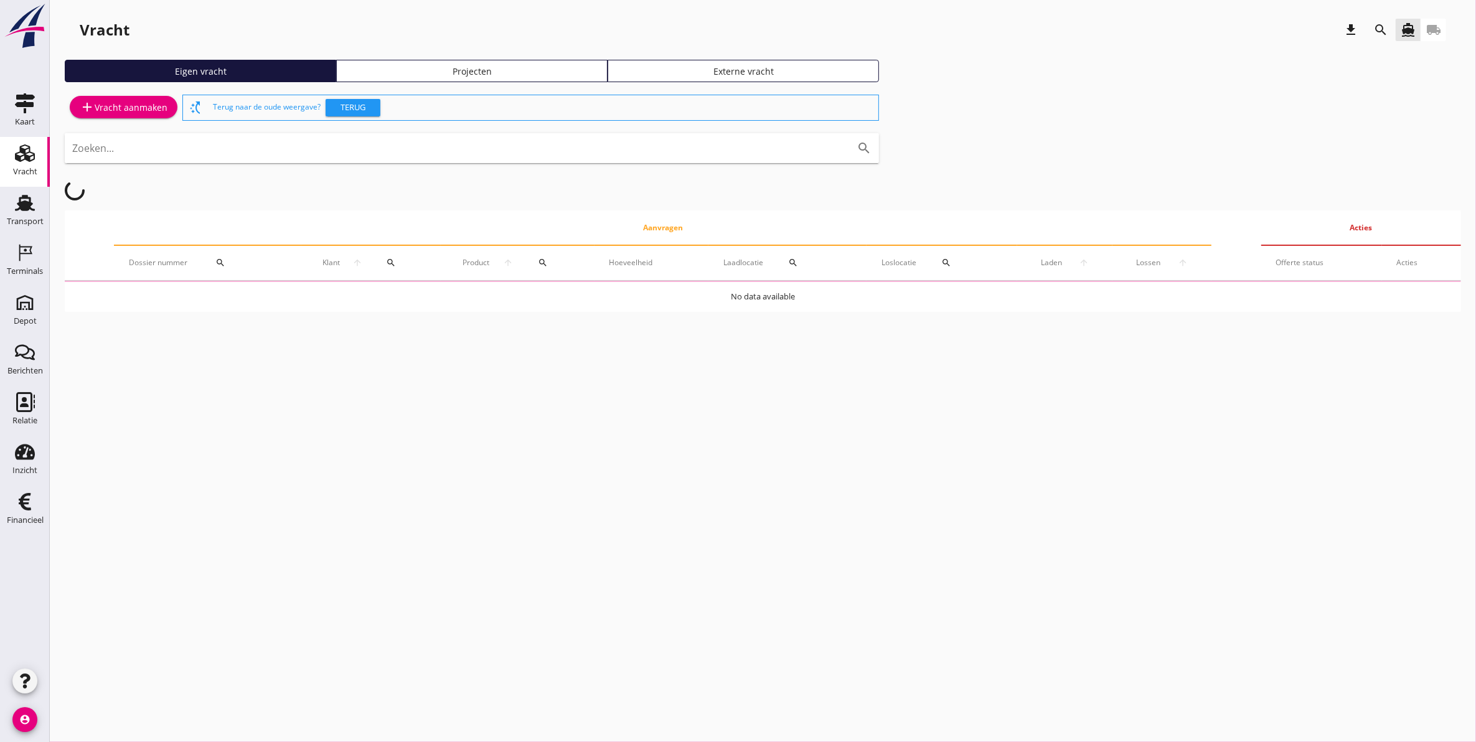
click at [482, 77] on div "Projecten" at bounding box center [472, 71] width 260 height 13
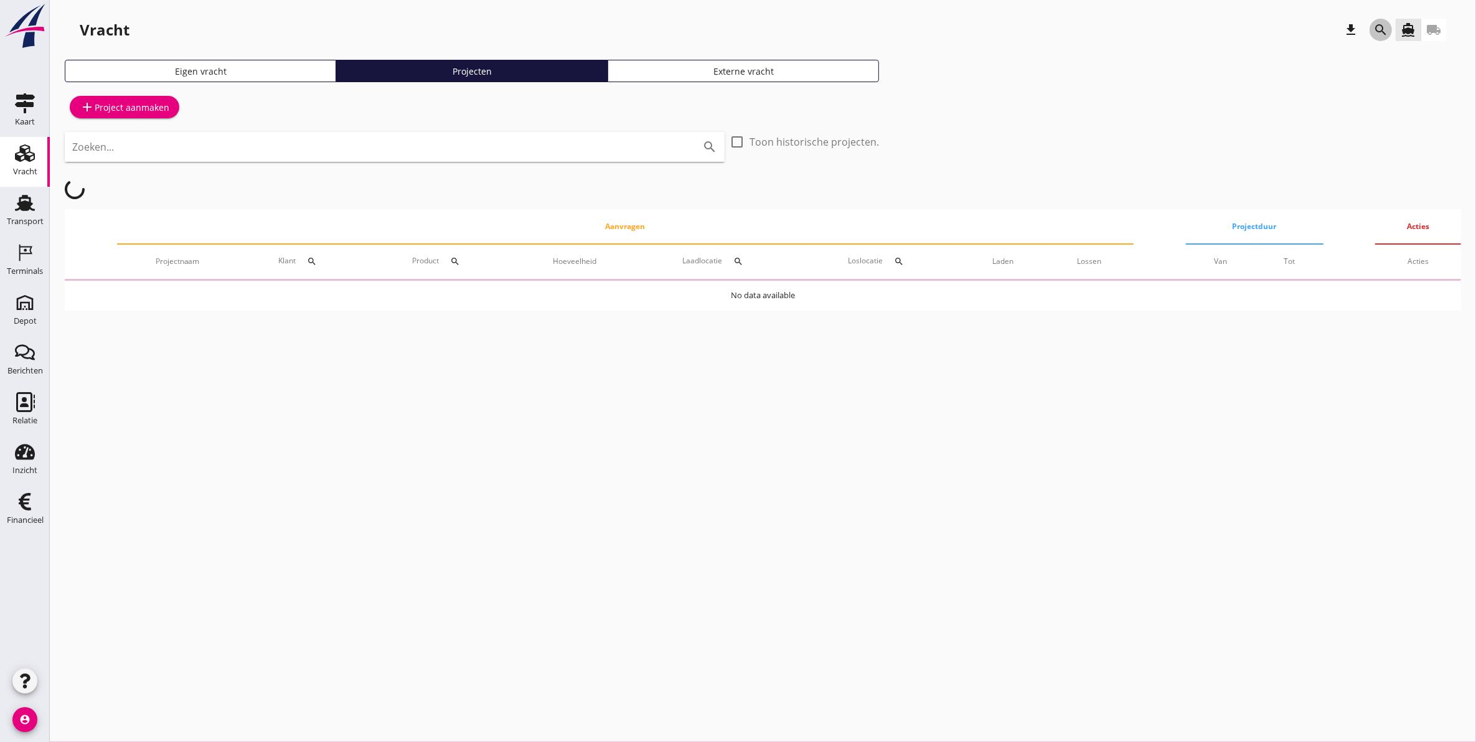
click at [1379, 23] on icon "search" at bounding box center [1380, 29] width 15 height 15
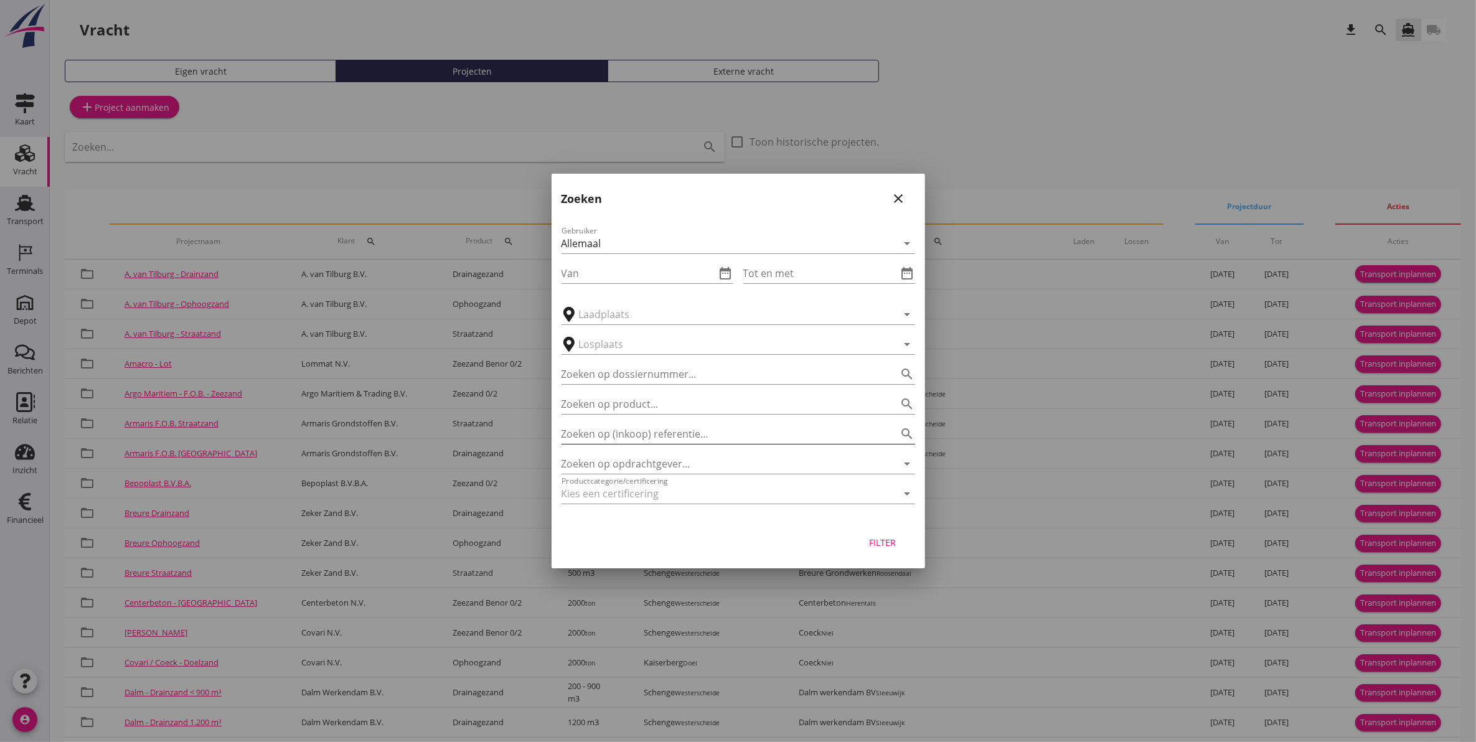
click at [748, 438] on input "Zoeken op (inkoop) referentie…" at bounding box center [720, 434] width 319 height 20
click at [727, 462] on input "Zoeken op opdrachtgever..." at bounding box center [720, 464] width 319 height 20
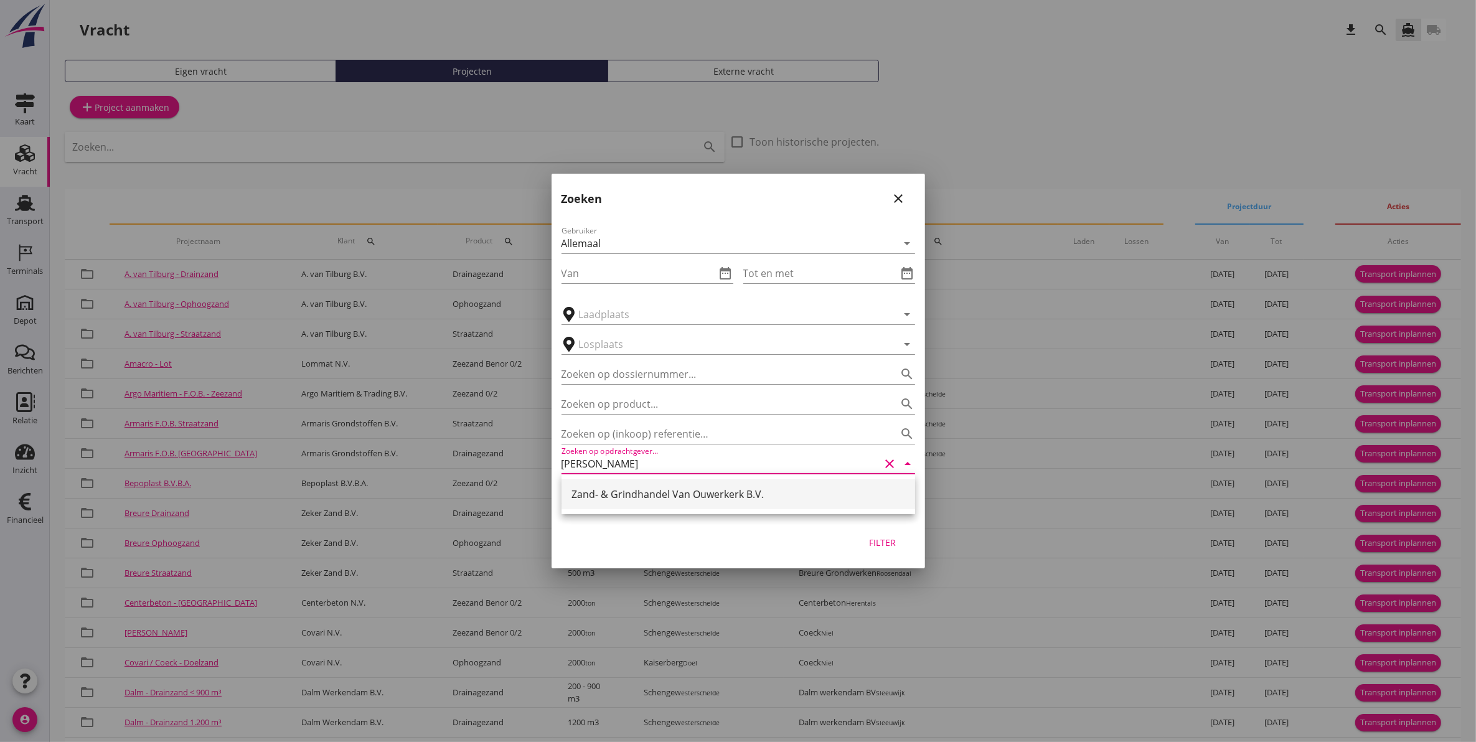
click at [602, 493] on div "Zand- & Grindhandel Van Ouwerkerk B.V." at bounding box center [738, 494] width 334 height 15
type input "Zand- & Grindhandel Van Ouwerkerk B.V."
click at [909, 542] on button "Filter" at bounding box center [882, 542] width 55 height 22
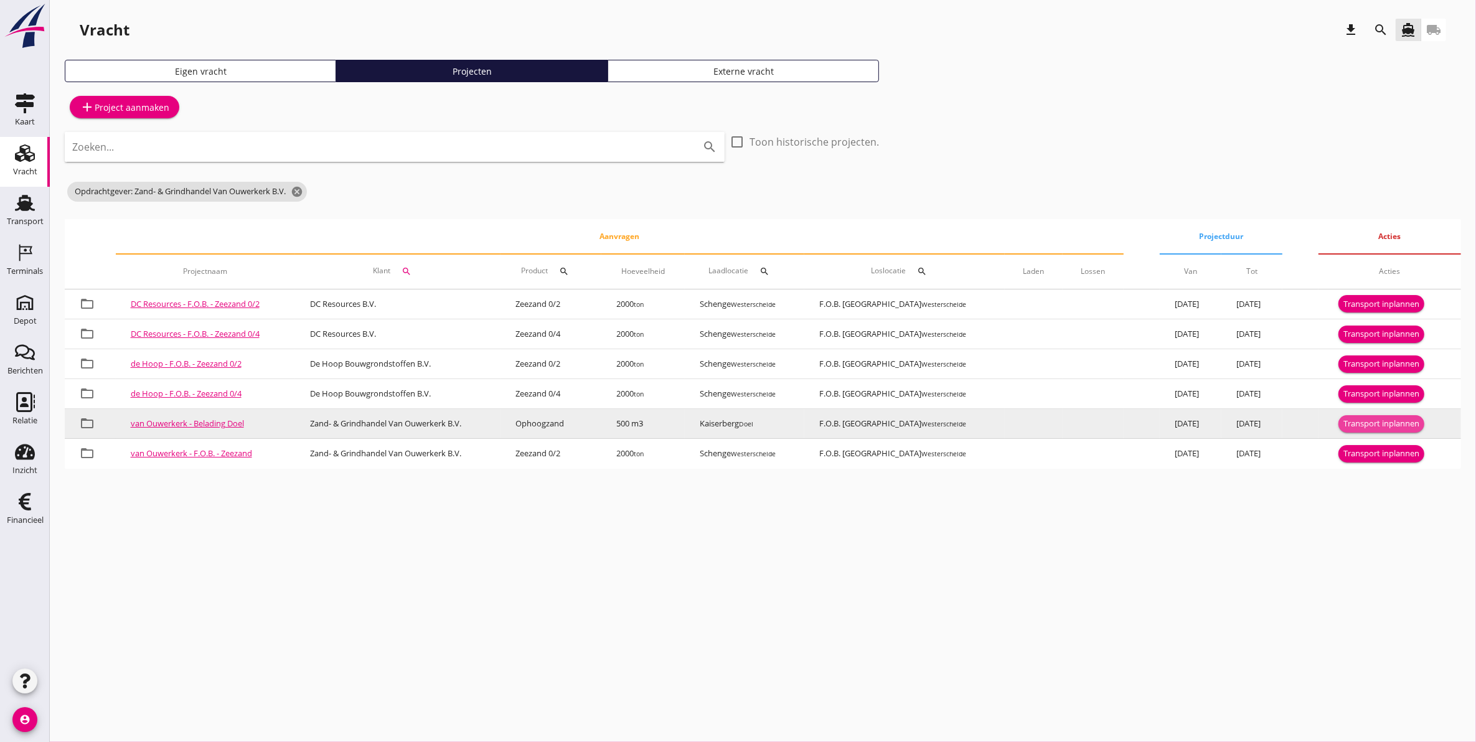
click at [1382, 420] on div "Transport inplannen" at bounding box center [1381, 424] width 76 height 12
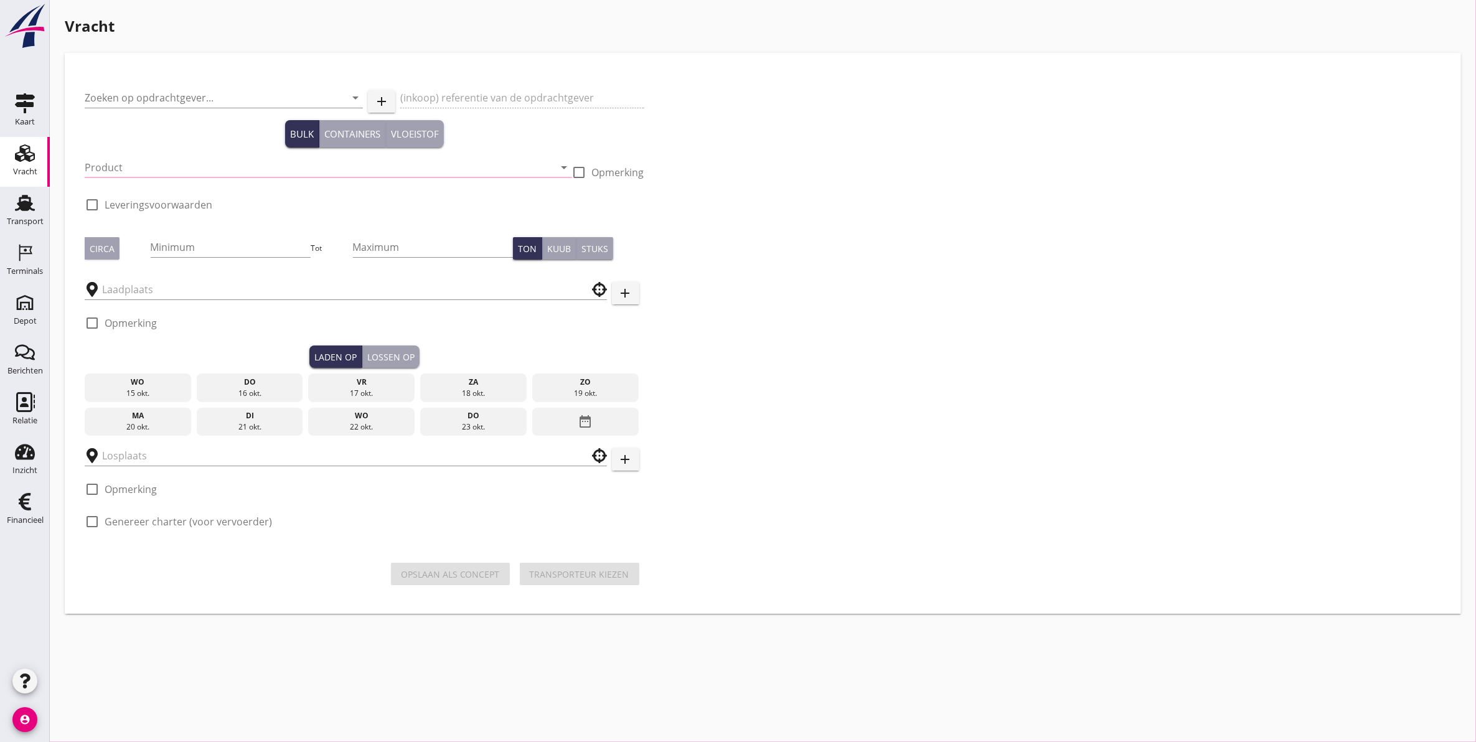
type input "Zand- & Grindhandel Van Ouwerkerk B.V."
type input "Belading Doel"
type input "Ophoogzand (6120)"
type input "500"
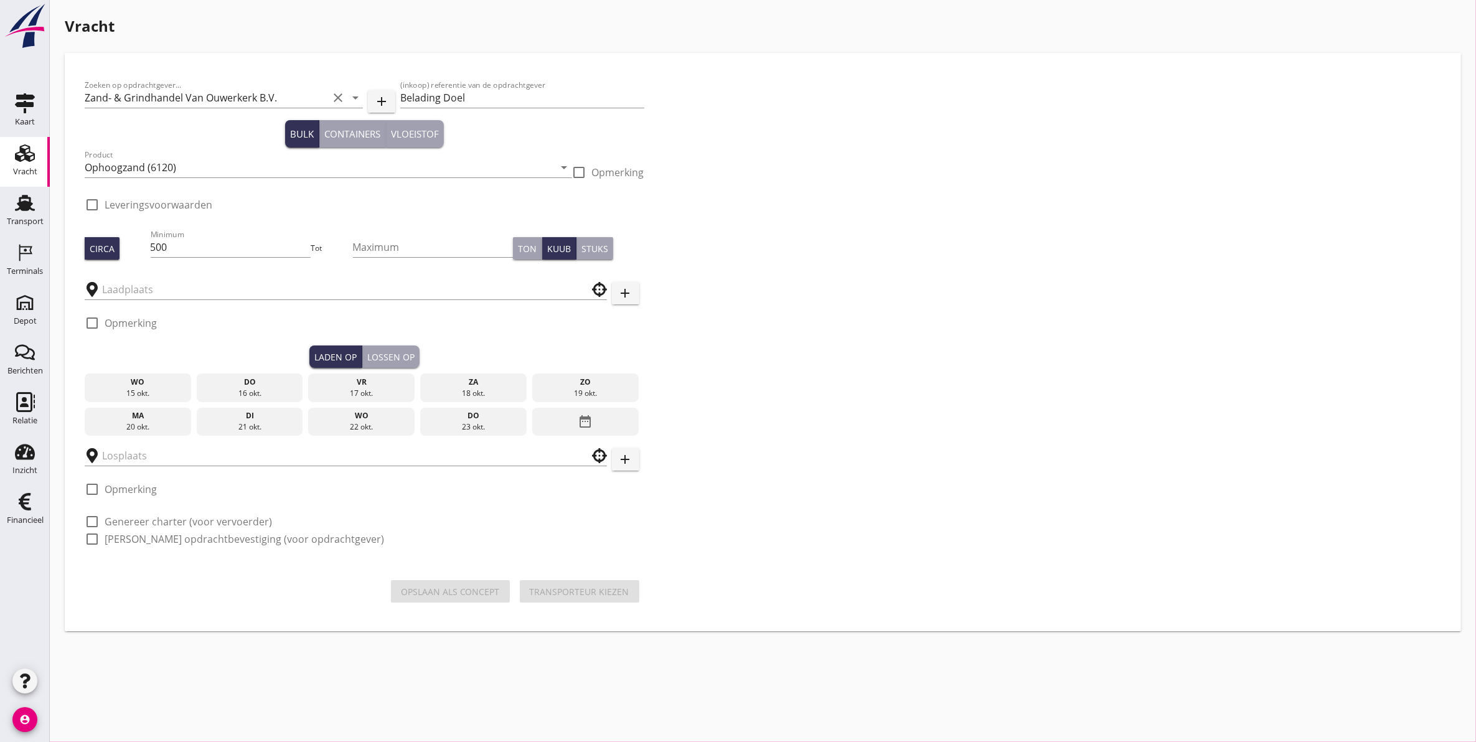
checkbox input "true"
type input "Kaiserberg"
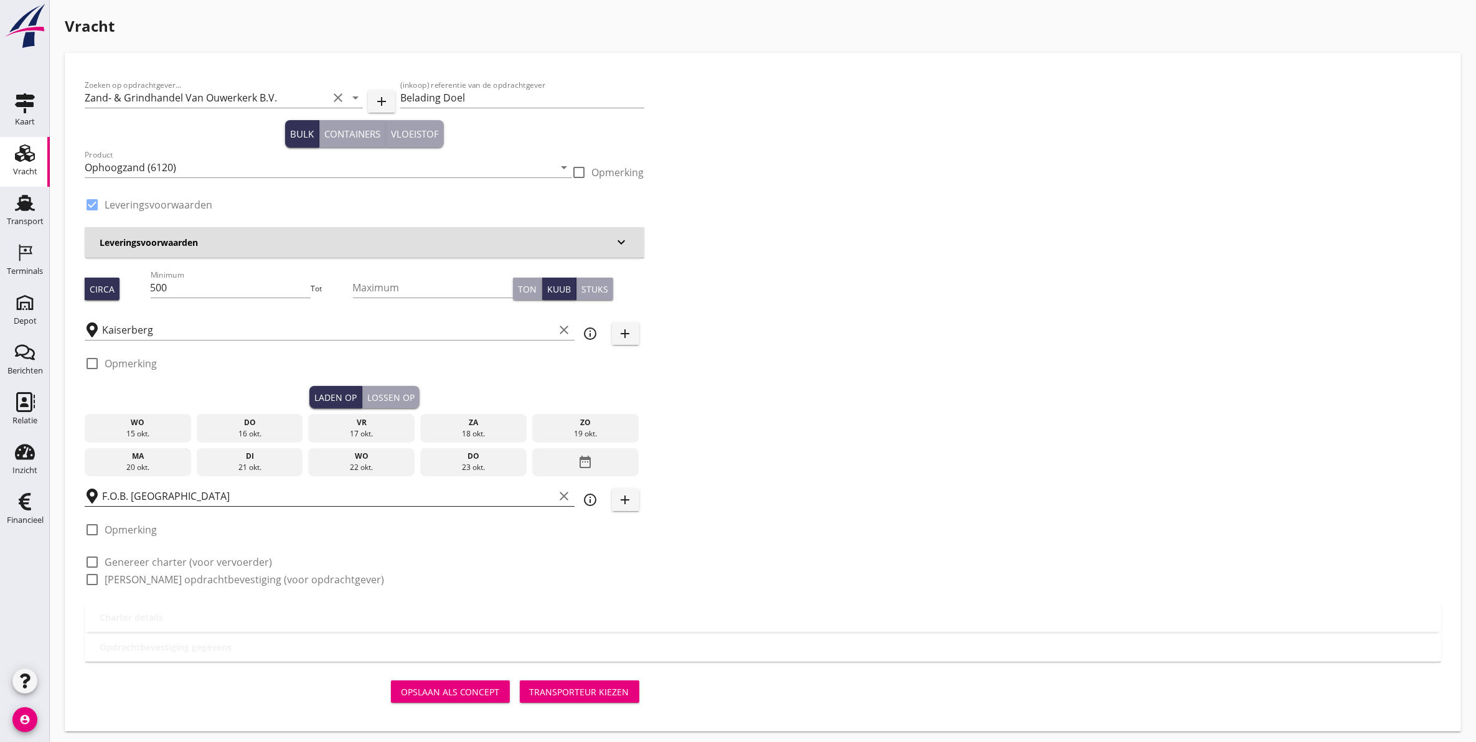
click at [199, 501] on input "F.O.B. [GEOGRAPHIC_DATA]" at bounding box center [328, 496] width 453 height 20
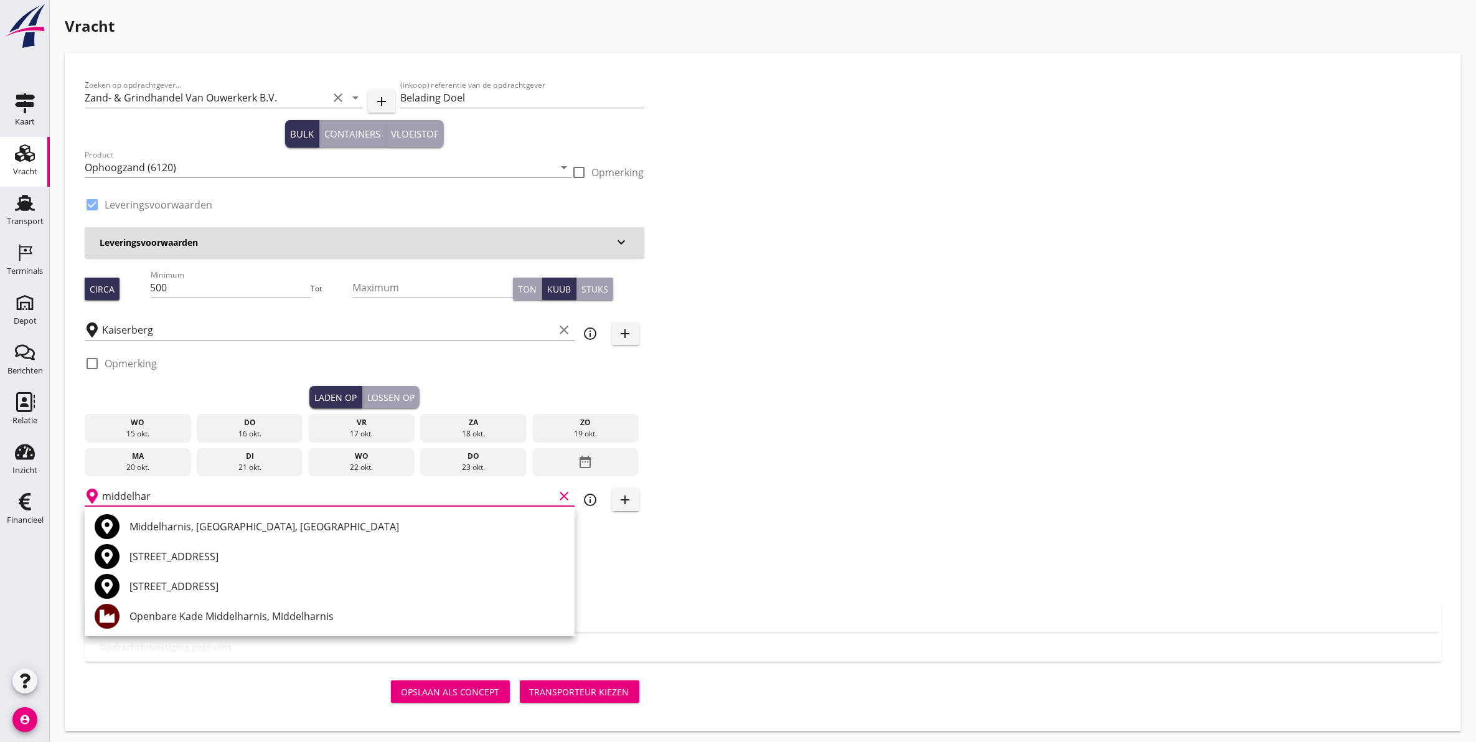
click at [281, 519] on div "Middelharnis, [GEOGRAPHIC_DATA], [GEOGRAPHIC_DATA]" at bounding box center [346, 526] width 435 height 15
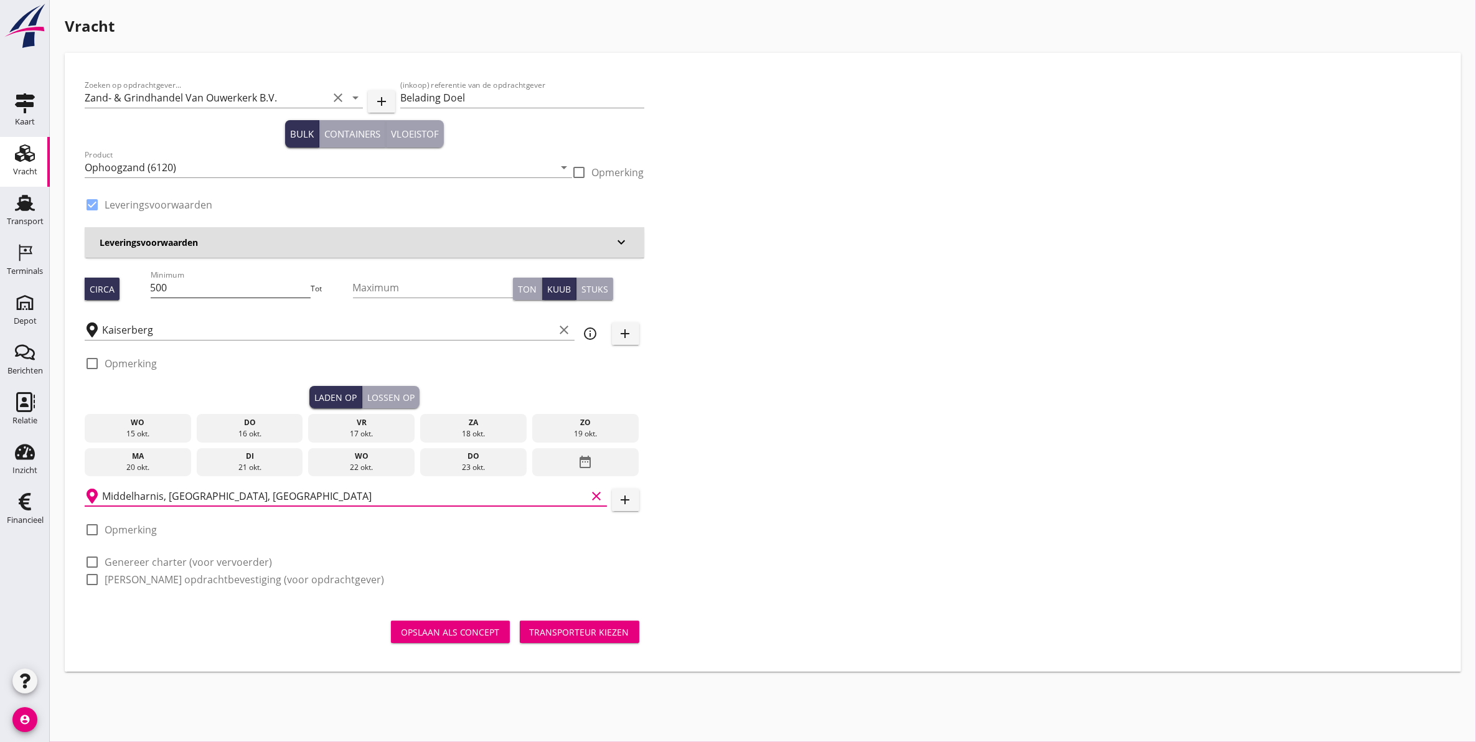
type input "Middelharnis, [GEOGRAPHIC_DATA], [GEOGRAPHIC_DATA]"
drag, startPoint x: 194, startPoint y: 285, endPoint x: 82, endPoint y: 285, distance: 112.0
click at [82, 285] on div "Zoeken op opdrachtgever... Zand- & Grindhandel Van Ouwerkerk B.V. clear arrow_d…" at bounding box center [365, 337] width 570 height 529
type input "1275"
click at [253, 425] on div "do" at bounding box center [250, 422] width 100 height 11
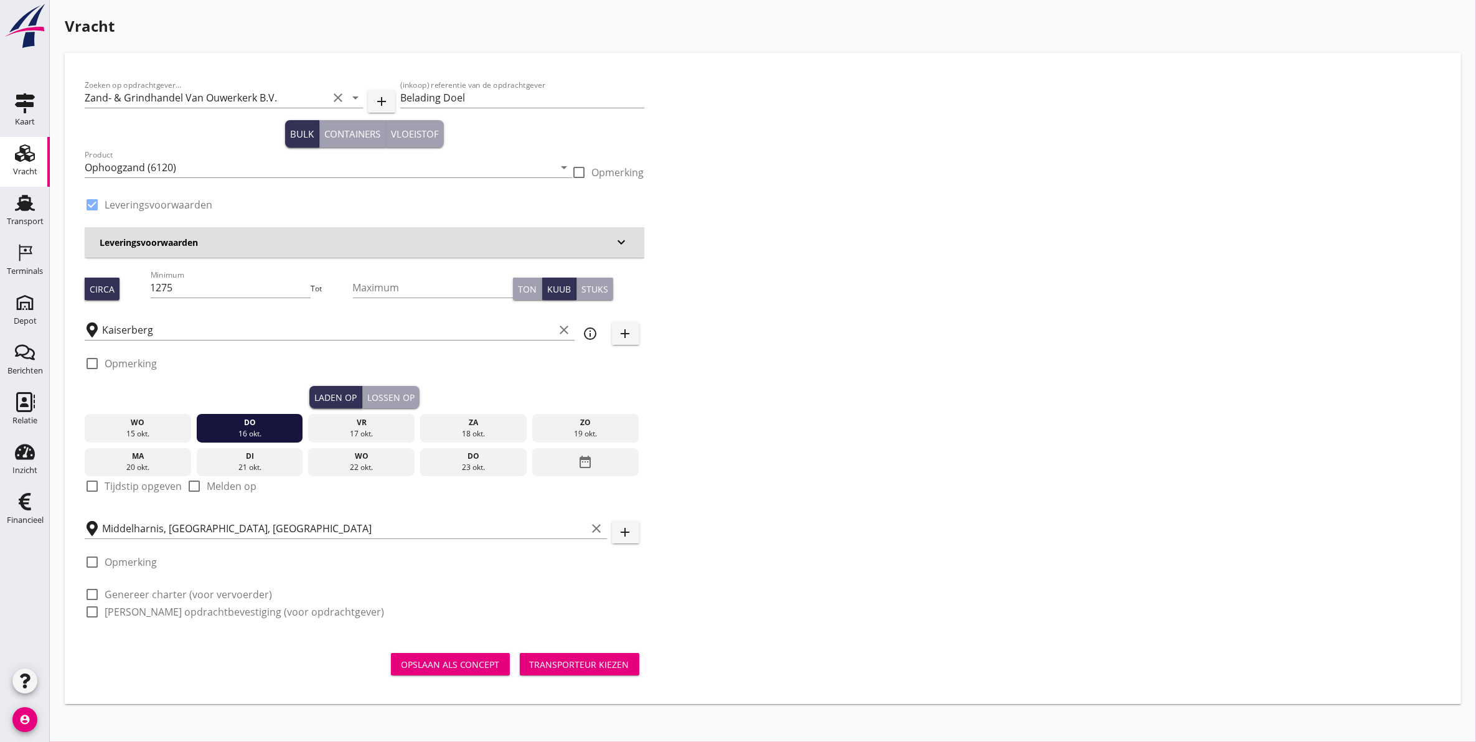
click at [397, 384] on div "check_box_outline_blank Opmerking" at bounding box center [365, 367] width 560 height 37
click at [391, 399] on div "Lossen op" at bounding box center [390, 397] width 47 height 13
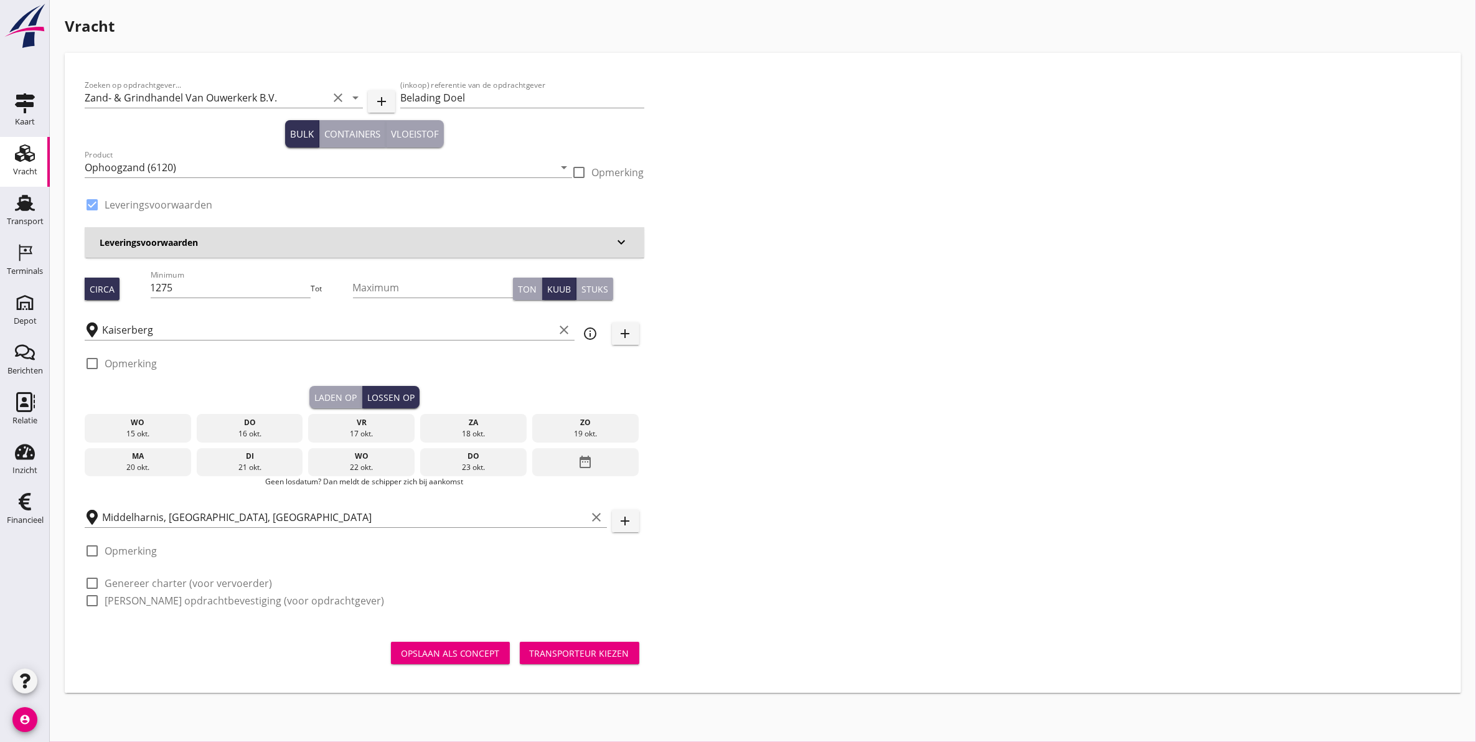
click at [380, 424] on div "vr" at bounding box center [361, 422] width 100 height 11
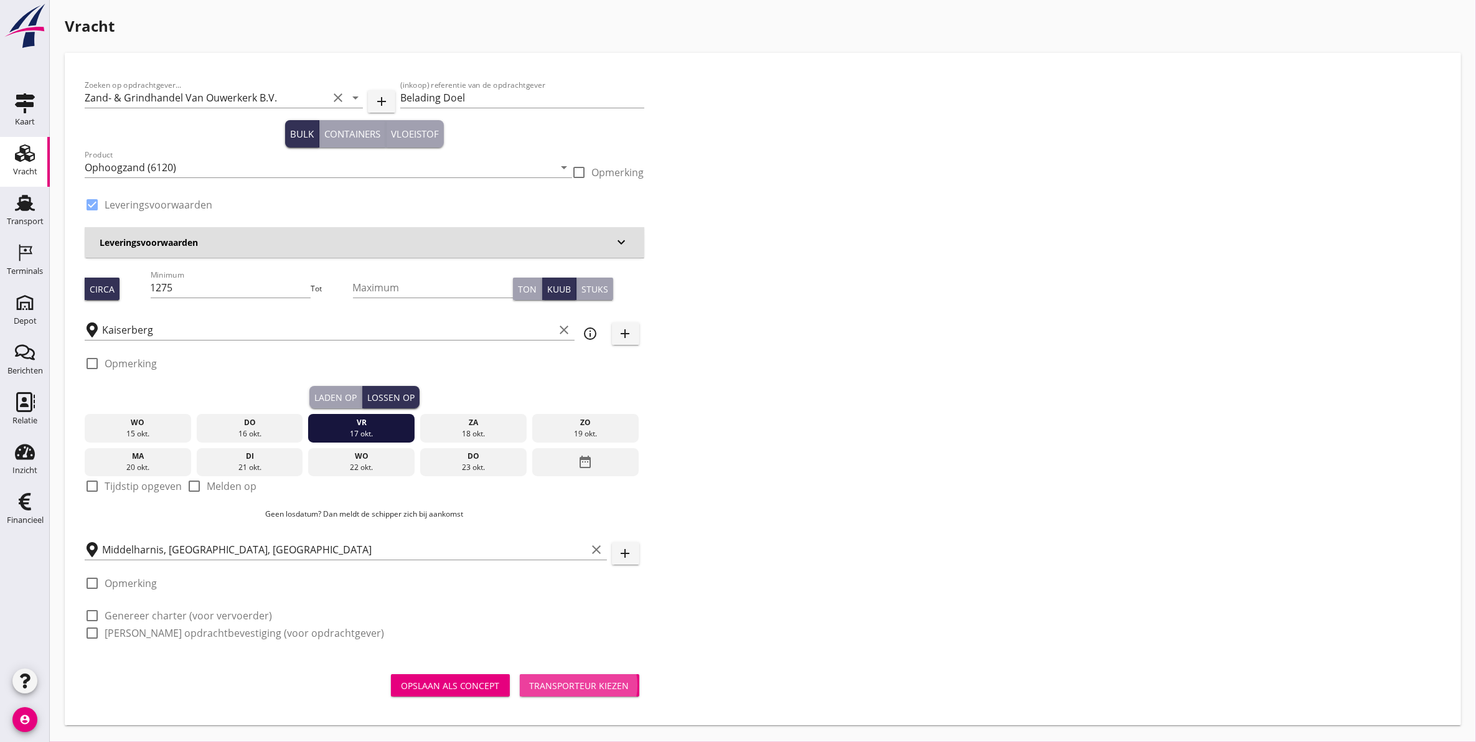
click at [589, 692] on div "Transporteur kiezen" at bounding box center [580, 685] width 100 height 13
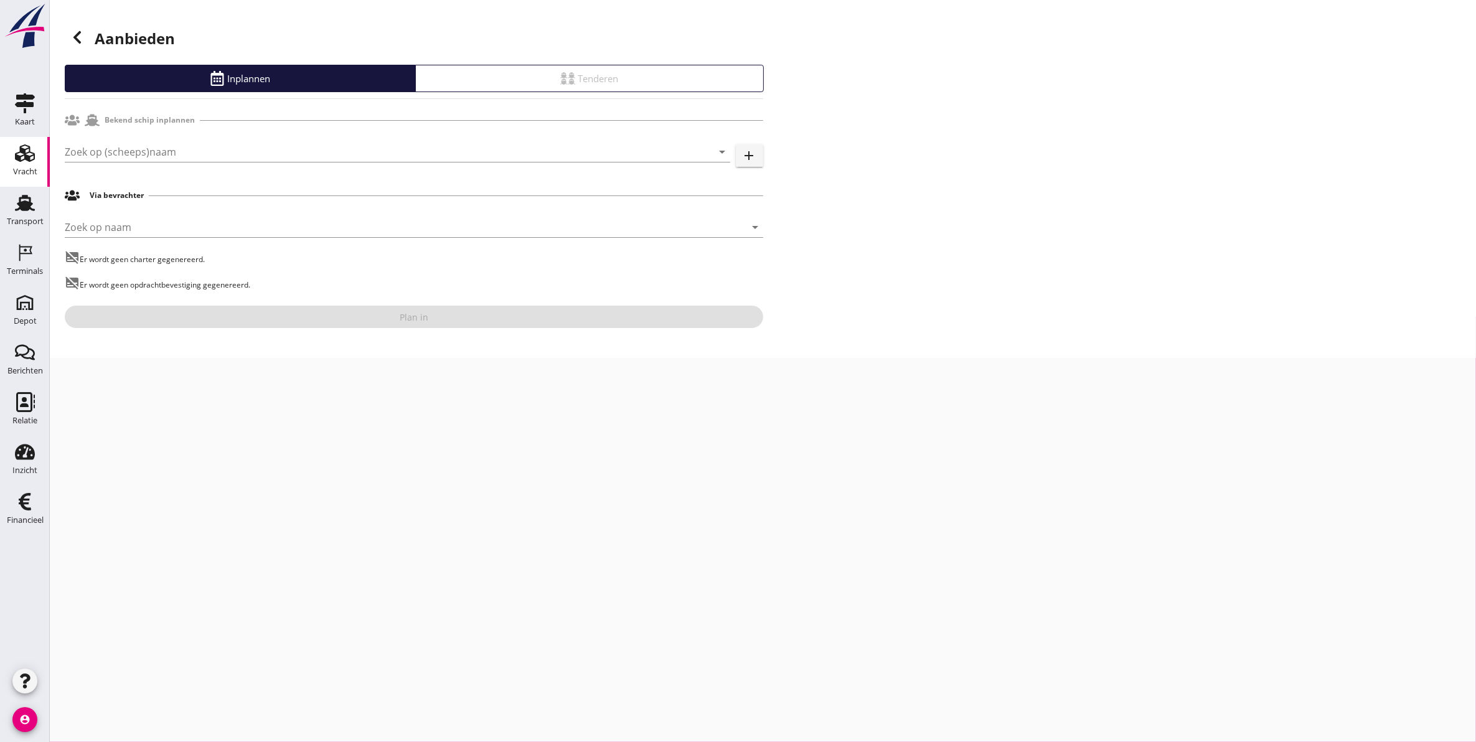
click at [185, 141] on div "Zoek op (scheeps)naam arrow_drop_down add" at bounding box center [414, 154] width 698 height 40
click at [187, 152] on input "Zoek op (scheeps)naam" at bounding box center [380, 152] width 631 height 20
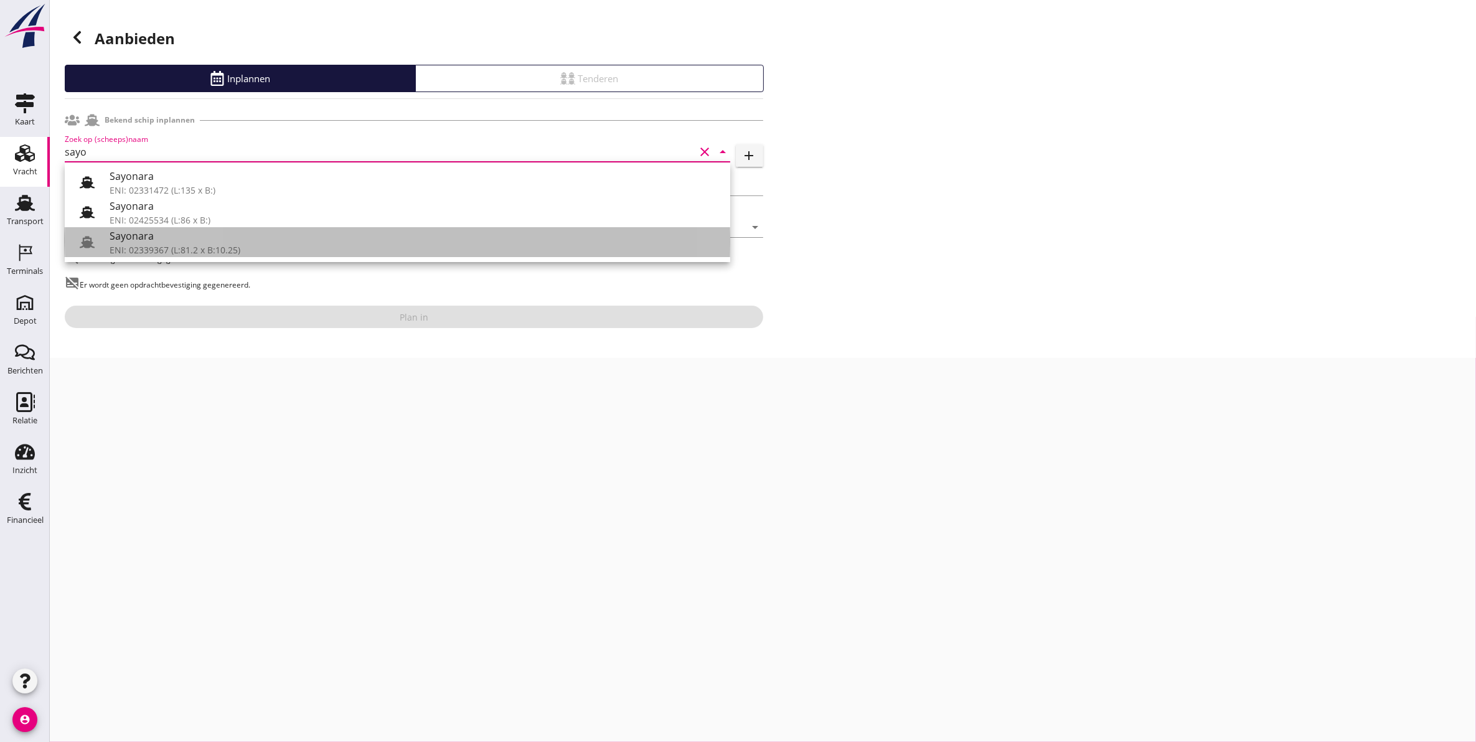
click at [238, 244] on div "ENI: 02339367 (L:81.2 x B:10.25)" at bounding box center [415, 249] width 611 height 13
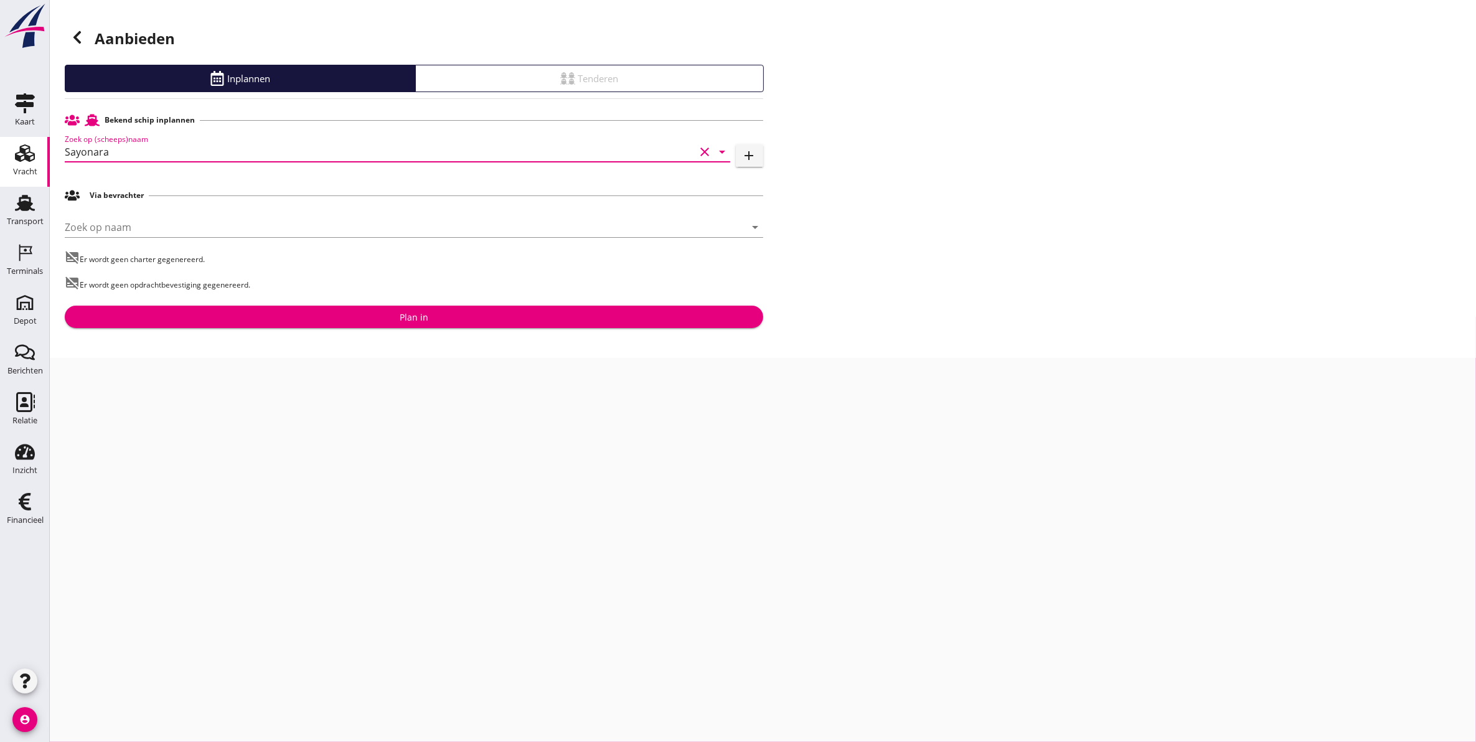
type input "Sayonara"
click at [342, 313] on div "Plan in" at bounding box center [414, 317] width 678 height 13
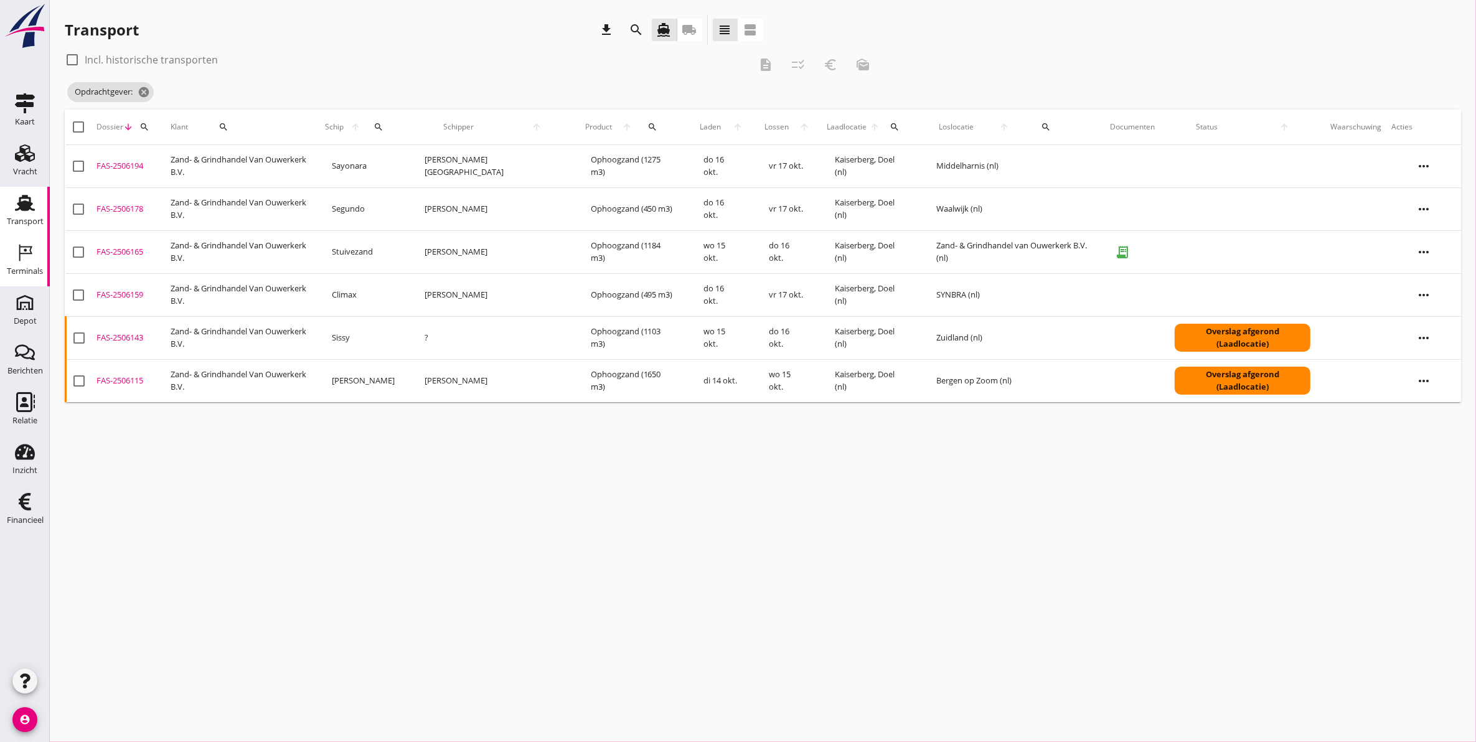
click at [39, 258] on div "Terminals" at bounding box center [25, 253] width 30 height 20
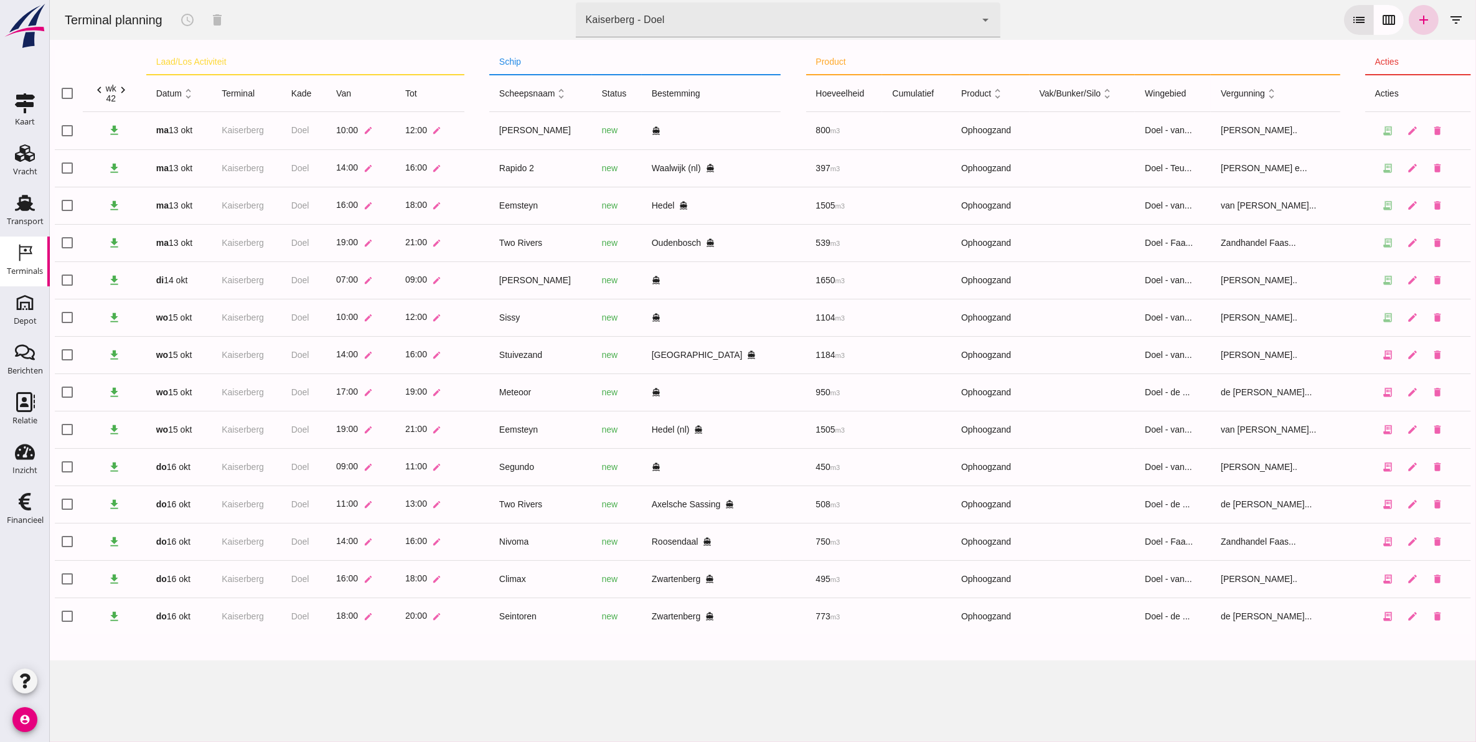
click at [1415, 16] on icon "add" at bounding box center [1422, 19] width 15 height 15
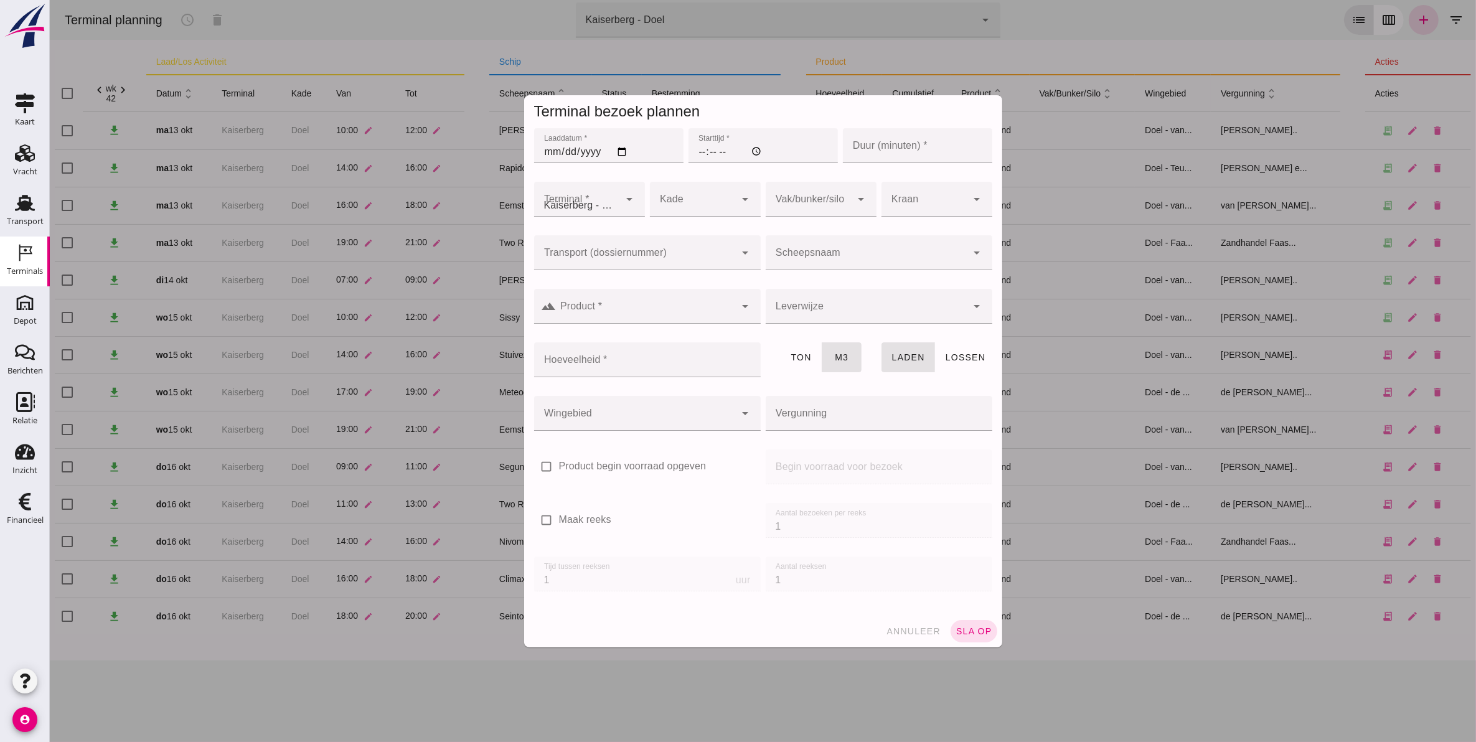
type input "Zandhandel Faasse B.V."
click at [542, 149] on input "Laaddatum *" at bounding box center [607, 145] width 149 height 35
type input "[DATE]"
click at [689, 154] on input "Starttijd *" at bounding box center [762, 145] width 149 height 35
type input "07:00"
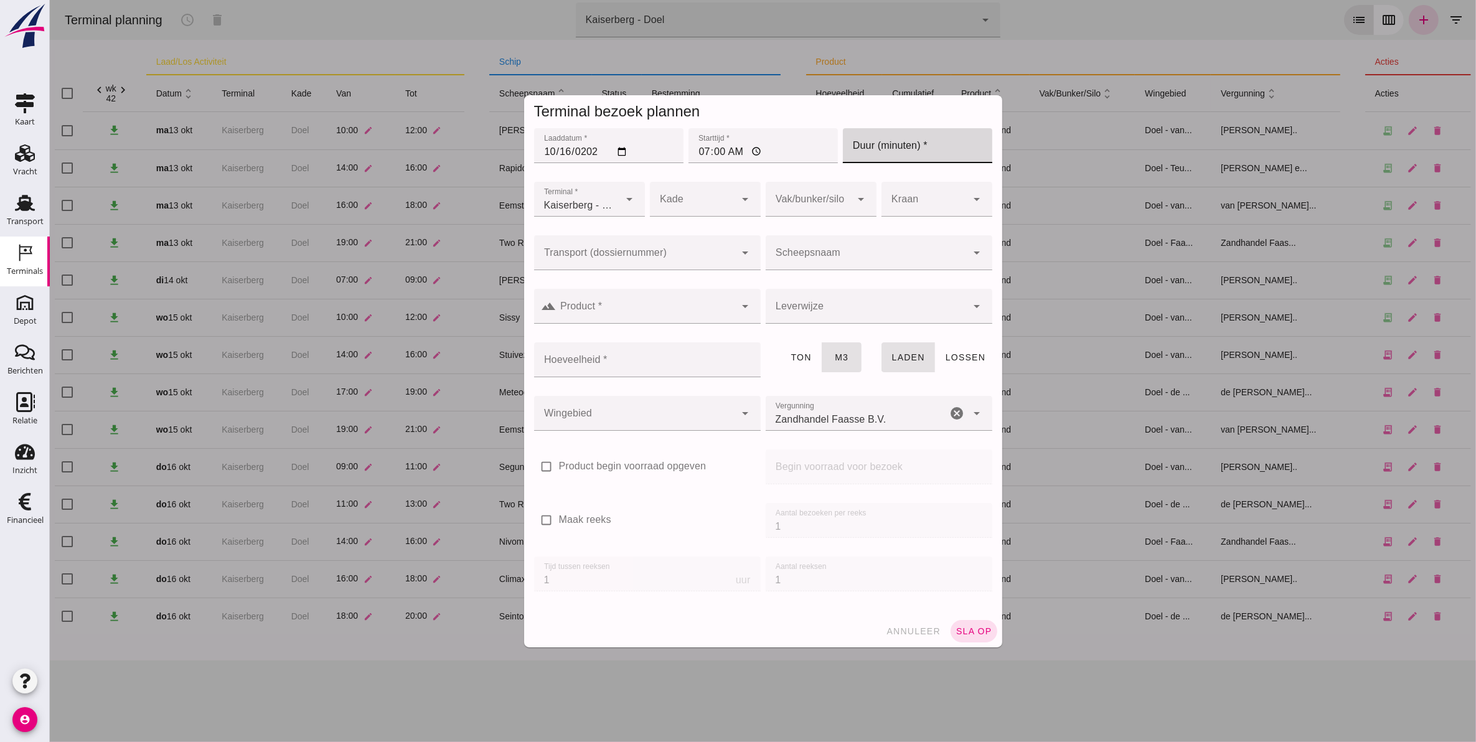
click at [917, 156] on input "Duur (minuten) *" at bounding box center [916, 145] width 149 height 35
type input "120"
click at [701, 212] on div at bounding box center [692, 199] width 86 height 35
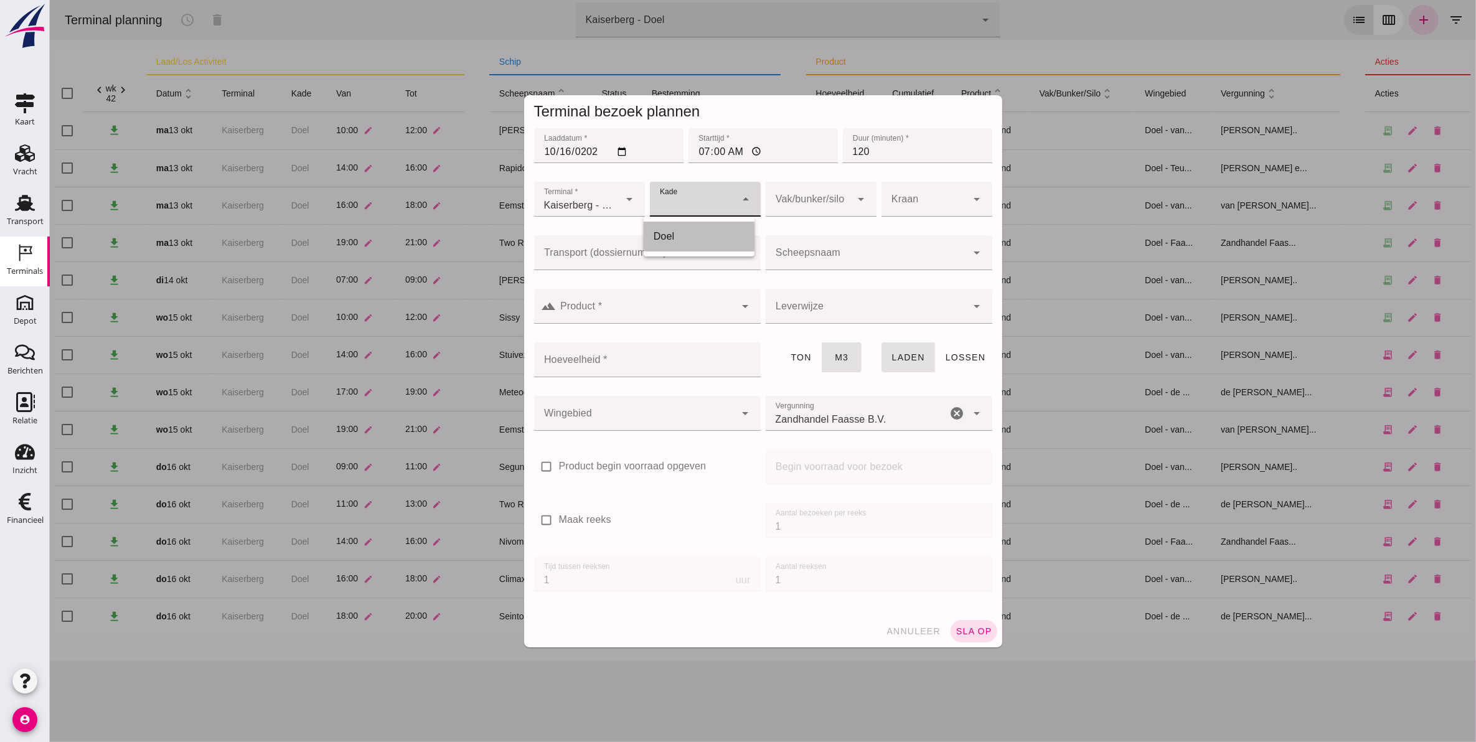
click at [697, 229] on div "Doel" at bounding box center [698, 236] width 91 height 15
type input "11"
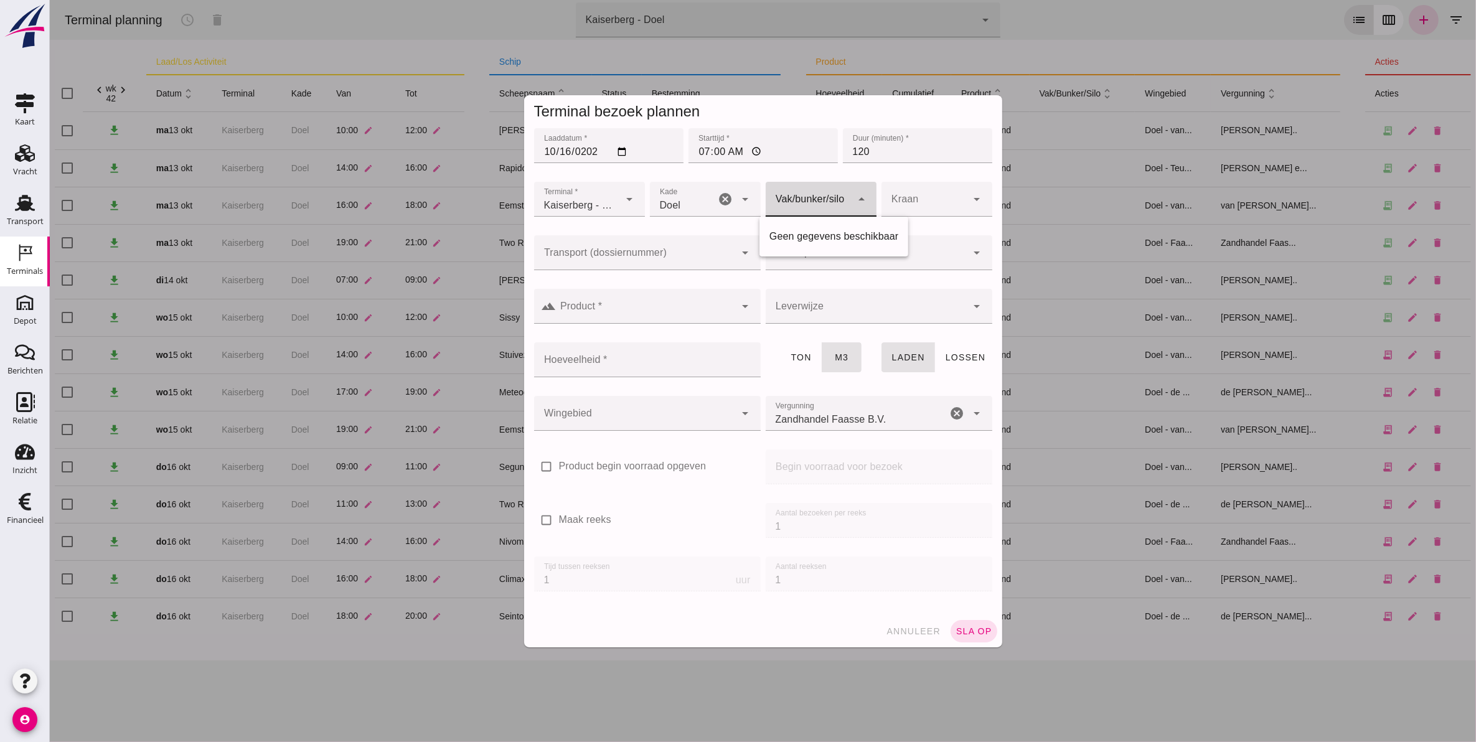
click at [825, 200] on div at bounding box center [808, 199] width 86 height 35
click at [952, 202] on div at bounding box center [924, 199] width 86 height 35
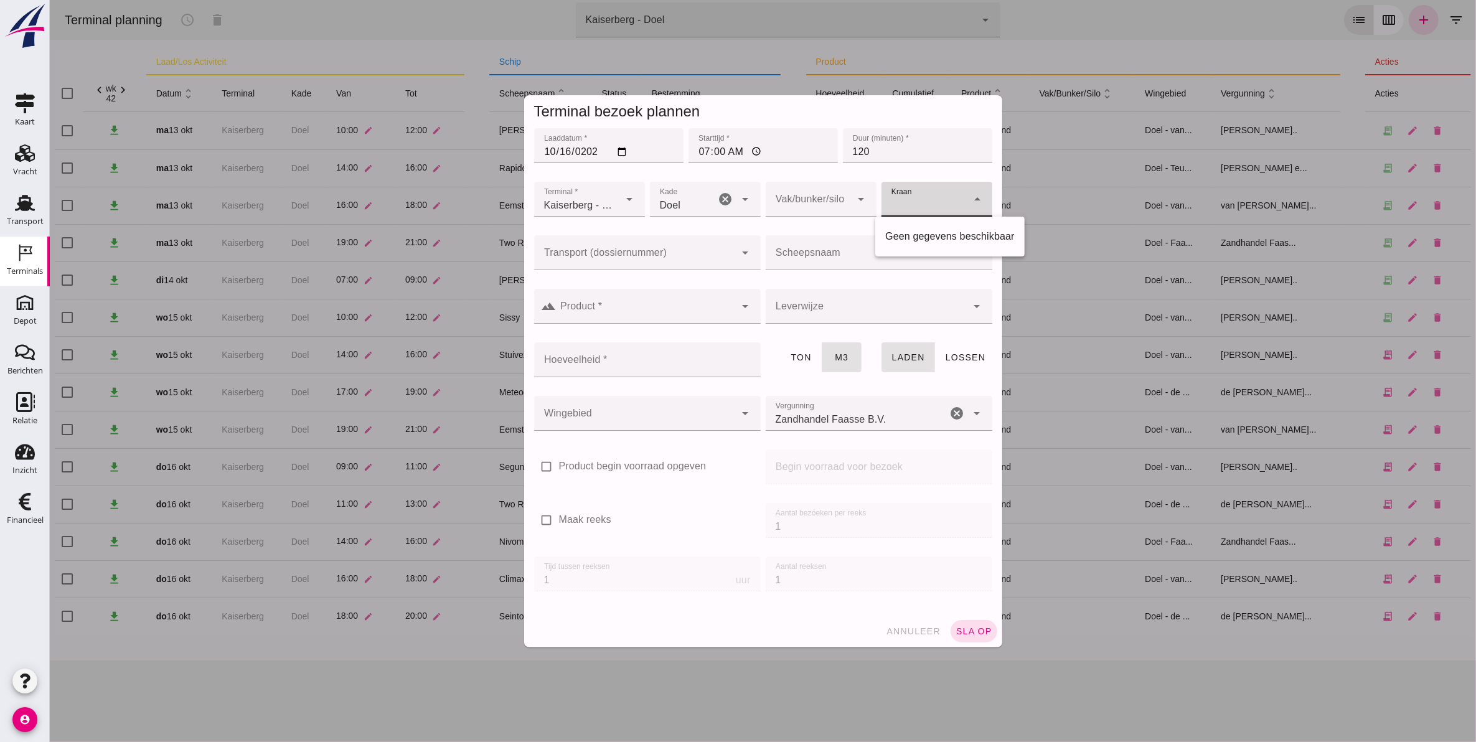
click at [678, 243] on div at bounding box center [634, 252] width 202 height 35
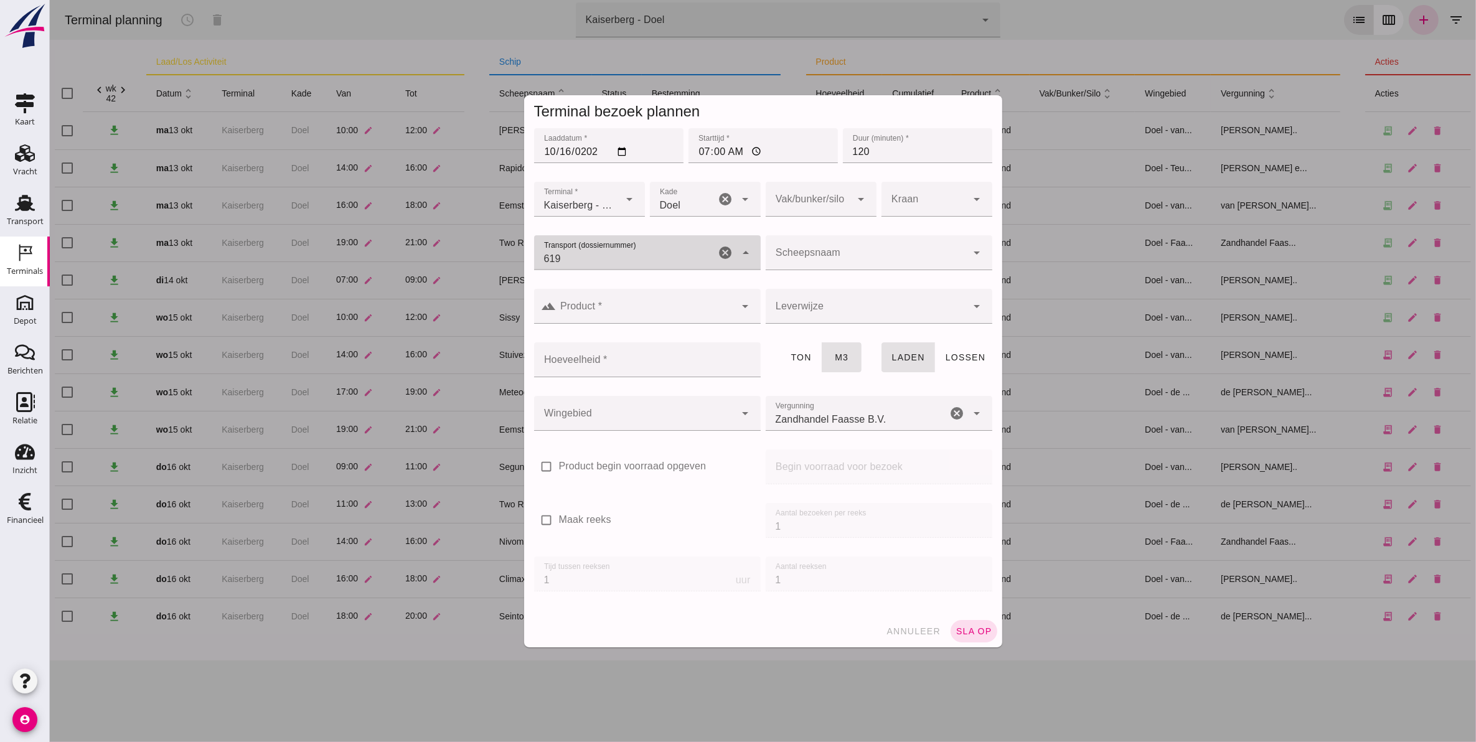
type input "6194"
click at [664, 293] on div "Sayonara - [DATE]" at bounding box center [641, 298] width 207 height 10
type input "FAS-2506194"
type input "franco_on_board"
type input "1275"
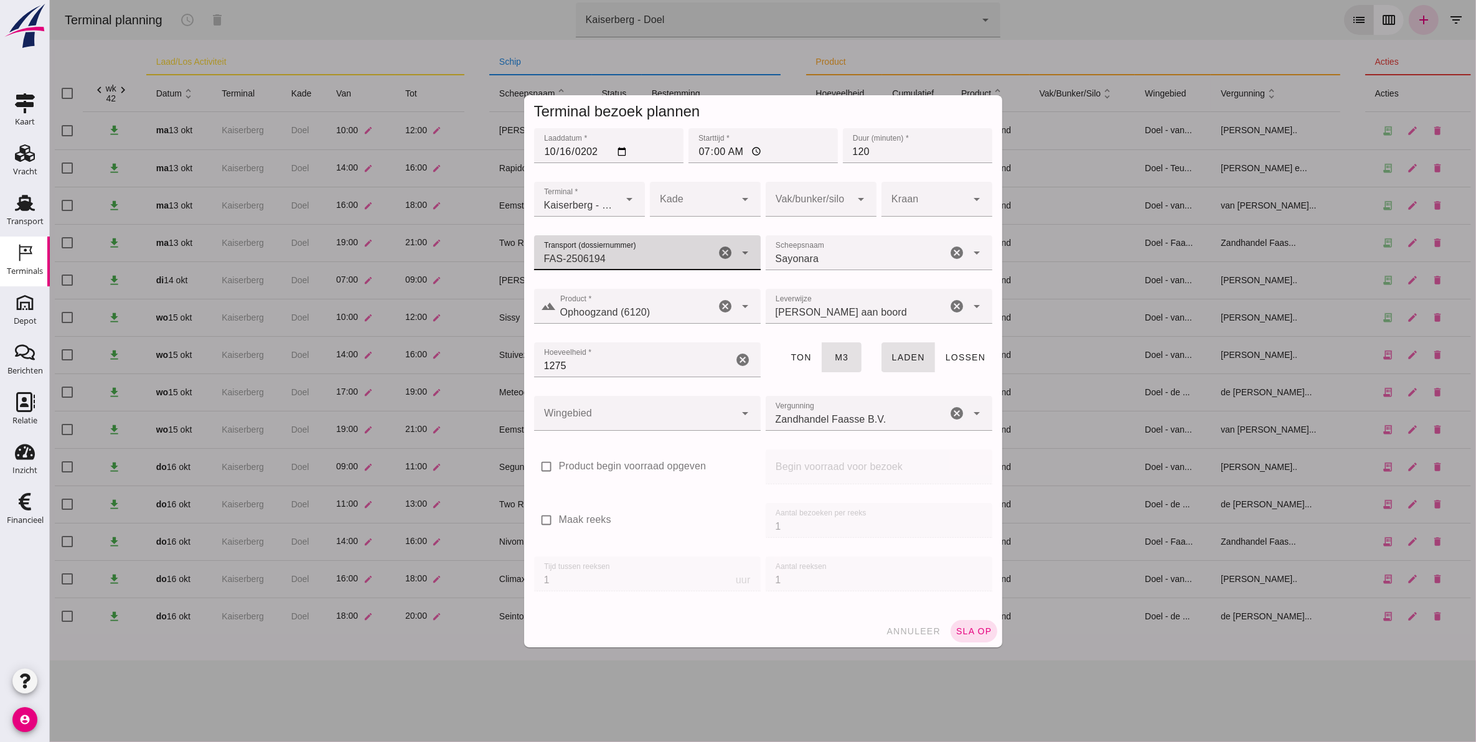
type input "FAS-2506194"
click at [639, 400] on div at bounding box center [634, 413] width 202 height 35
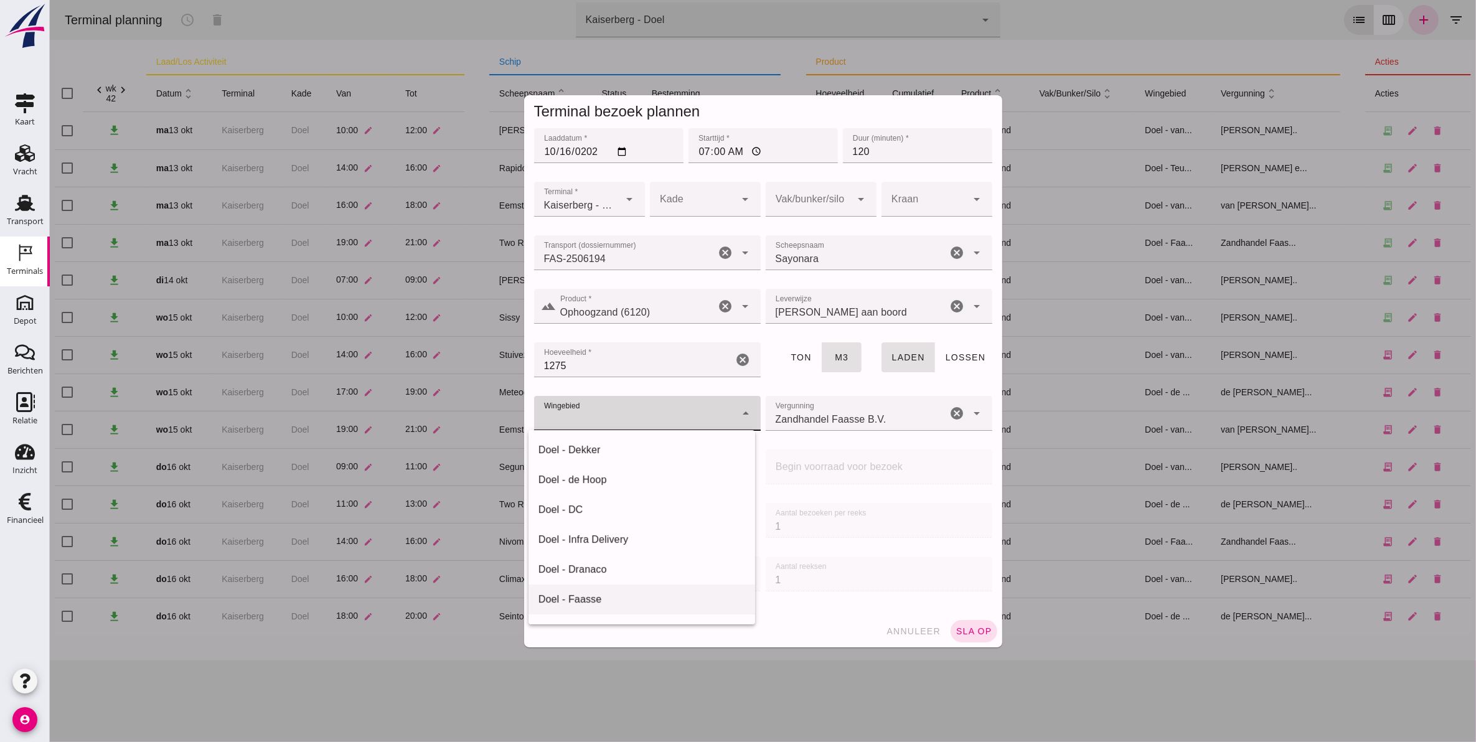
scroll to position [78, 0]
click at [608, 579] on div "Doel - van Ouwerkerk" at bounding box center [641, 581] width 207 height 15
type input "199"
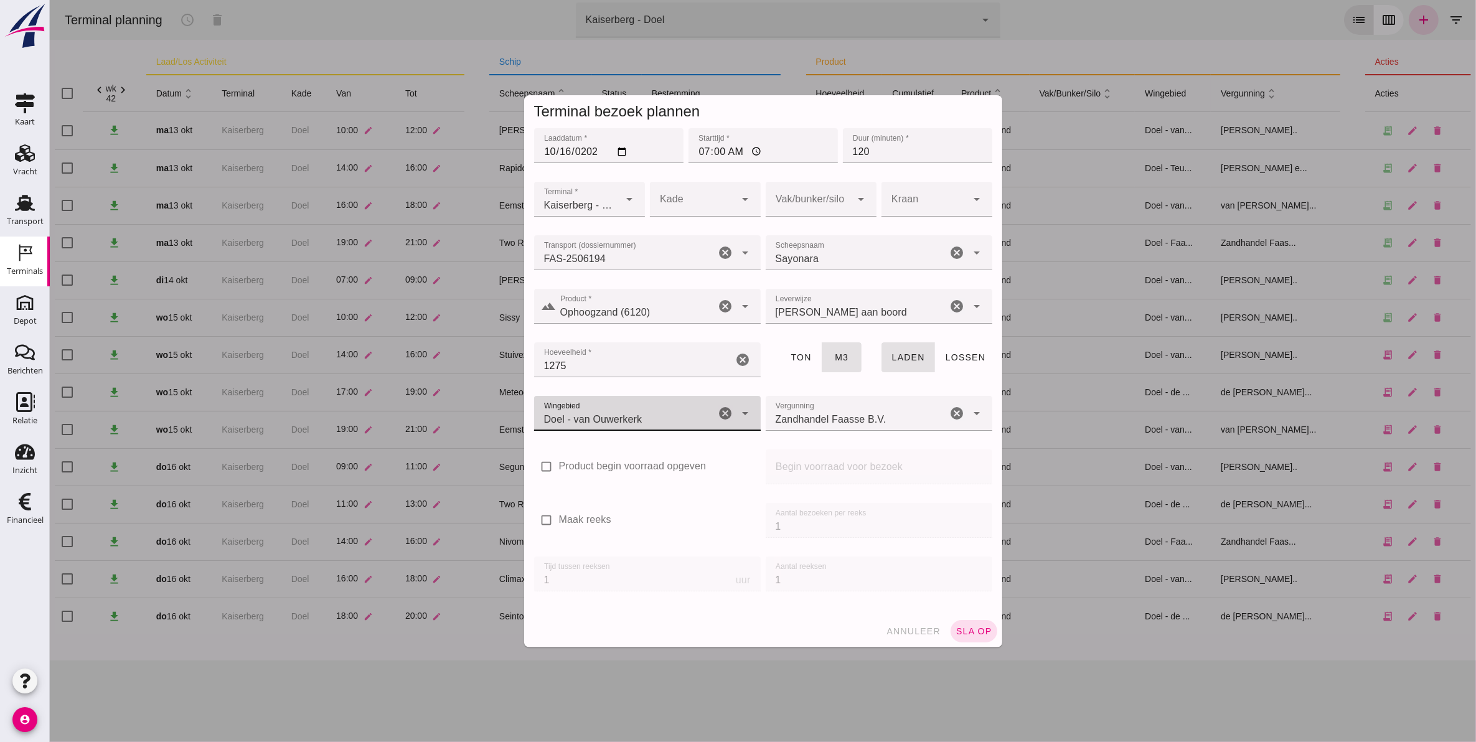
click at [881, 403] on div "Zandhandel Faasse B.V. Zandhandel Faasse B.V." at bounding box center [856, 413] width 182 height 35
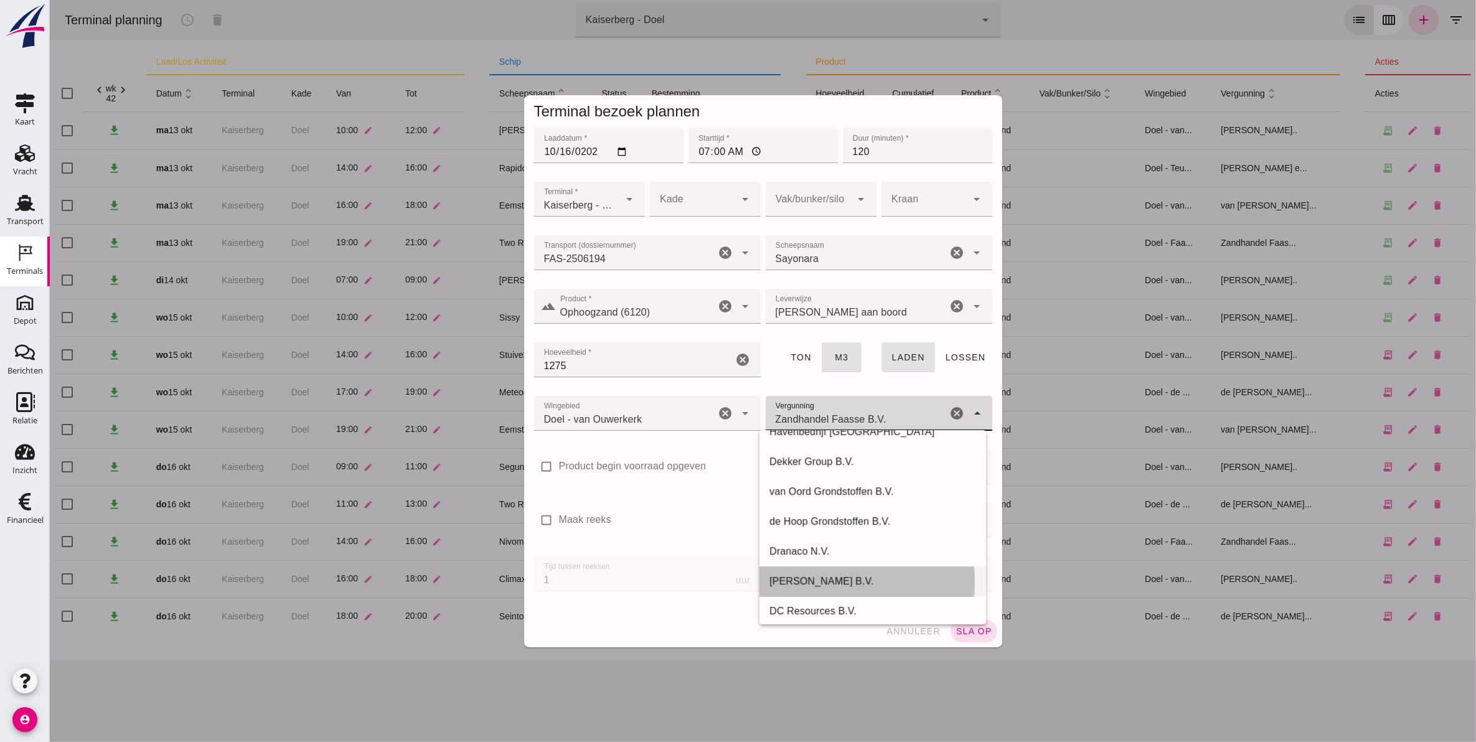
click at [837, 579] on div "[PERSON_NAME] B.V." at bounding box center [872, 581] width 207 height 15
type input "[PERSON_NAME] B.V."
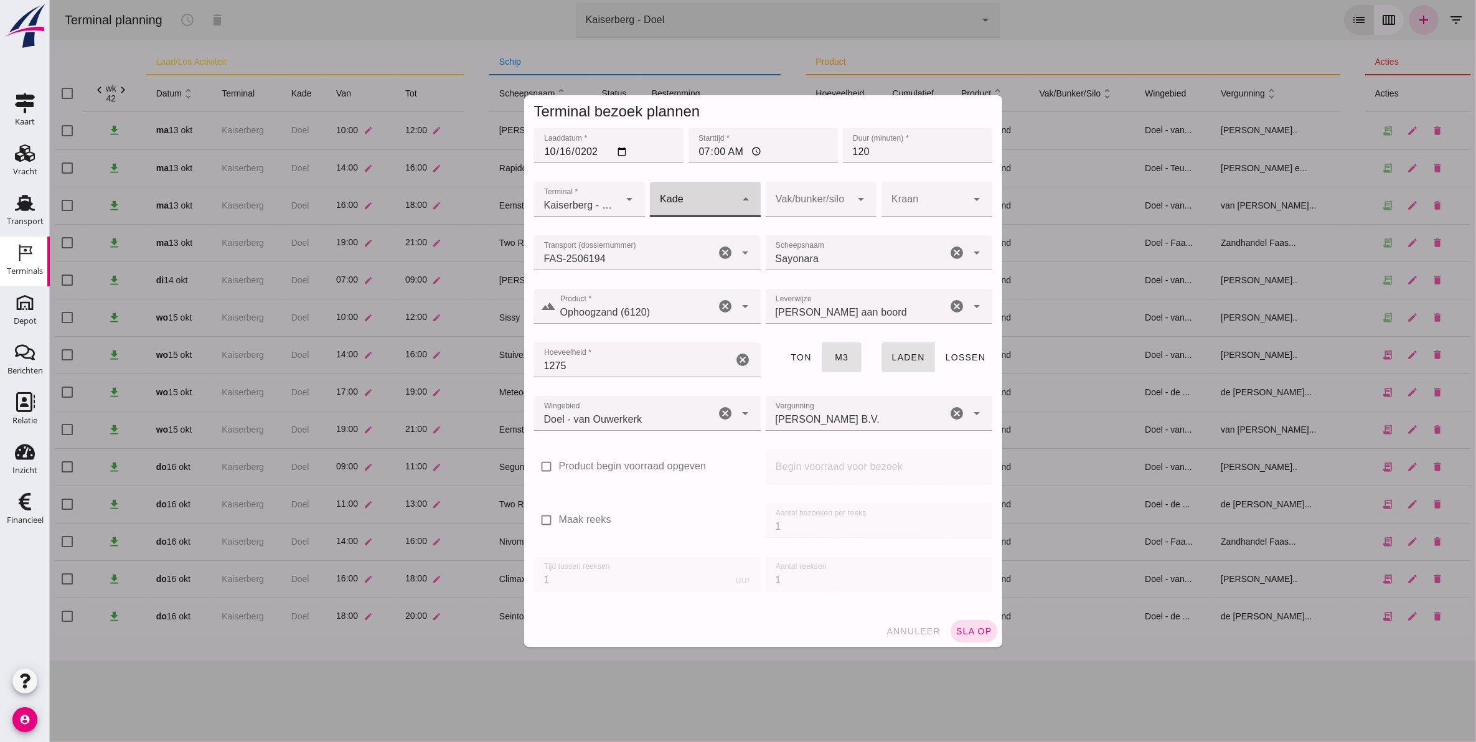
click at [717, 210] on div at bounding box center [692, 199] width 86 height 35
click at [706, 234] on div "Doel" at bounding box center [698, 236] width 91 height 15
type input "11"
click at [965, 621] on button "sla op" at bounding box center [973, 631] width 47 height 22
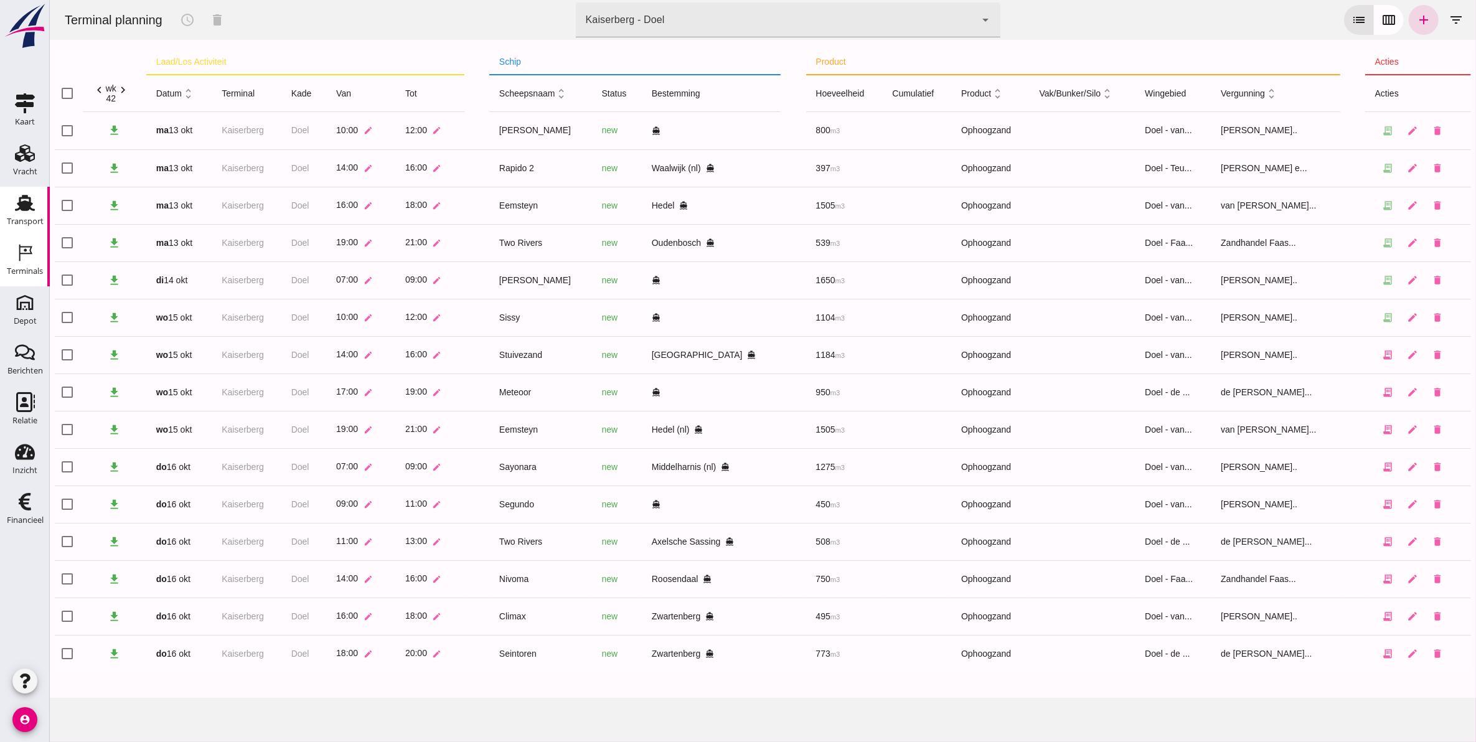
drag, startPoint x: 17, startPoint y: 210, endPoint x: 29, endPoint y: 209, distance: 11.9
click at [17, 210] on use at bounding box center [25, 203] width 20 height 16
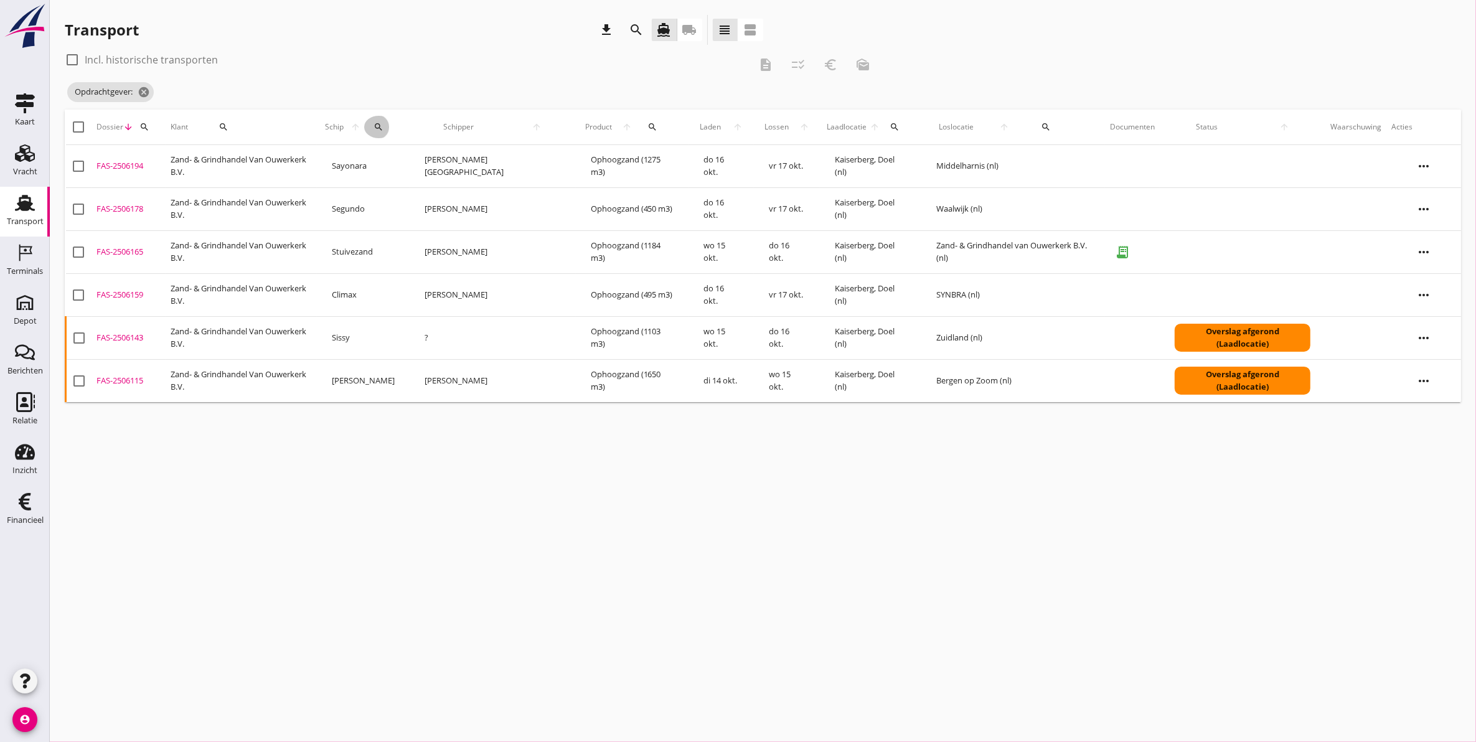
click at [383, 126] on icon "search" at bounding box center [378, 127] width 10 height 10
click at [136, 85] on span "Opdrachtgever: cancel" at bounding box center [110, 92] width 87 height 20
click at [140, 87] on icon "cancel" at bounding box center [144, 92] width 12 height 12
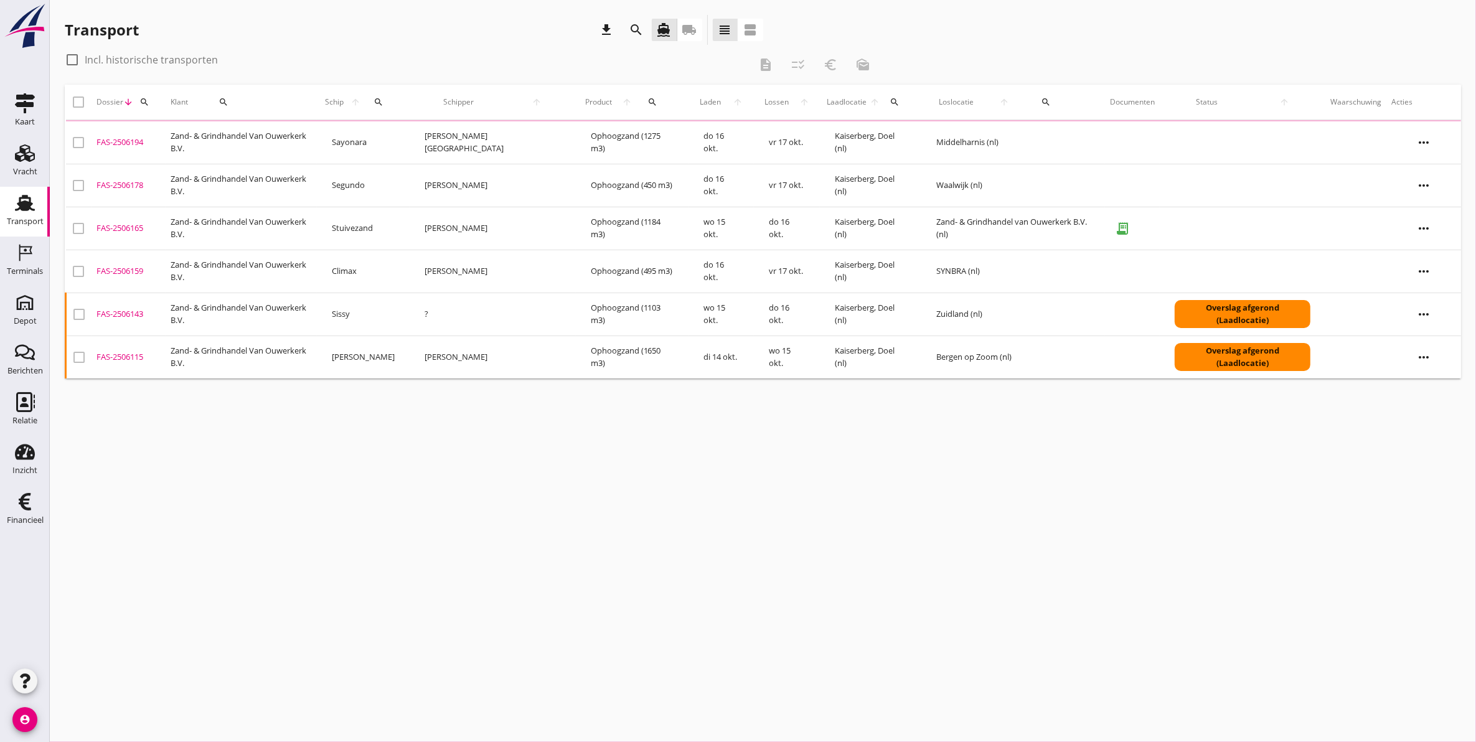
click at [390, 104] on div "search" at bounding box center [378, 102] width 29 height 10
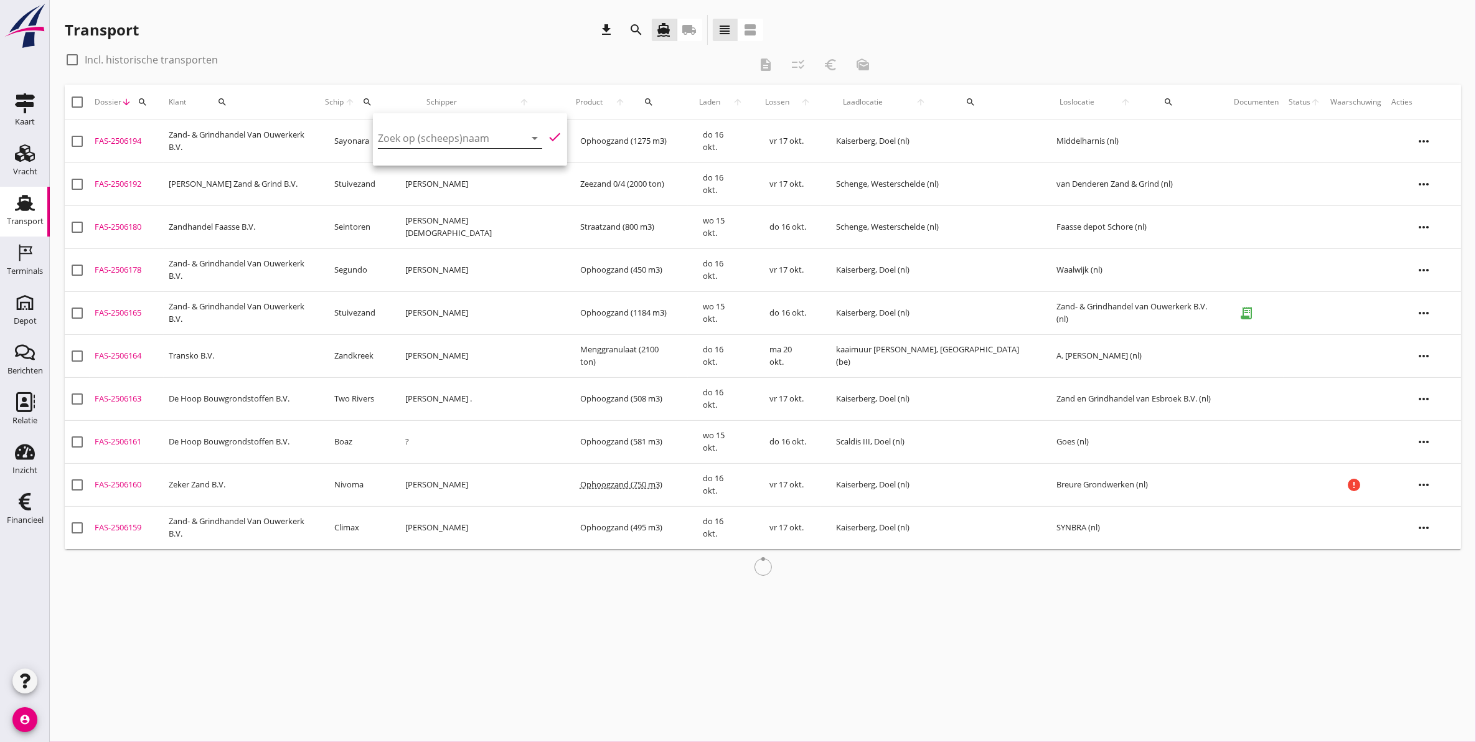
click at [415, 146] on input "Zoek op (scheeps)naam" at bounding box center [442, 138] width 129 height 20
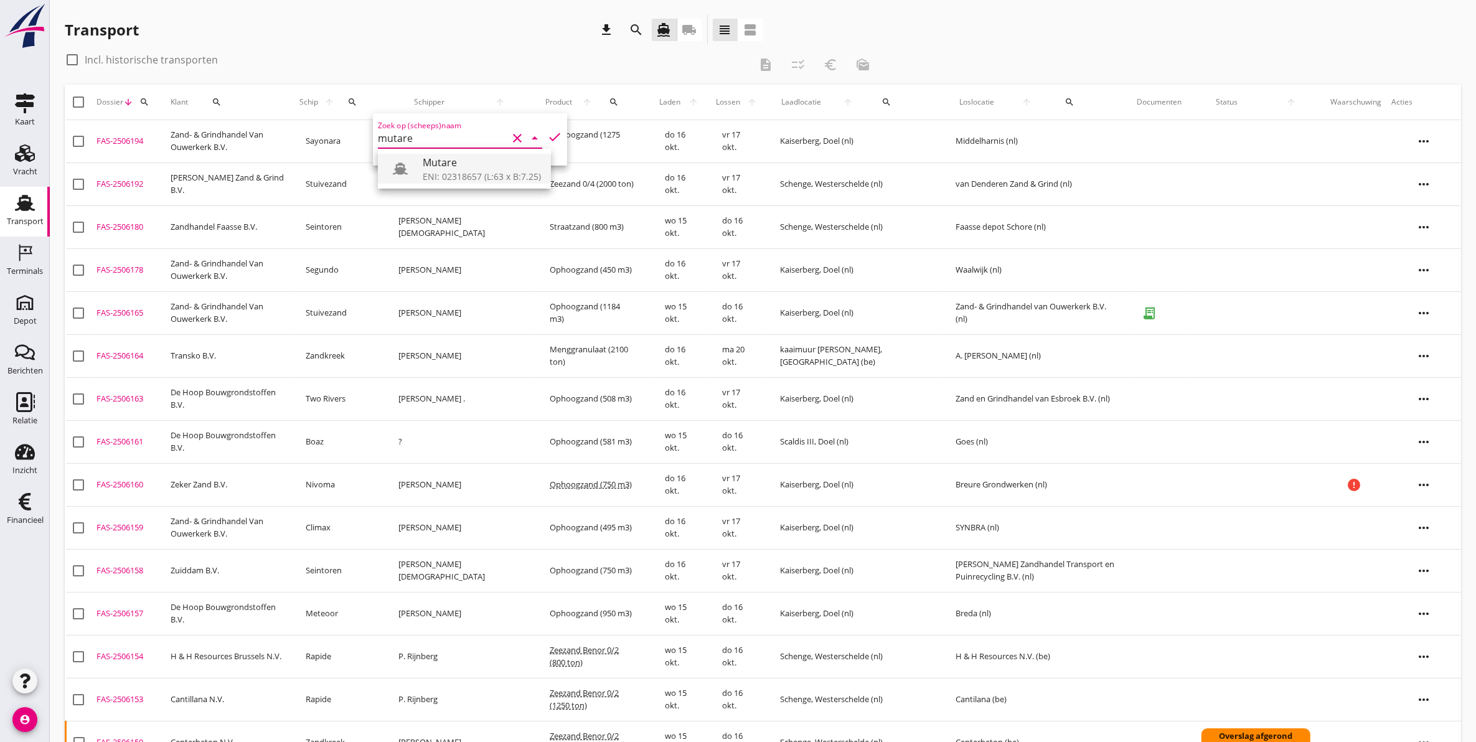
click at [433, 159] on div "Mutare" at bounding box center [482, 162] width 118 height 15
click at [548, 138] on icon "check" at bounding box center [554, 136] width 15 height 15
type input "Mutare"
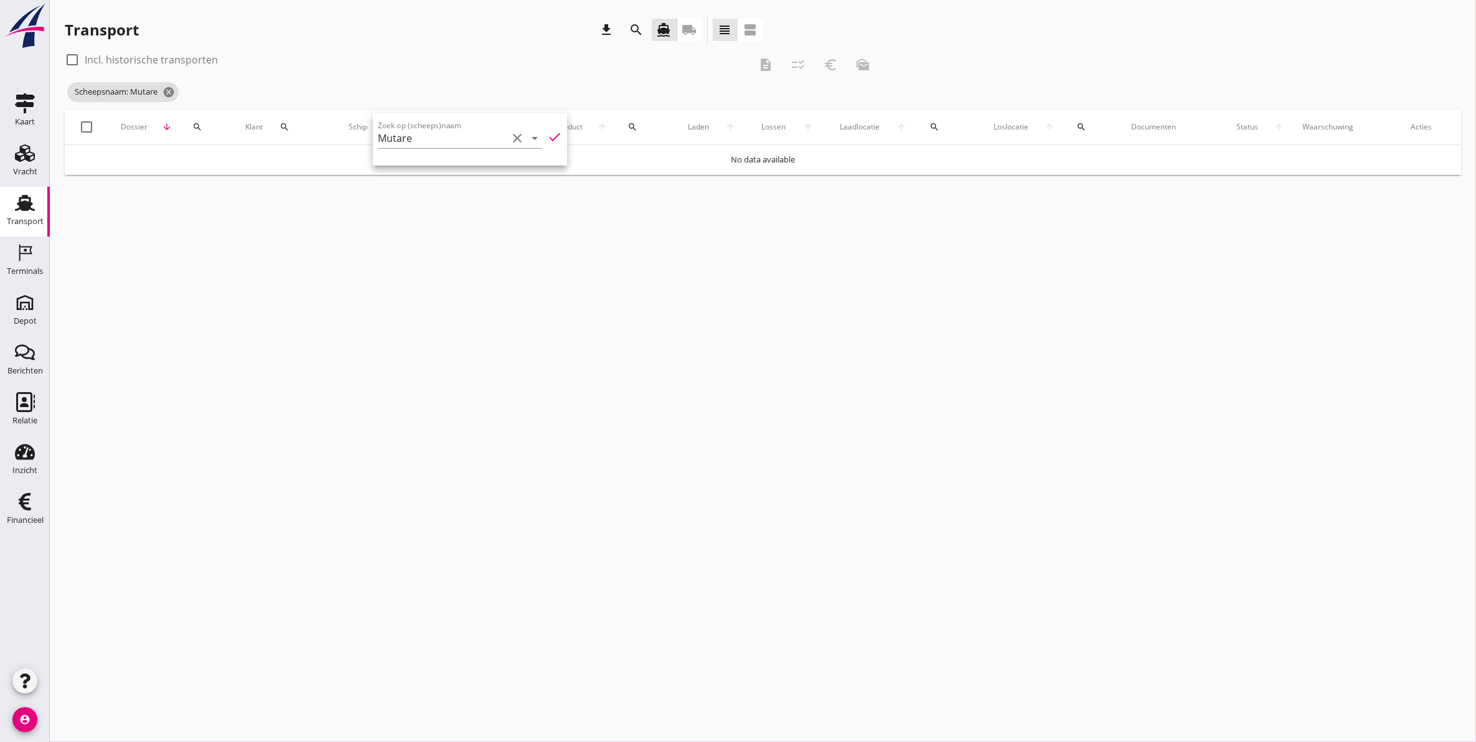
click at [547, 141] on icon "check" at bounding box center [554, 136] width 15 height 15
click at [181, 228] on div "cancel You are impersonating another user. Transport download search directions…" at bounding box center [763, 371] width 1426 height 742
